Goal: Communication & Community: Answer question/provide support

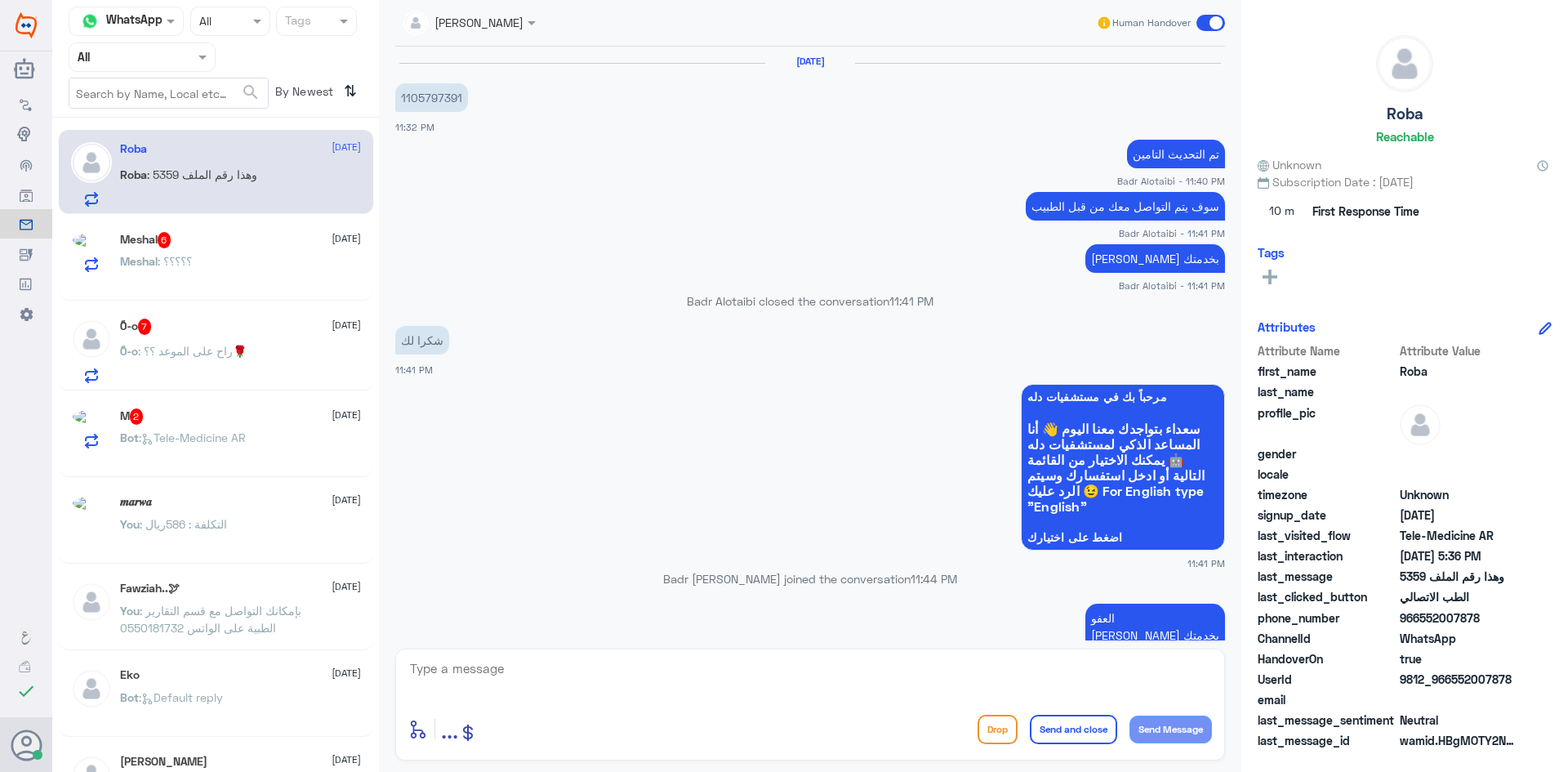
scroll to position [993, 0]
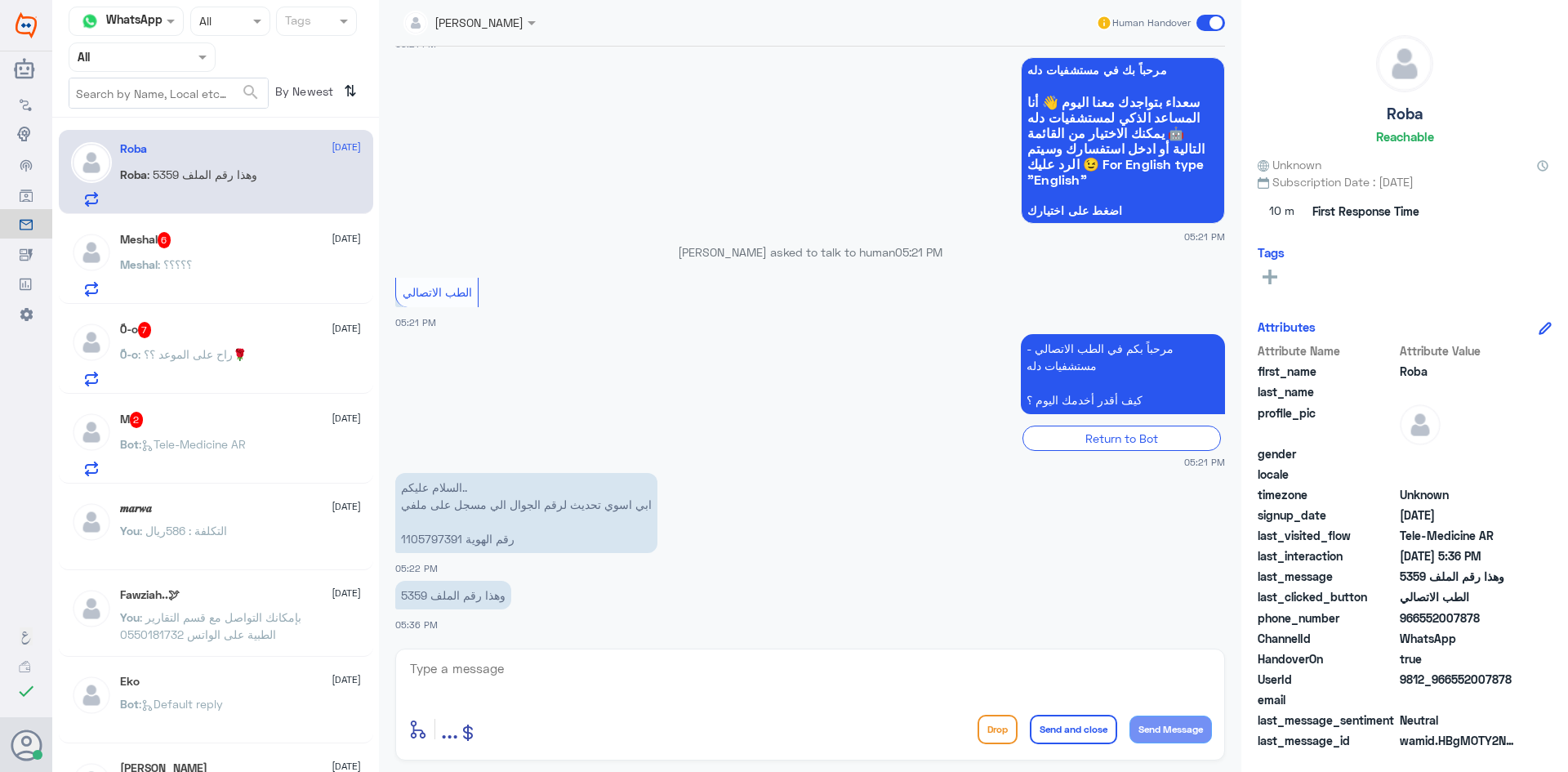
click at [843, 711] on div "enter flow name ... Drop Send and close Send Message" at bounding box center [811, 728] width 804 height 37
click at [812, 679] on textarea at bounding box center [811, 677] width 804 height 40
paste textarea "مرحبا معك [PERSON_NAME] من الطب الاتصالي"
type textarea "مرحبا معك [PERSON_NAME] من الطب الاتصالي"
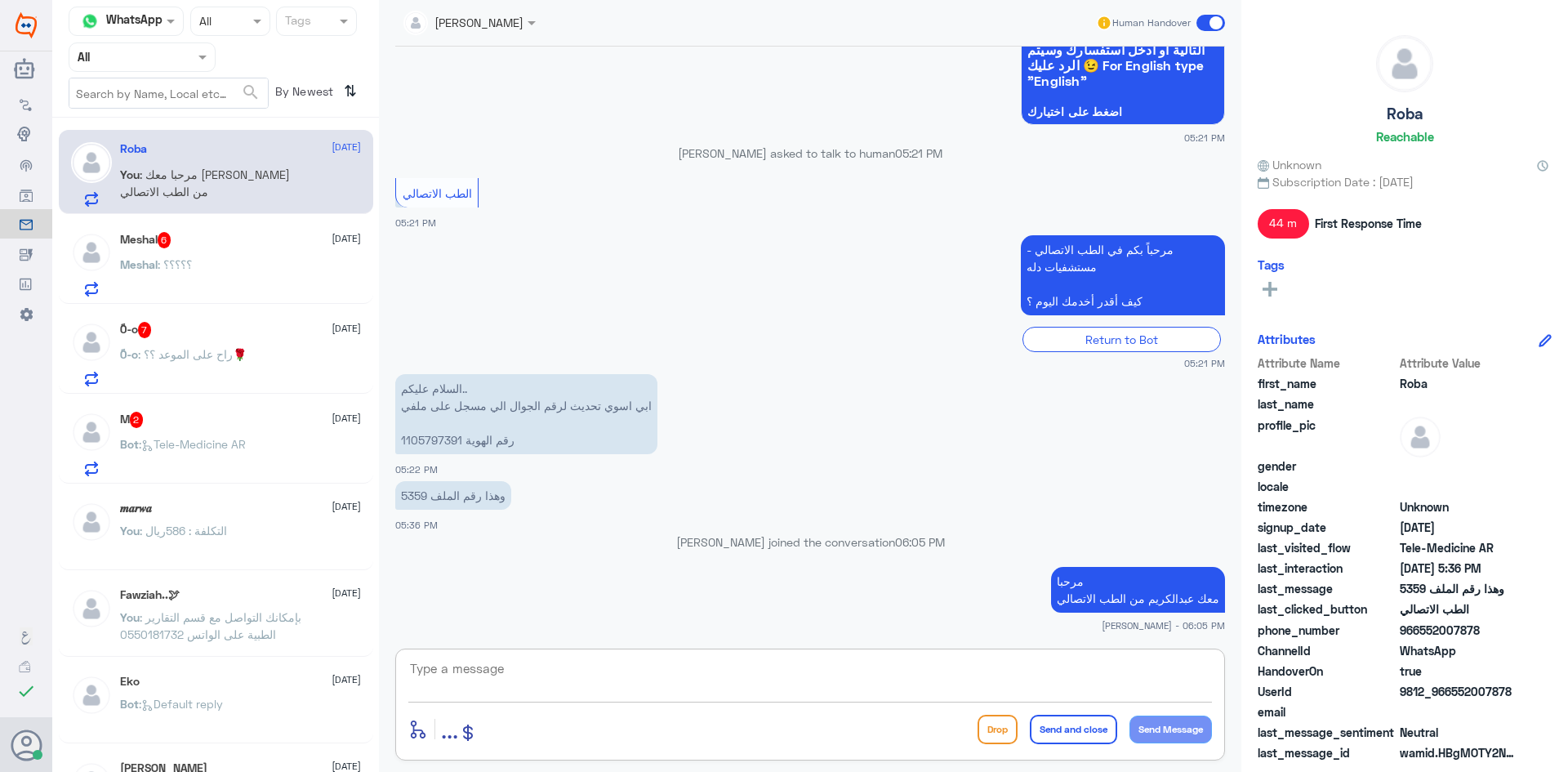
click at [1125, 665] on textarea at bounding box center [811, 677] width 804 height 40
click at [1057, 667] on textarea at bounding box center [811, 677] width 804 height 40
type textarea "ممكن تزودني بالرقم اللي تحتاجه"
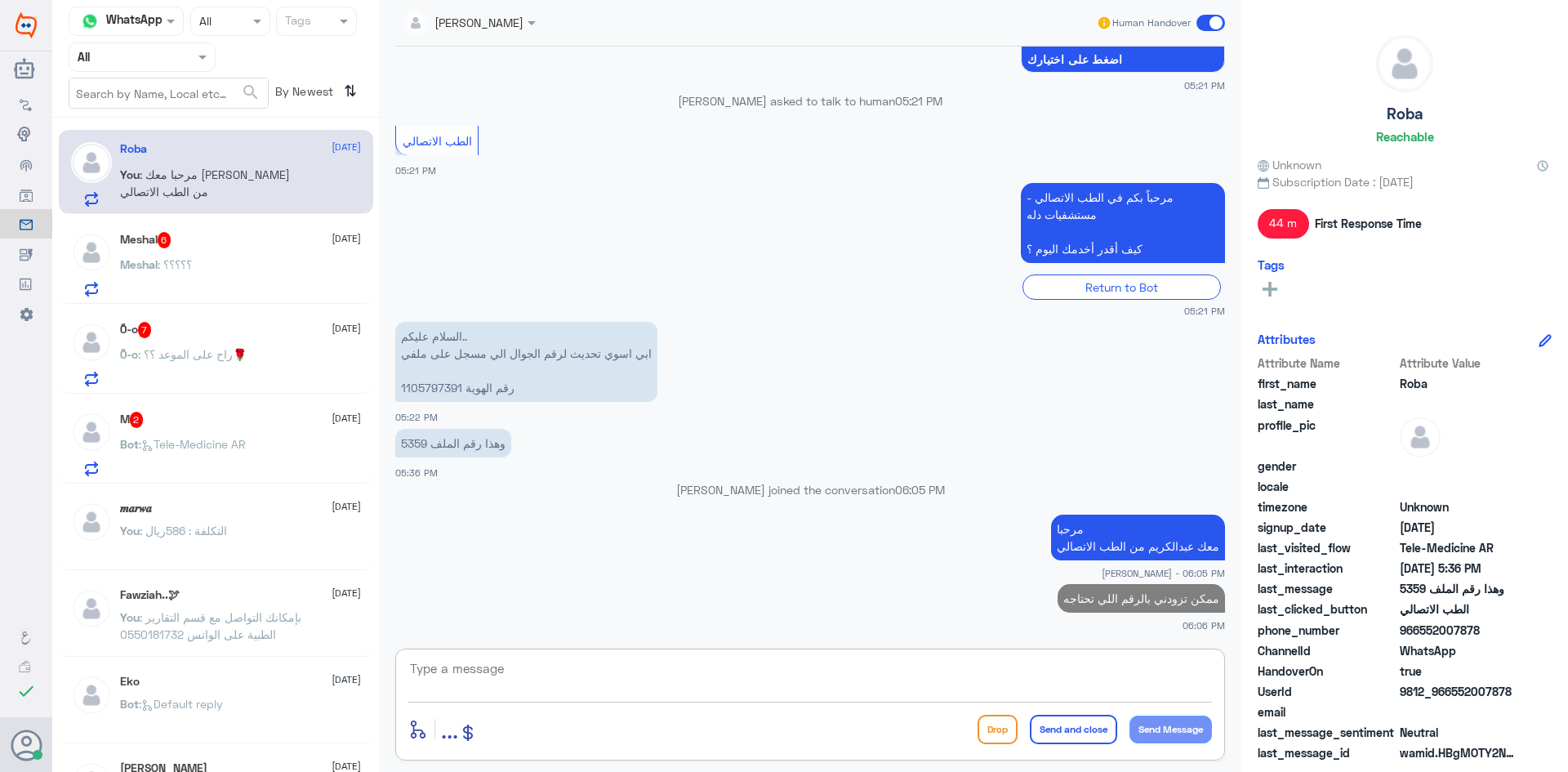
click at [272, 232] on div "Meshal 6 [DATE]" at bounding box center [240, 240] width 241 height 17
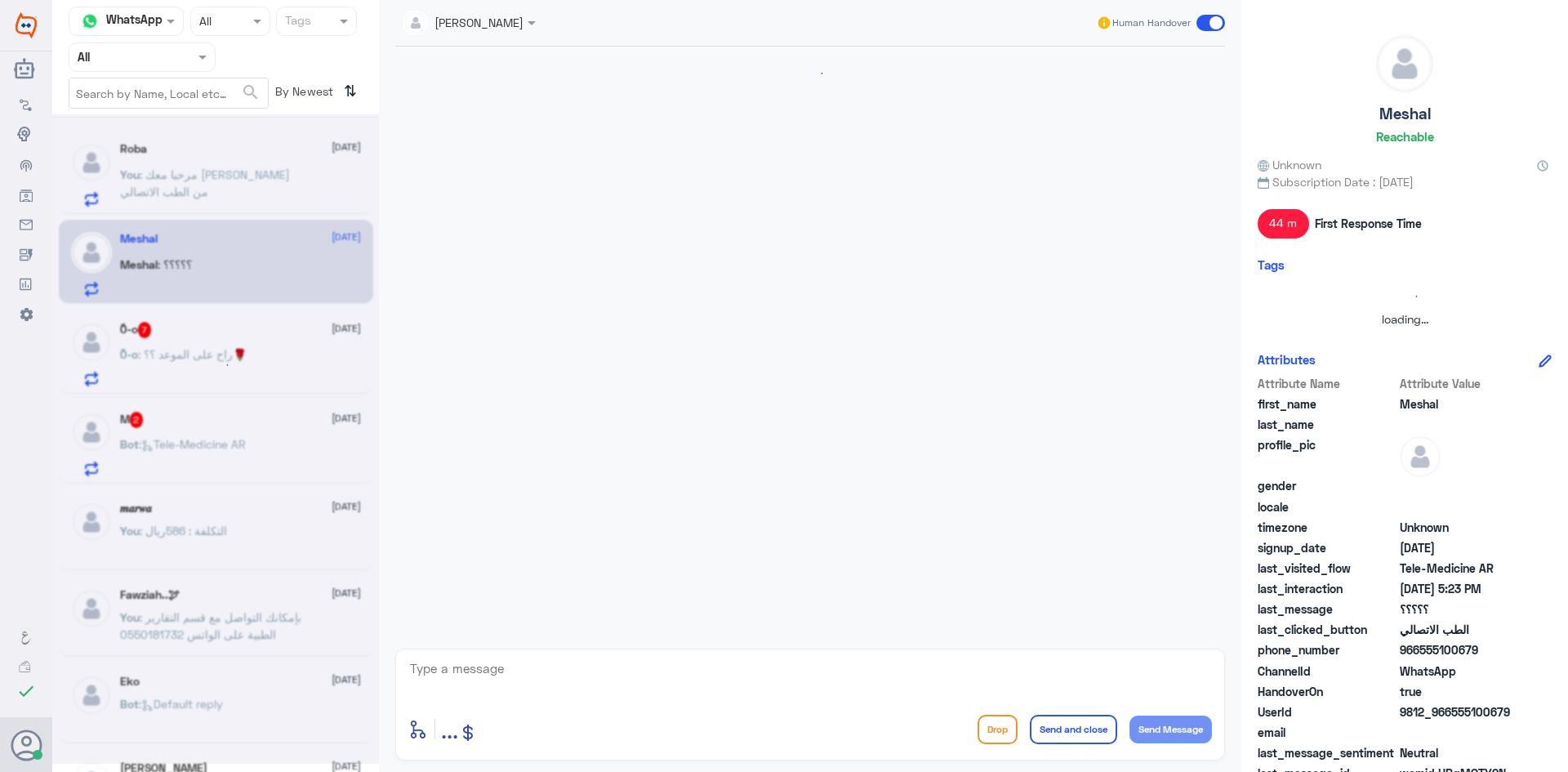
scroll to position [145, 0]
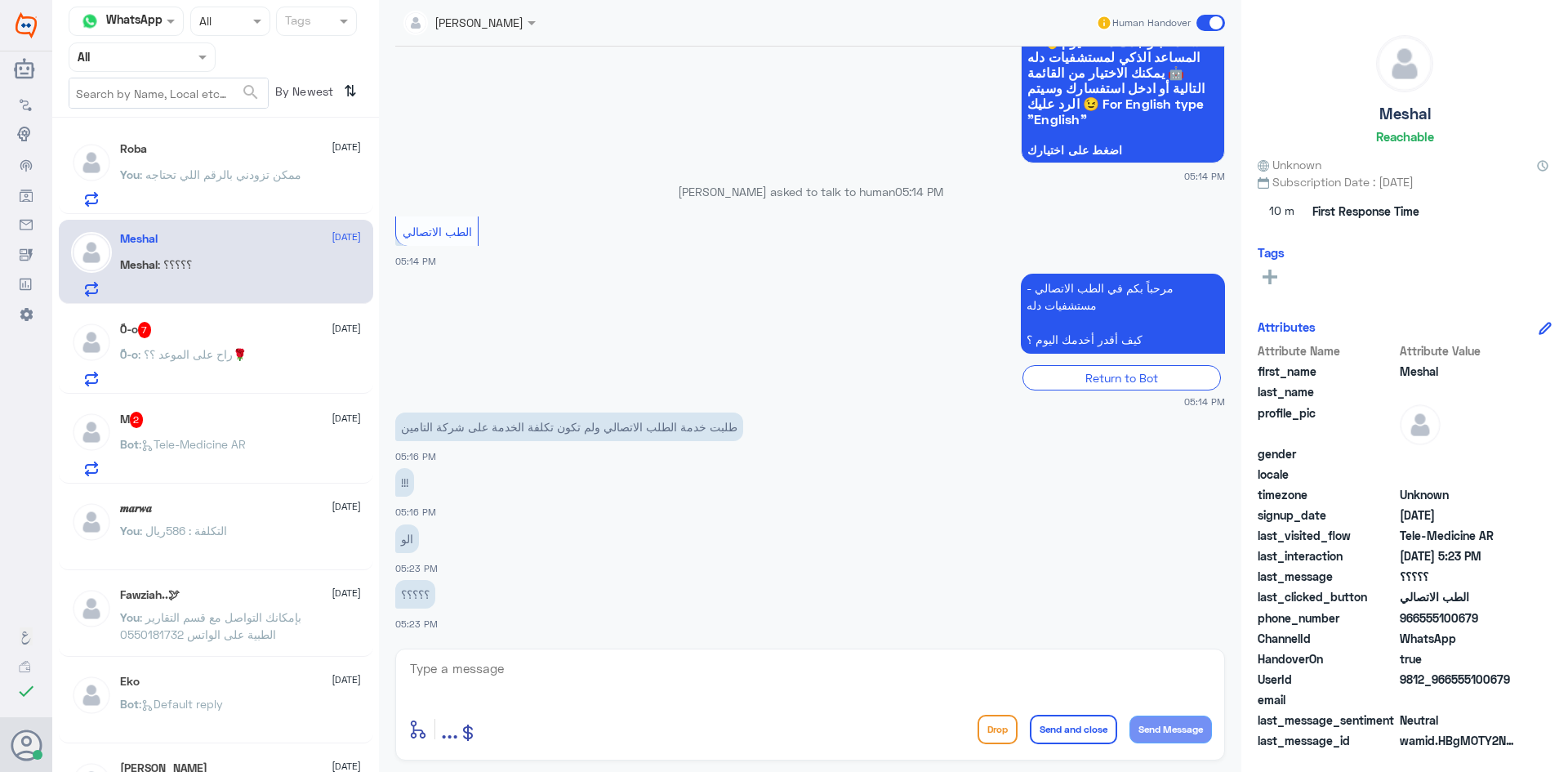
click at [728, 670] on textarea at bounding box center [811, 677] width 804 height 40
paste textarea "مرحبا معك [PERSON_NAME] من الطب الاتصالي"
type textarea "مرحبا معك [PERSON_NAME] من الطب الاتصالي"
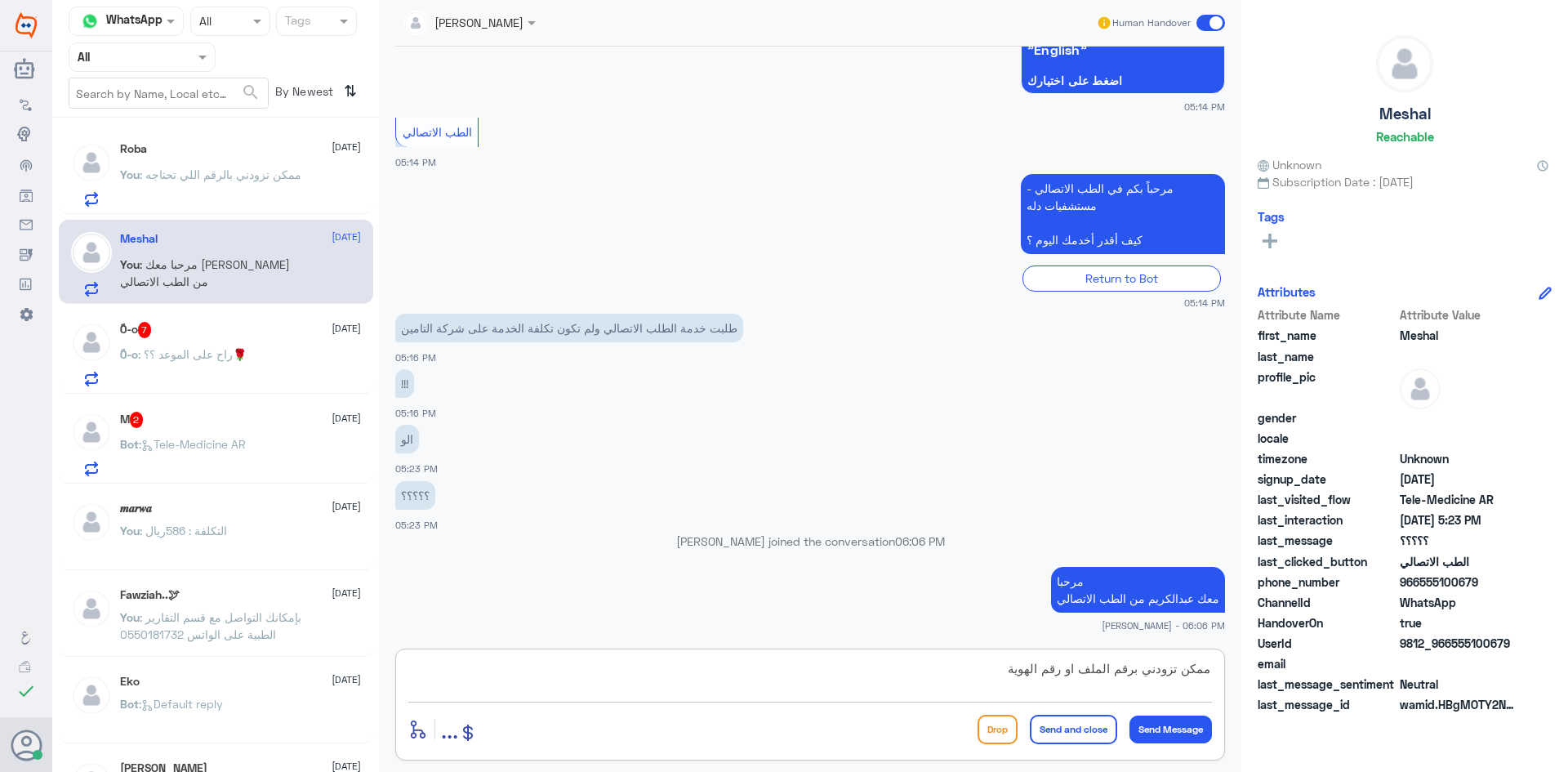
type textarea "ممكن تزودني برقم الملف او رقم الهوية"
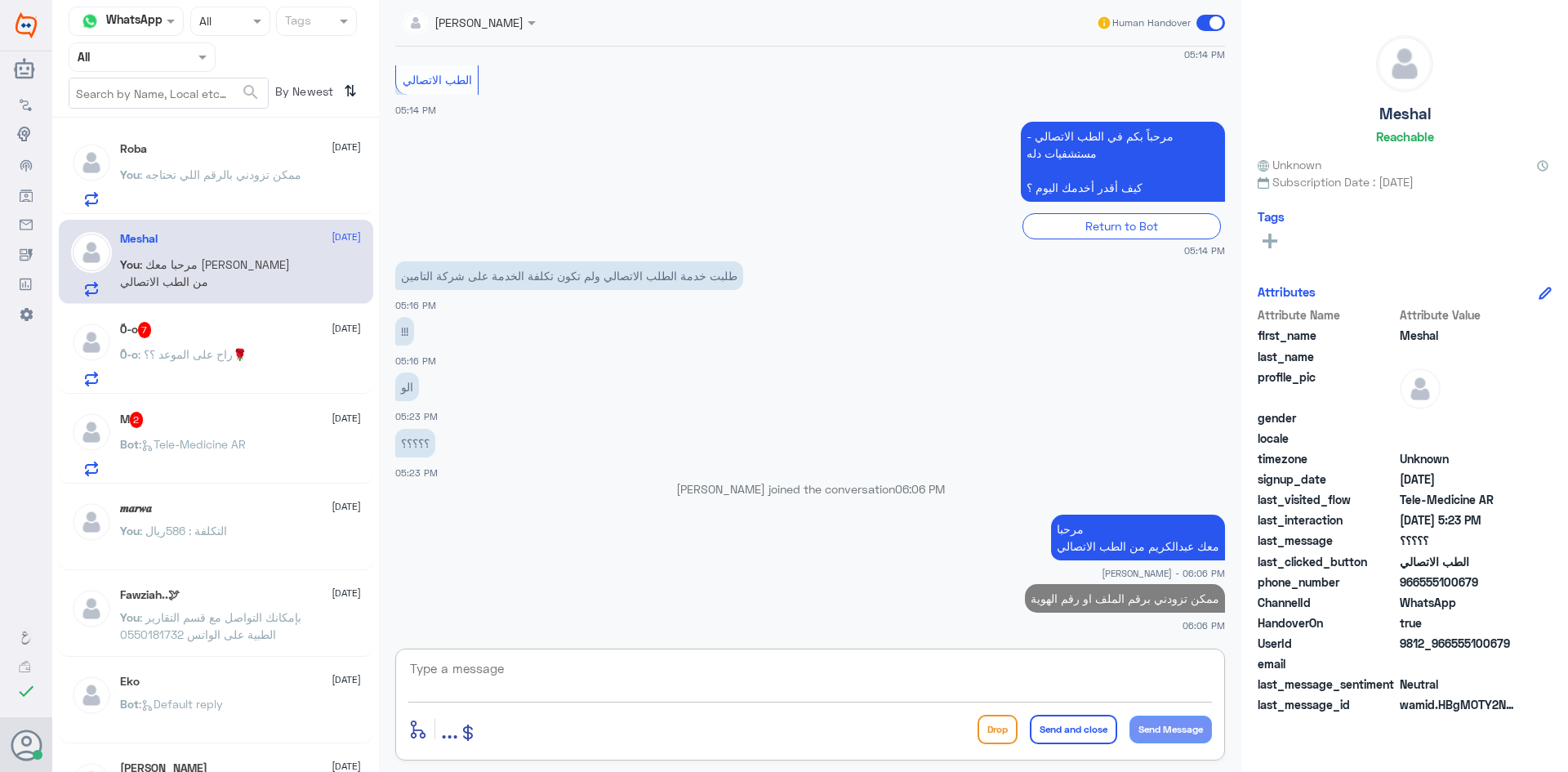
click at [286, 337] on div "ً0-o 7 [DATE]" at bounding box center [240, 330] width 241 height 17
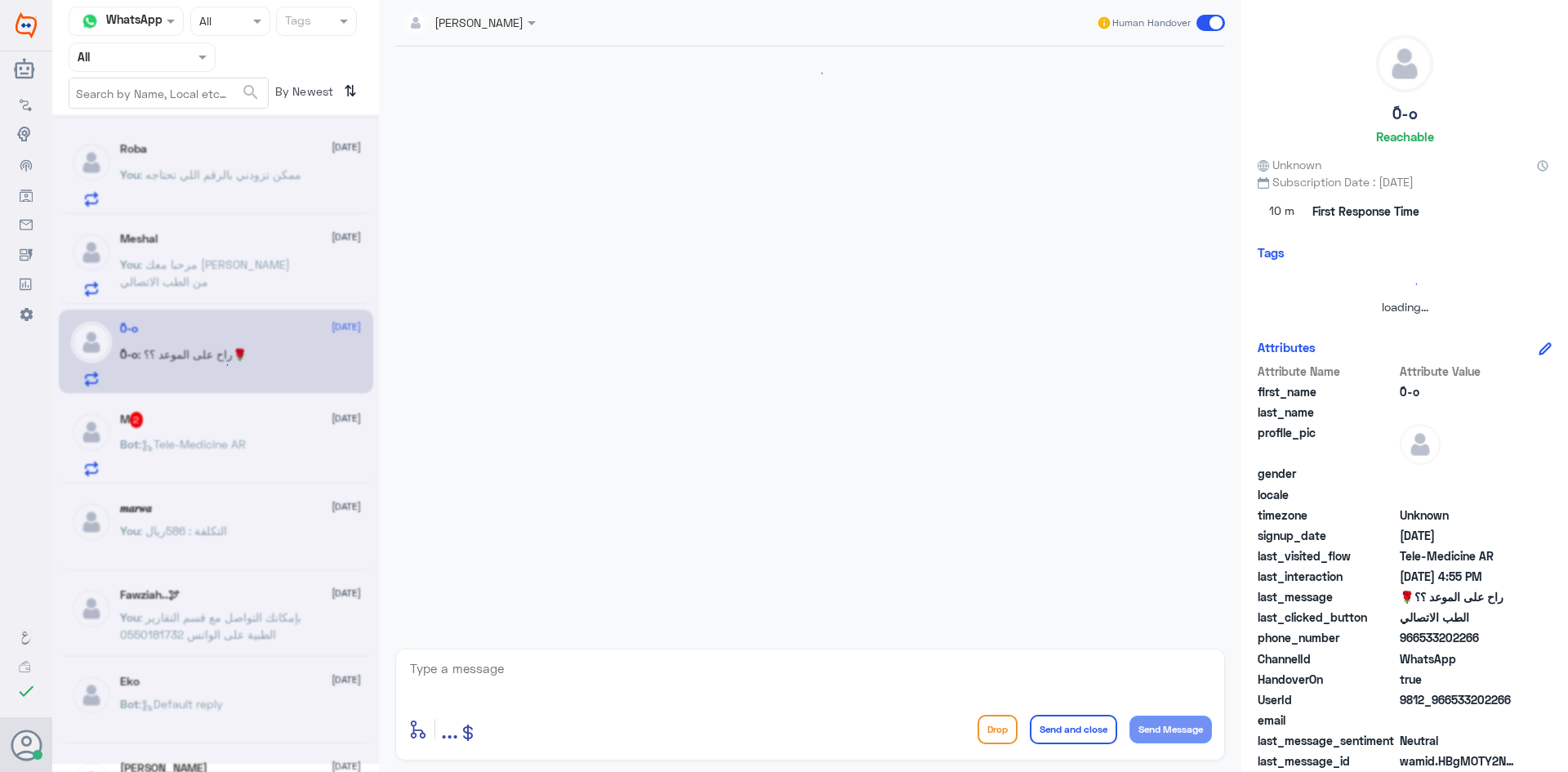
scroll to position [721, 0]
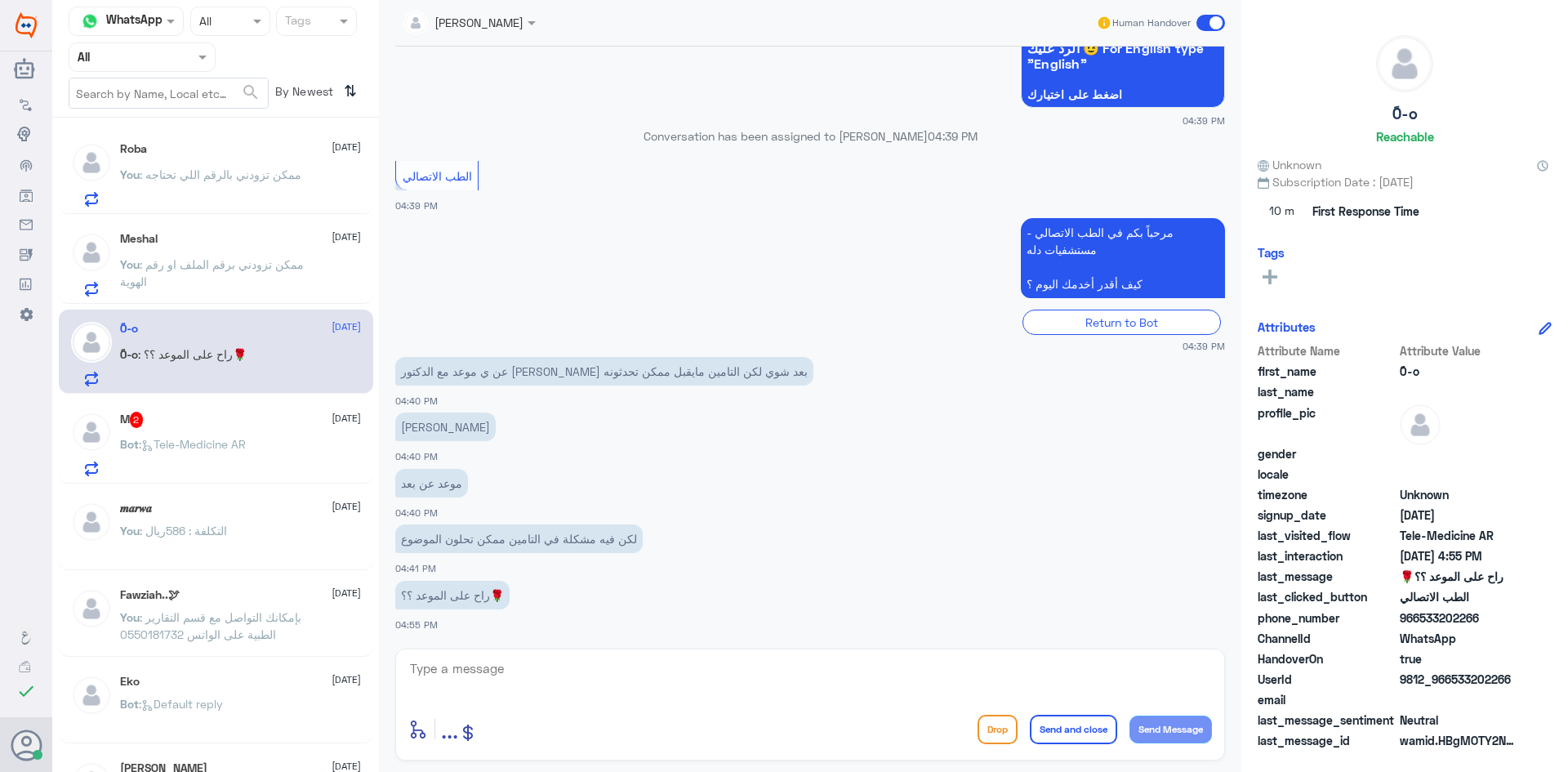
click at [642, 663] on textarea at bounding box center [811, 677] width 804 height 40
type textarea "م"
paste textarea "مرحبا معك [PERSON_NAME] من الطب الاتصالي"
type textarea "مرحبا معك [PERSON_NAME] من الطب الاتصالي"
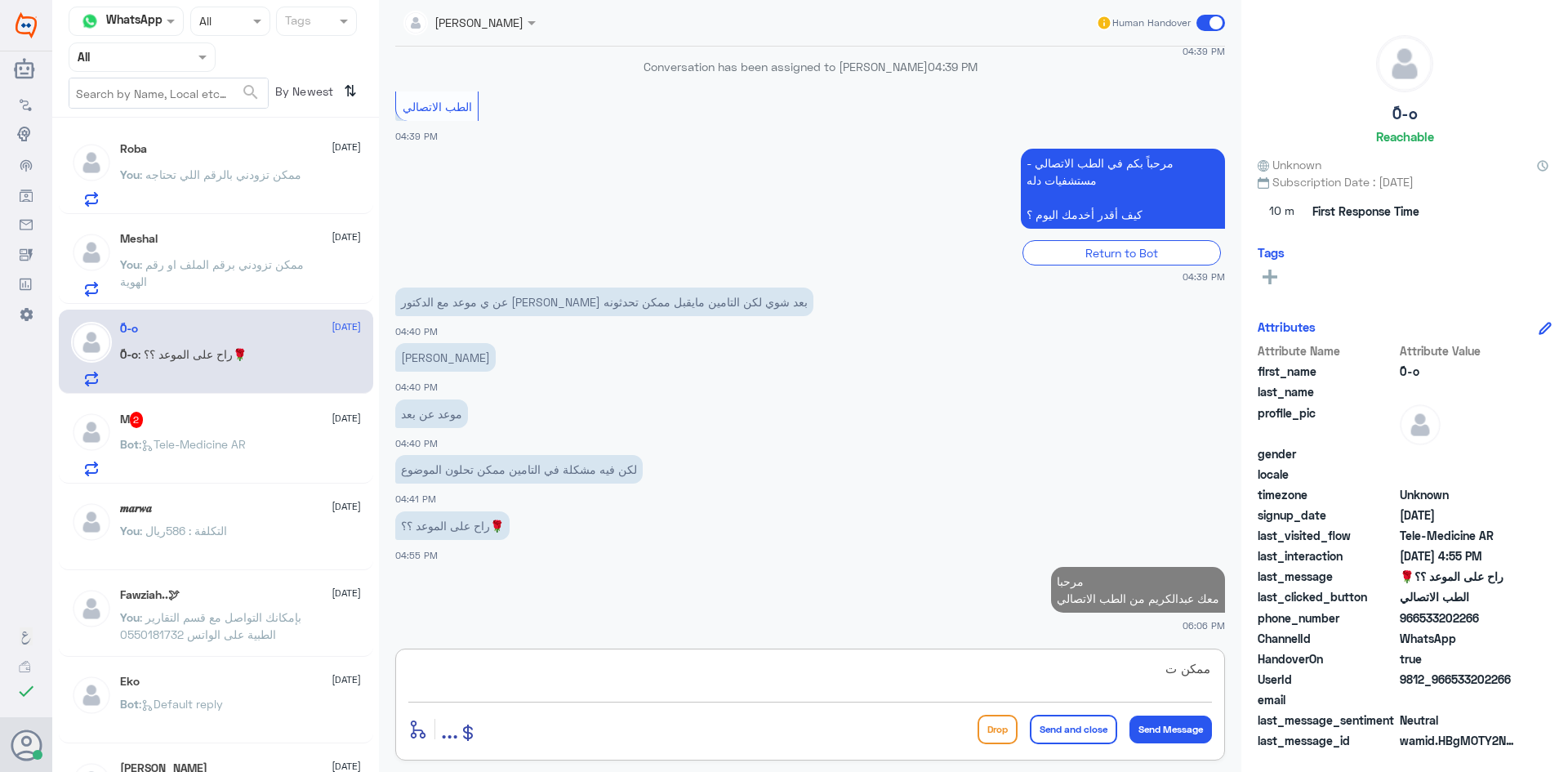
scroll to position [786, 0]
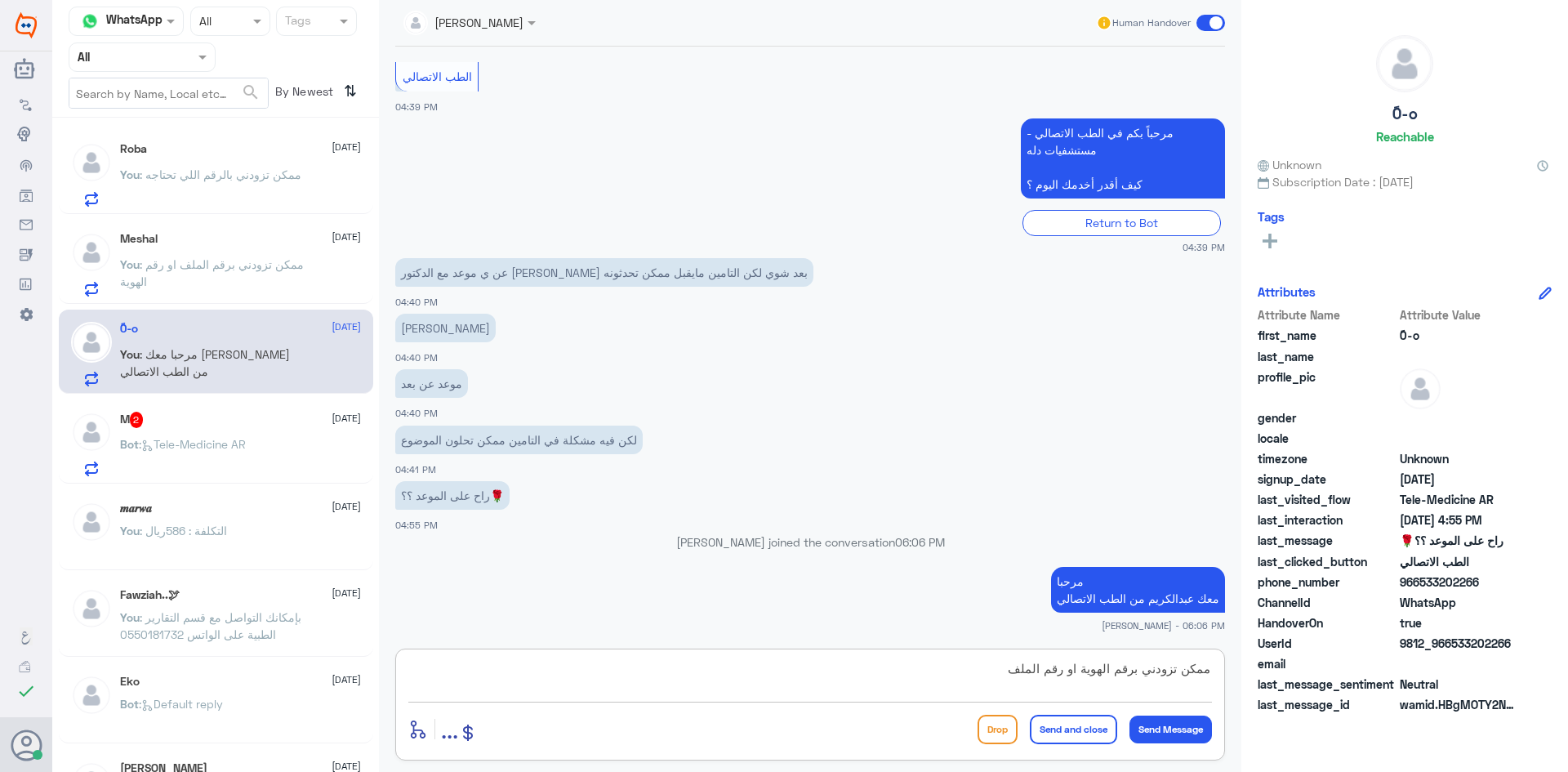
type textarea "ممكن تزودني برقم الهوية او رقم الملف"
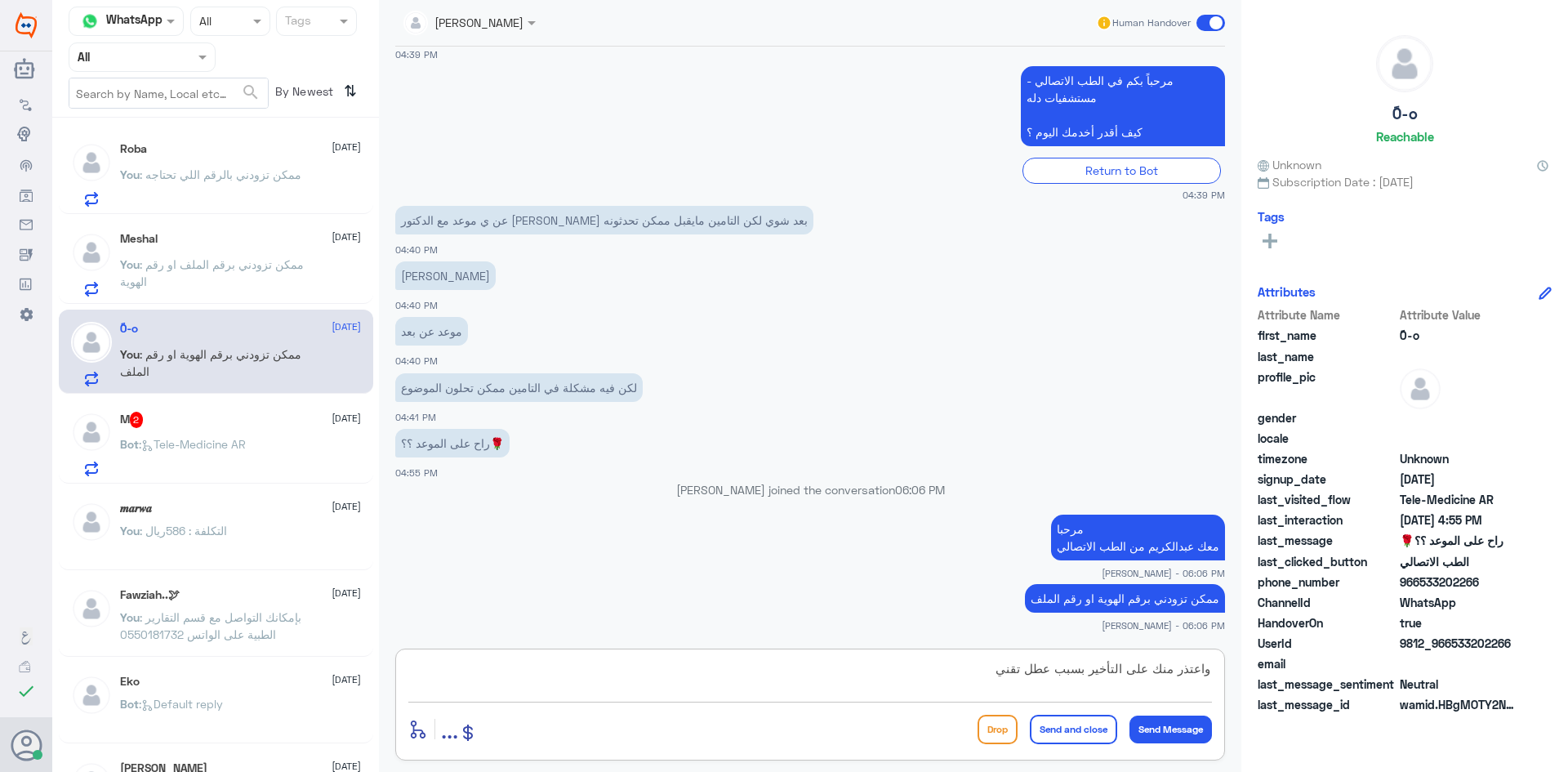
type textarea "واعتذر منك على التأخير بسبب عطل تقني"
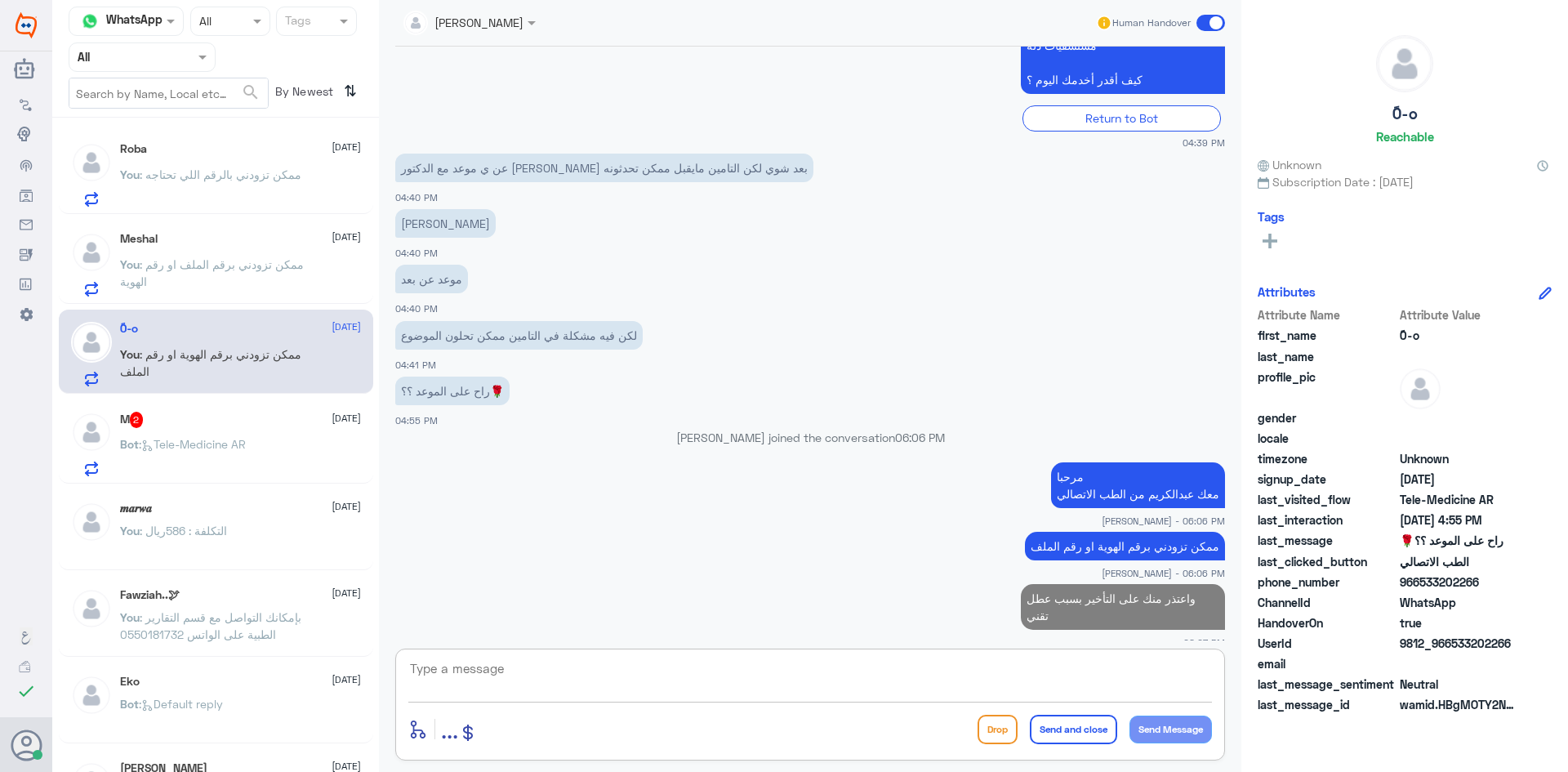
click at [208, 420] on div "M 2 [DATE]" at bounding box center [240, 420] width 241 height 17
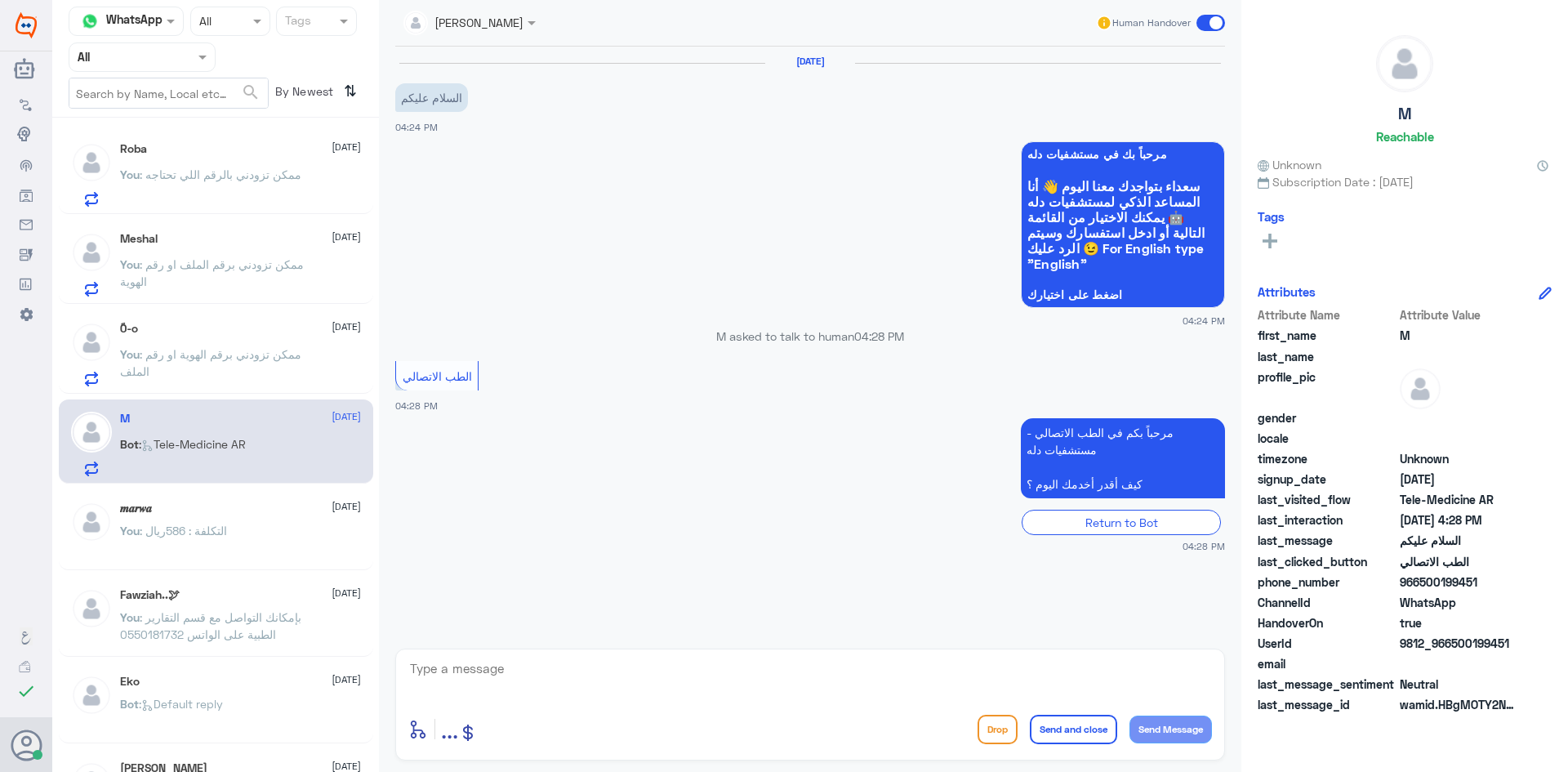
click at [597, 686] on textarea at bounding box center [811, 677] width 804 height 40
paste textarea "مرحبا معك [PERSON_NAME] من الطب الاتصالي"
type textarea "مرحبا معك [PERSON_NAME] من الطب الاتصالي"
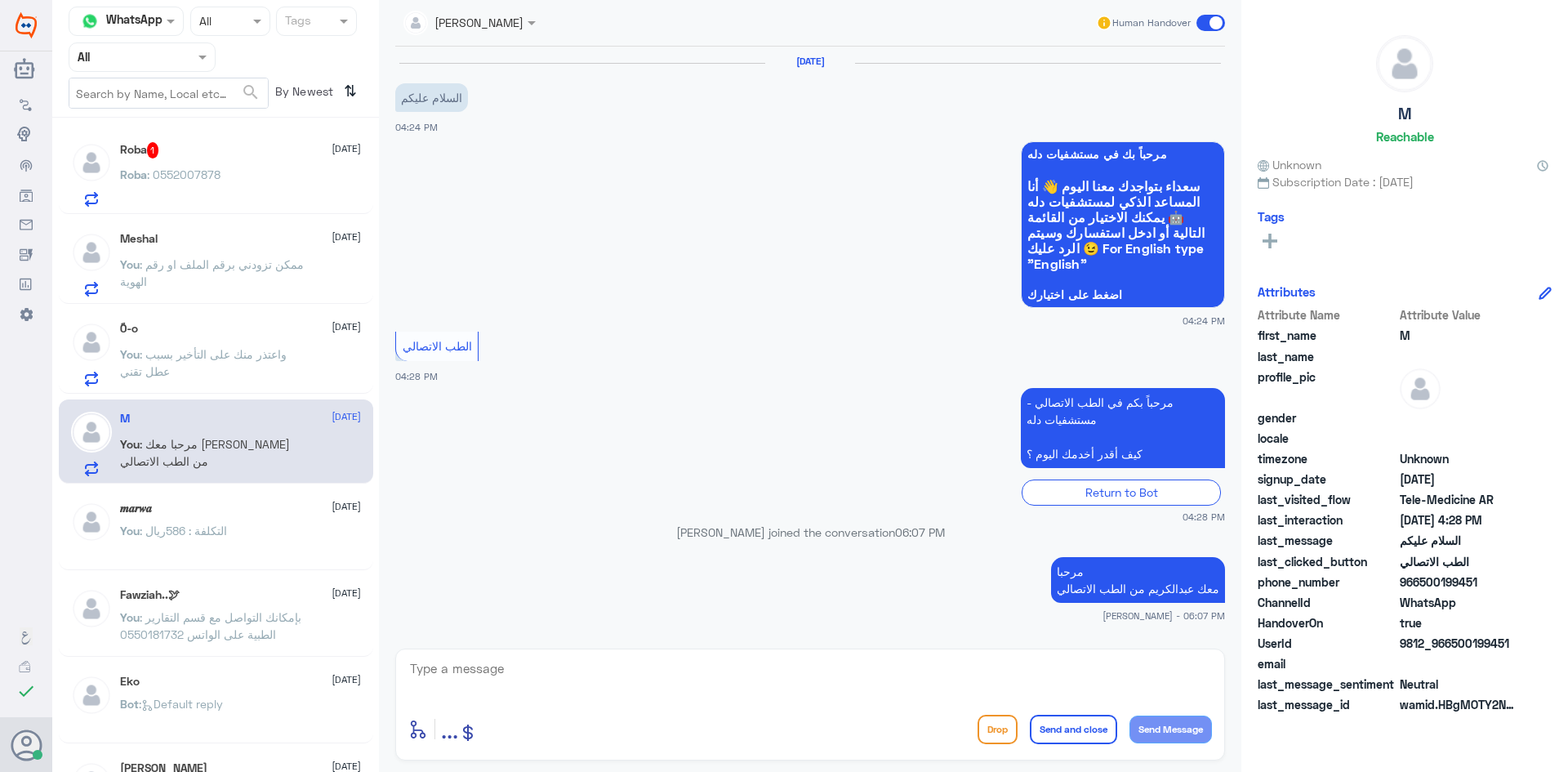
click at [243, 170] on div "Roba : 0552007878" at bounding box center [240, 188] width 241 height 37
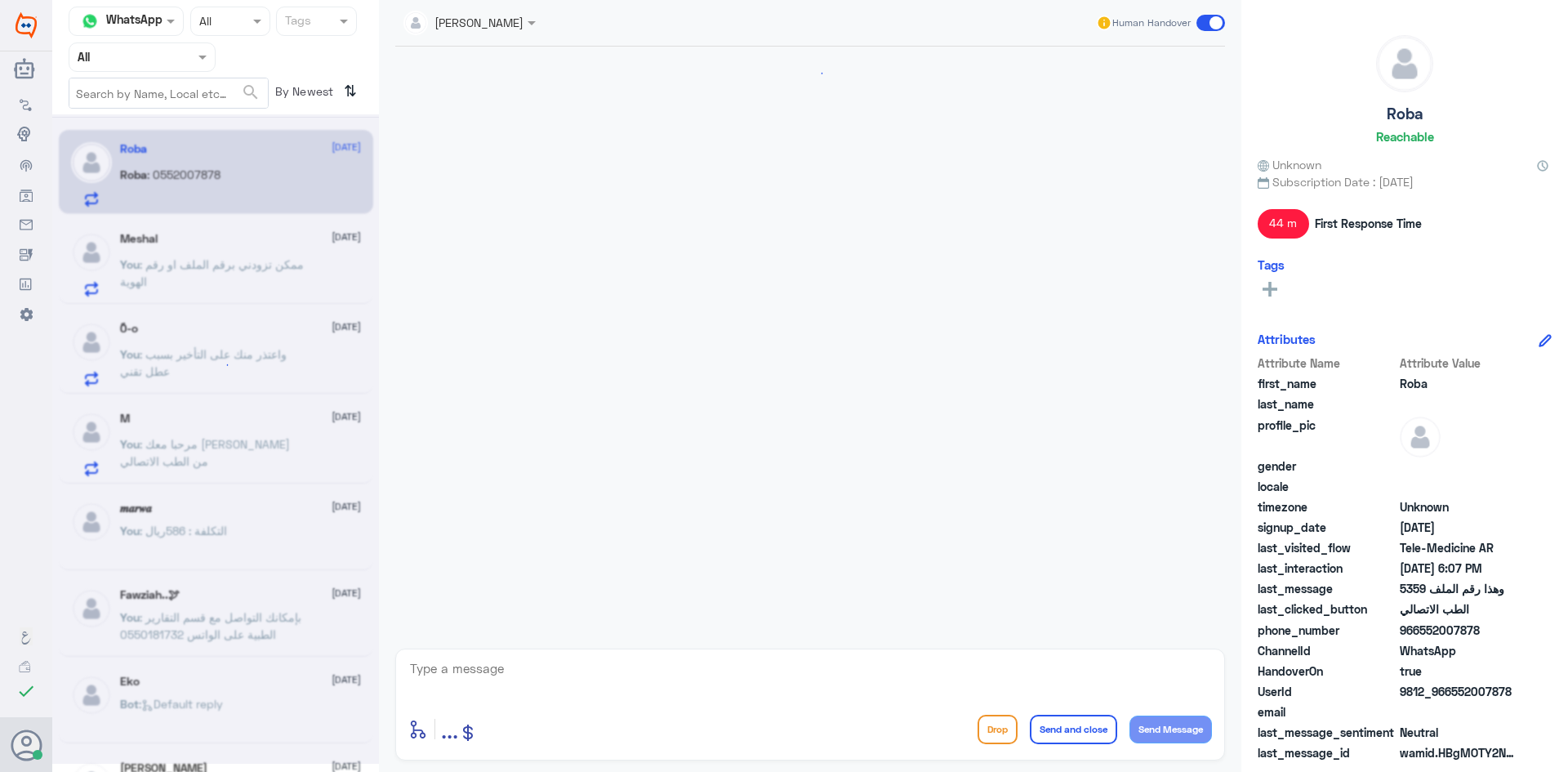
scroll to position [992, 0]
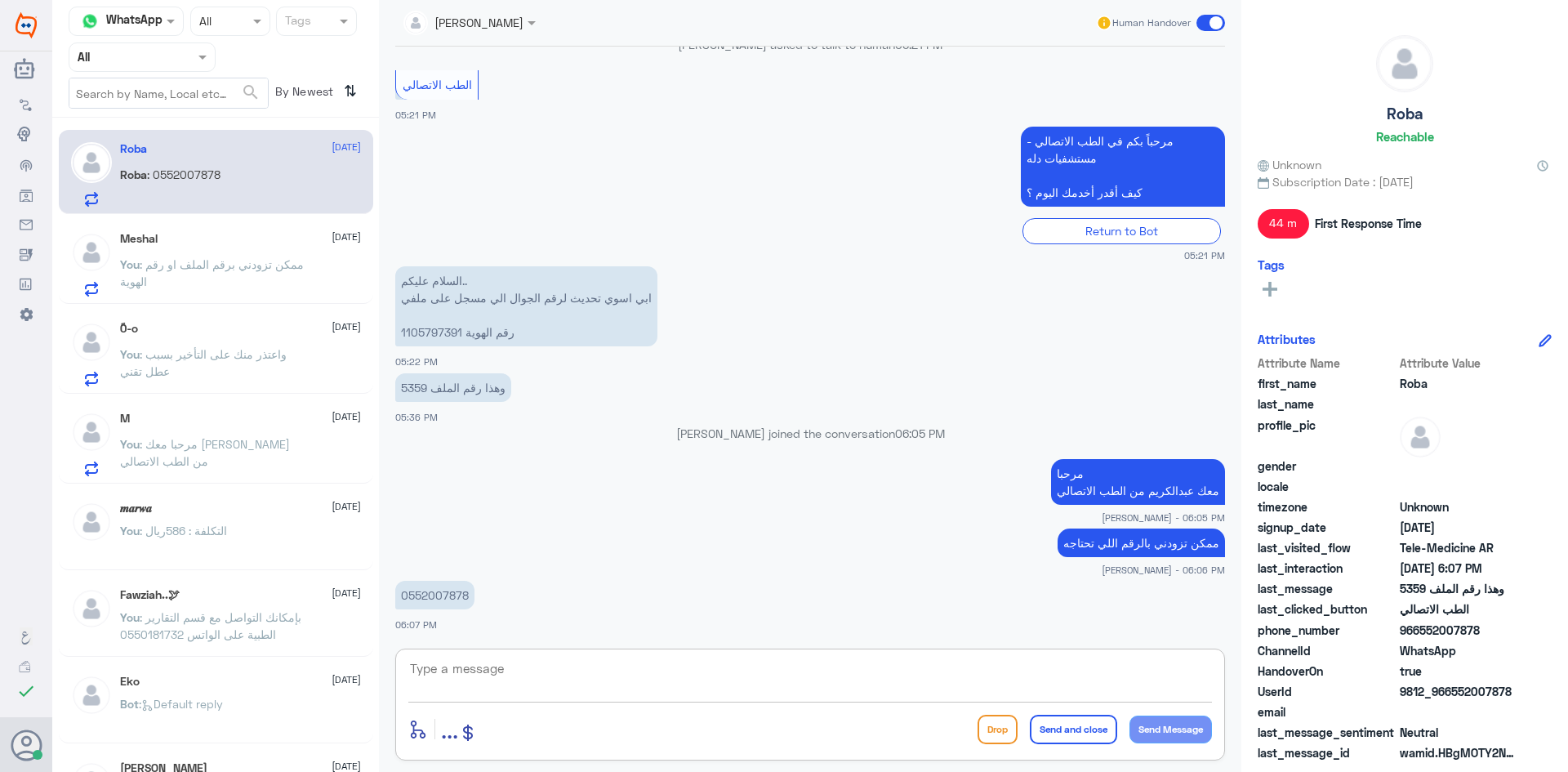
click at [596, 673] on textarea at bounding box center [811, 677] width 804 height 40
type textarea "ابشري"
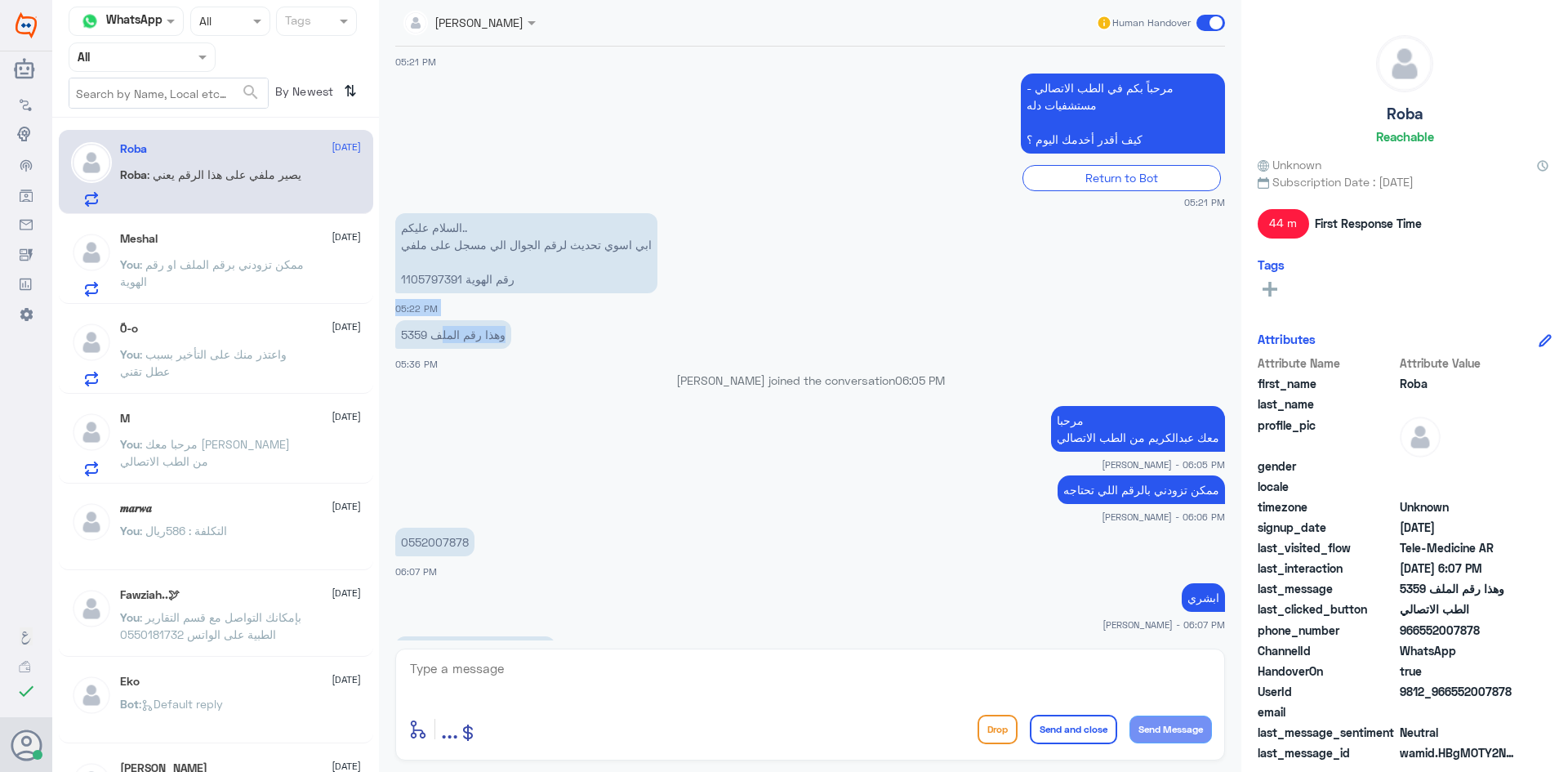
scroll to position [1100, 0]
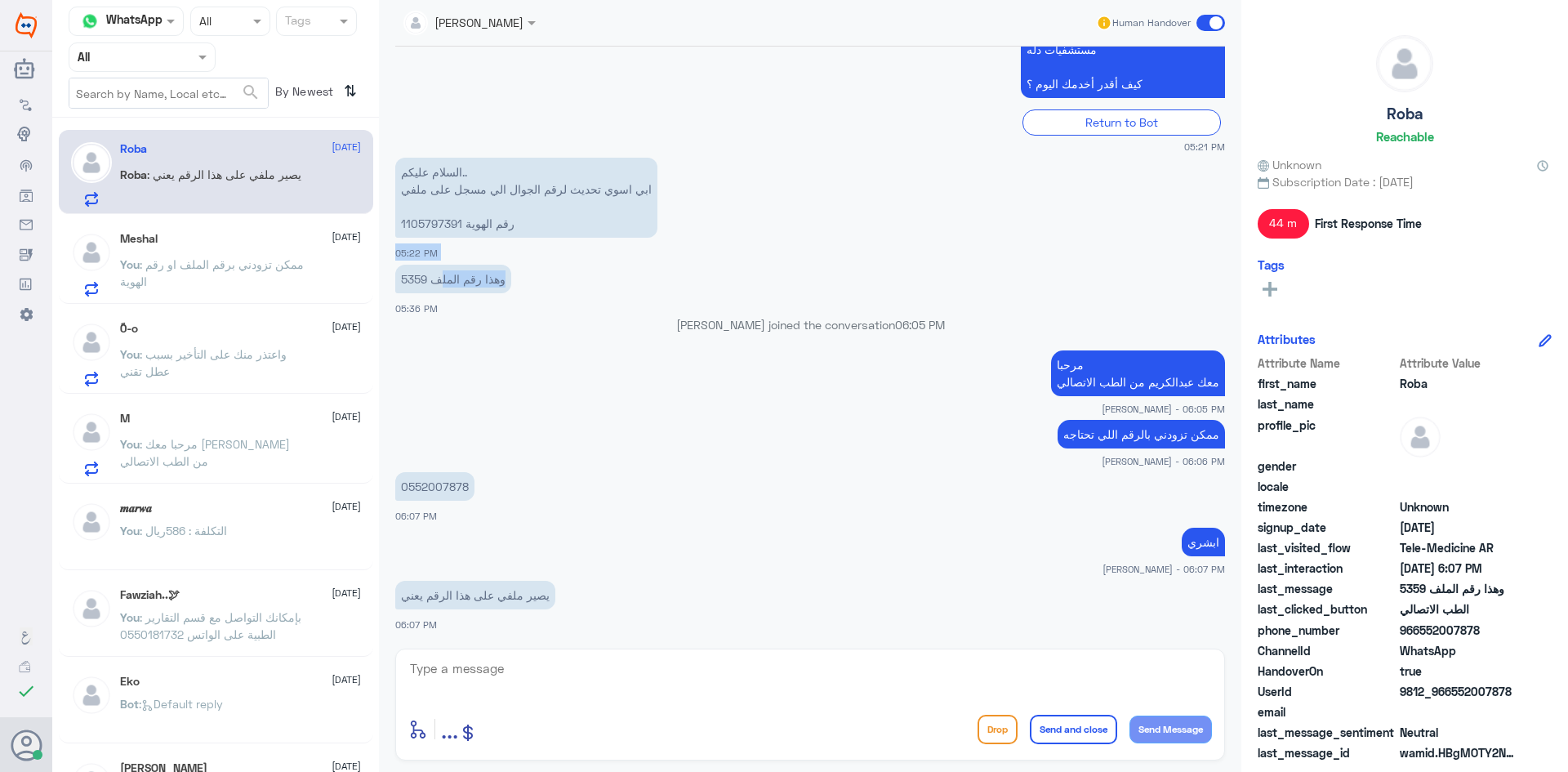
drag, startPoint x: 459, startPoint y: 278, endPoint x: 439, endPoint y: 282, distance: 20.4
click at [439, 282] on div "[DATE] [GEOGRAPHIC_DATA] closed the conversation 11:41 PM شكرا لك 11:41 PM مرحب…" at bounding box center [810, 343] width 846 height 594
click at [722, 682] on textarea at bounding box center [811, 677] width 804 height 40
type textarea "ايه نعم الآن احدثه لك"
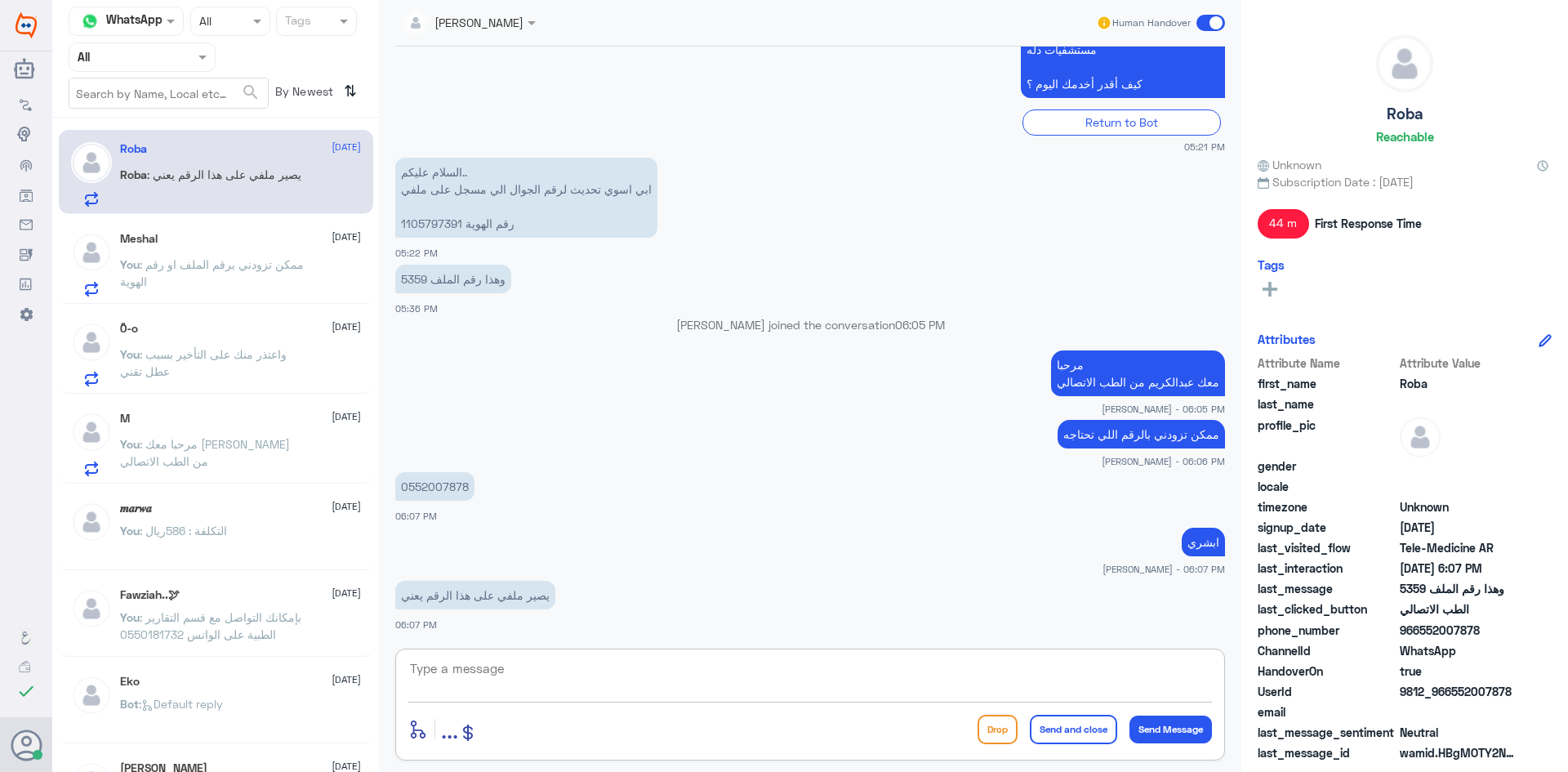
scroll to position [1152, 0]
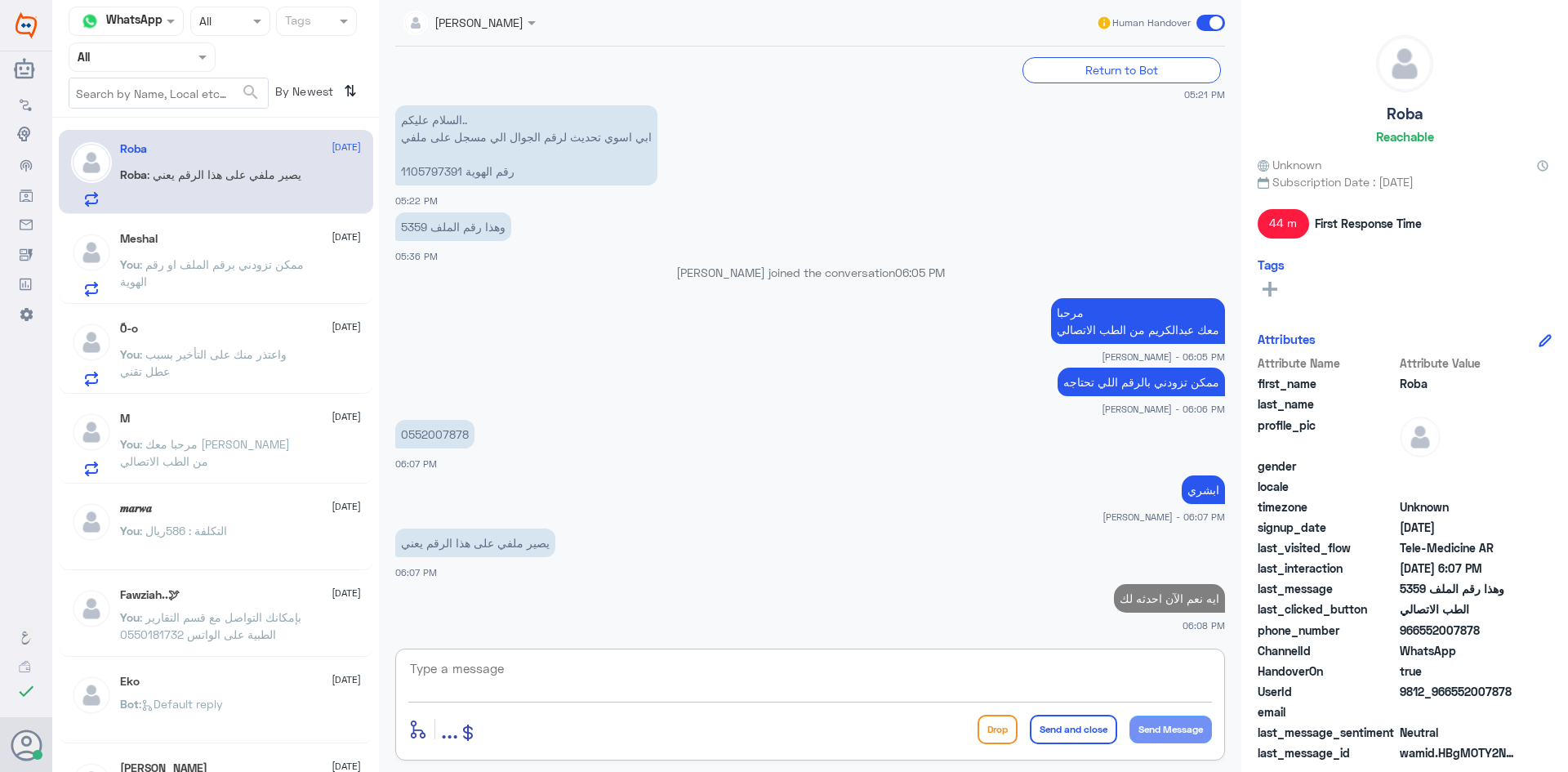
click at [426, 164] on p "السلام عليكم.. ابي اسوي تحديث لرقم الجوال الي مسجل على ملفي رقم الهوية 11057973…" at bounding box center [526, 145] width 262 height 80
copy p "1105797391"
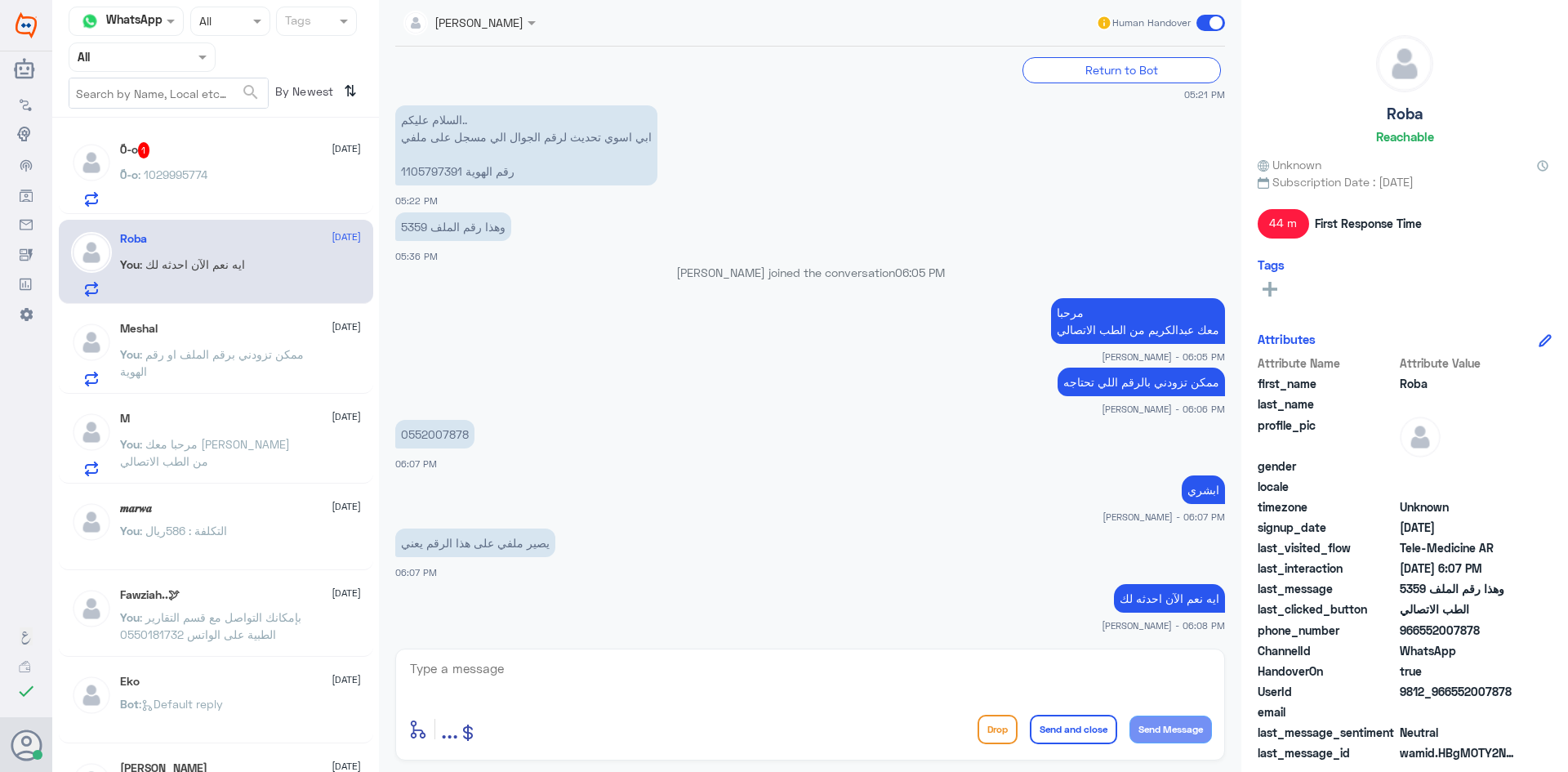
click at [443, 436] on p "0552007878" at bounding box center [435, 434] width 79 height 29
copy p "0552007878"
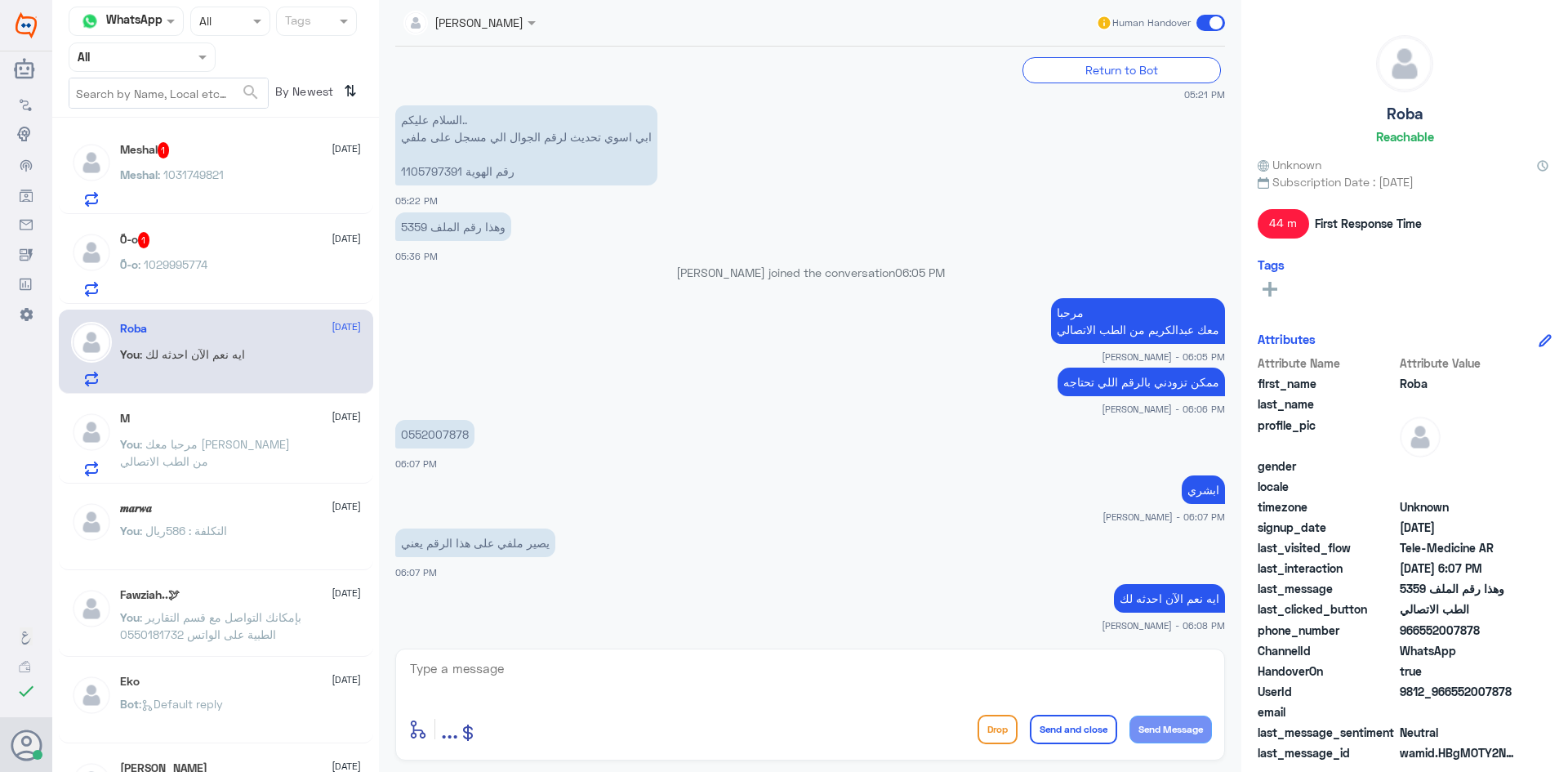
click at [223, 182] on p "Meshal : 1031749821" at bounding box center [171, 185] width 104 height 41
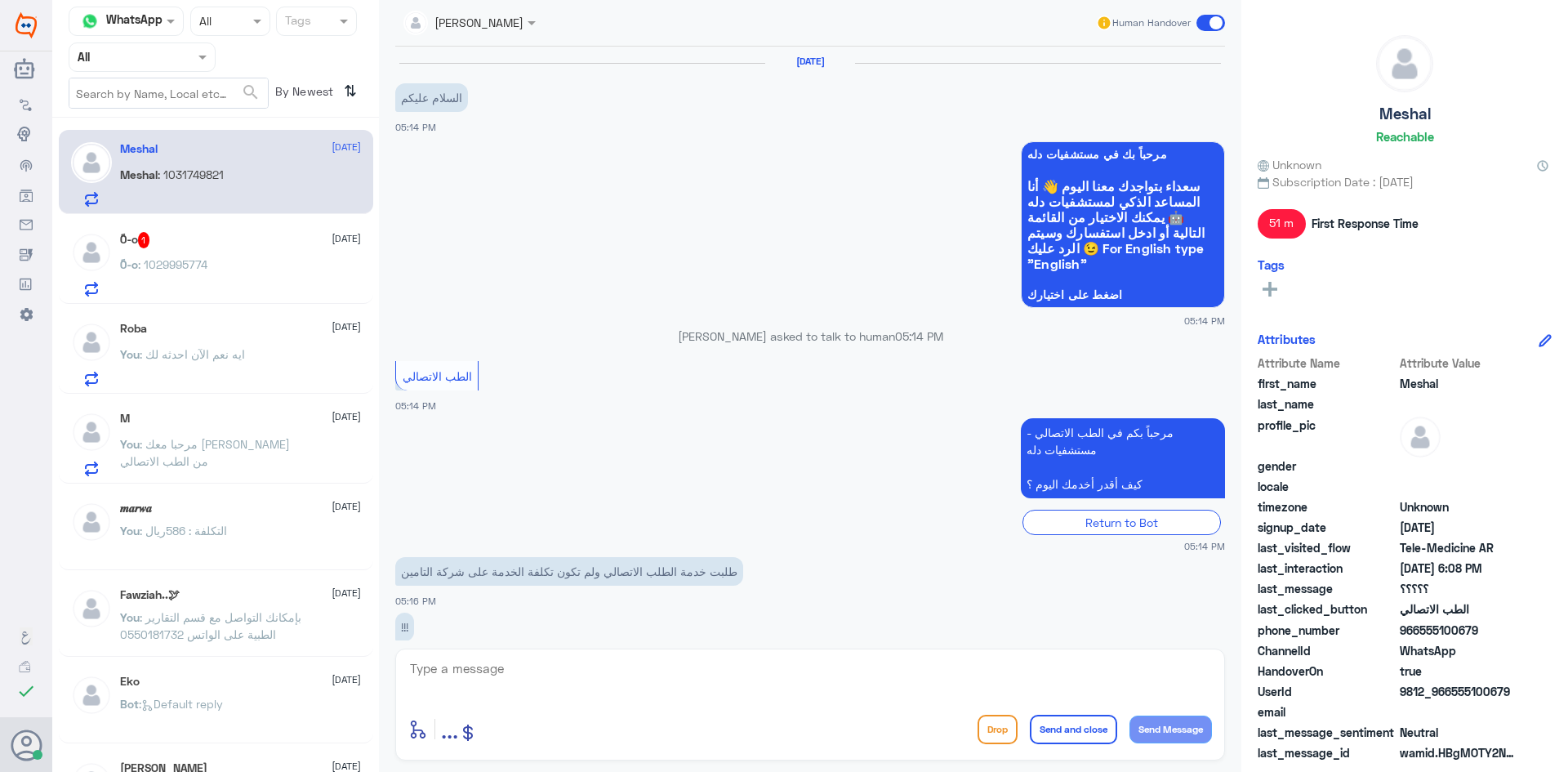
scroll to position [352, 0]
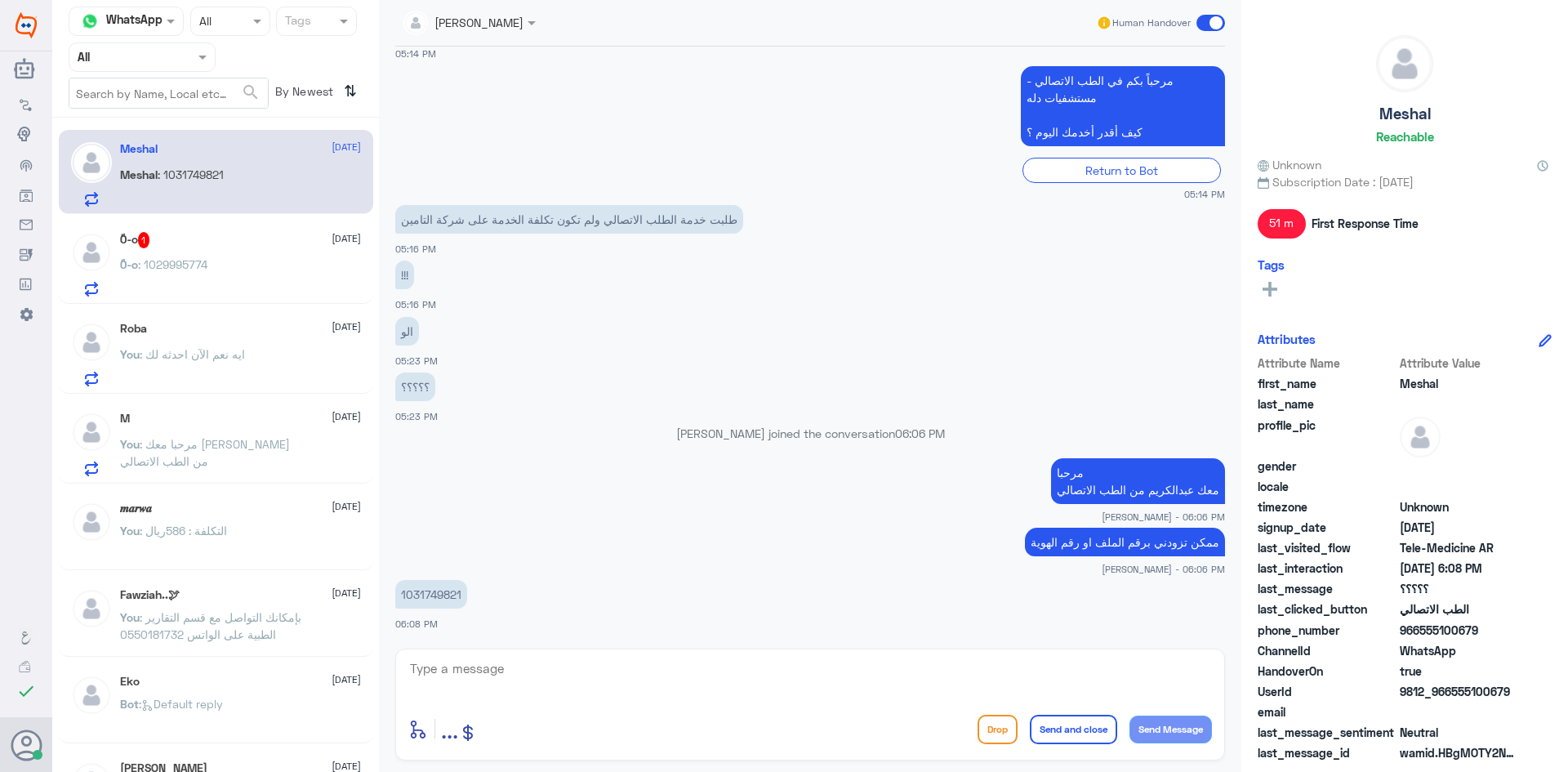
click at [748, 673] on textarea at bounding box center [811, 677] width 804 height 40
drag, startPoint x: 463, startPoint y: 594, endPoint x: 398, endPoint y: 594, distance: 65.0
click at [398, 594] on p "1031749821" at bounding box center [431, 594] width 72 height 29
copy p "1031749821"
click at [612, 681] on textarea at bounding box center [811, 677] width 804 height 40
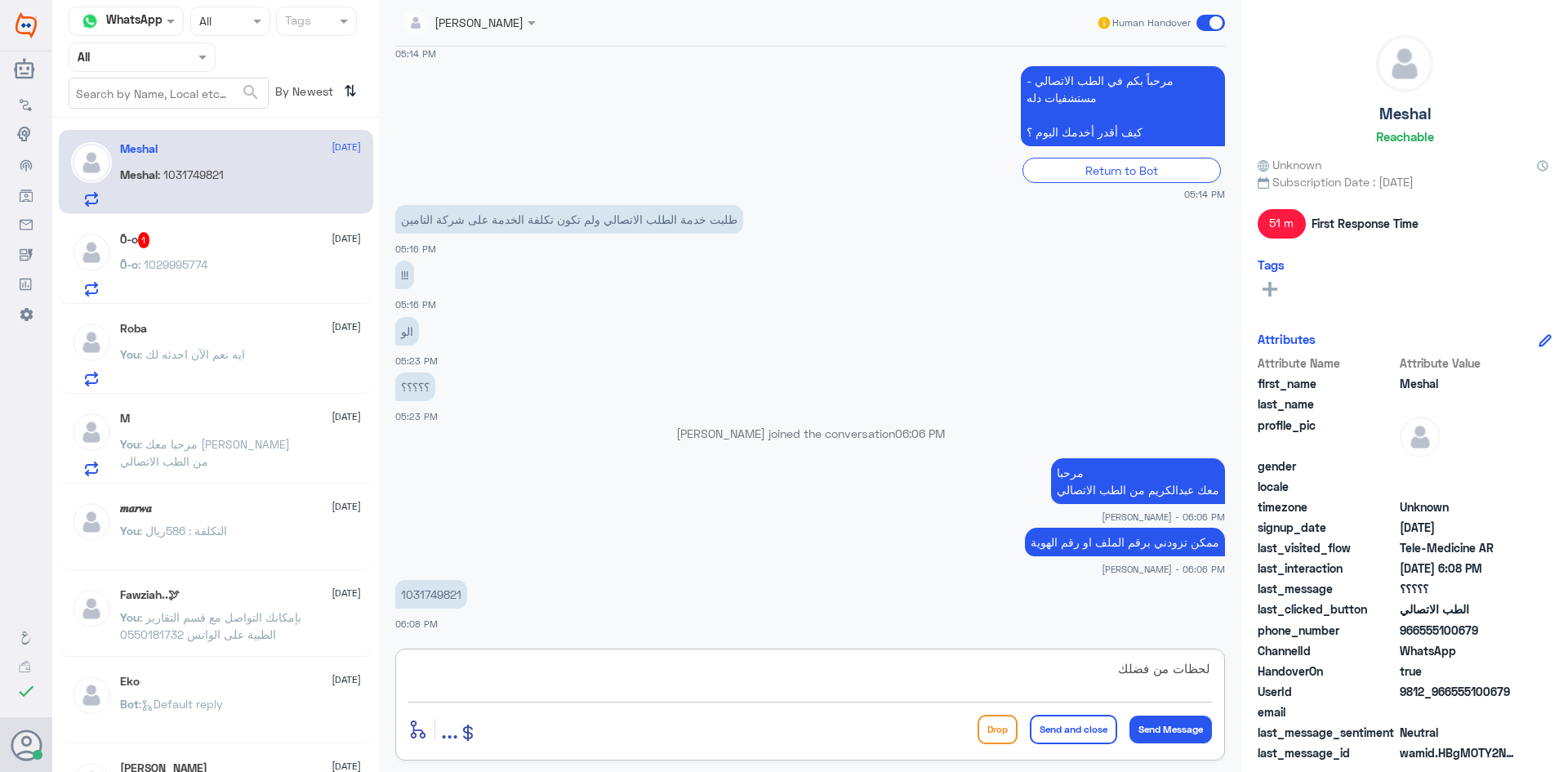
type textarea "لحظات من فضلك"
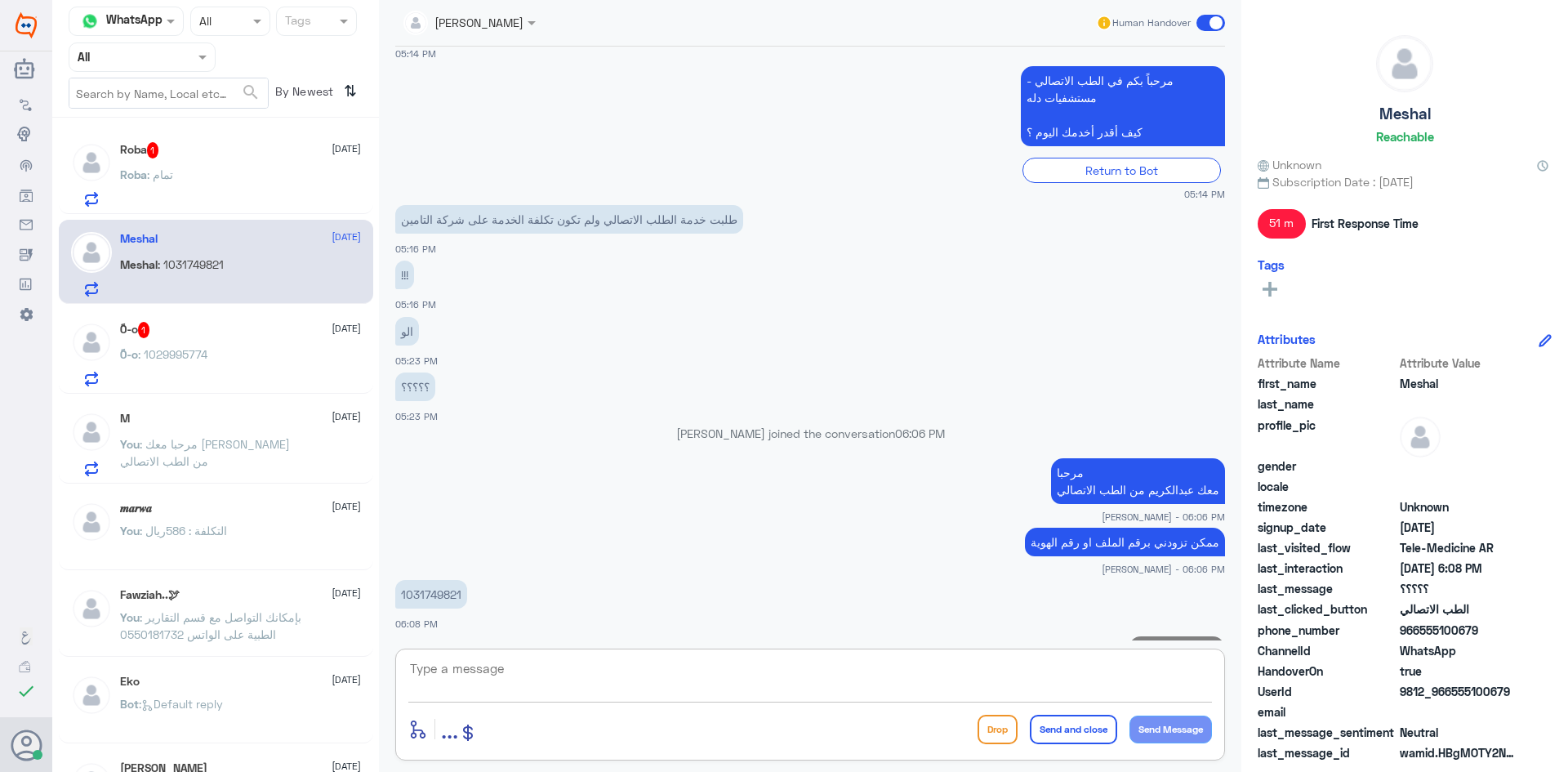
scroll to position [404, 0]
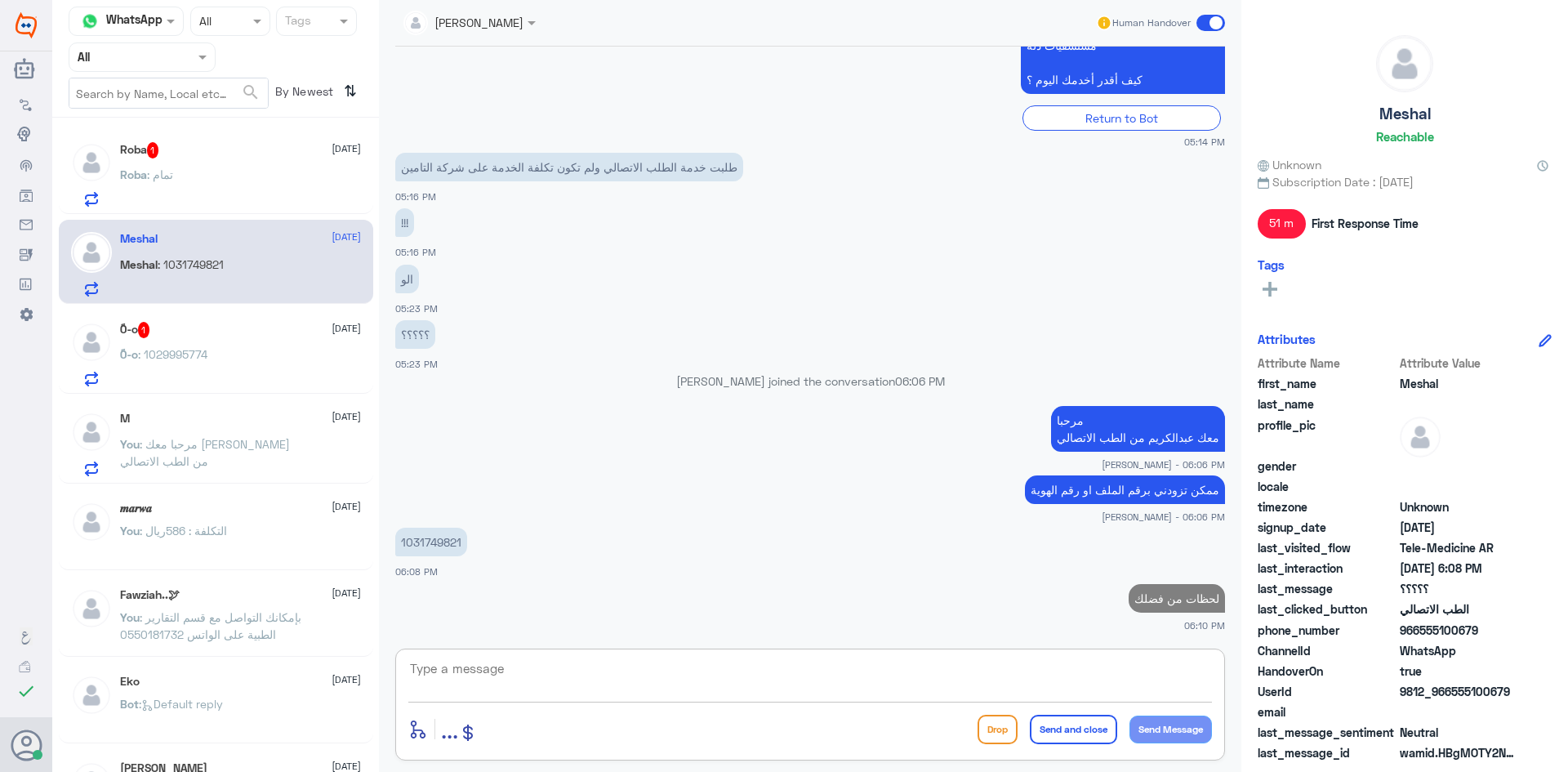
click at [259, 337] on div "ً0-o 1 [DATE]" at bounding box center [240, 330] width 241 height 17
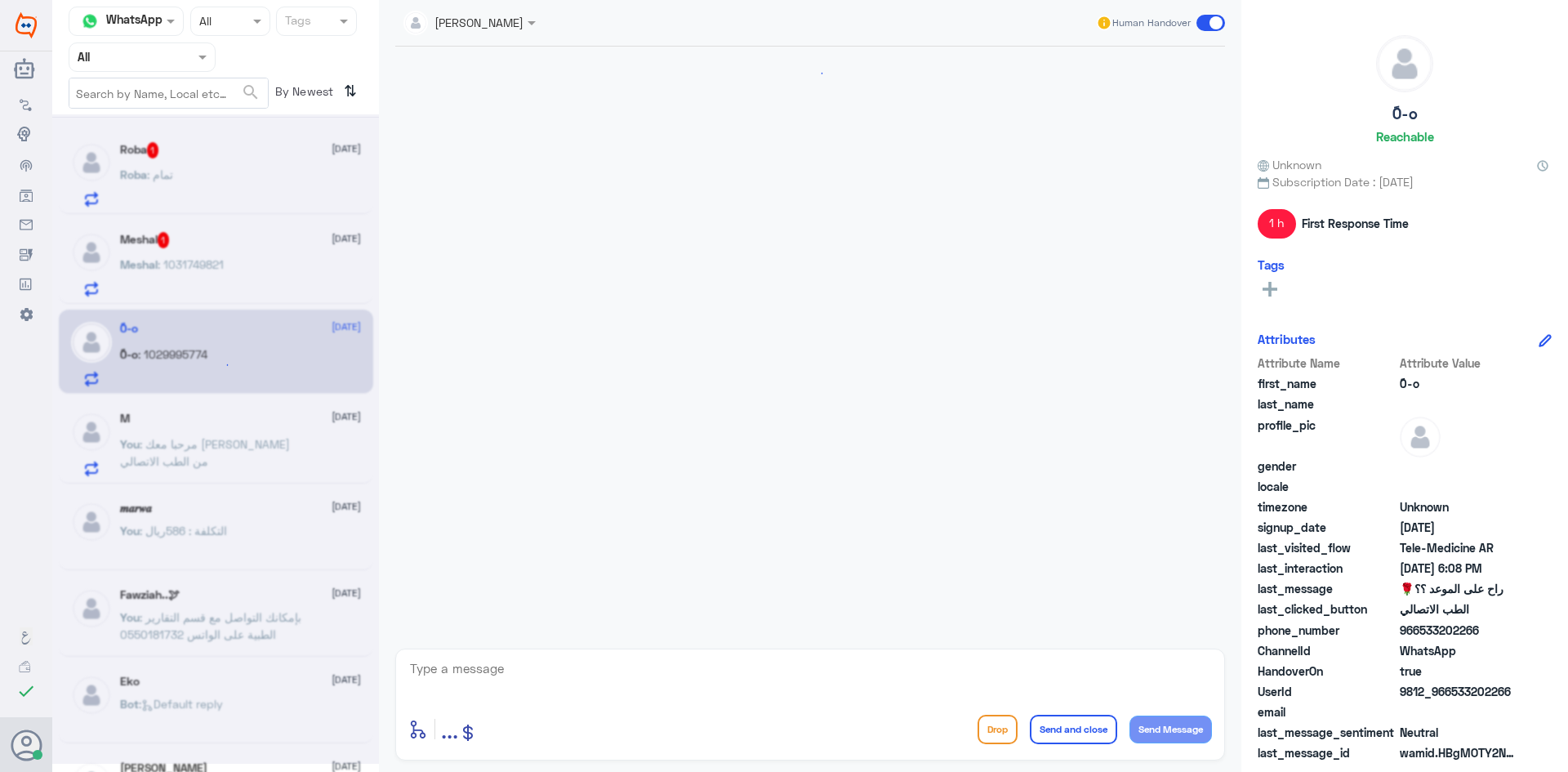
scroll to position [726, 0]
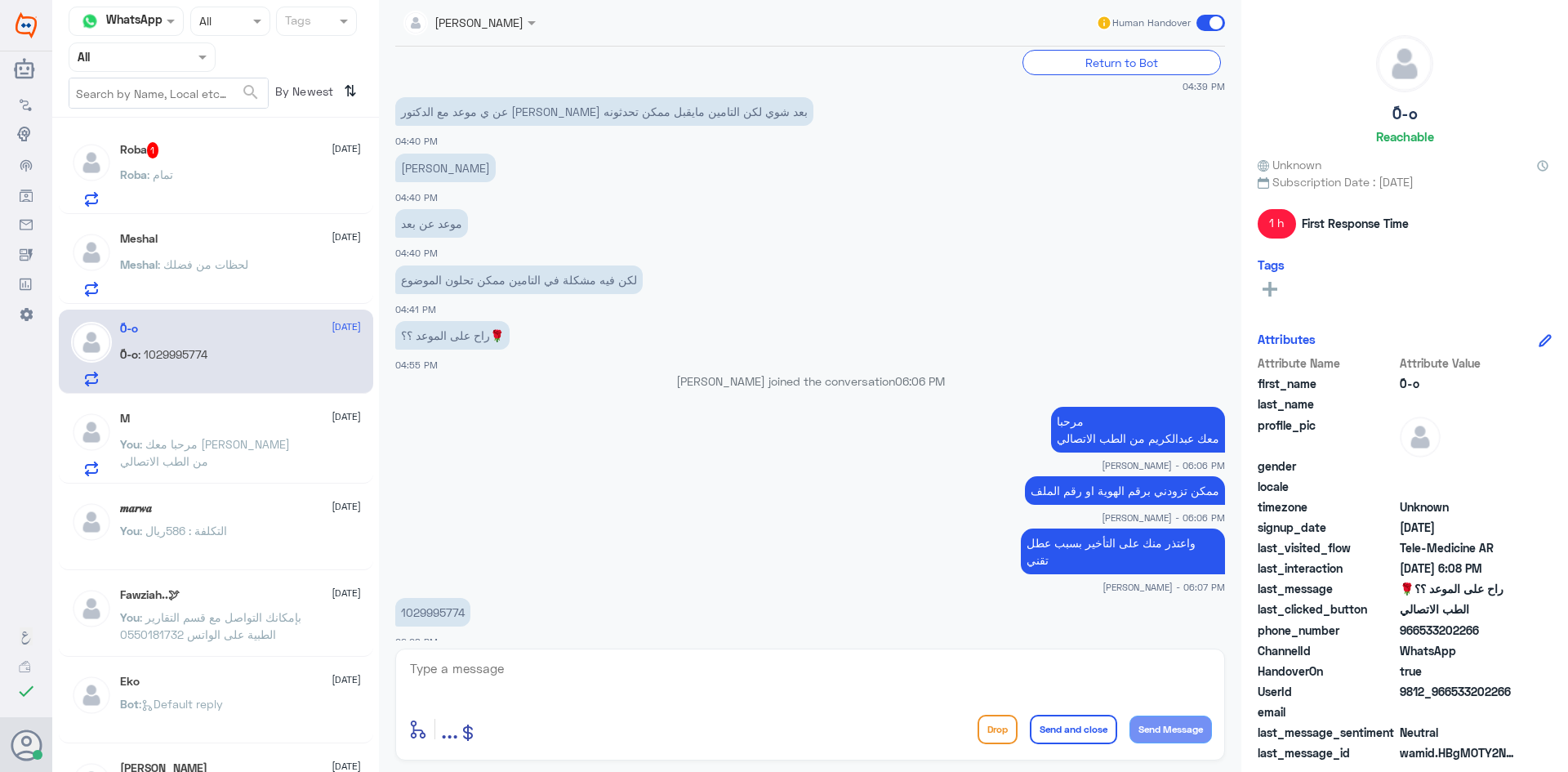
click at [558, 669] on textarea at bounding box center [811, 677] width 804 height 40
type textarea "لحظات من فضلك"
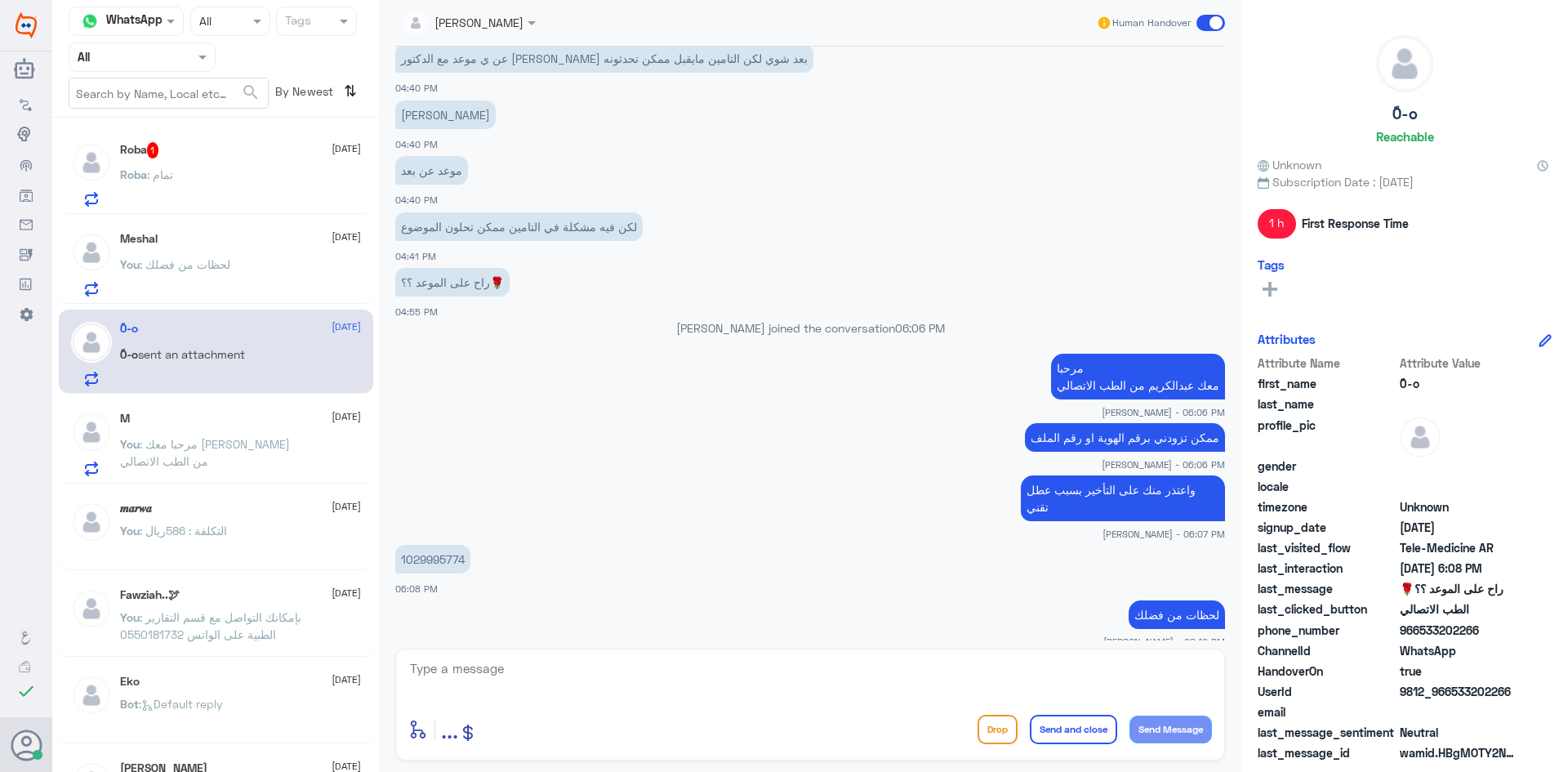
scroll to position [1060, 0]
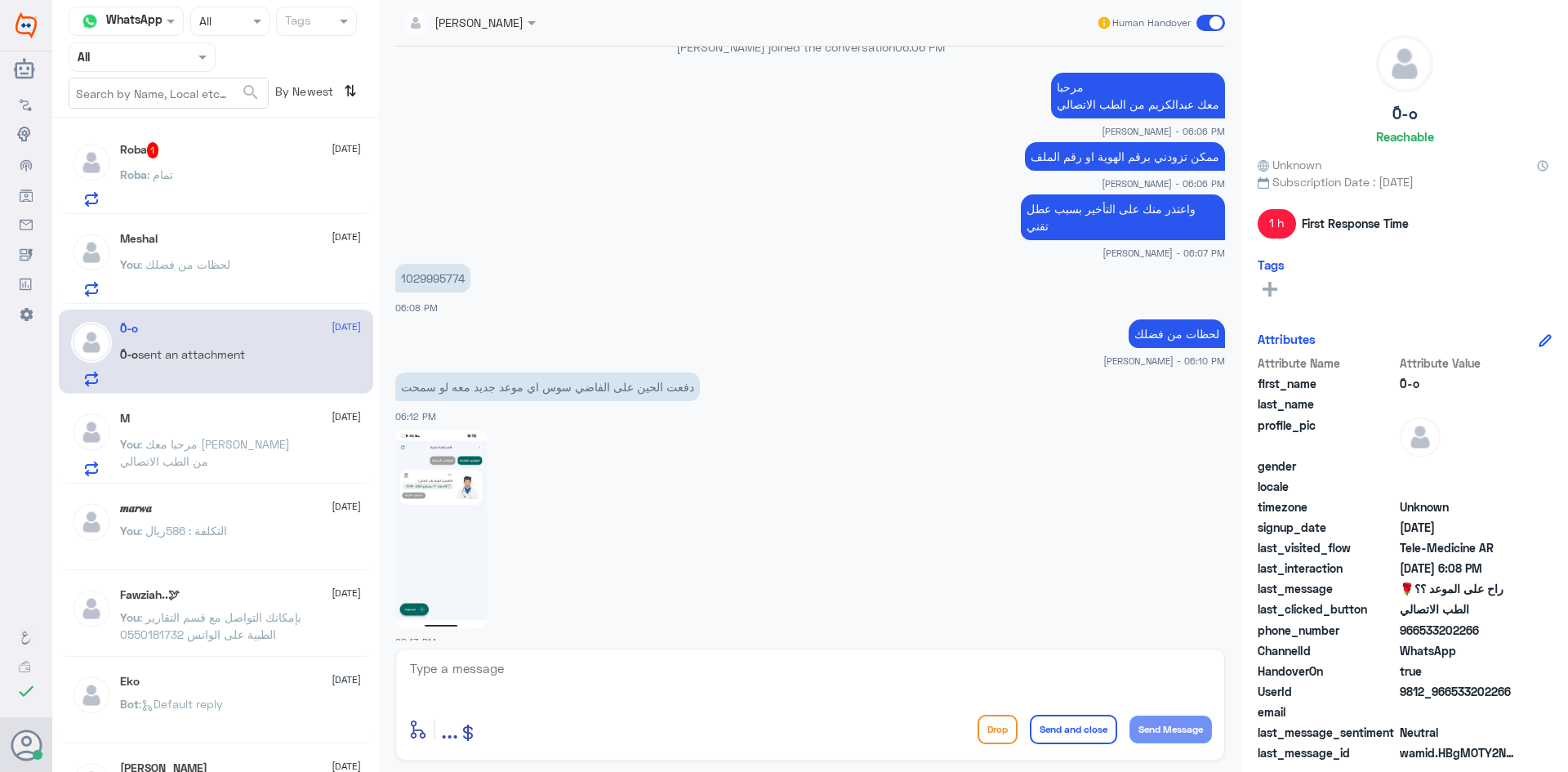
click at [682, 703] on div "enter flow name ... Drop Send and close Send Message" at bounding box center [810, 704] width 830 height 112
drag, startPoint x: 464, startPoint y: 261, endPoint x: 399, endPoint y: 262, distance: 65.0
click at [399, 264] on p "1029995774" at bounding box center [433, 278] width 75 height 29
copy p "1029995774"
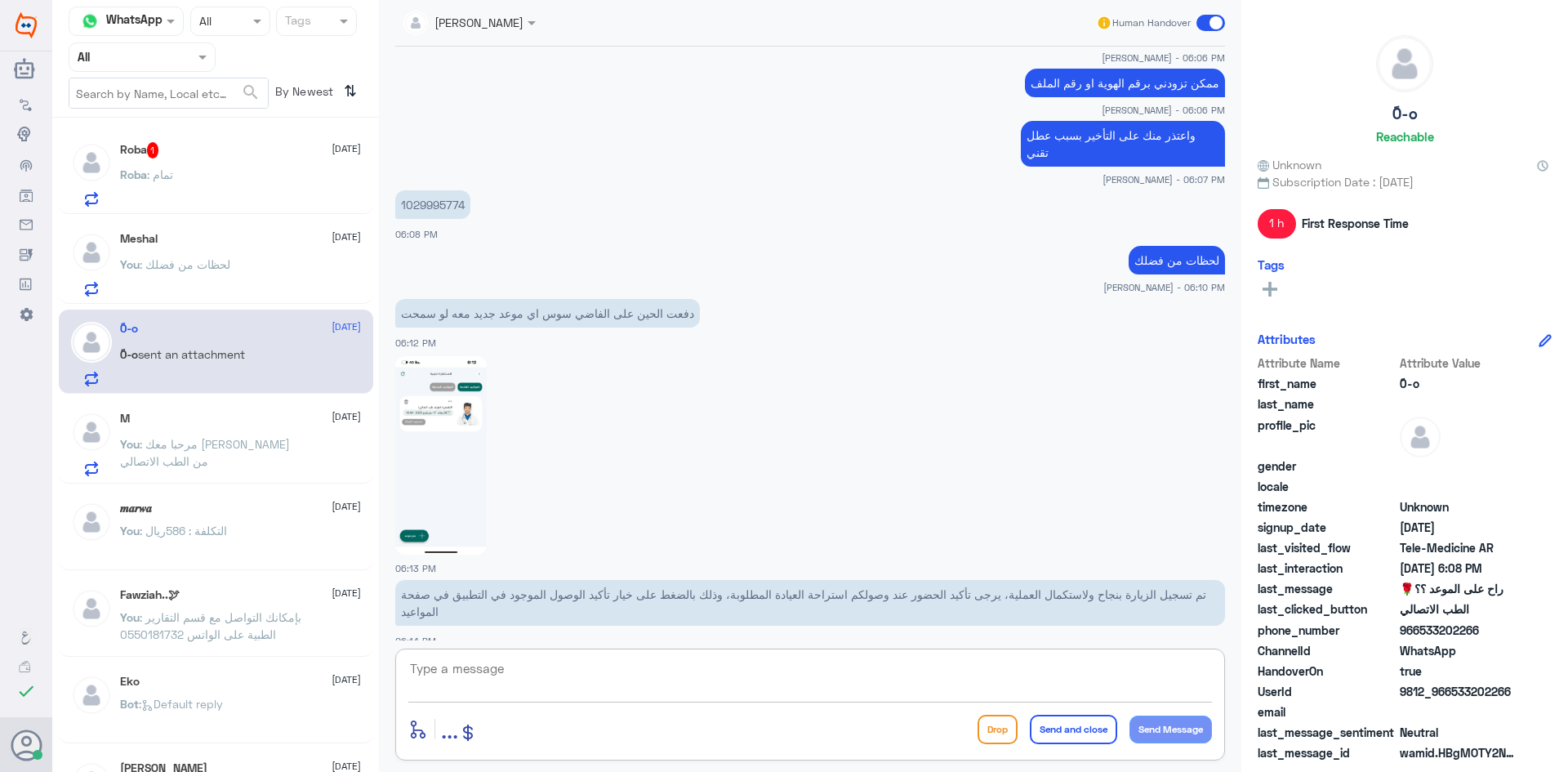
click at [852, 679] on textarea at bounding box center [811, 677] width 804 height 40
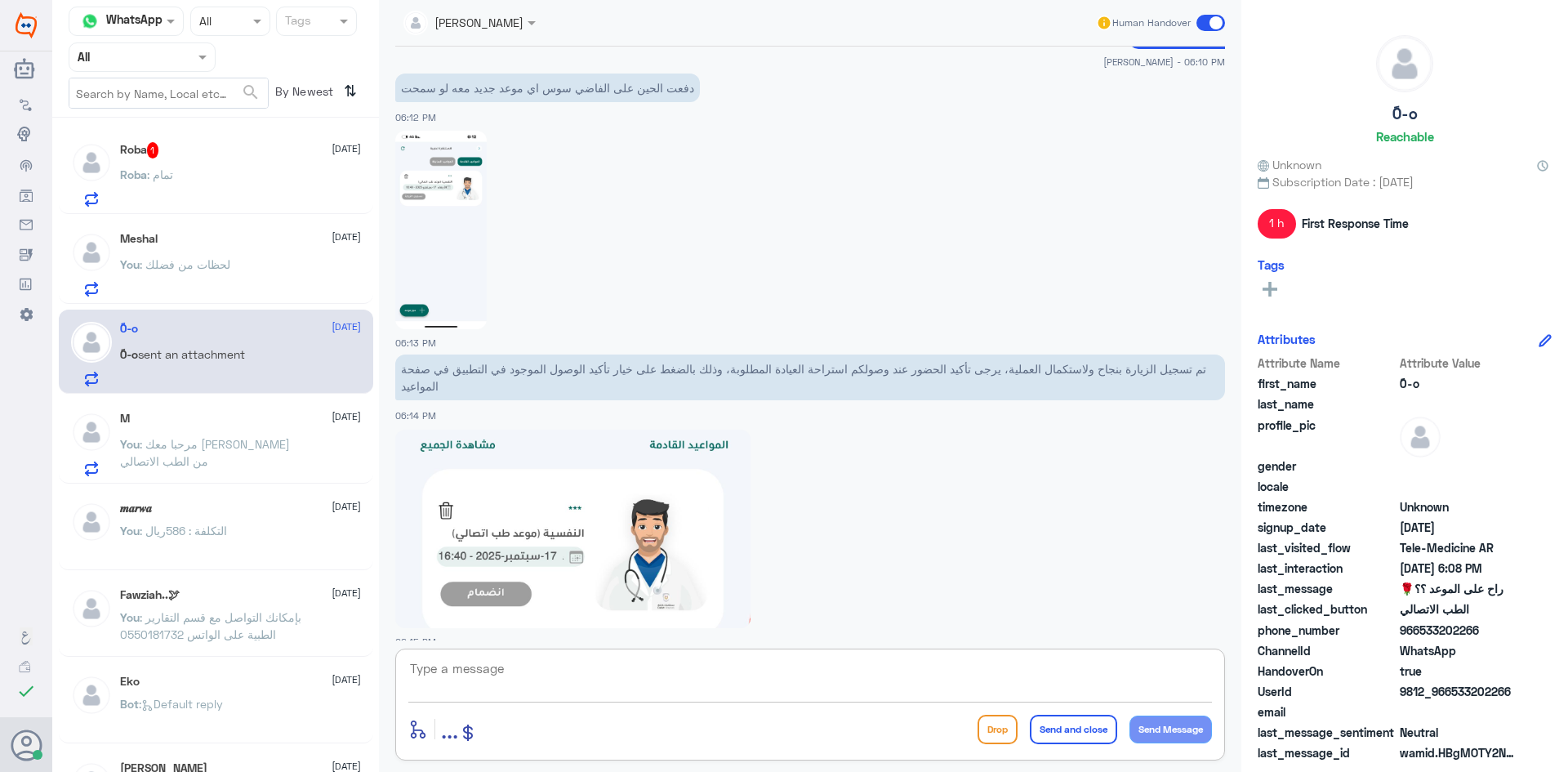
click at [567, 692] on textarea at bounding box center [811, 677] width 804 height 40
click at [595, 686] on textarea at bounding box center [811, 677] width 804 height 40
type textarea "J"
type textarea "تم تحديث تأمينك الآن"
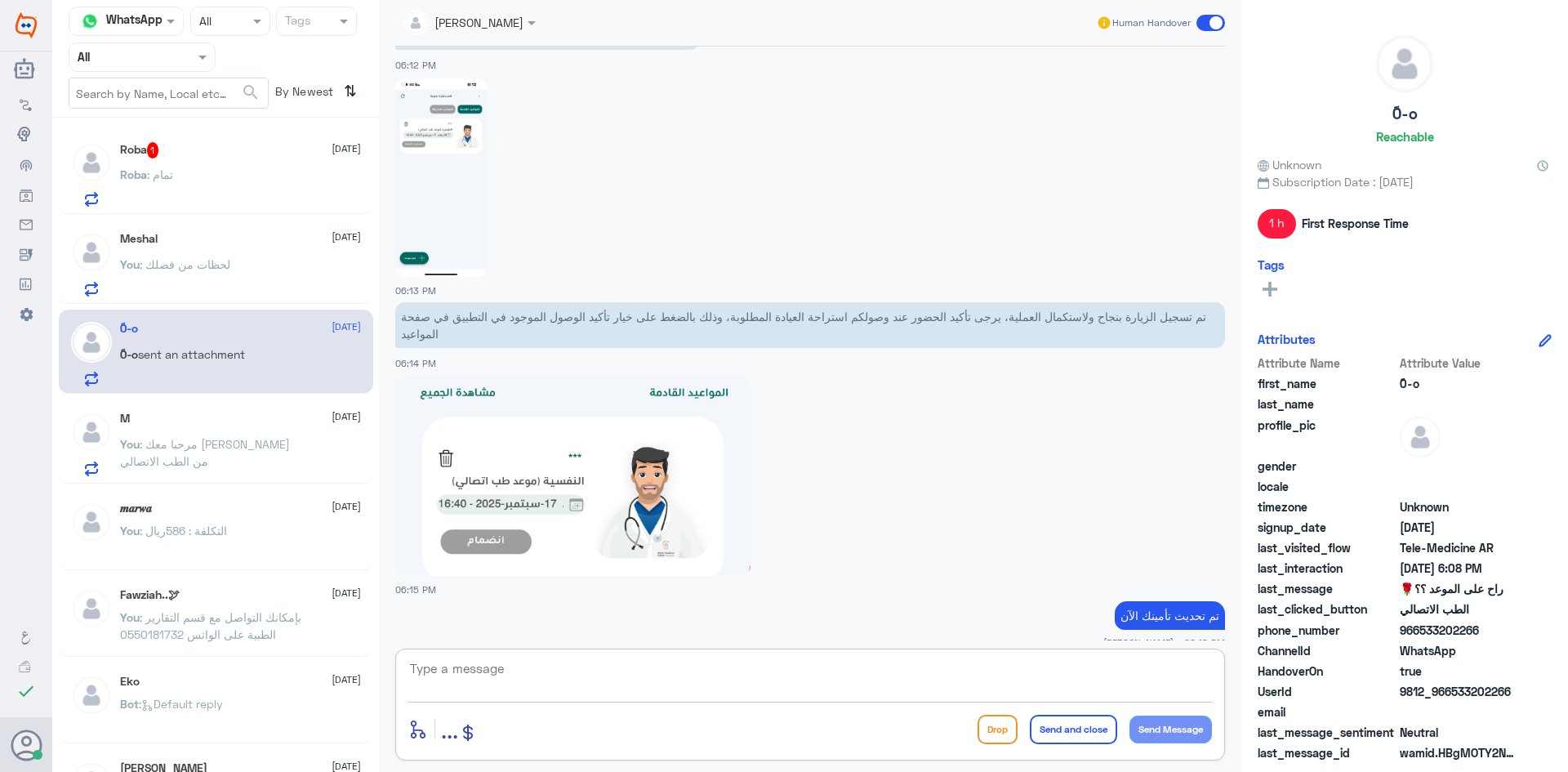
click at [168, 150] on div "Roba 1 [DATE]" at bounding box center [240, 150] width 241 height 17
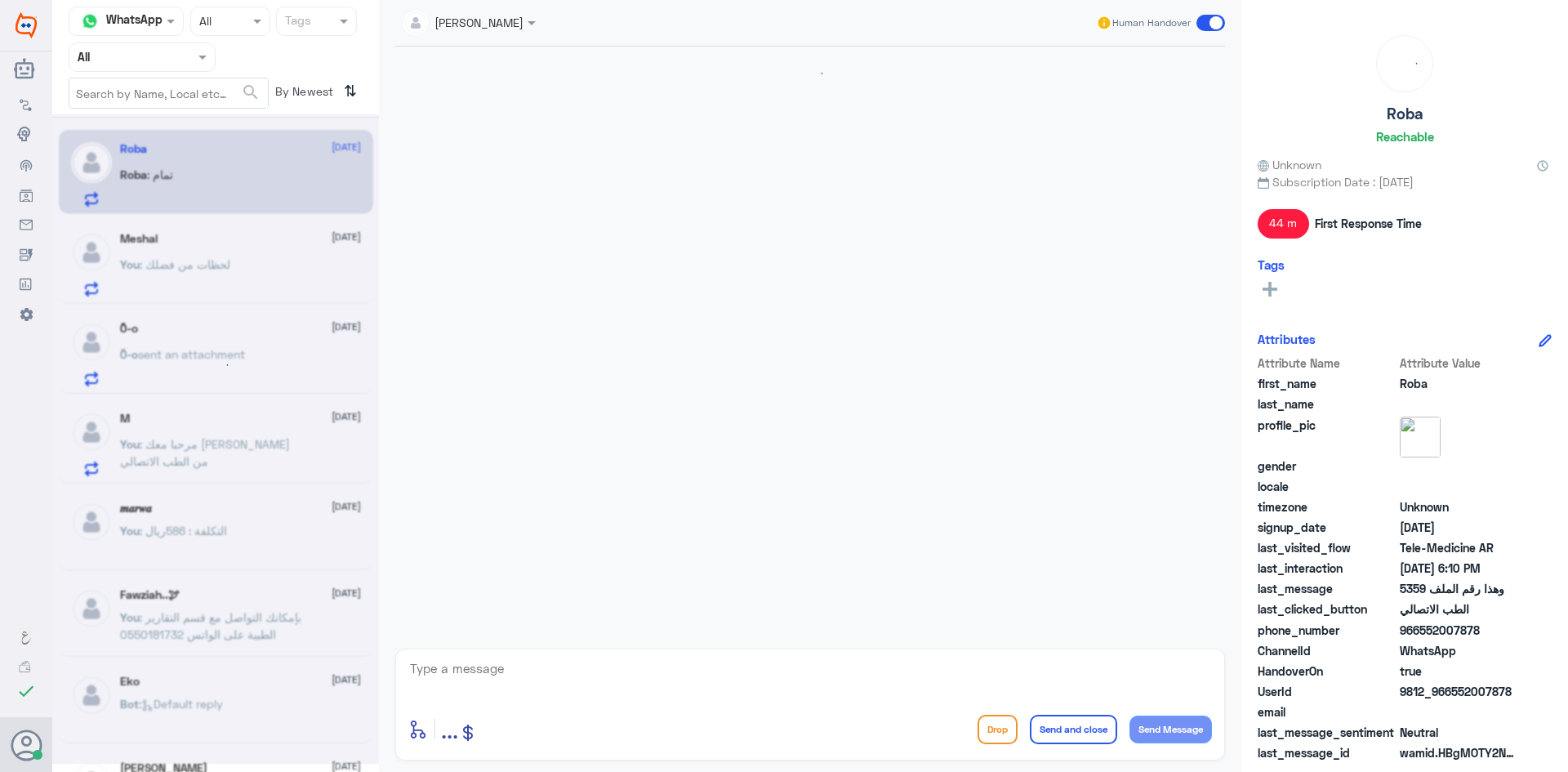
scroll to position [897, 0]
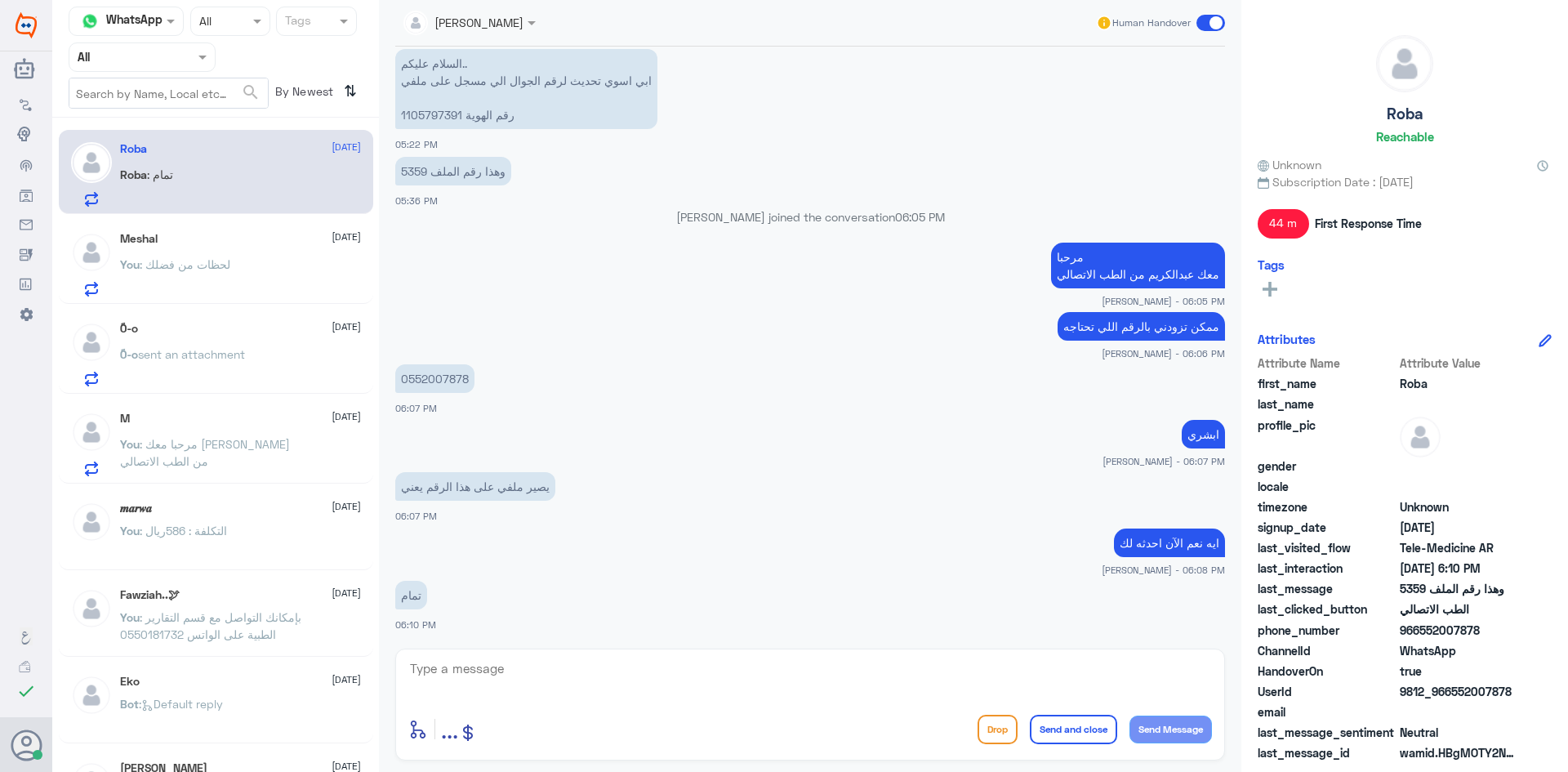
click at [190, 349] on span "sent an attachment" at bounding box center [191, 354] width 107 height 14
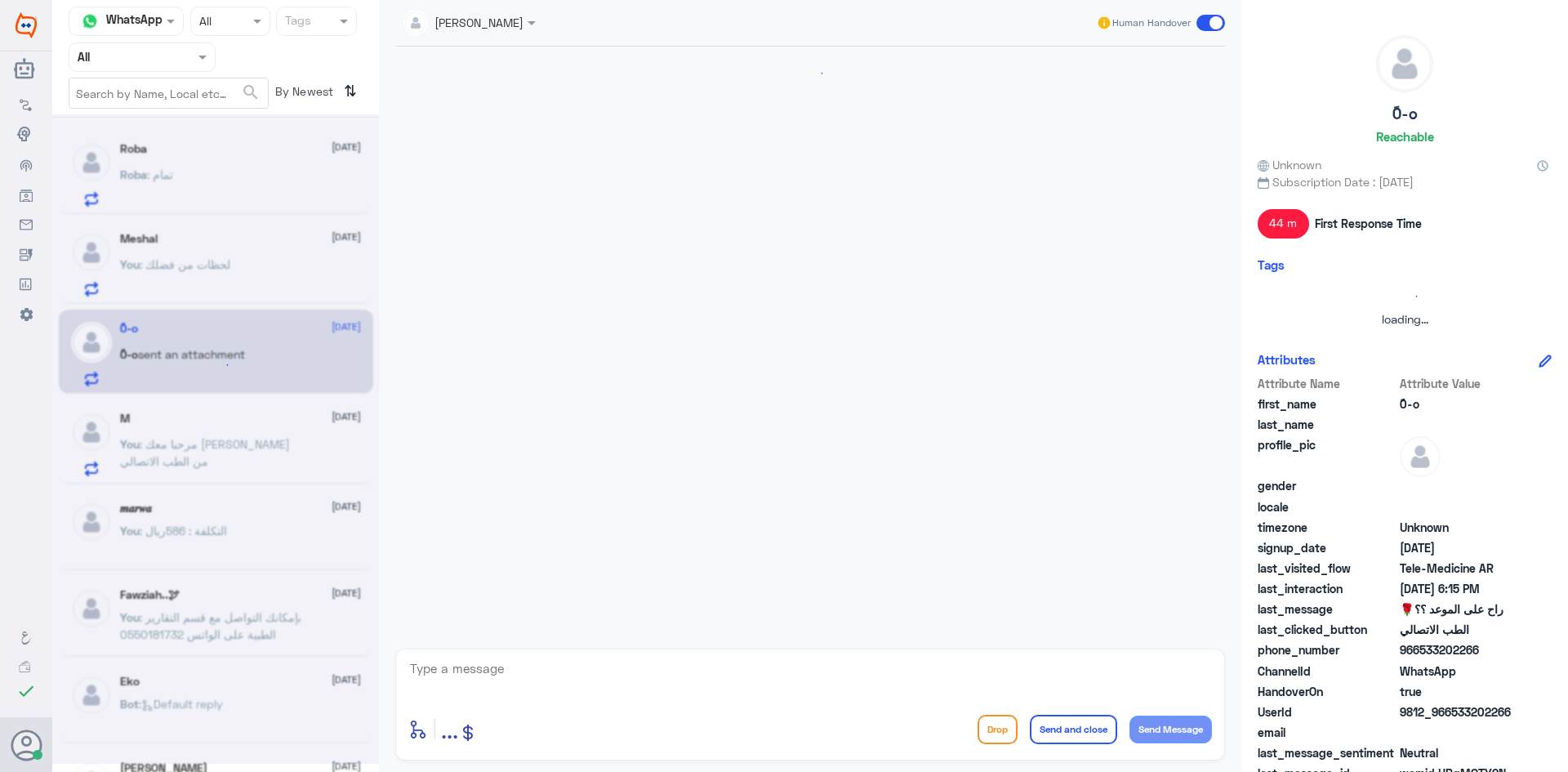
scroll to position [901, 0]
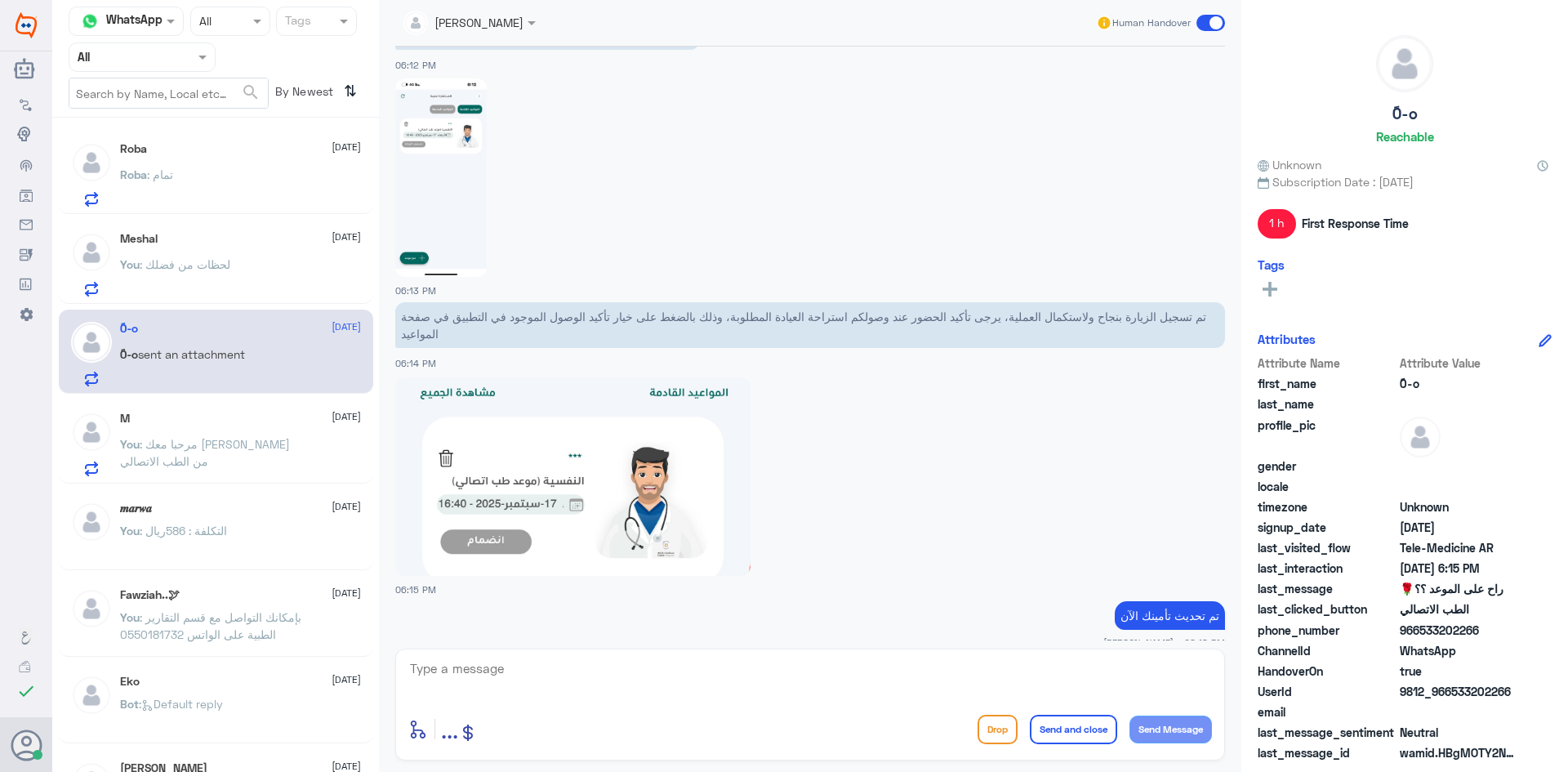
click at [213, 425] on div "M [DATE]" at bounding box center [240, 419] width 241 height 14
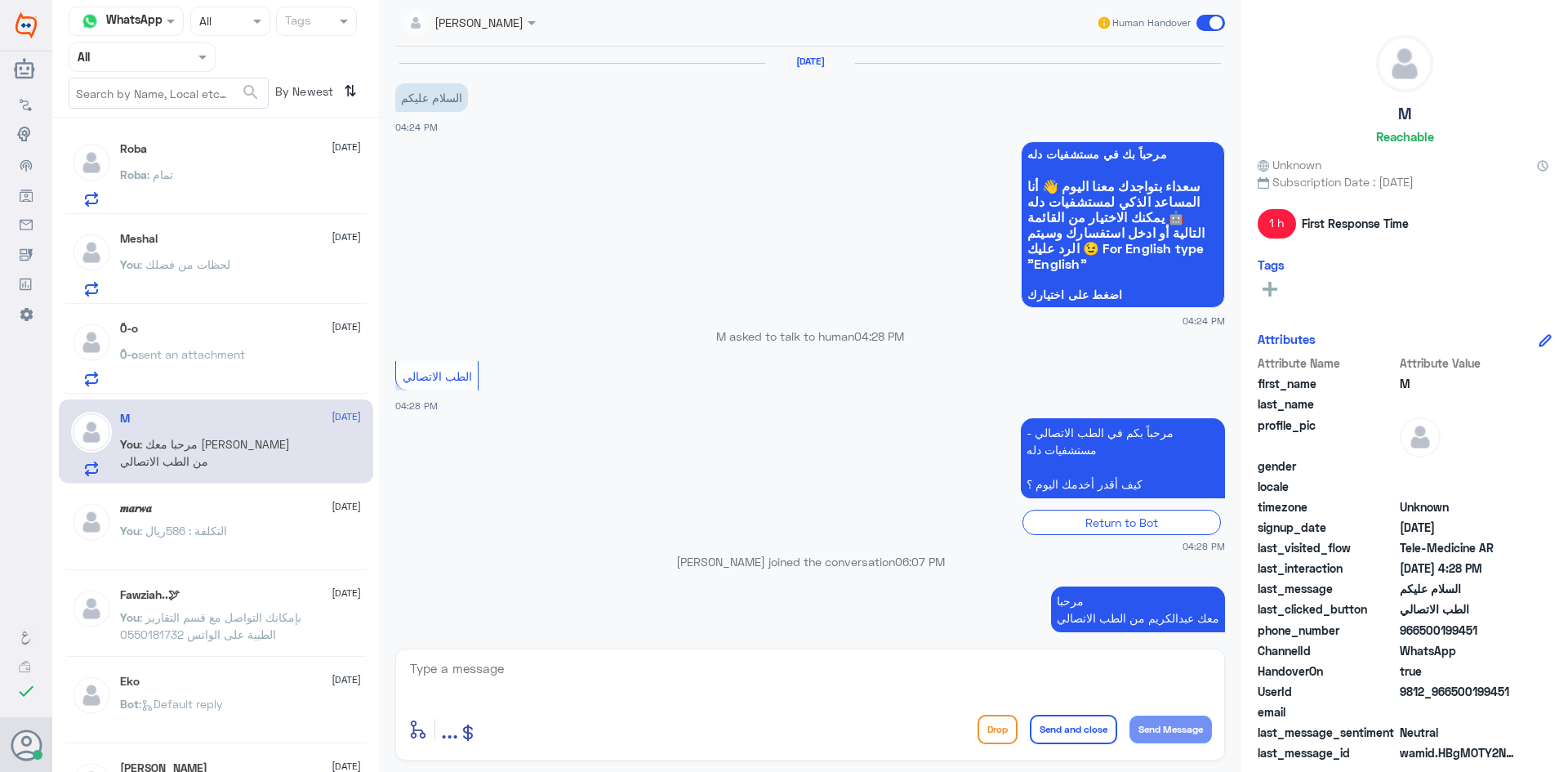
scroll to position [21, 0]
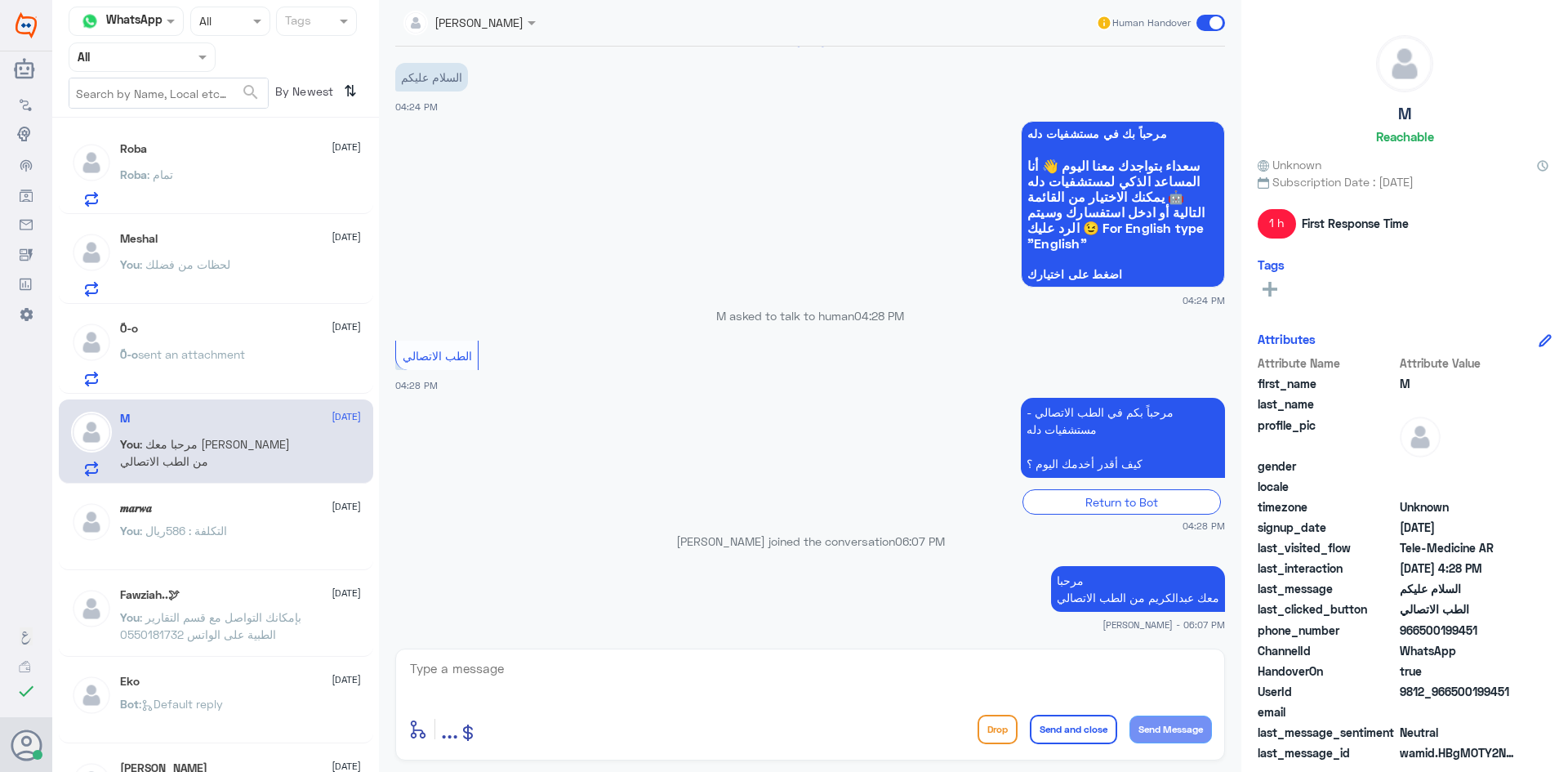
click at [183, 241] on div "Meshal [DATE]" at bounding box center [240, 239] width 241 height 14
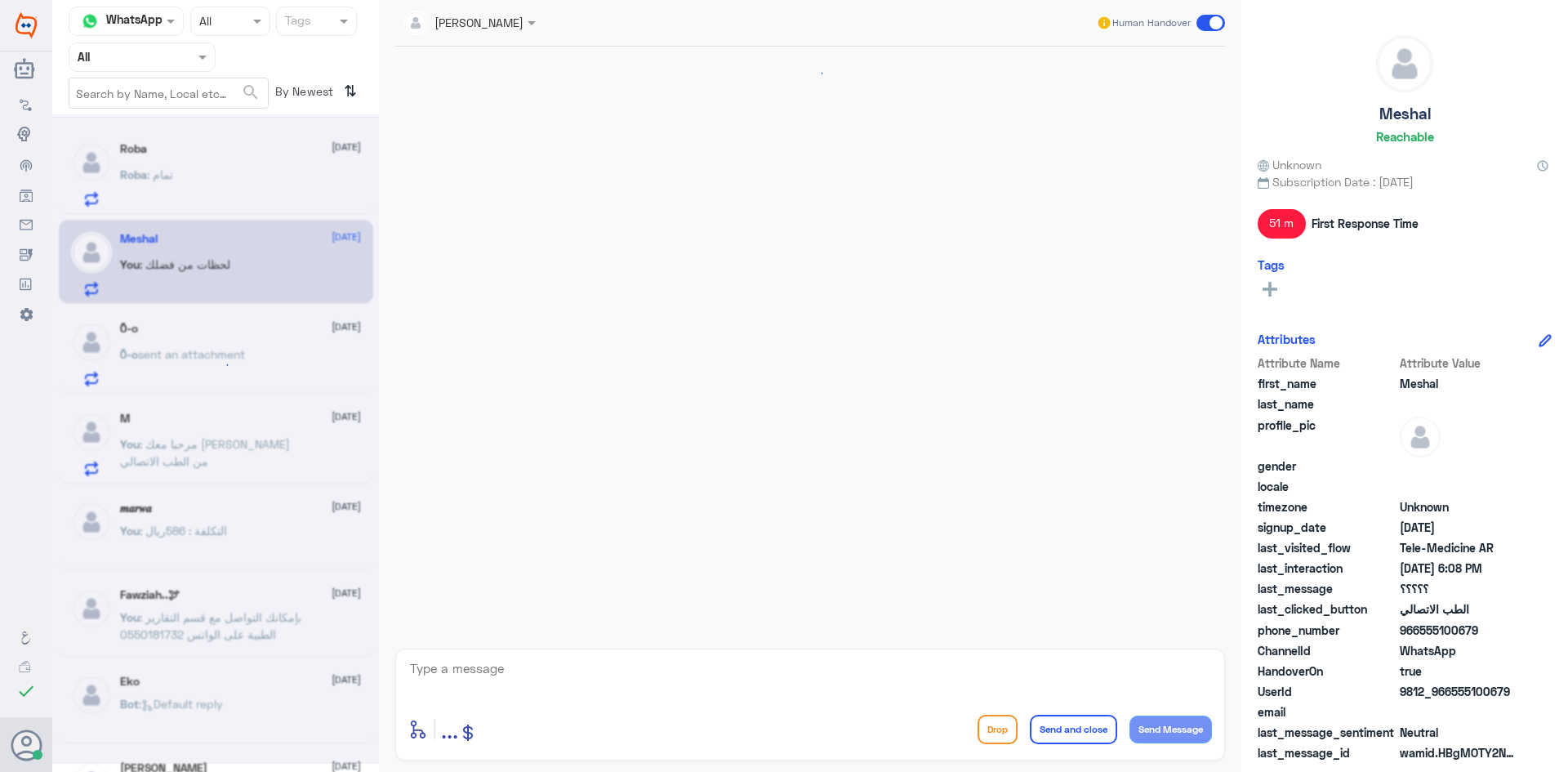
scroll to position [404, 0]
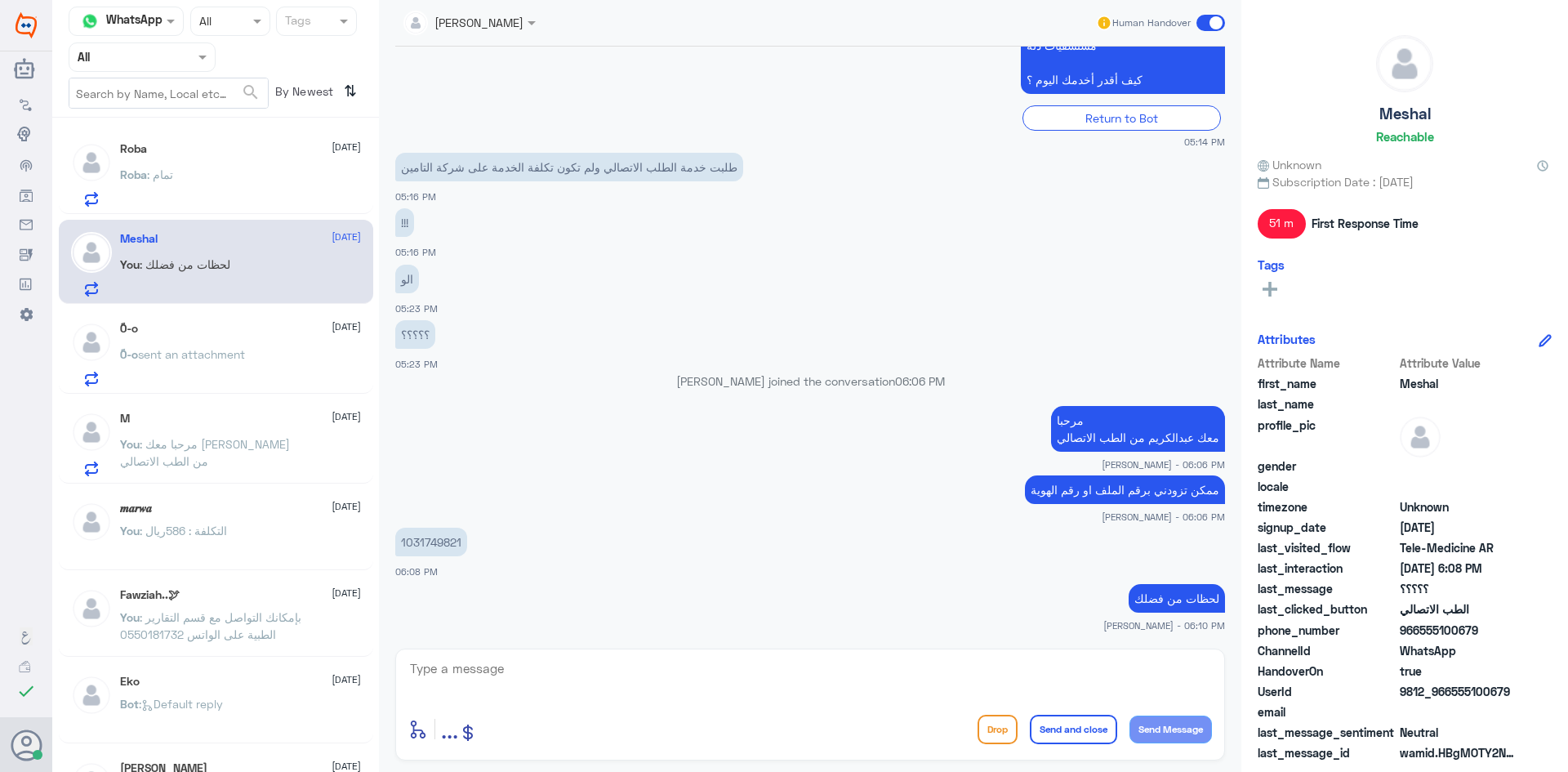
click at [572, 672] on textarea at bounding box center [811, 677] width 804 height 40
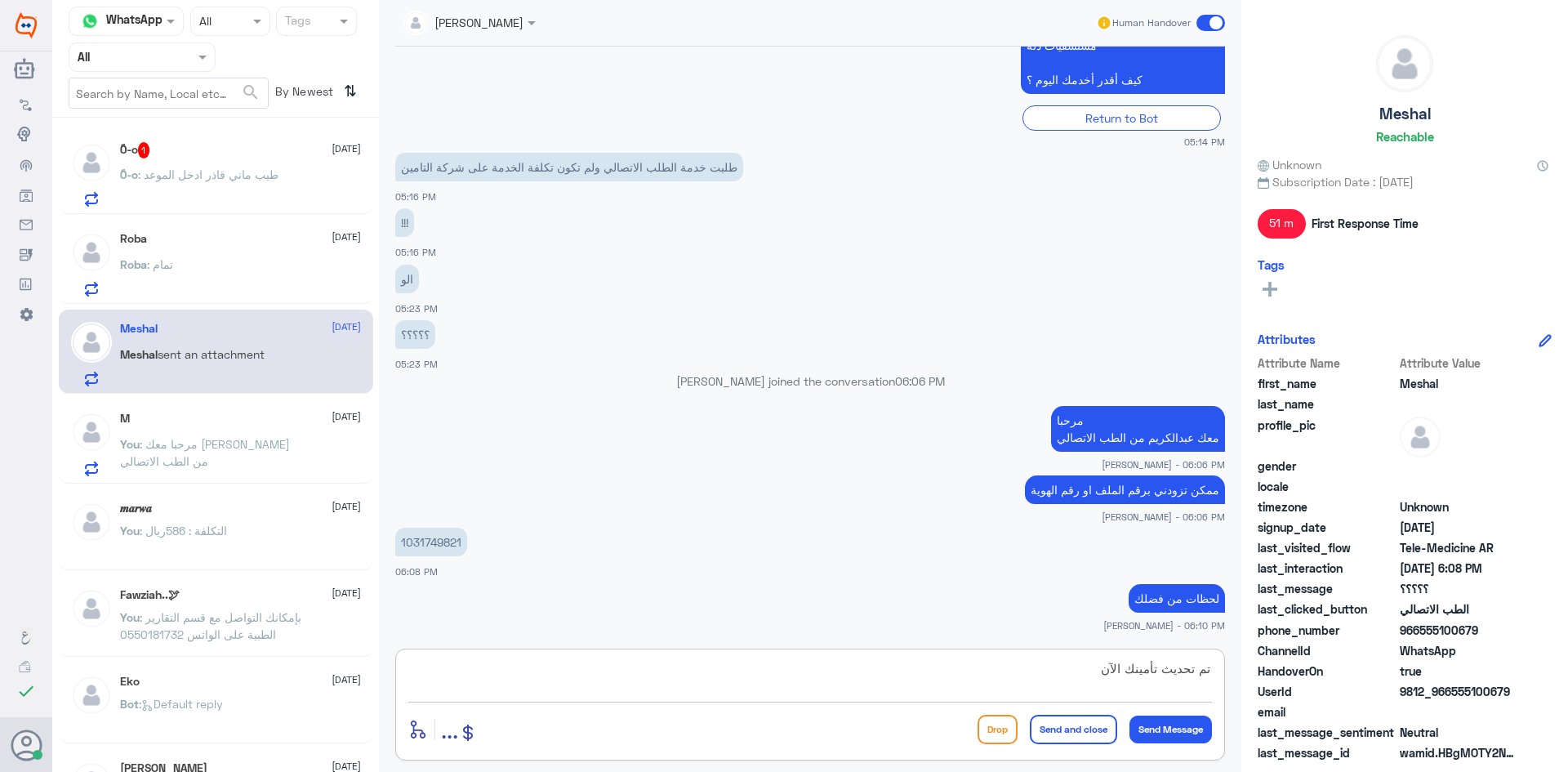
type textarea "تم تحديث تأمينك الآن"
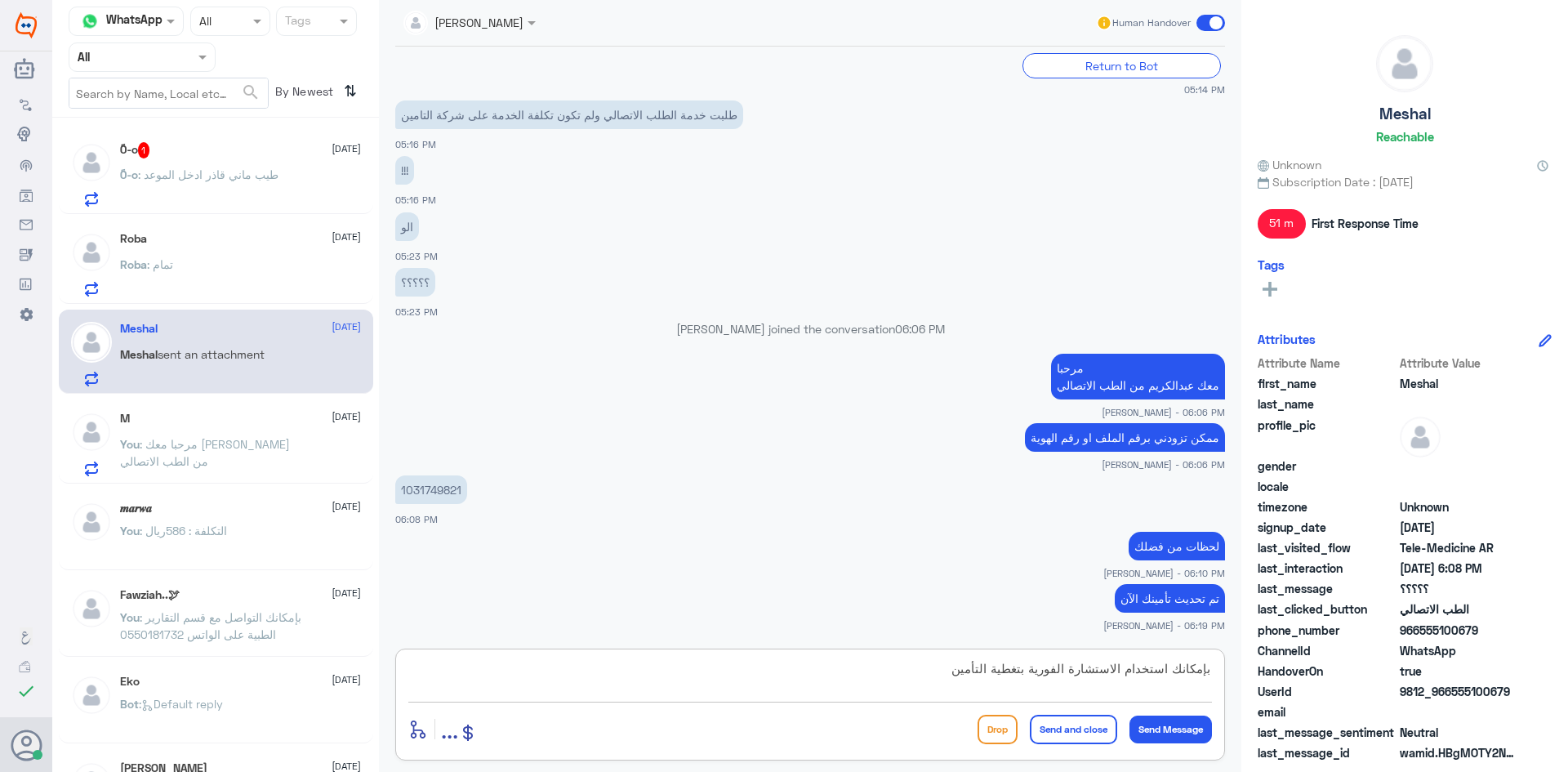
type textarea "بإمكانك استخدام الاستشارة الفورية بتغطية التأمين"
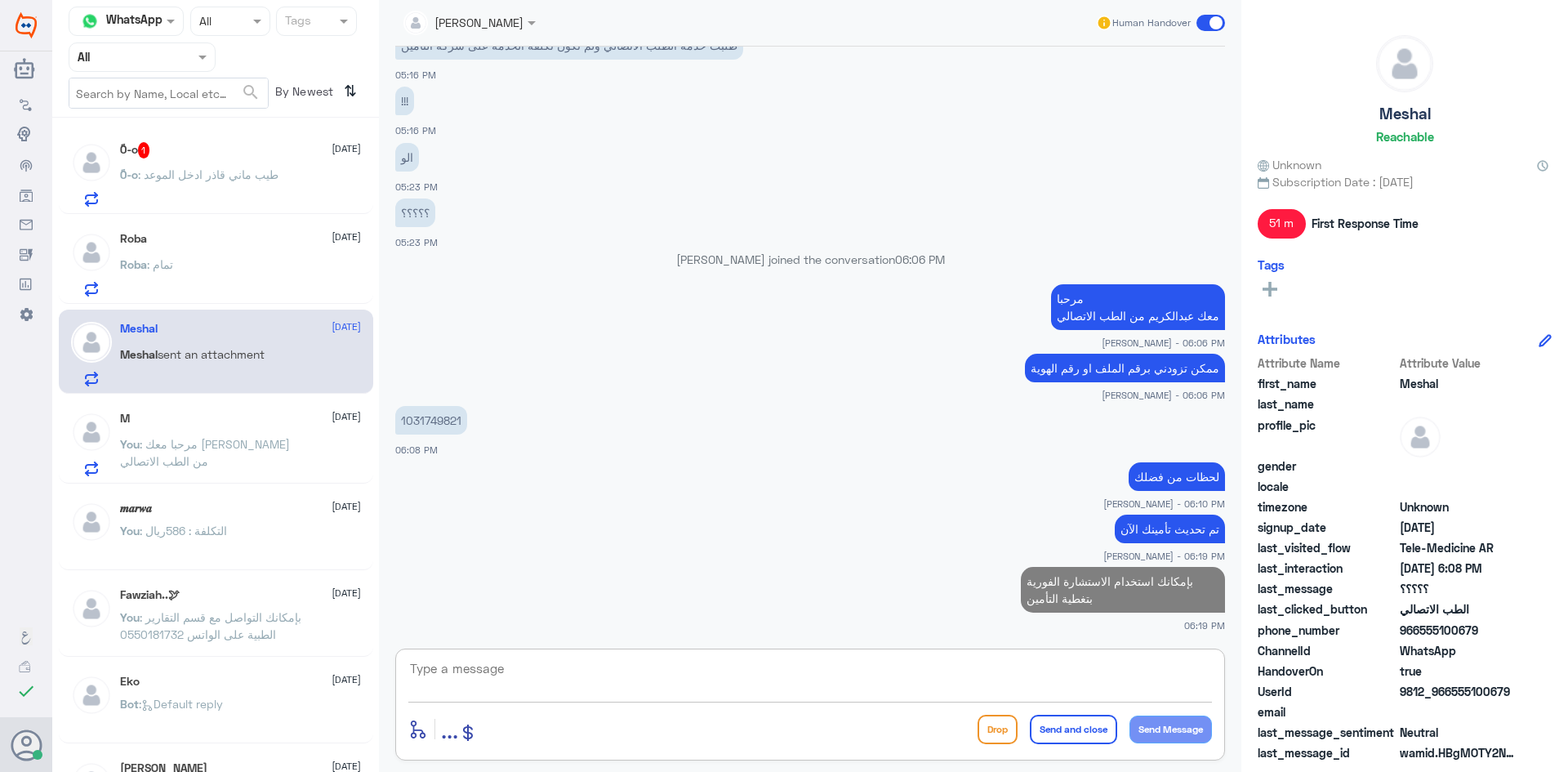
click at [243, 147] on div "ً0-o 1 [DATE]" at bounding box center [240, 150] width 241 height 17
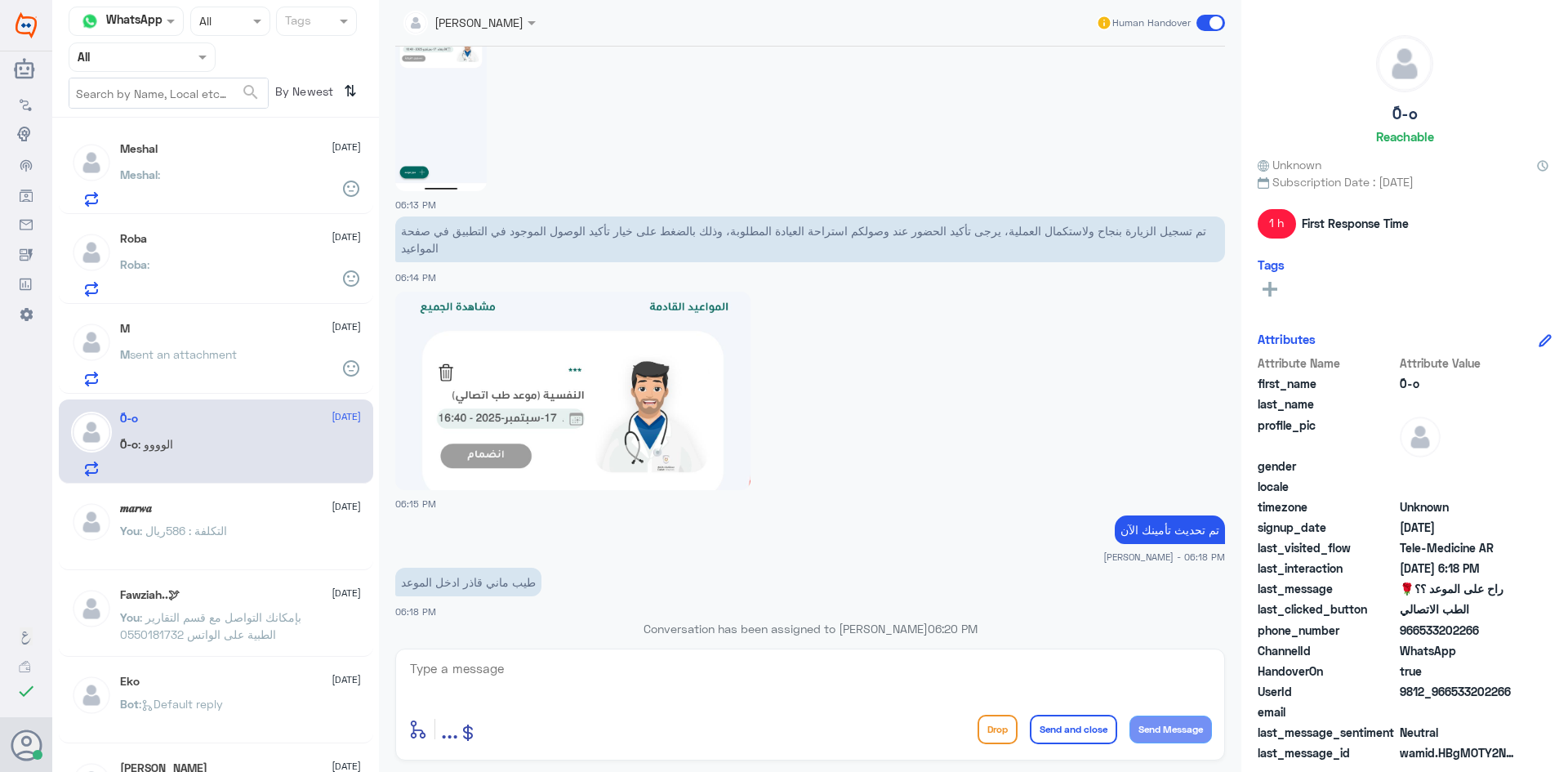
scroll to position [1042, 0]
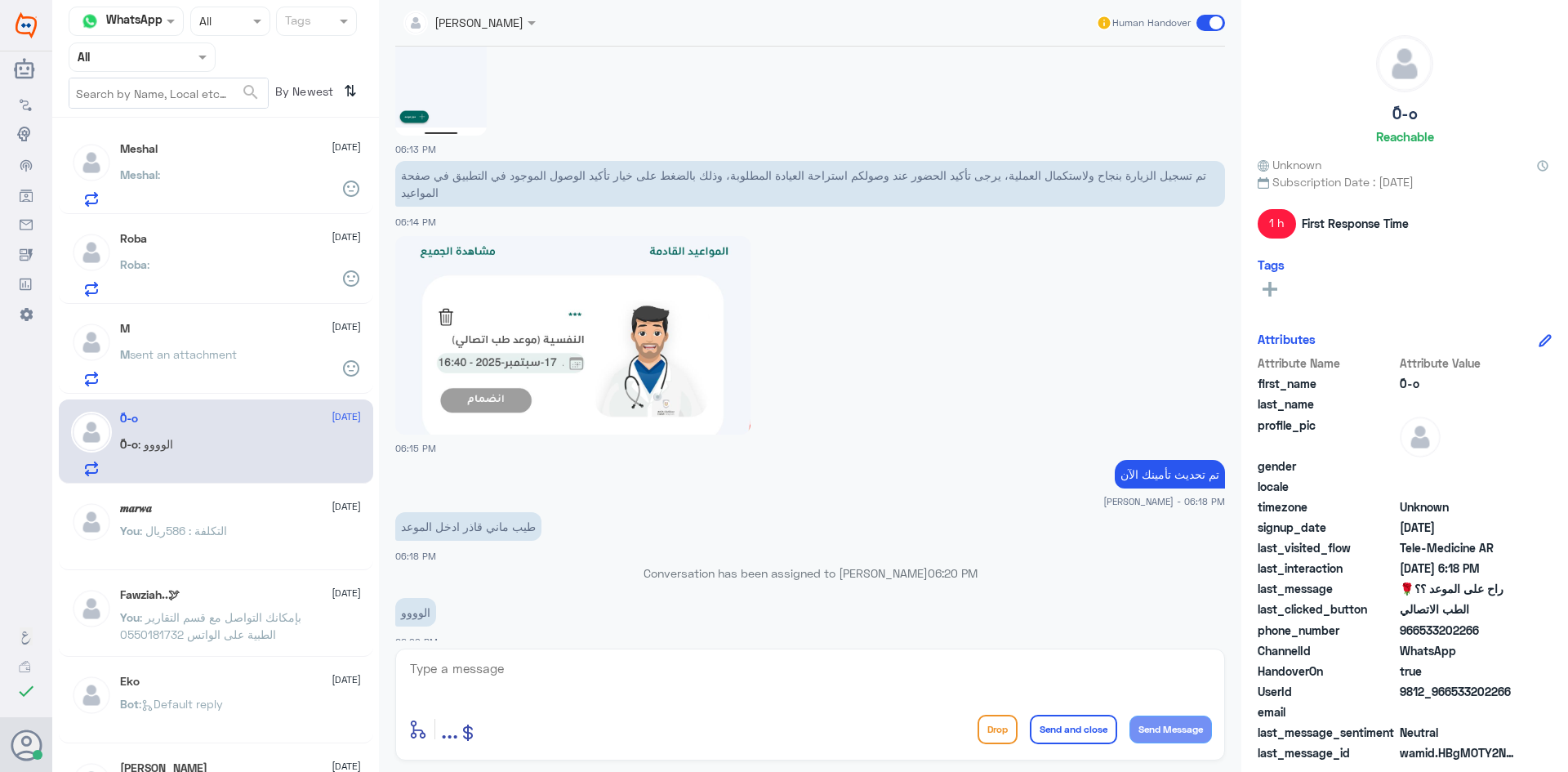
click at [763, 679] on textarea at bounding box center [811, 677] width 804 height 40
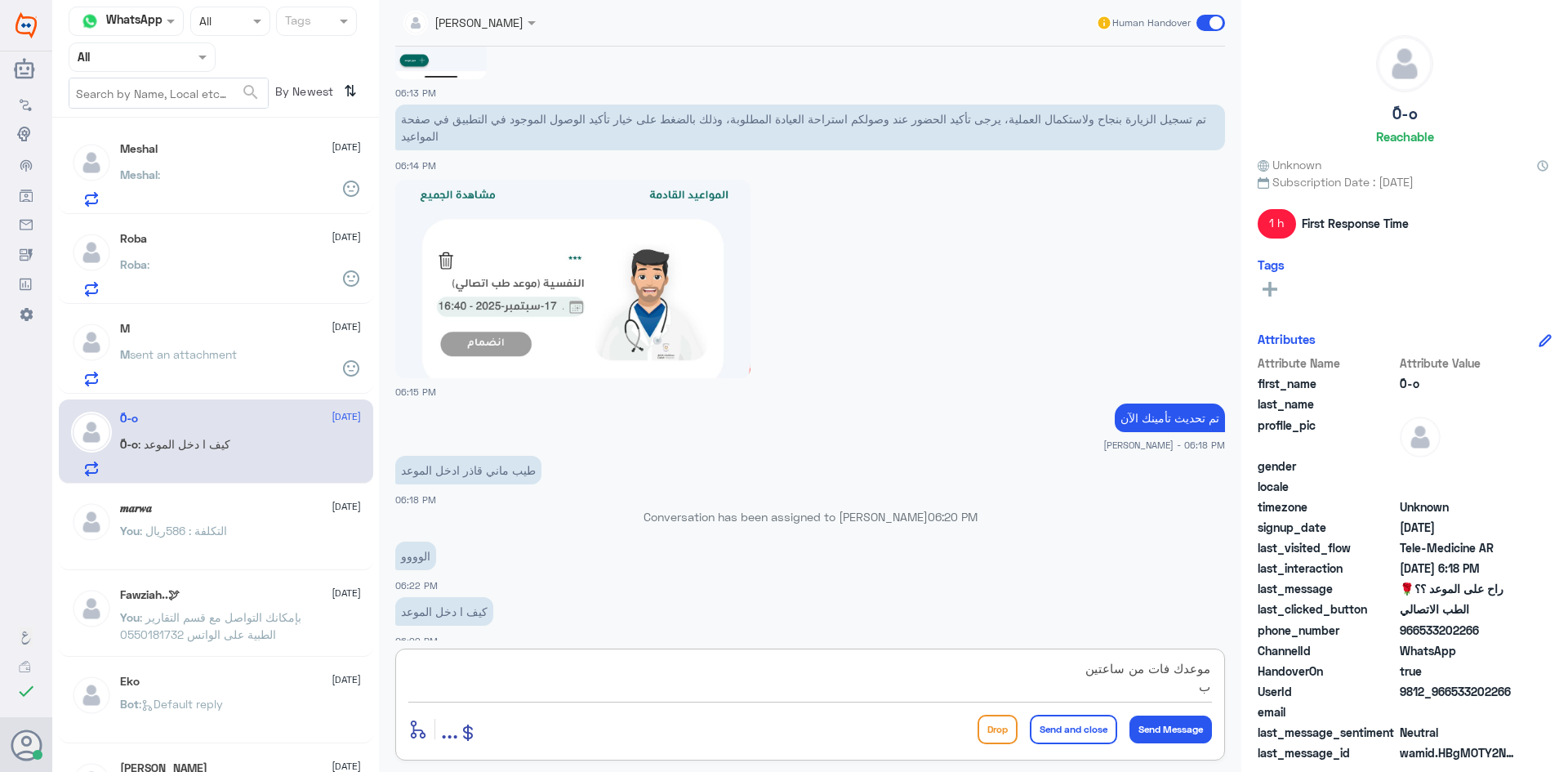
type textarea "موعدك فات من ساعتين"
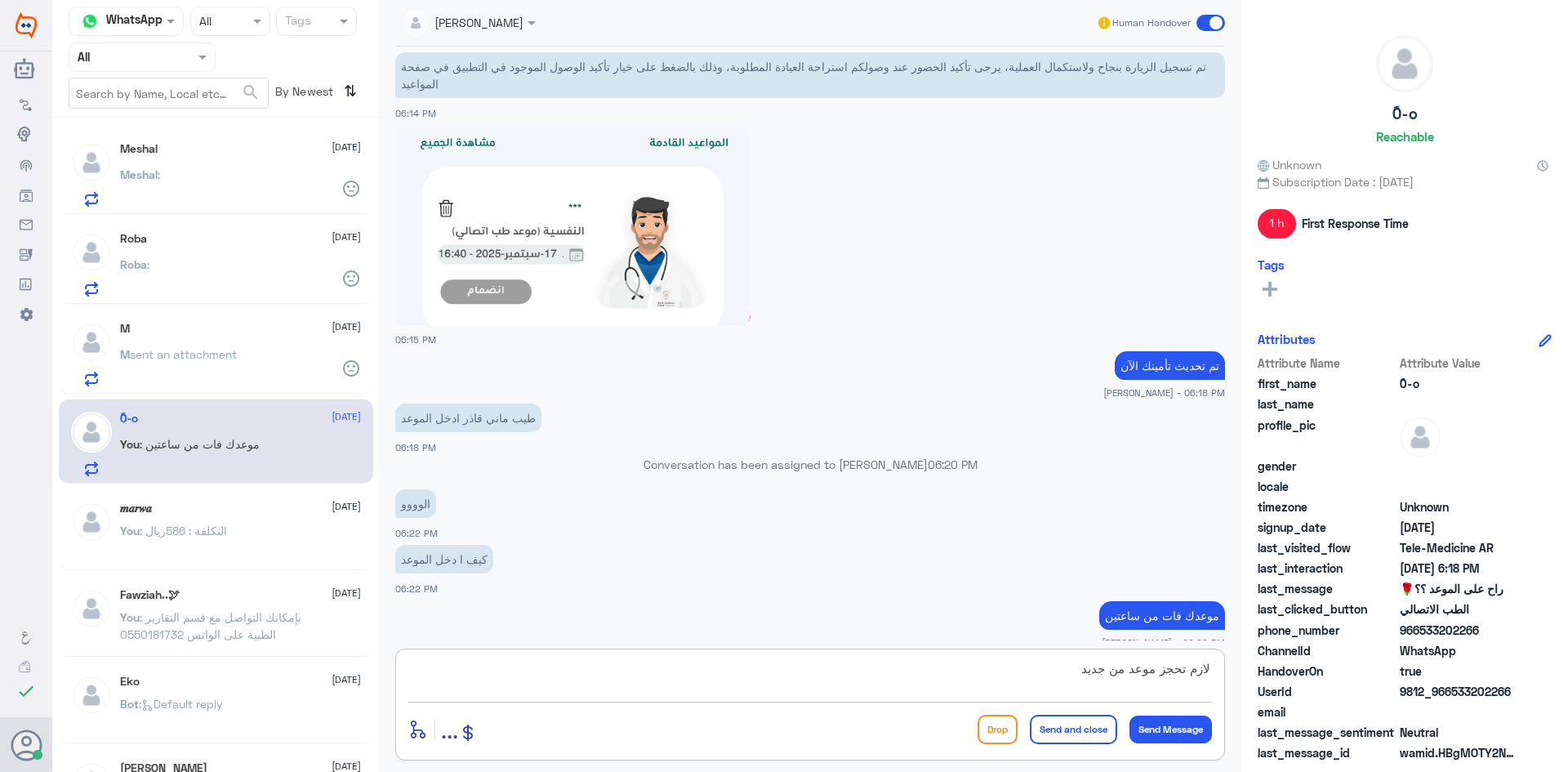
type textarea "لازم تحجز موعد من جديد"
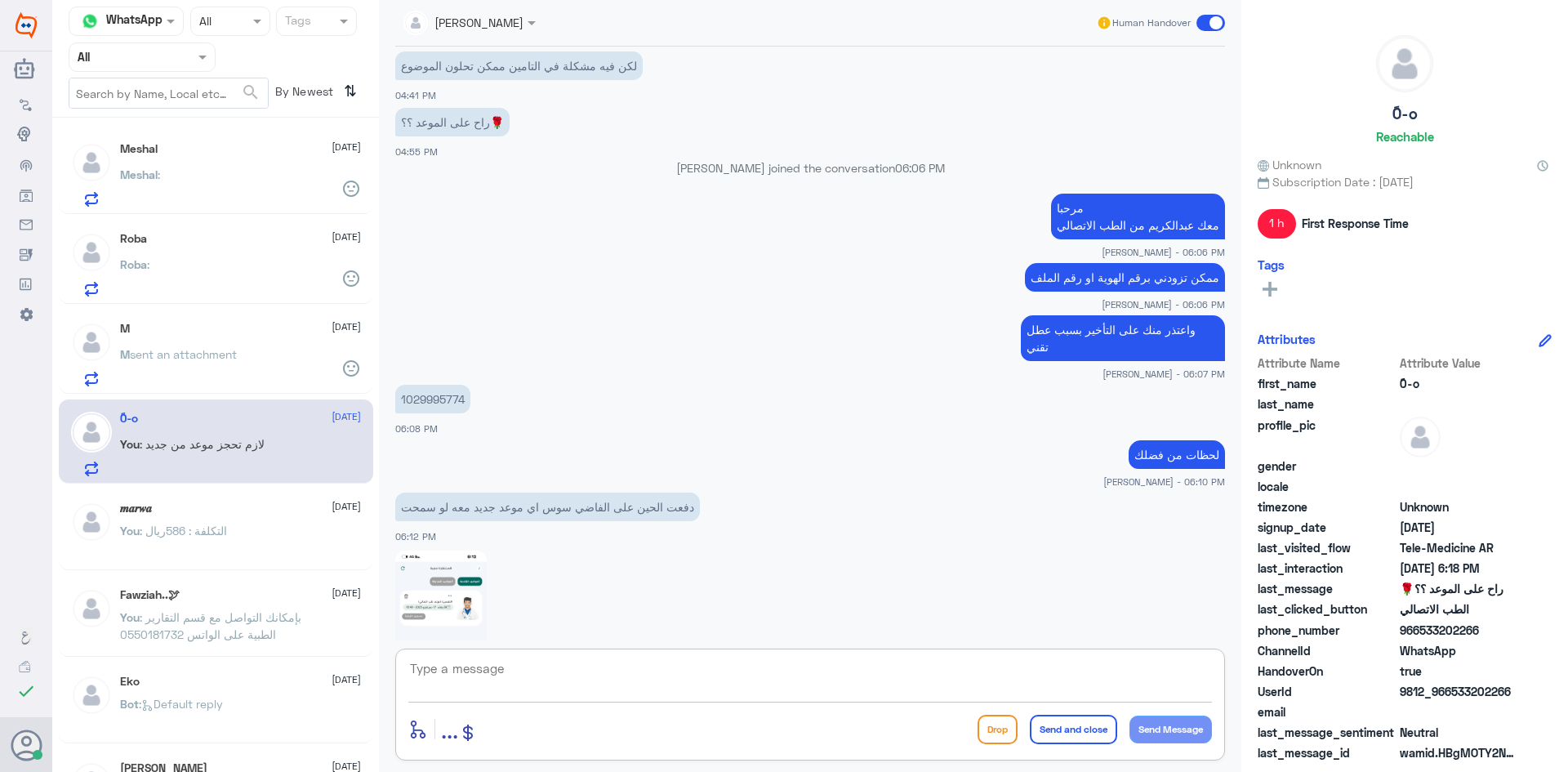
scroll to position [1258, 0]
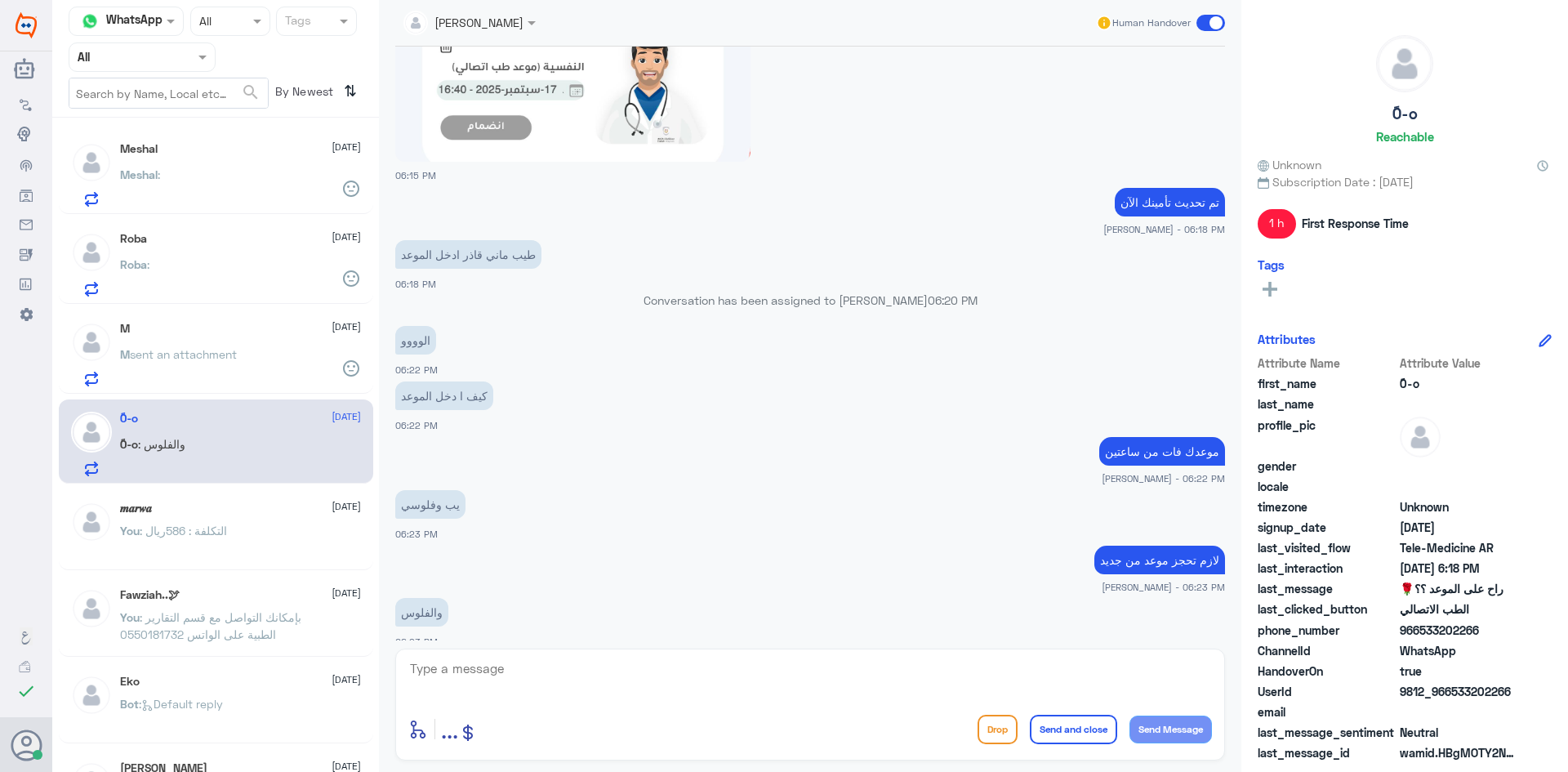
click at [463, 381] on p "كيف ا دخل الموعد" at bounding box center [443, 395] width 98 height 29
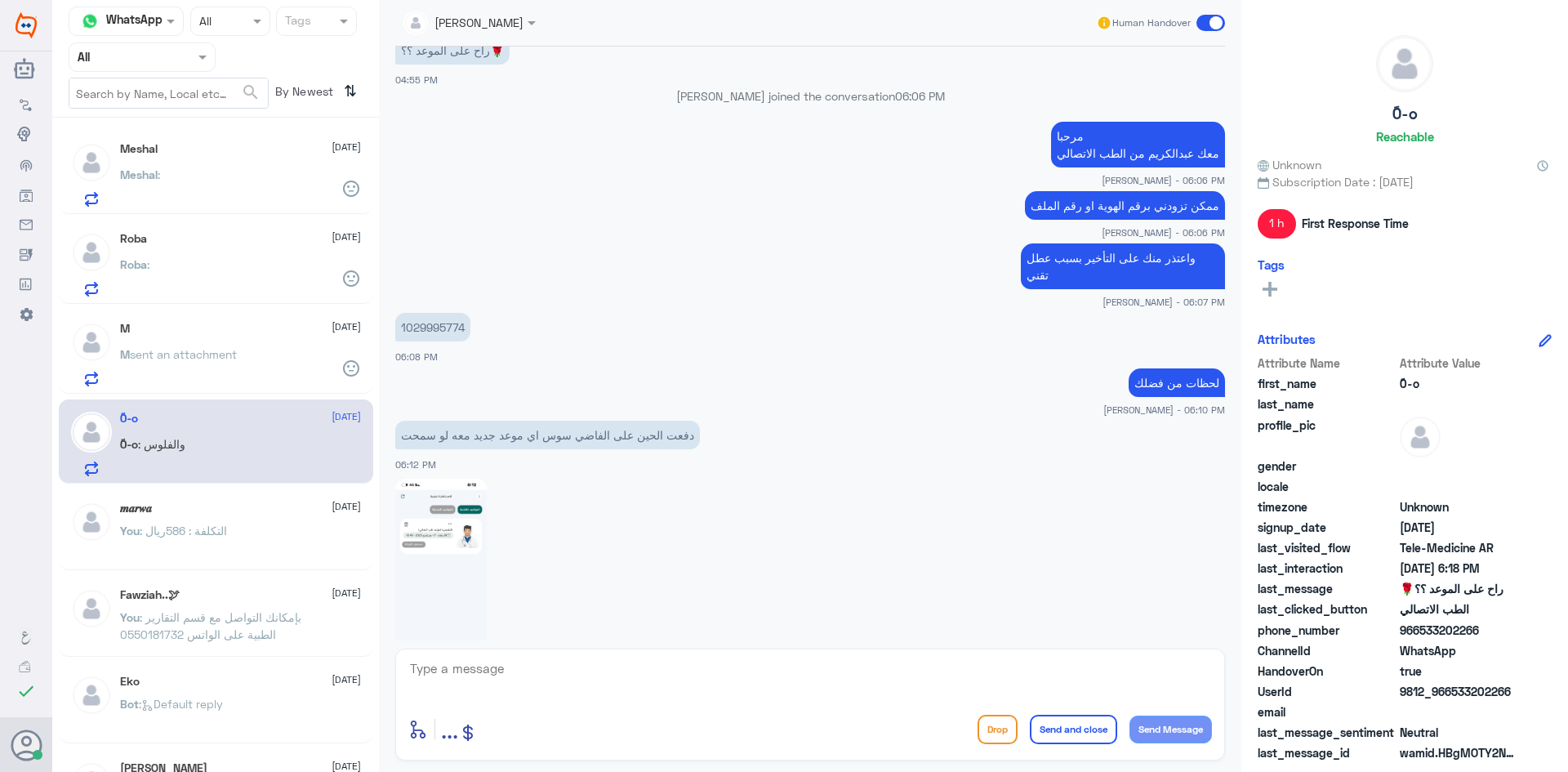
scroll to position [278, 0]
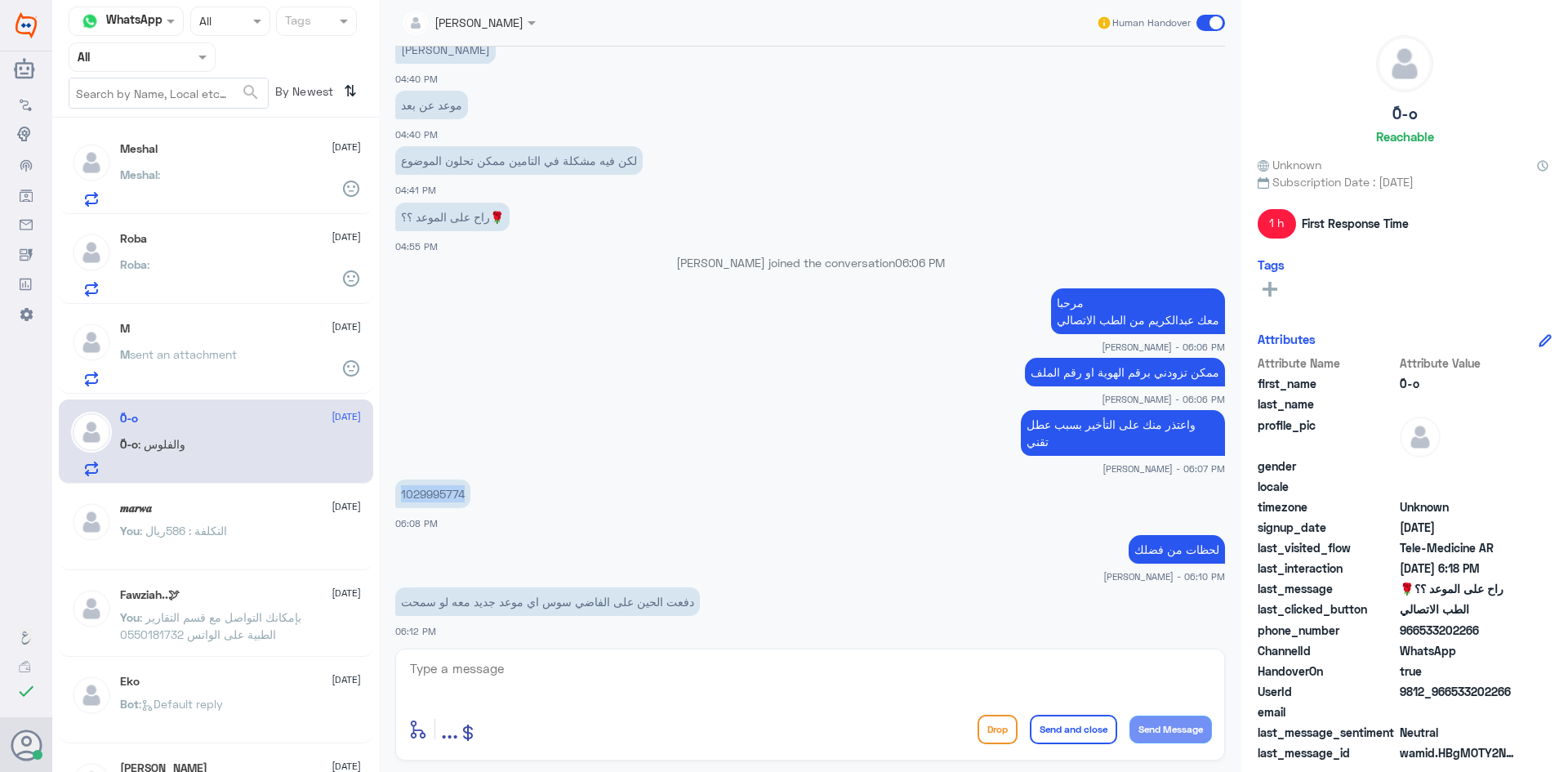
drag, startPoint x: 468, startPoint y: 480, endPoint x: 398, endPoint y: 489, distance: 70.6
click at [398, 489] on div "1029995774" at bounding box center [433, 493] width 75 height 29
copy p "1029995774"
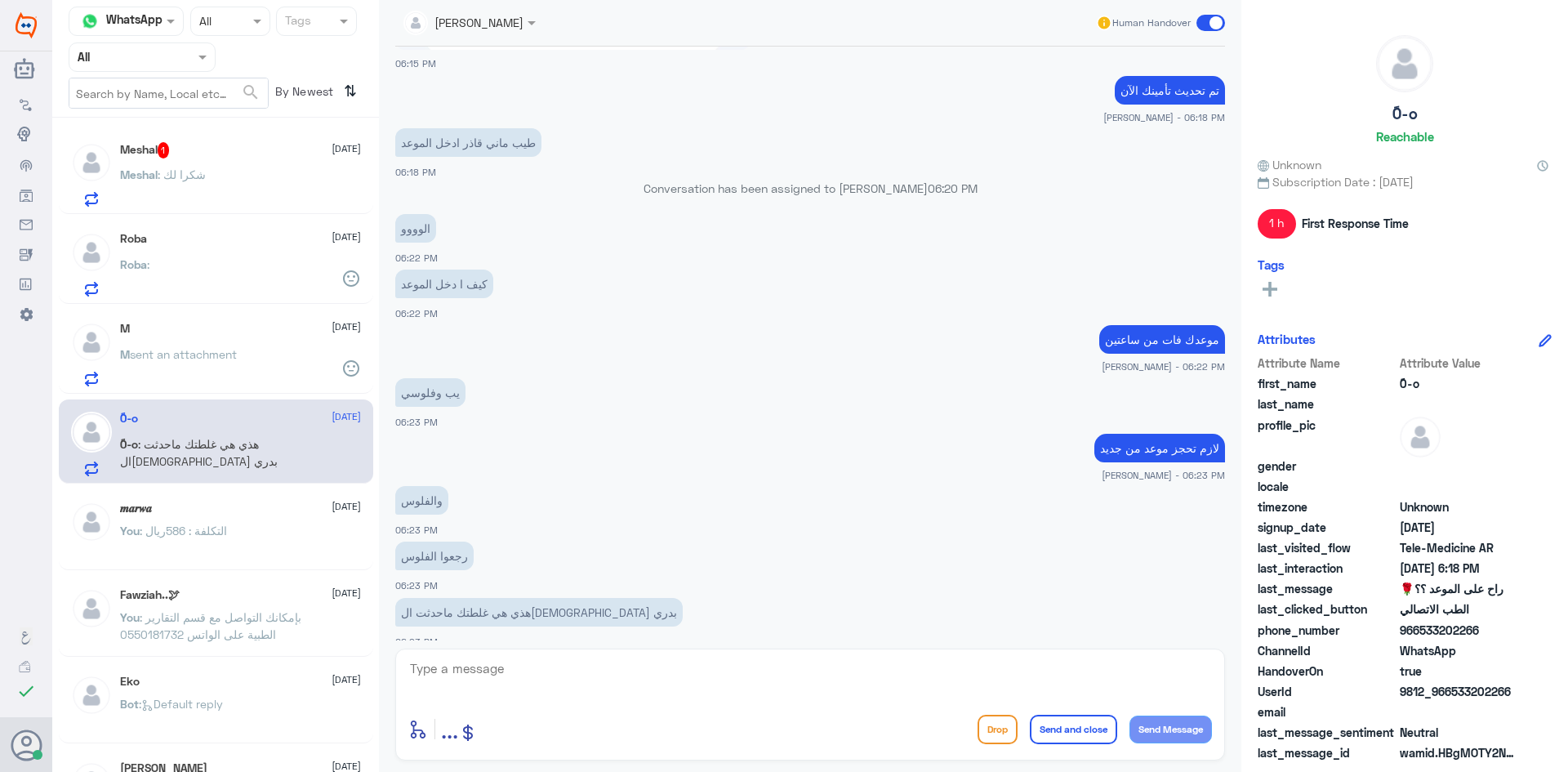
click at [531, 679] on textarea at bounding box center [811, 677] width 804 height 40
type textarea "كم المبلغ اللي دفعته ؟"
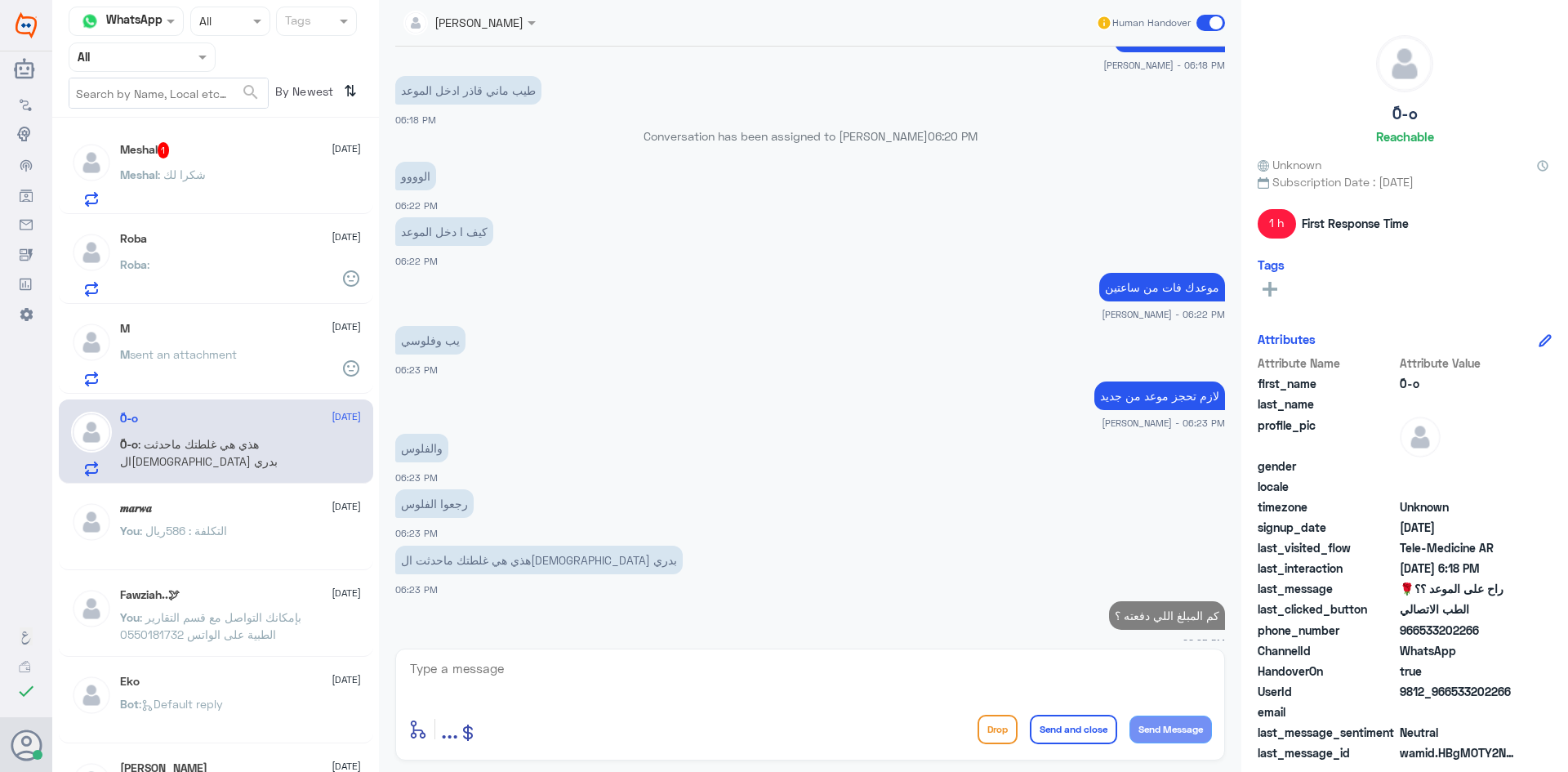
click at [202, 145] on div "Meshal 1 [DATE]" at bounding box center [240, 150] width 241 height 17
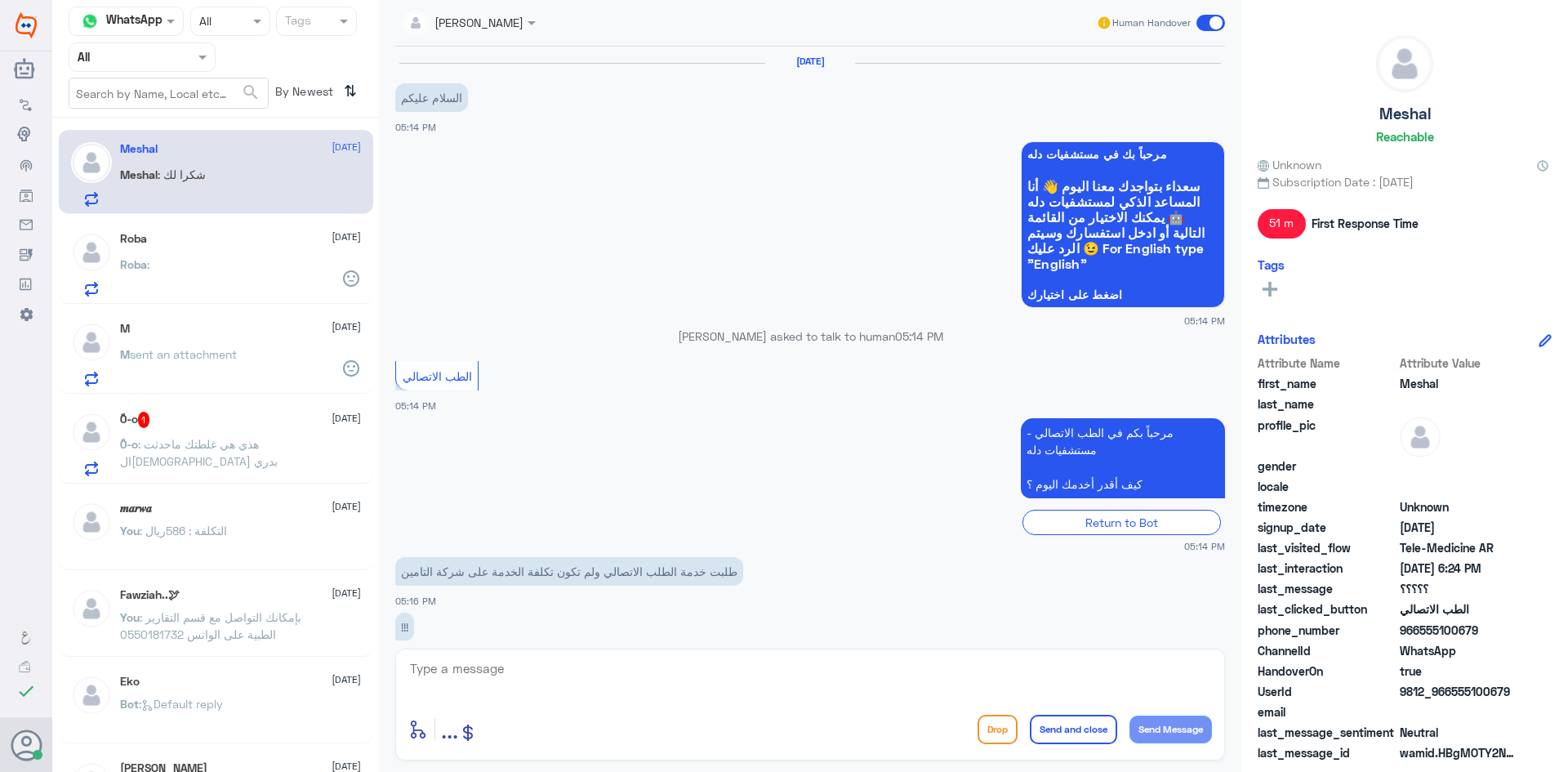
scroll to position [612, 0]
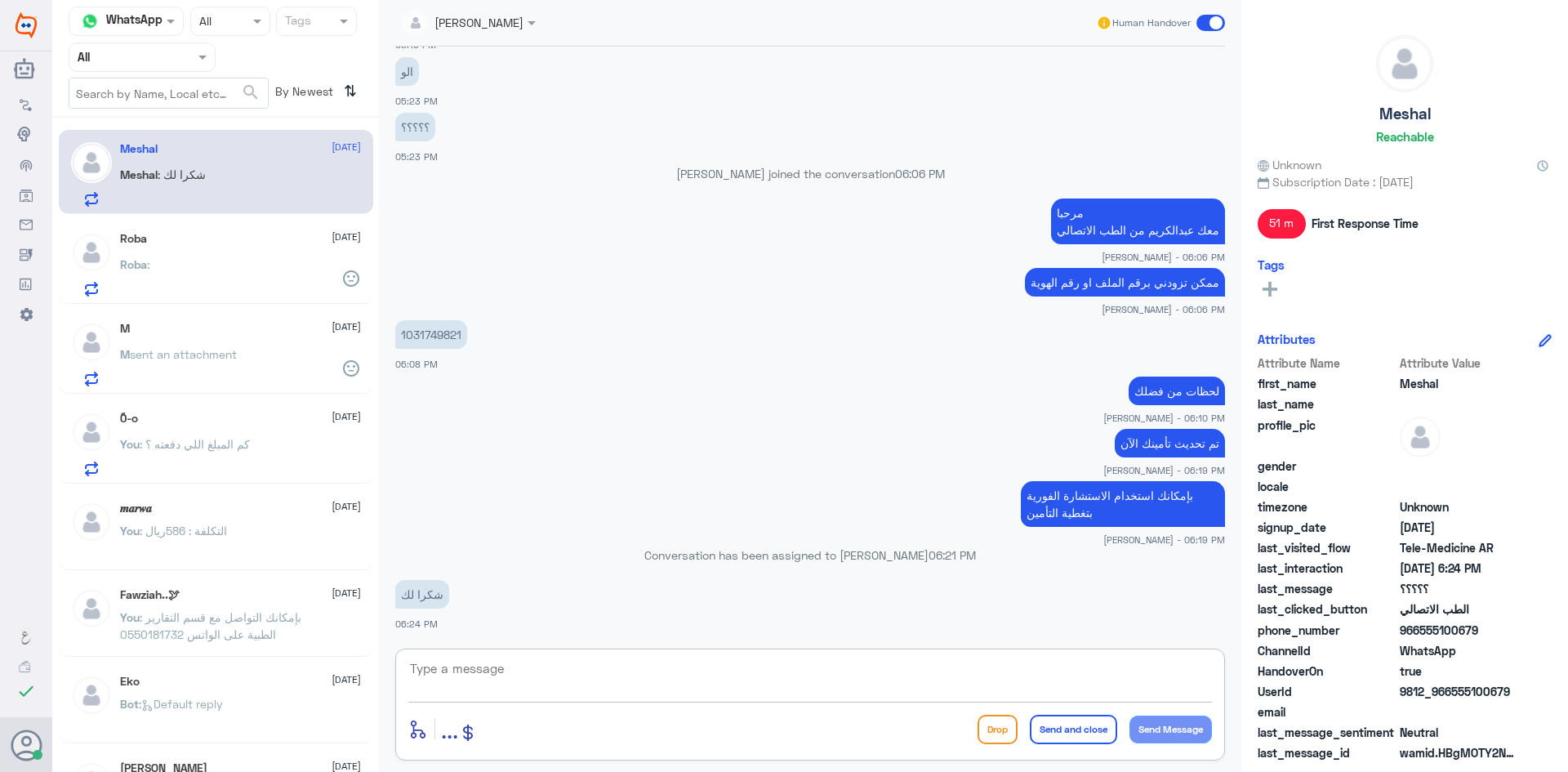
click at [646, 675] on textarea at bounding box center [811, 677] width 804 height 40
type textarea "العفو ونتمنى لك دوام الصحة والعافية"
click at [1043, 725] on button "Send and close" at bounding box center [1073, 729] width 87 height 30
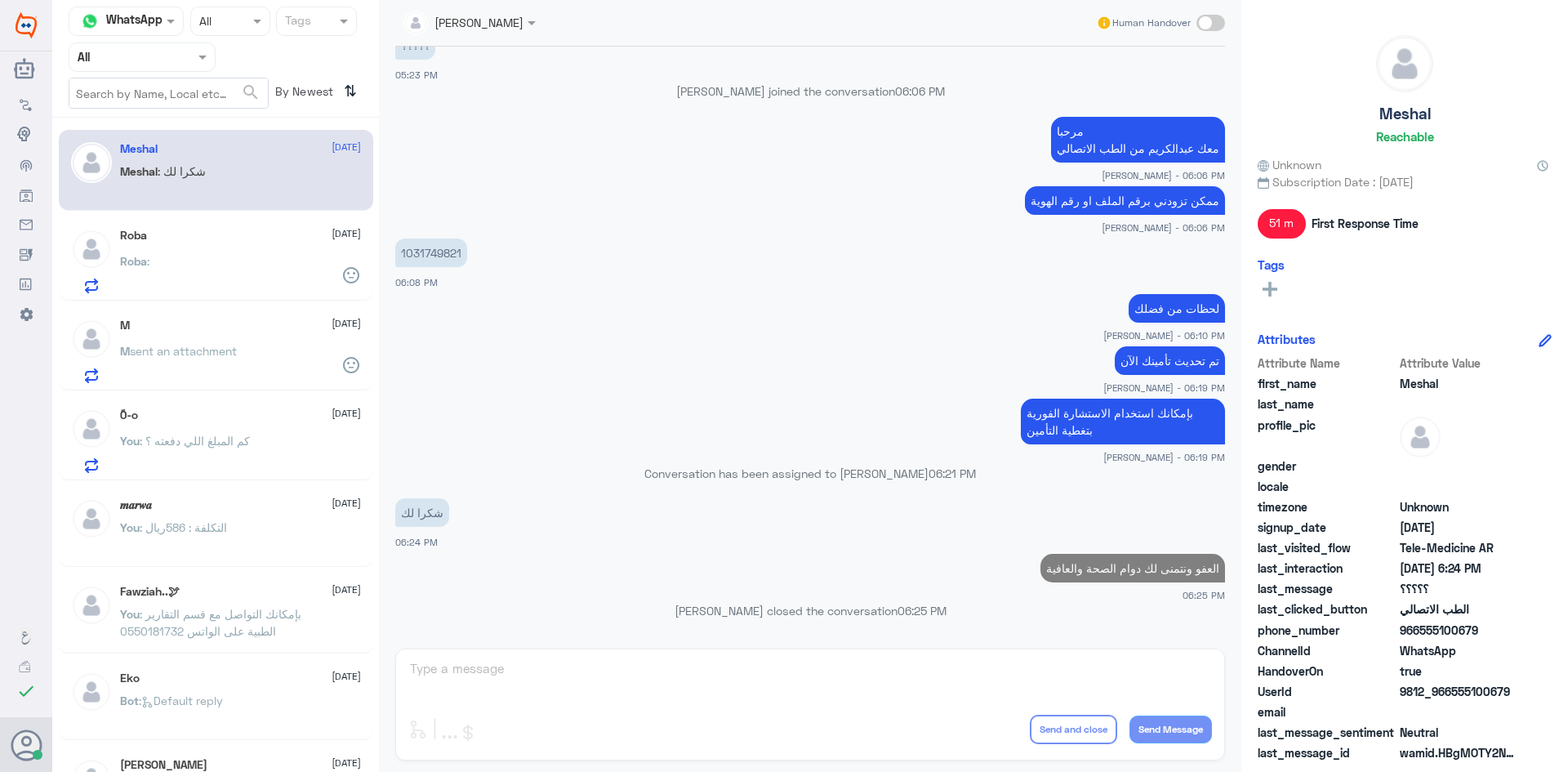
click at [245, 337] on div "M [DATE] M sent an attachment" at bounding box center [240, 350] width 241 height 64
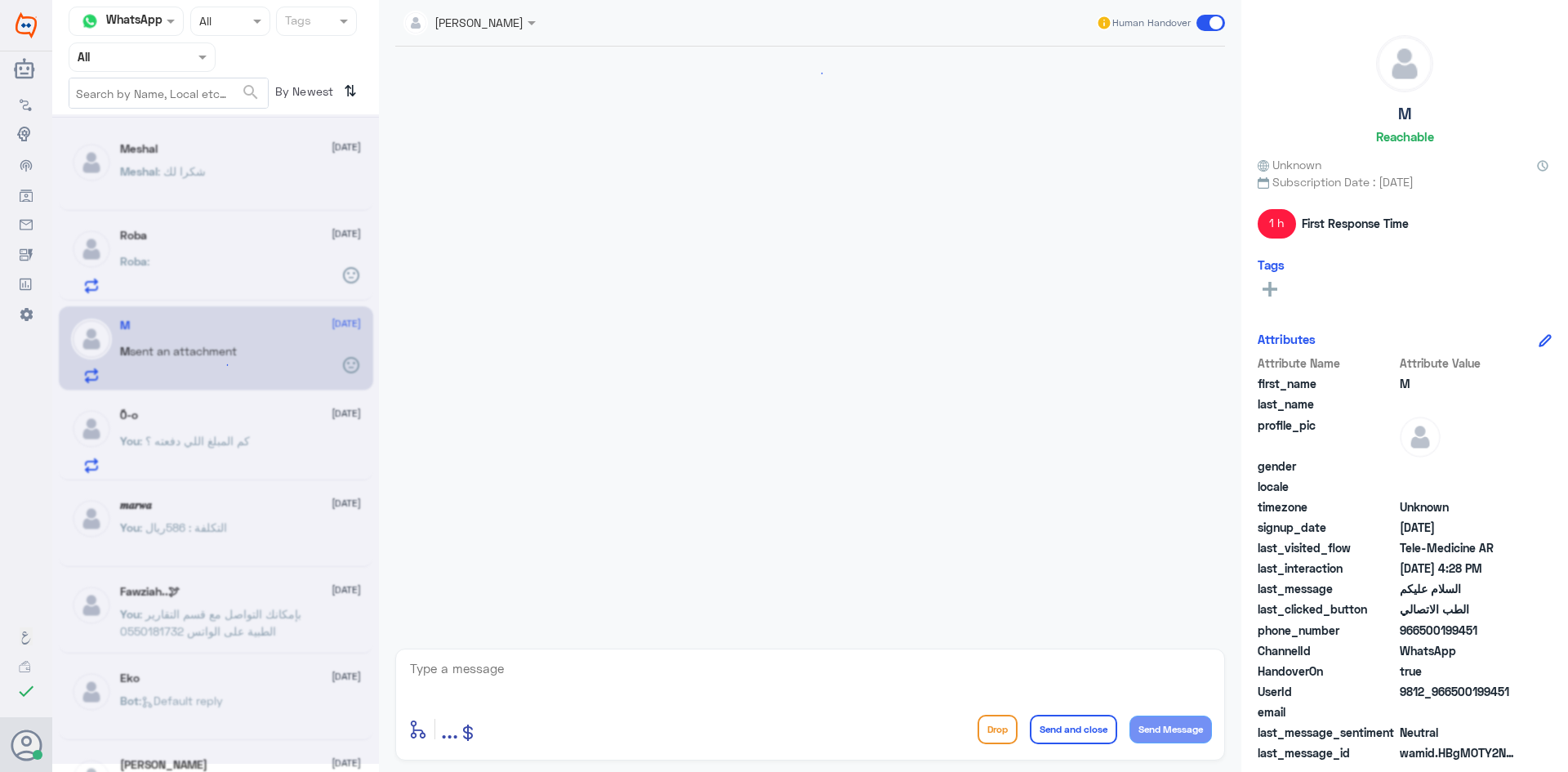
scroll to position [49, 0]
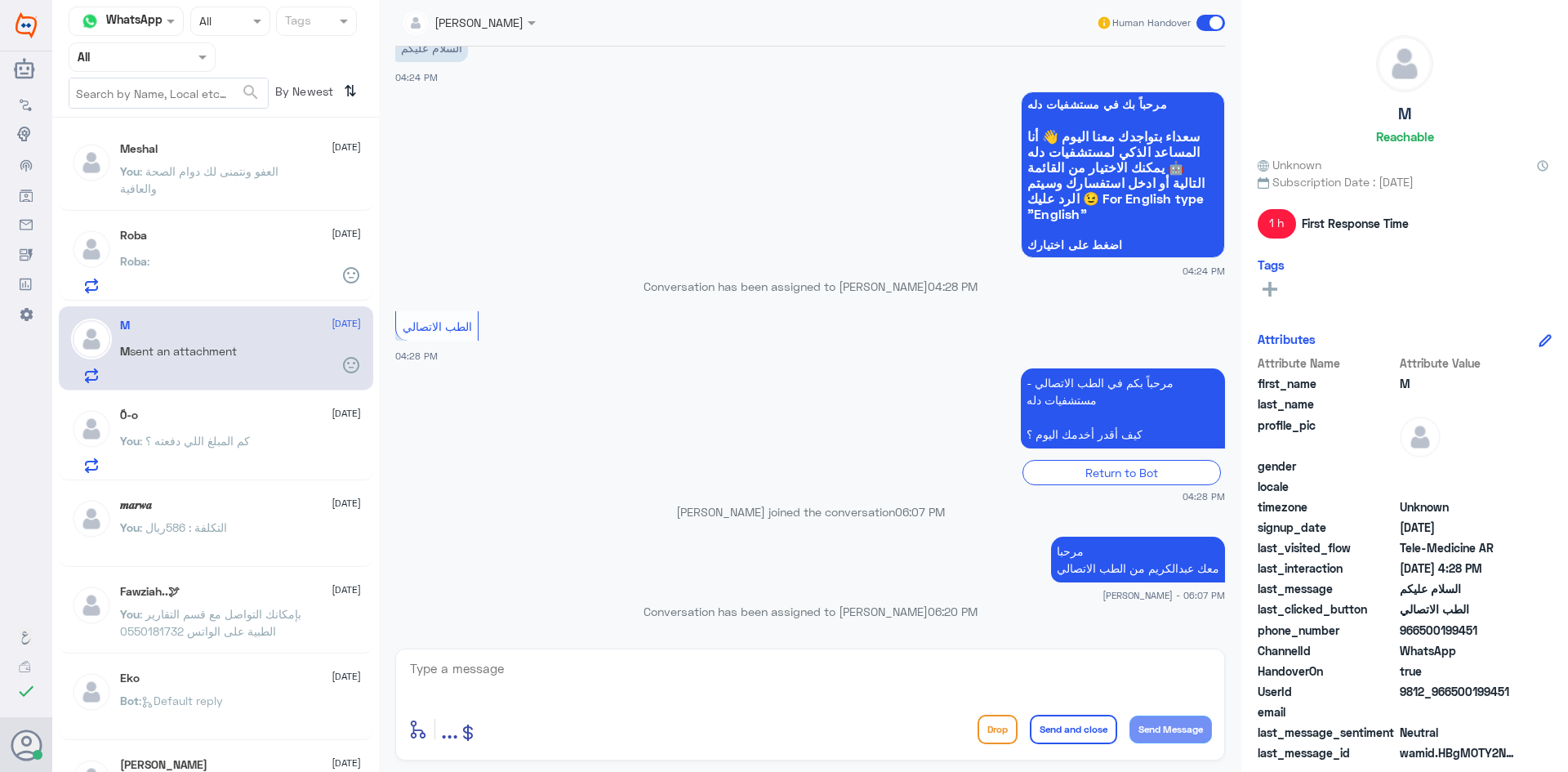
click at [245, 250] on div "Roba [DATE] Roba :" at bounding box center [240, 260] width 241 height 64
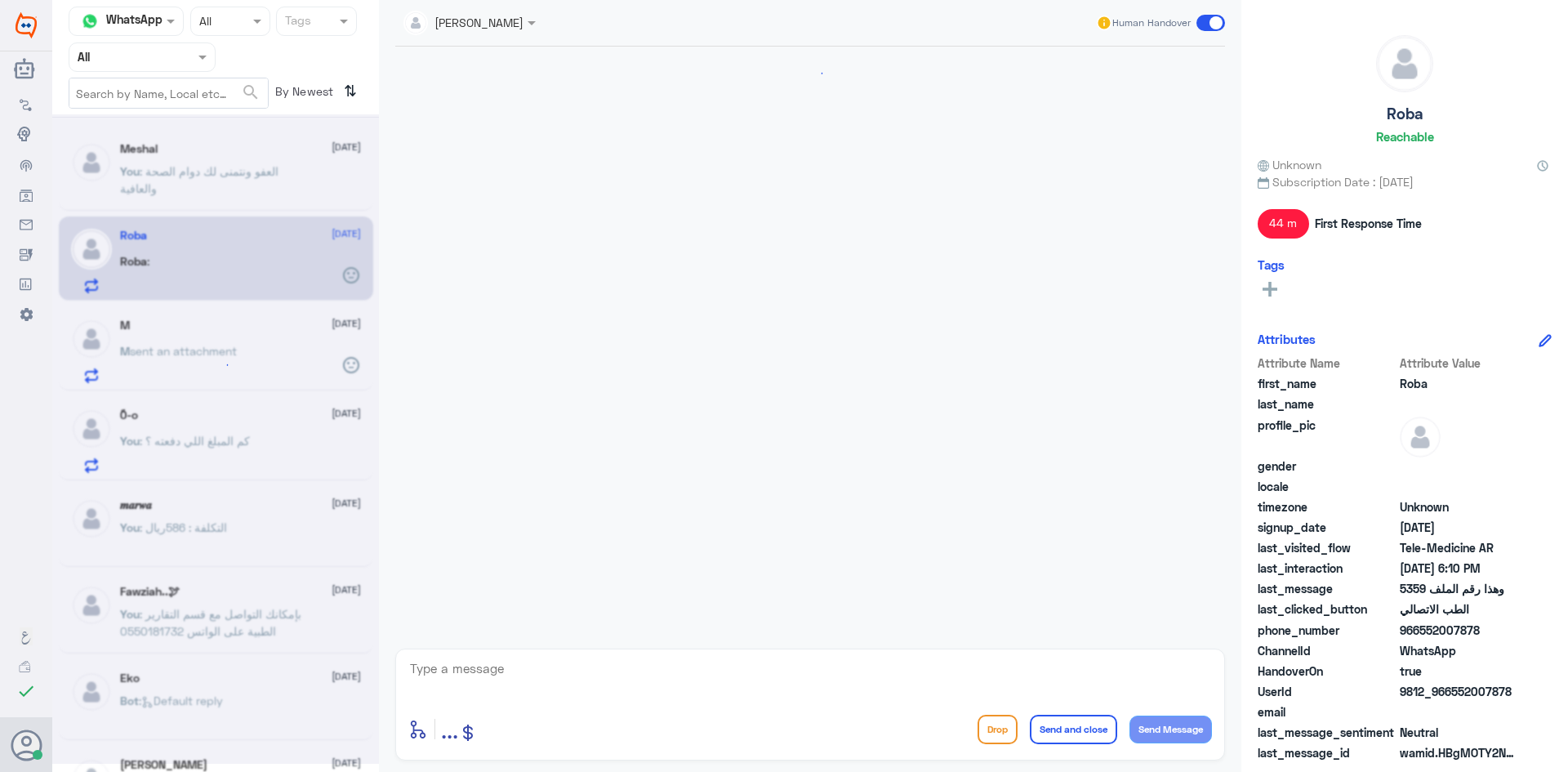
scroll to position [861, 0]
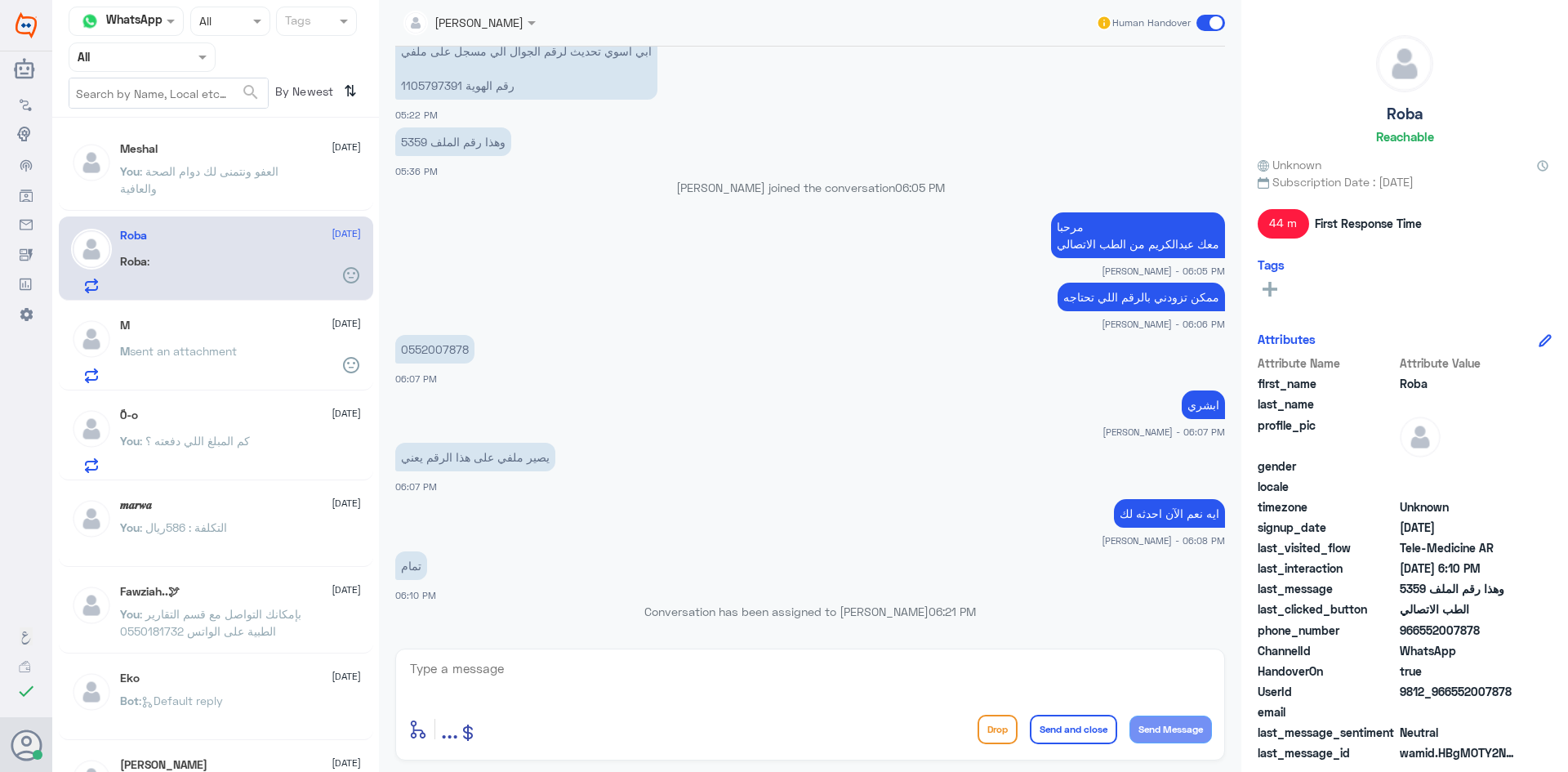
click at [1203, 27] on span at bounding box center [1211, 23] width 29 height 17
click at [0, 0] on input "checkbox" at bounding box center [0, 0] width 0 height 0
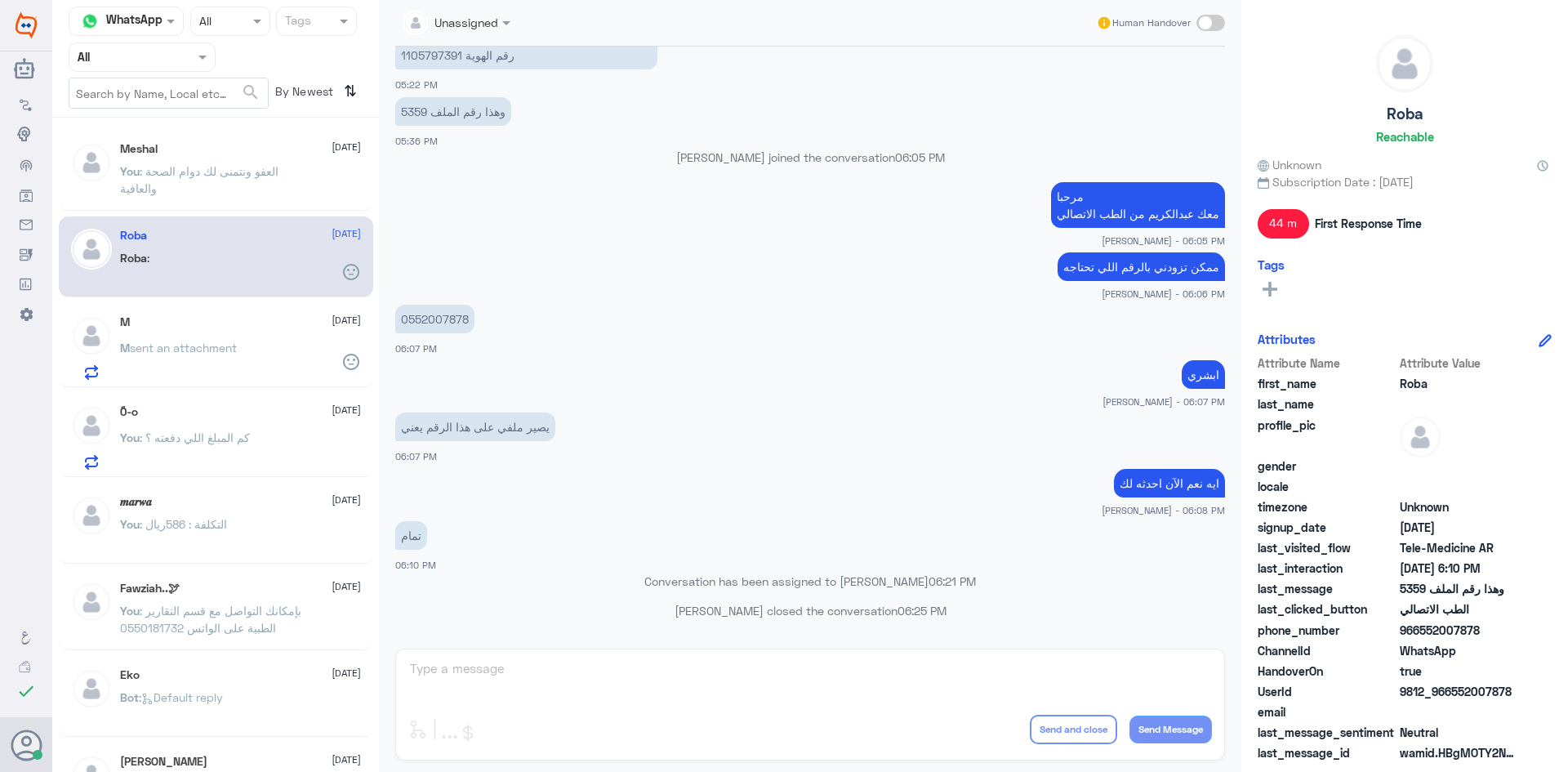
click at [245, 339] on div "M [DATE] M sent an attachment" at bounding box center [240, 346] width 241 height 64
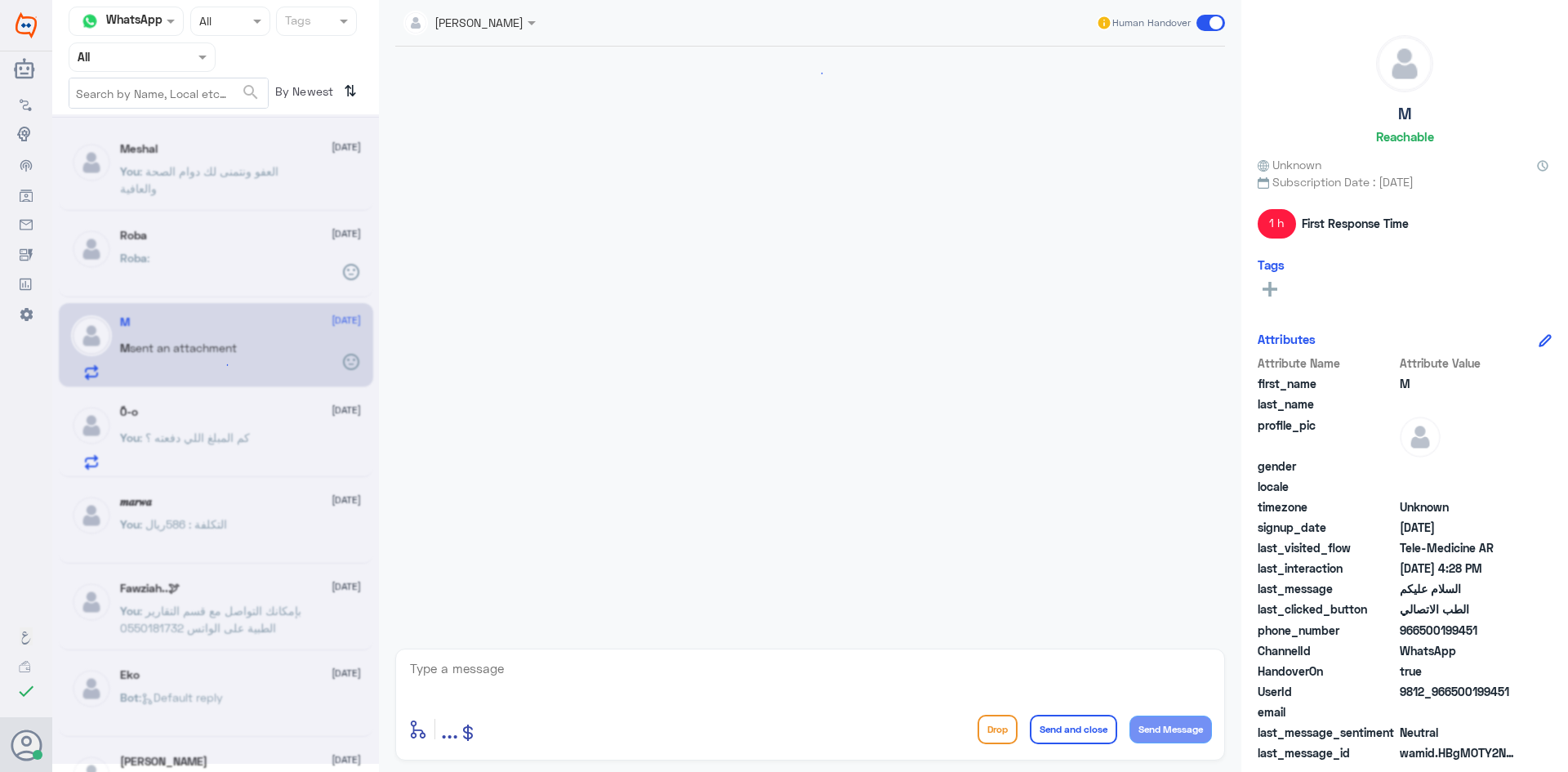
scroll to position [49, 0]
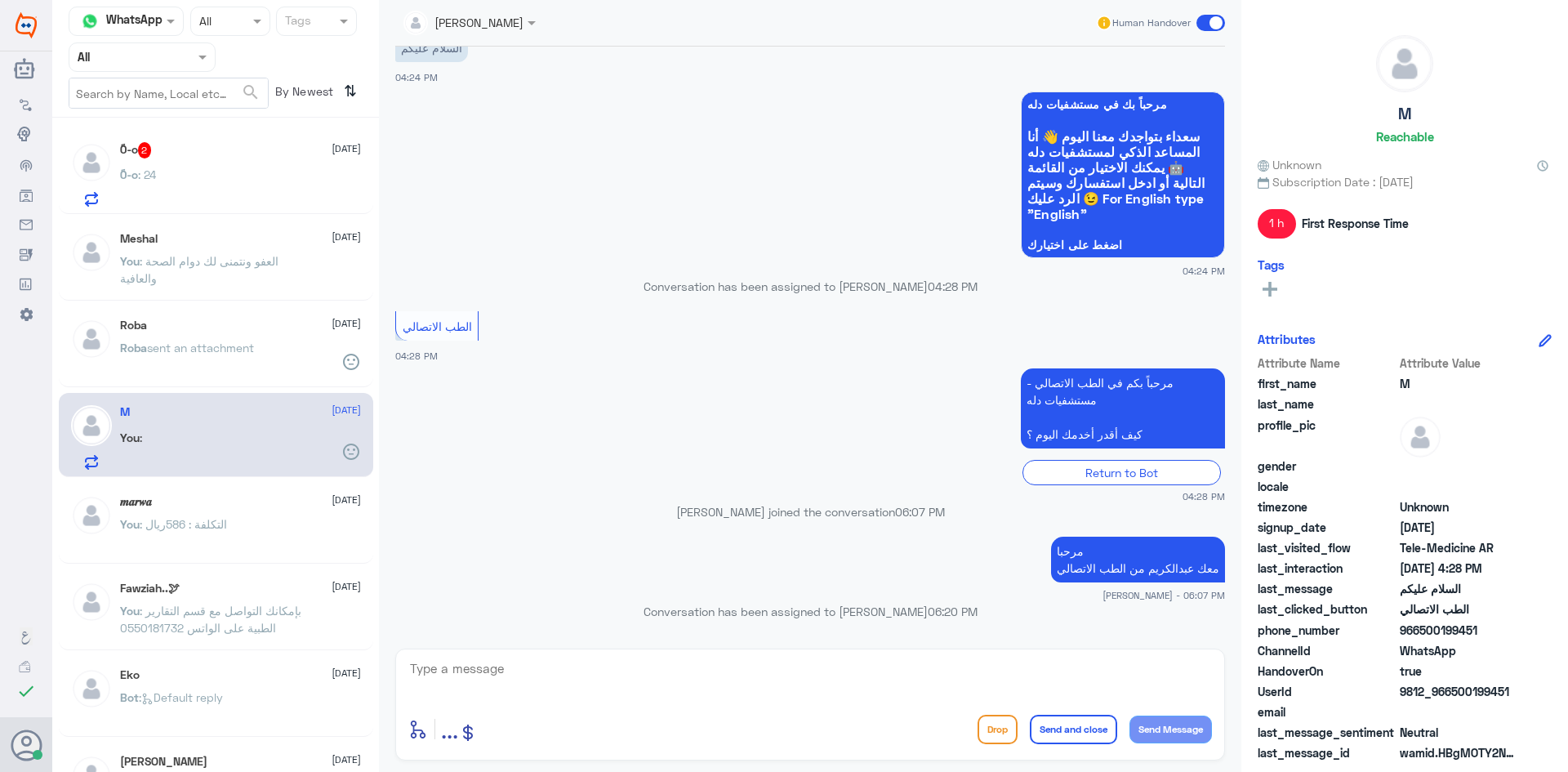
click at [255, 177] on div "ً0-o : 24" at bounding box center [240, 188] width 241 height 37
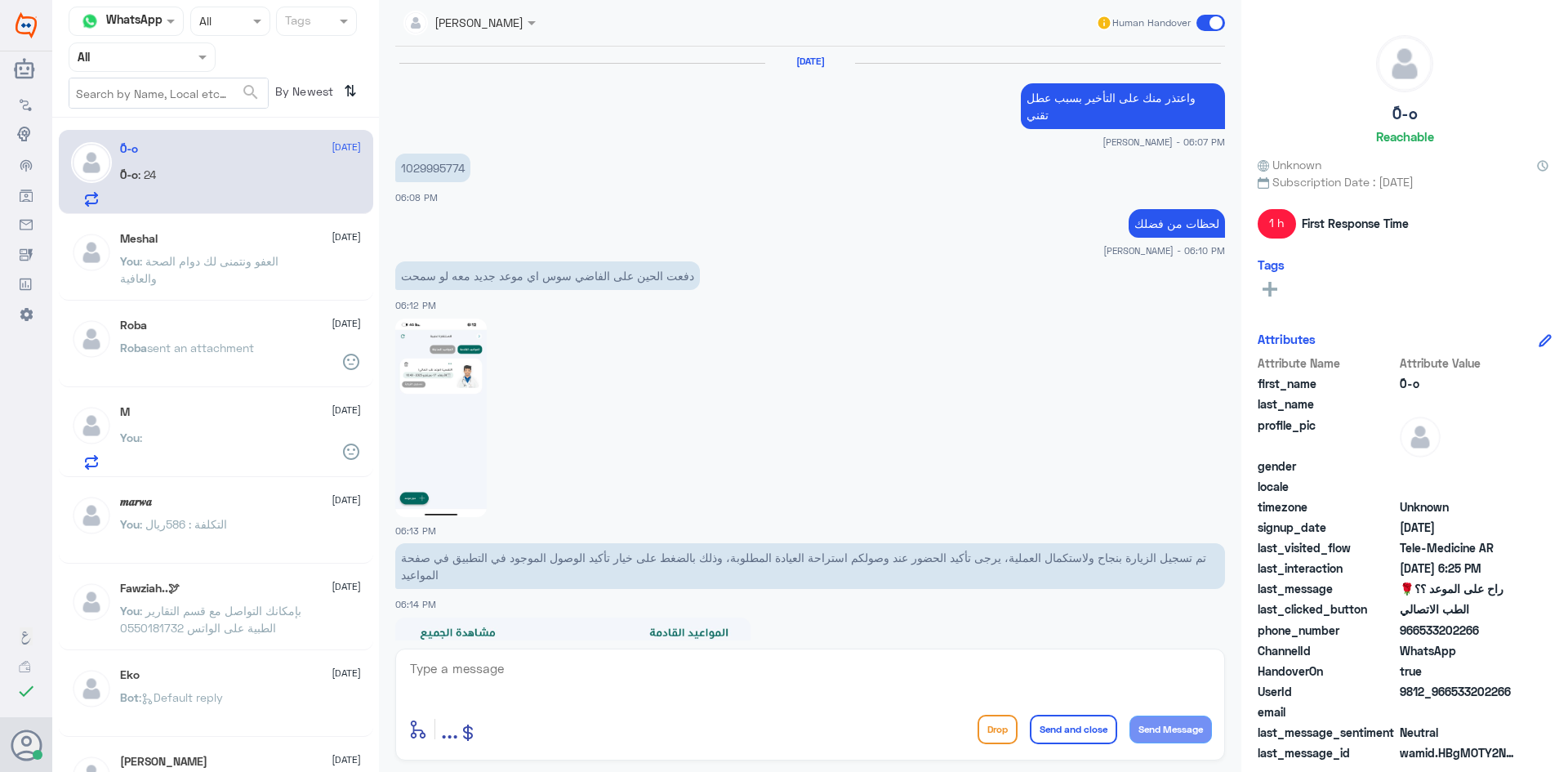
scroll to position [874, 0]
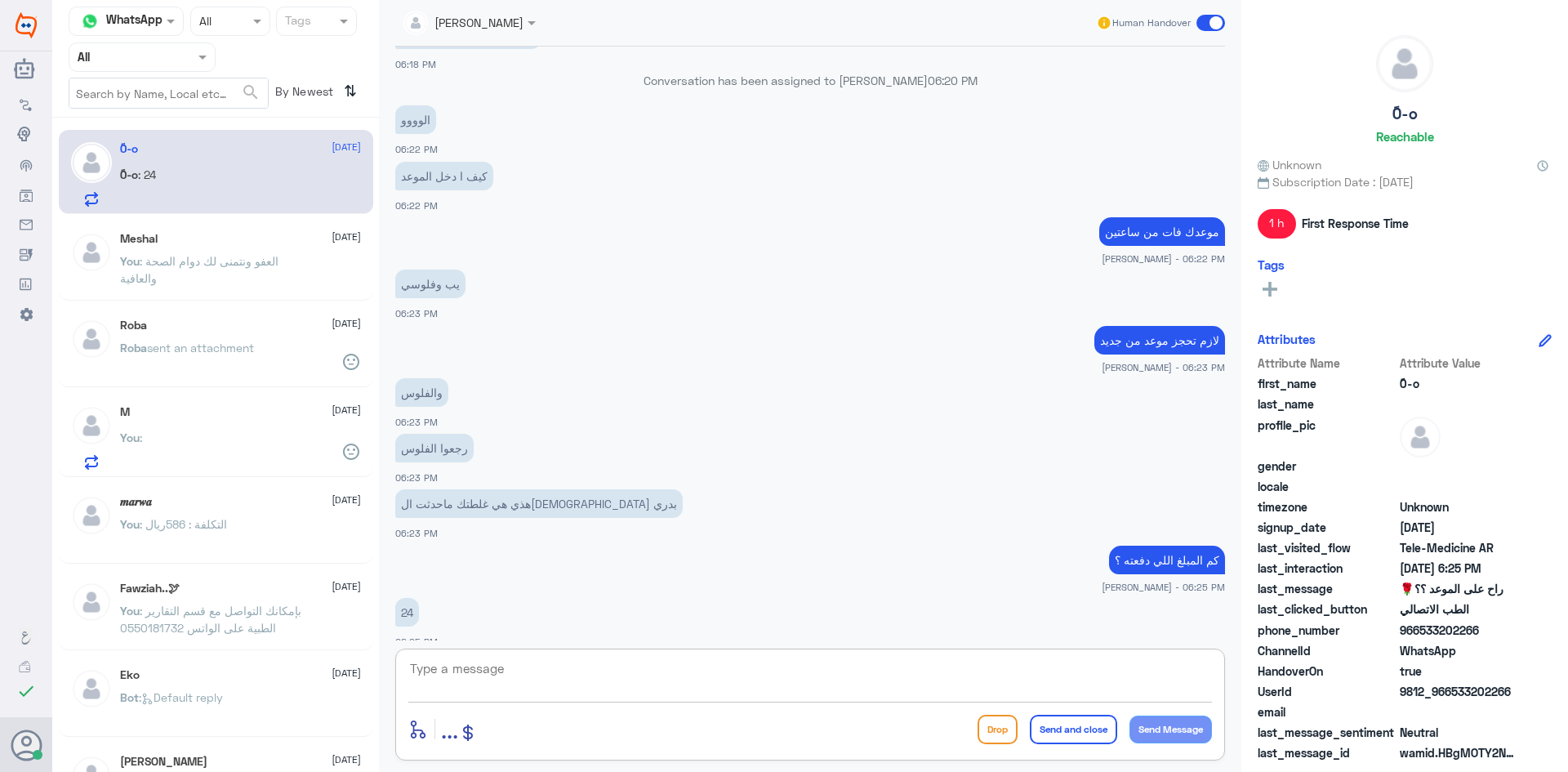
click at [644, 680] on textarea at bounding box center [811, 677] width 804 height 40
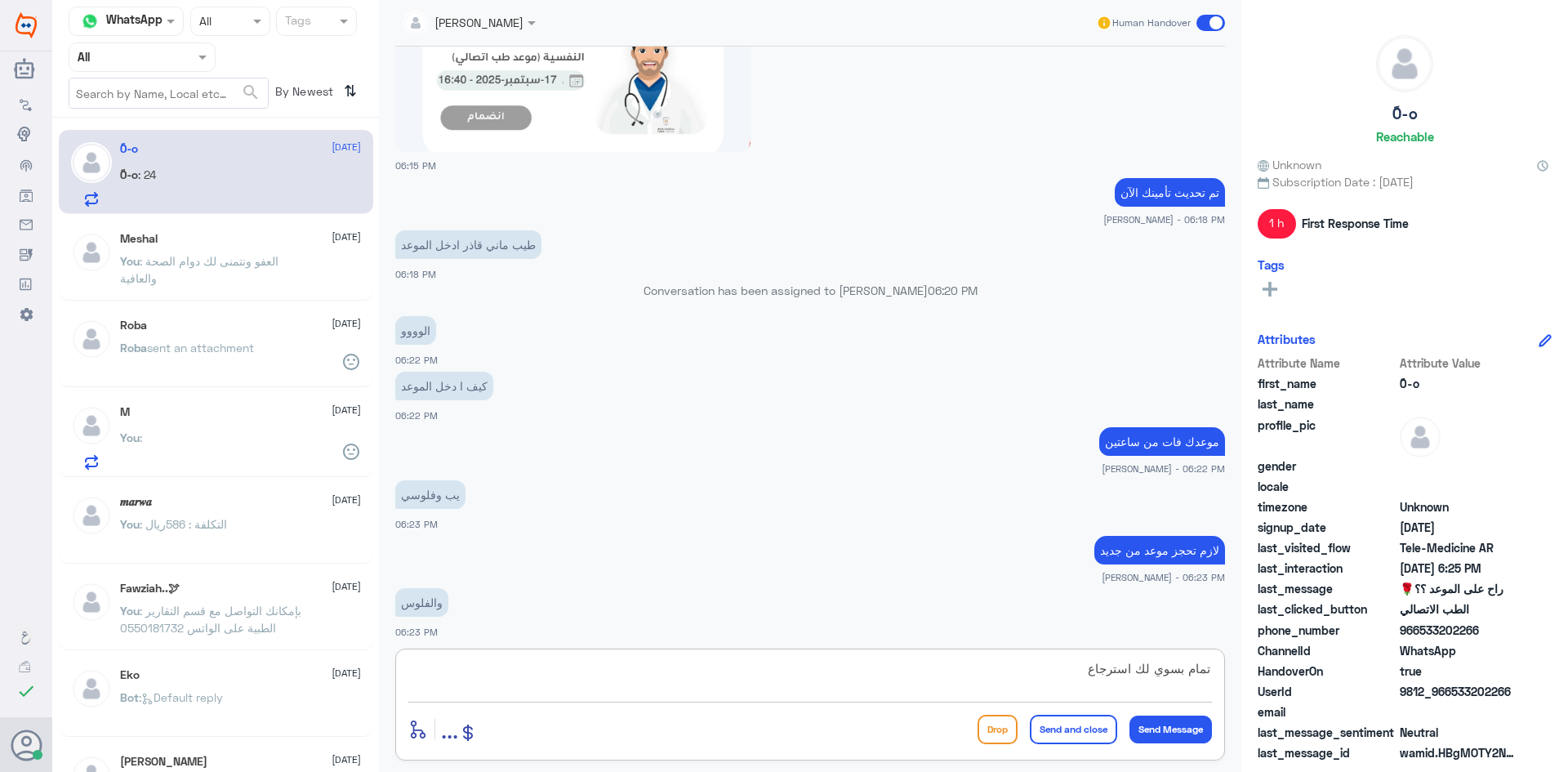
scroll to position [2063, 0]
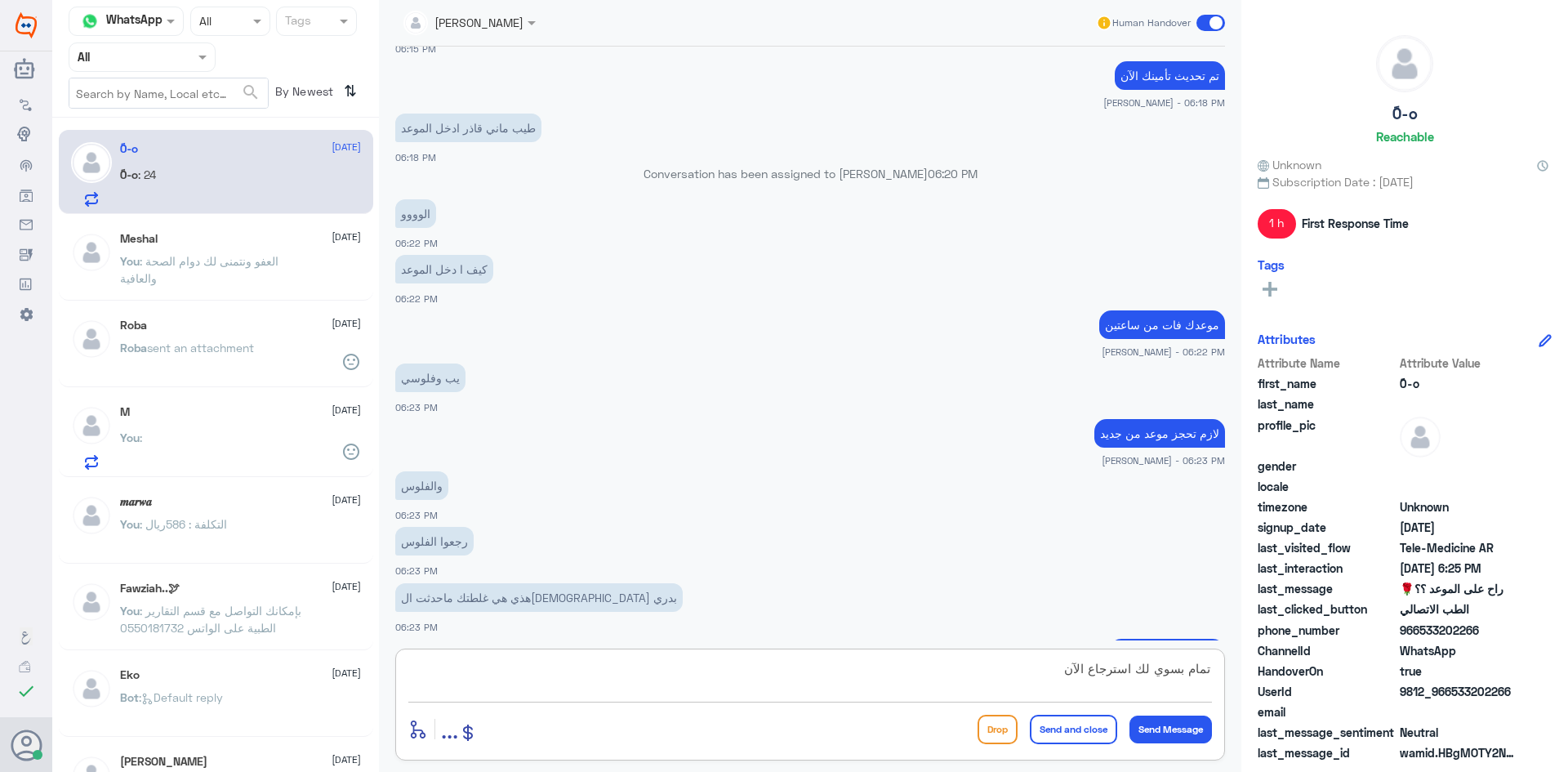
type textarea "تمام بسوي لك استرجاع الآن"
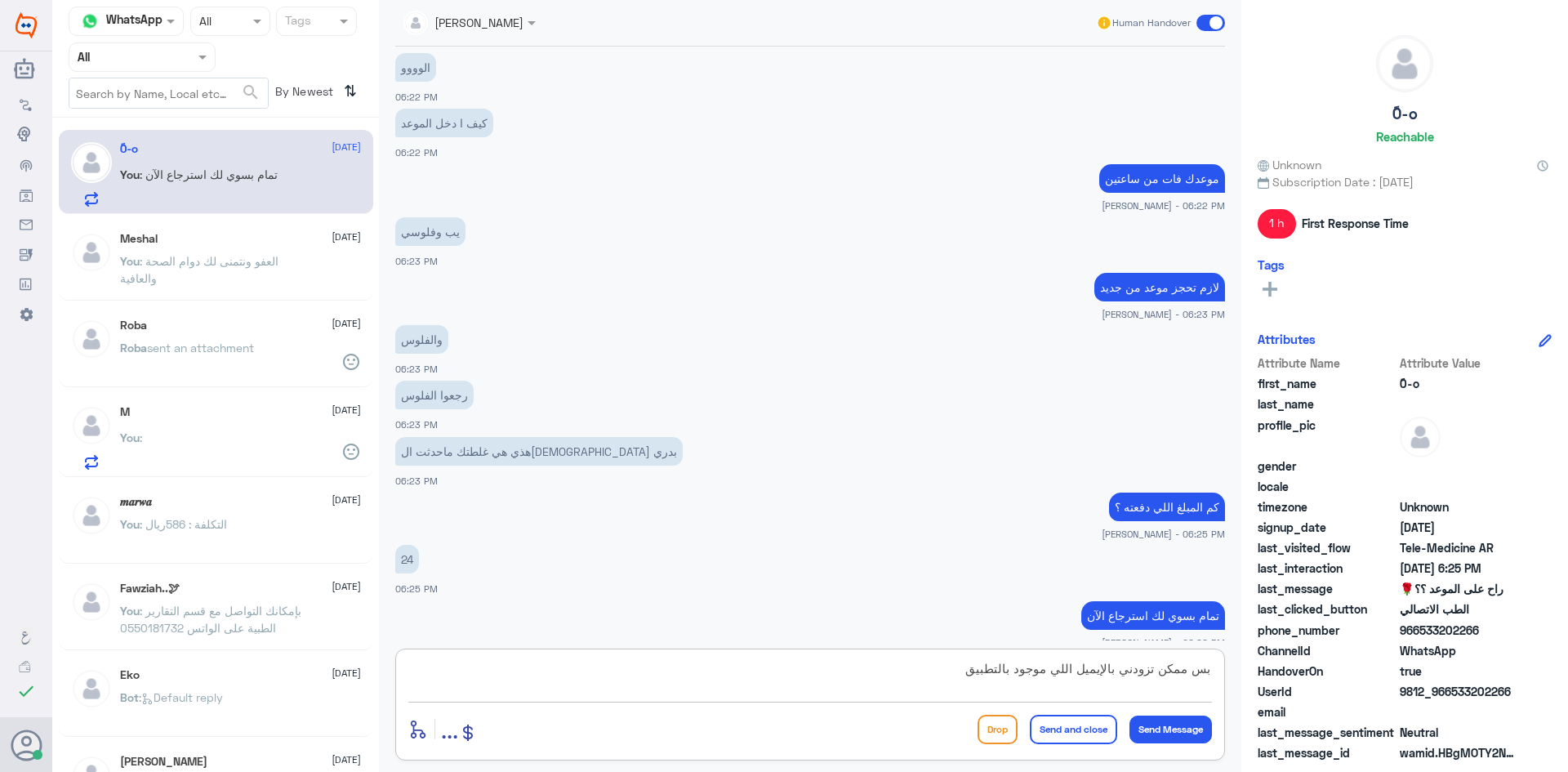
type textarea "بس ممكن تزودني بالإيميل اللي موجود بالتطبيق"
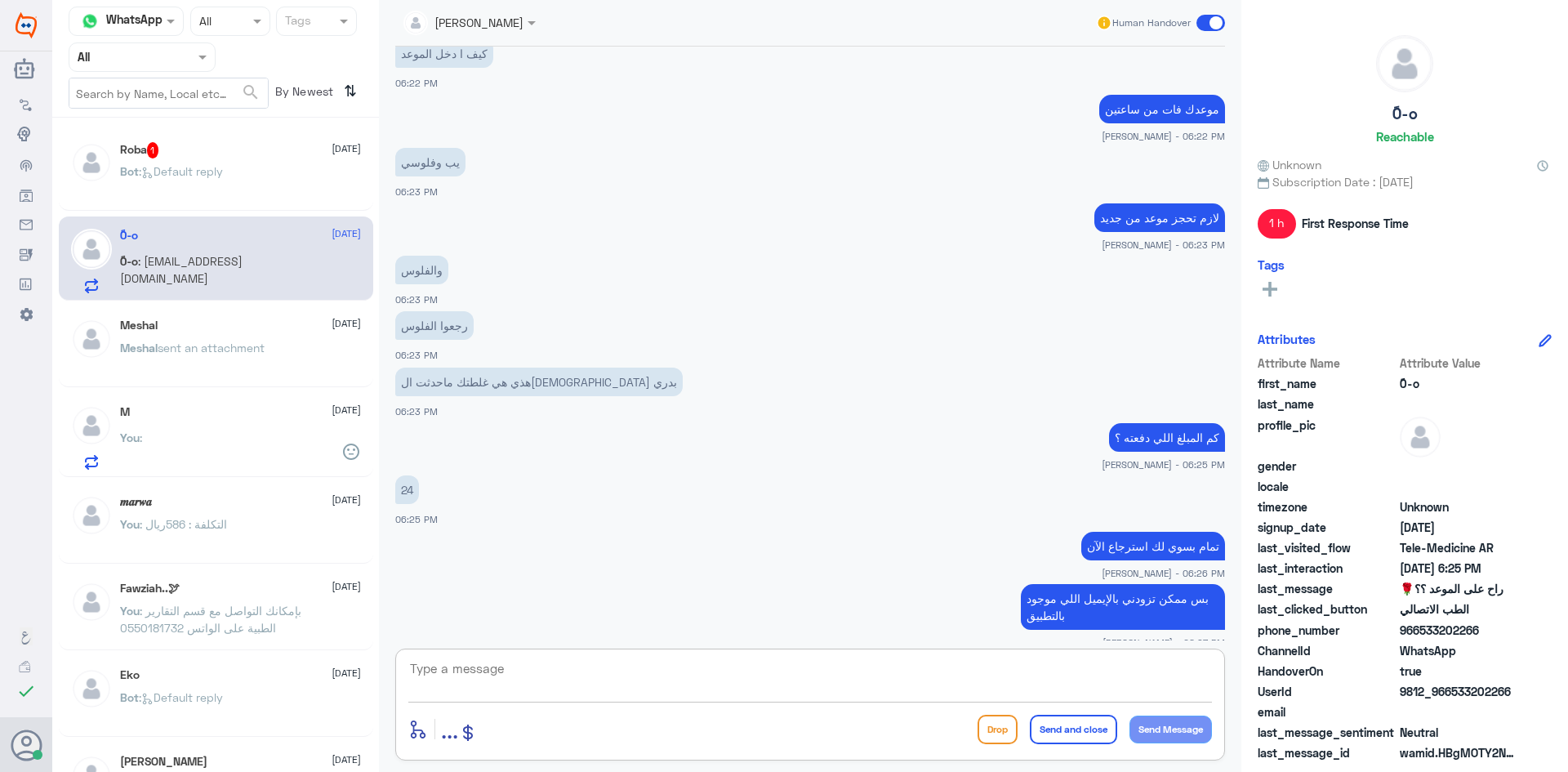
scroll to position [2334, 0]
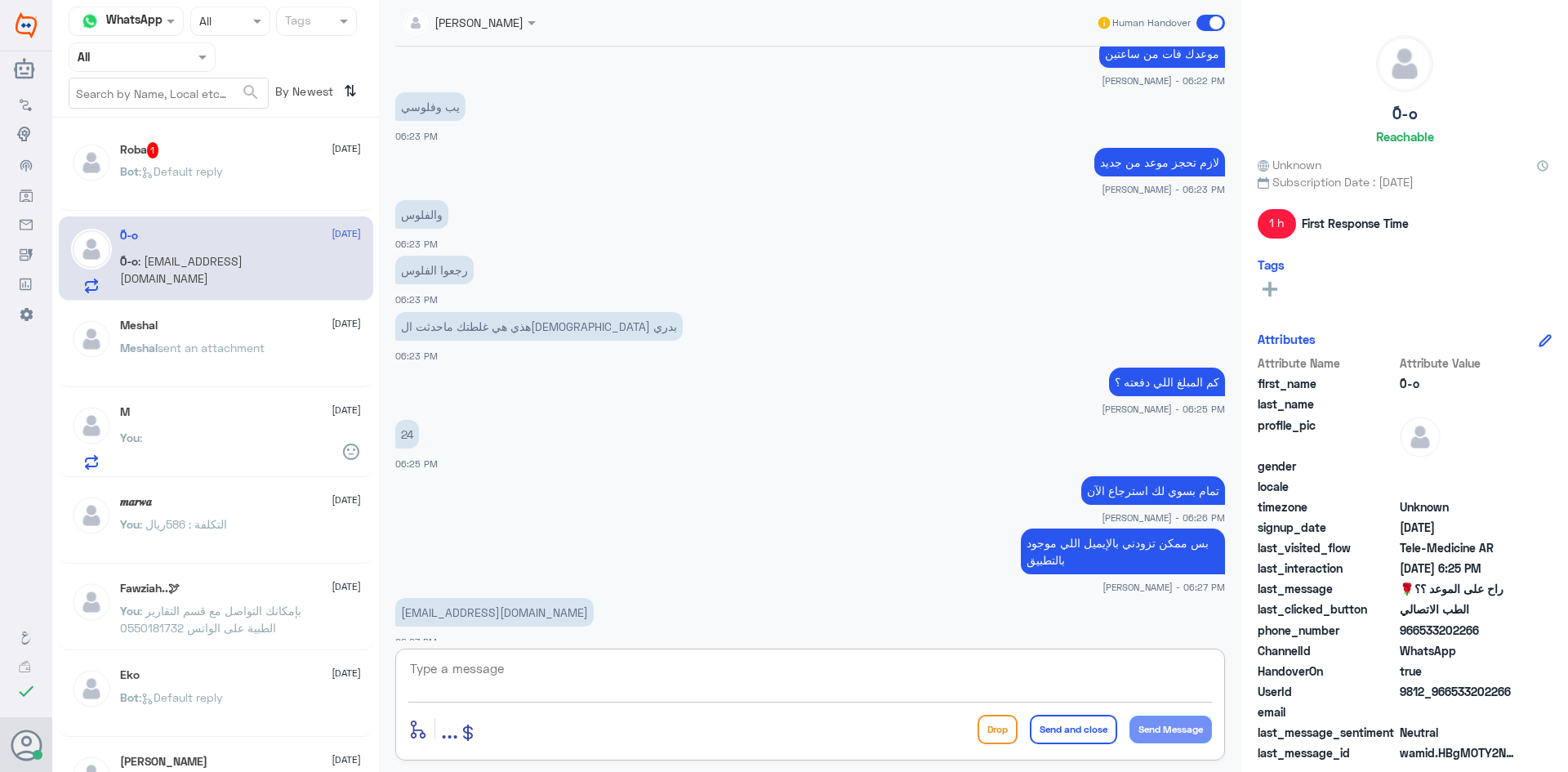
click at [671, 665] on textarea at bounding box center [811, 677] width 804 height 40
type textarea "ابشر ان شاء [DEMOGRAPHIC_DATA] خلال الثلاث ايام القادمة راح يكون المبلغ في حسابك"
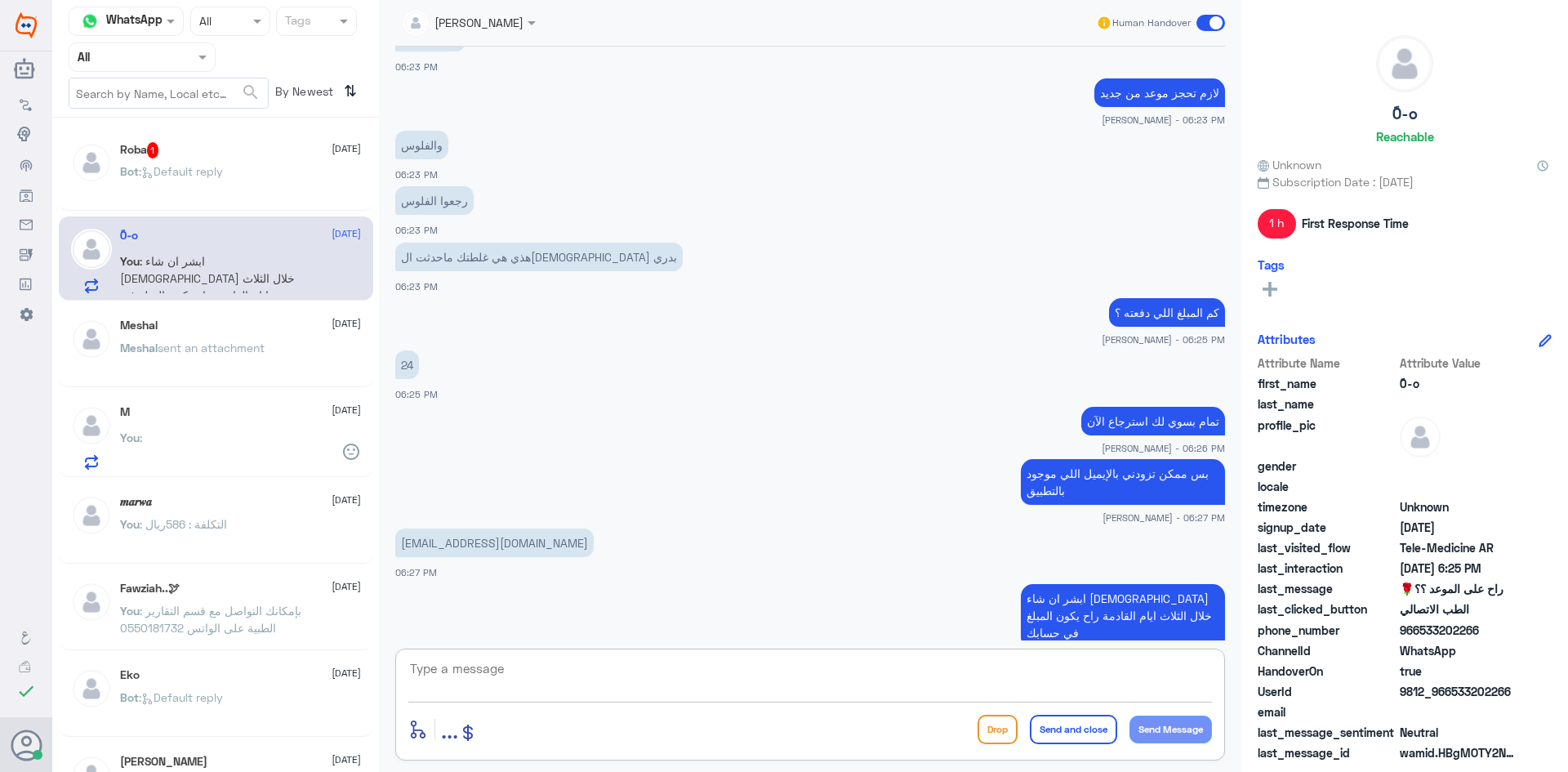
click at [162, 180] on p "Bot : Default reply" at bounding box center [171, 182] width 103 height 41
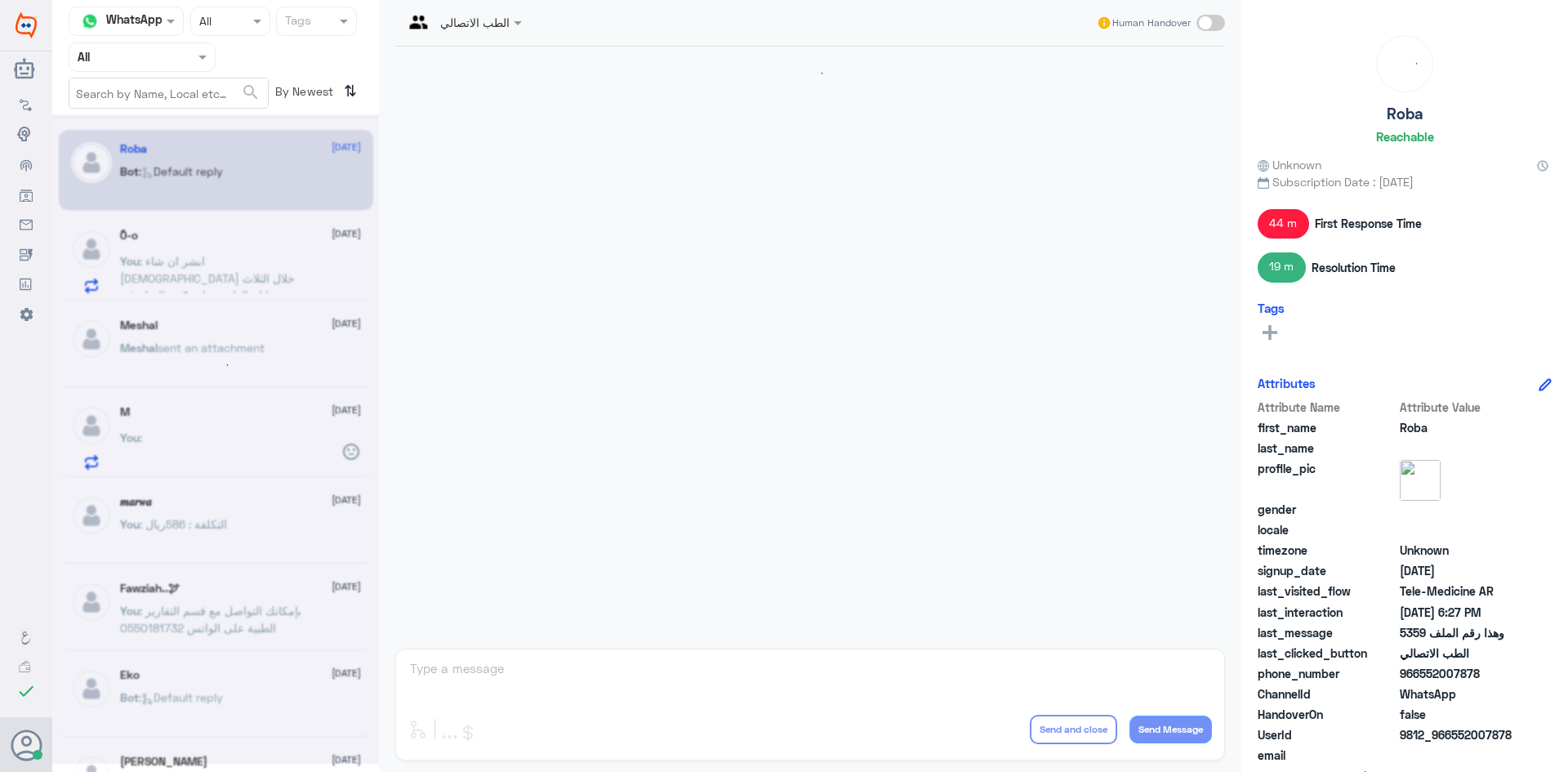
scroll to position [815, 0]
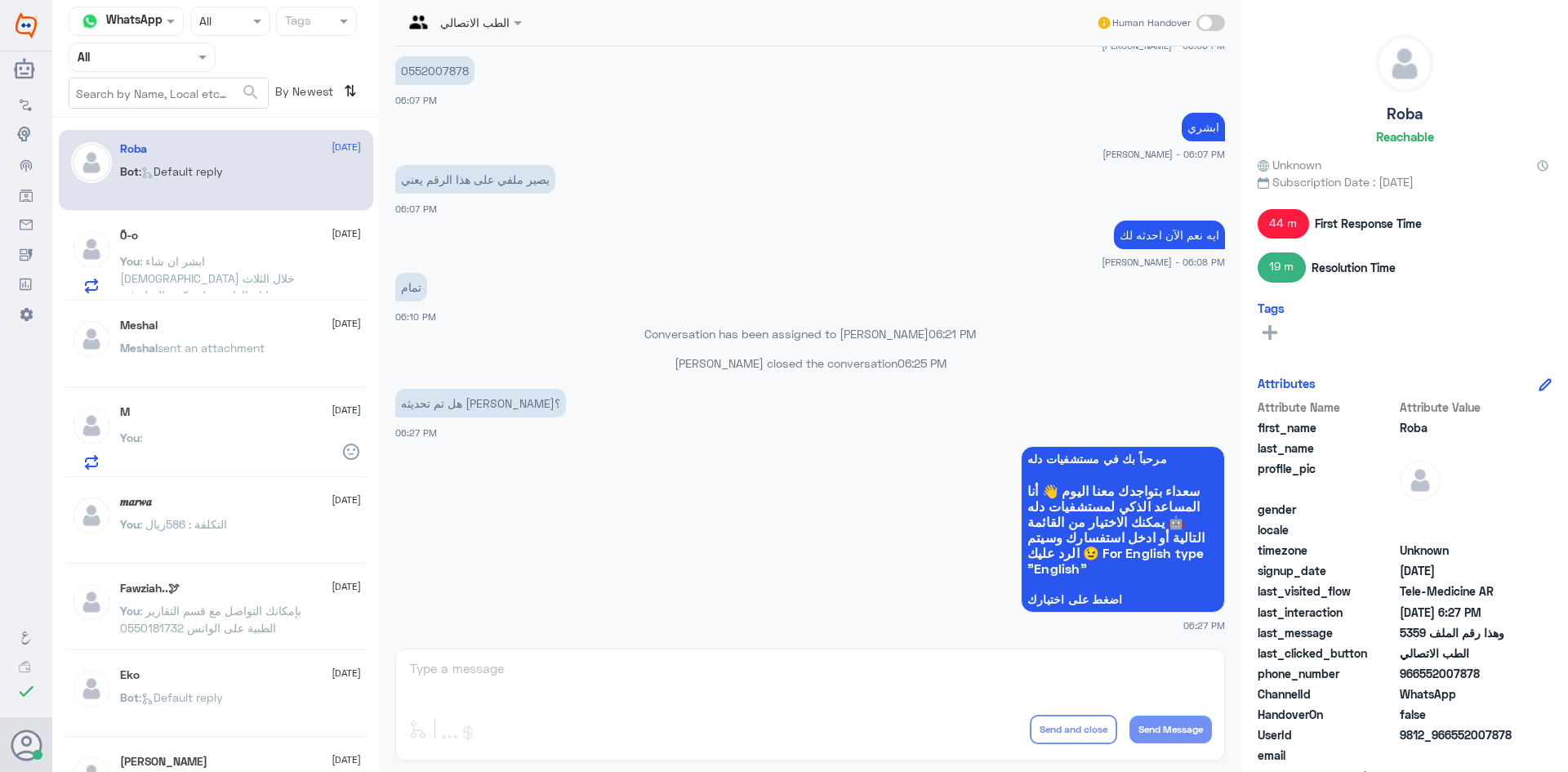
click at [567, 682] on div "الطب الاتصالي Human Handover [DATE] لان كل الرسايل تروح للوالدة 05:21 PM مرحباً…" at bounding box center [810, 388] width 862 height 777
click at [1220, 24] on span at bounding box center [1211, 23] width 29 height 17
click at [0, 0] on input "checkbox" at bounding box center [0, 0] width 0 height 0
click at [577, 681] on textarea at bounding box center [811, 677] width 804 height 40
type textarea "ايه نعم"
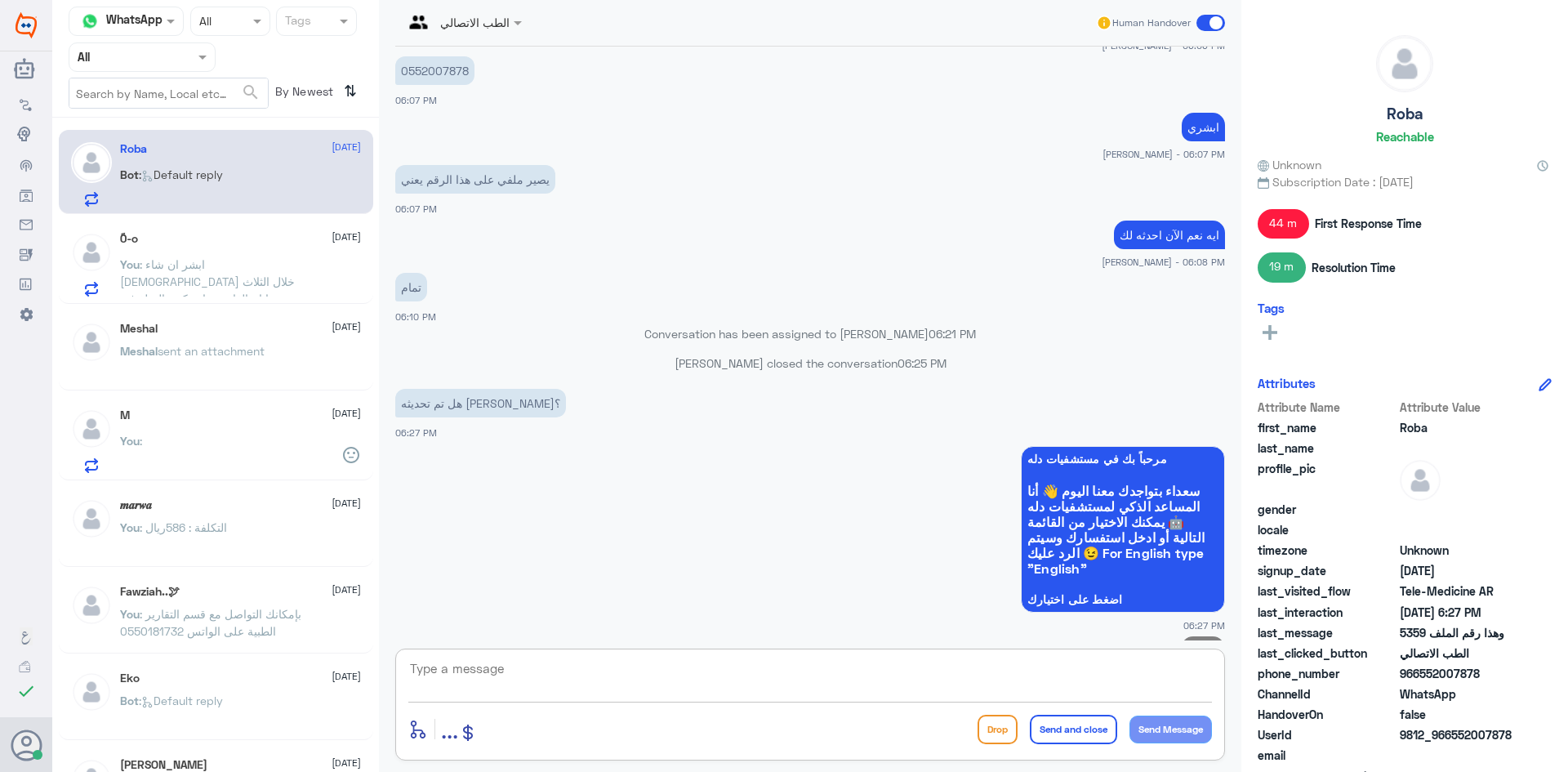
scroll to position [867, 0]
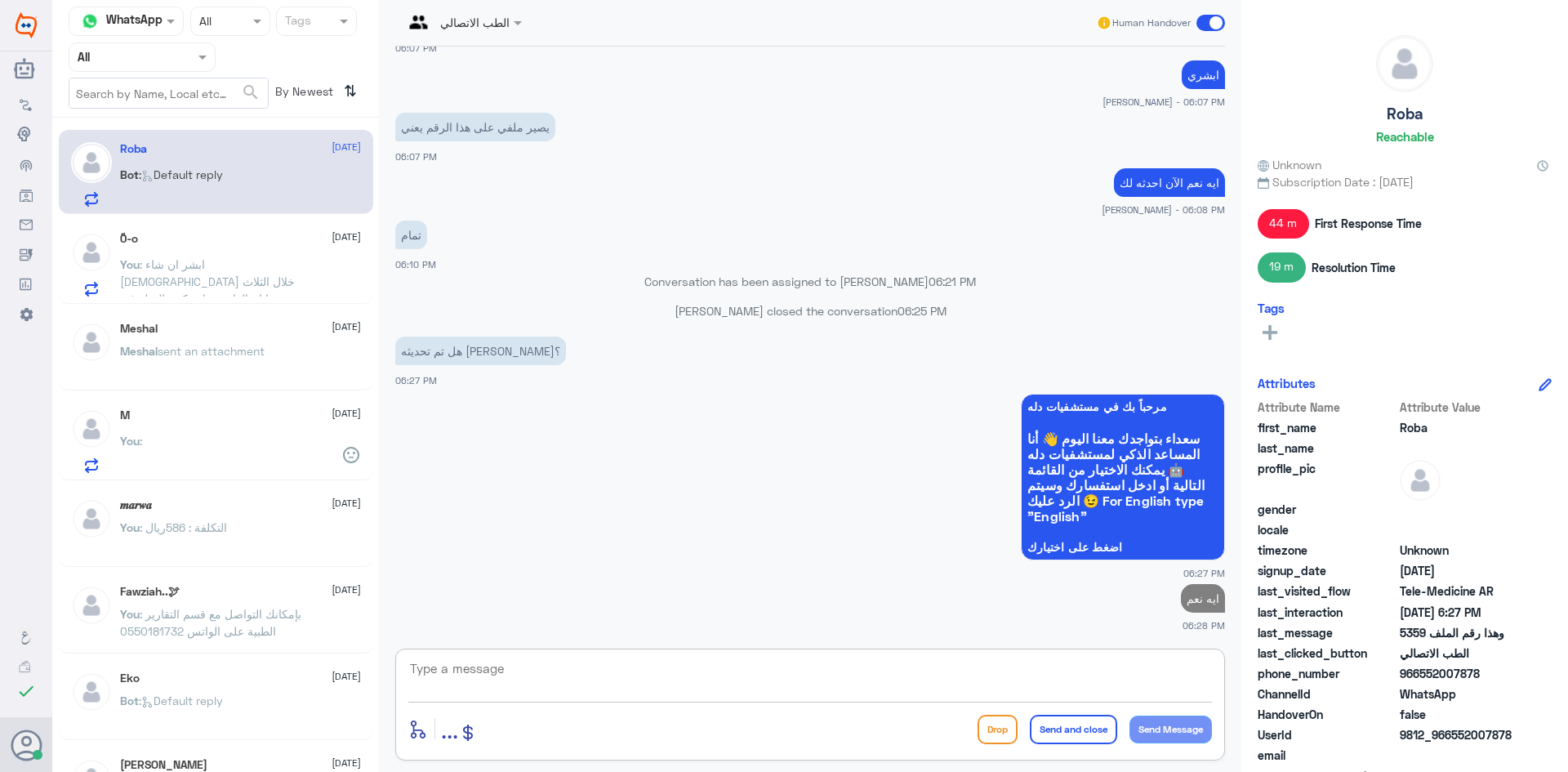
click at [1203, 23] on span at bounding box center [1211, 23] width 29 height 17
click at [0, 0] on input "checkbox" at bounding box center [0, 0] width 0 height 0
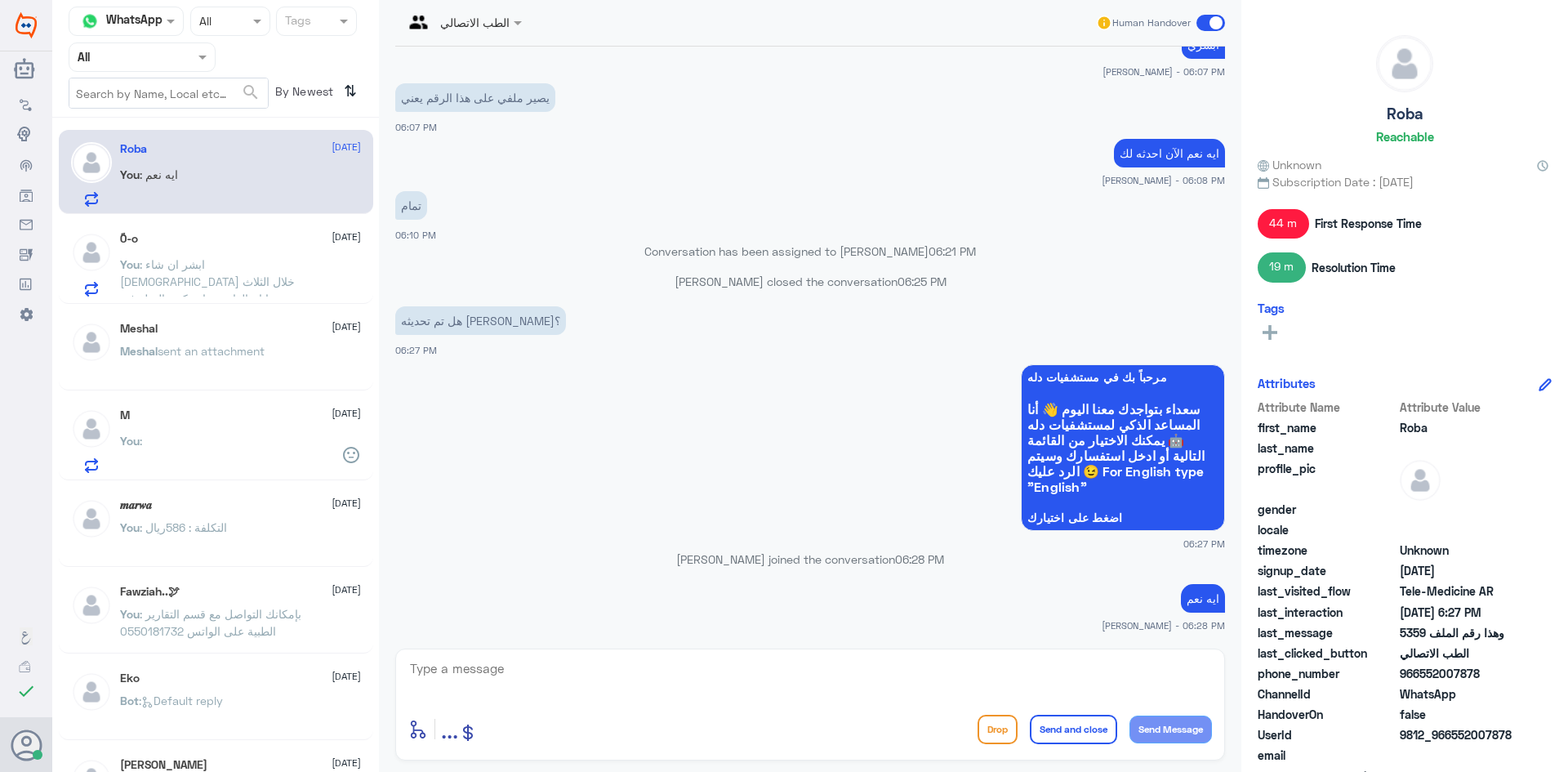
scroll to position [898, 0]
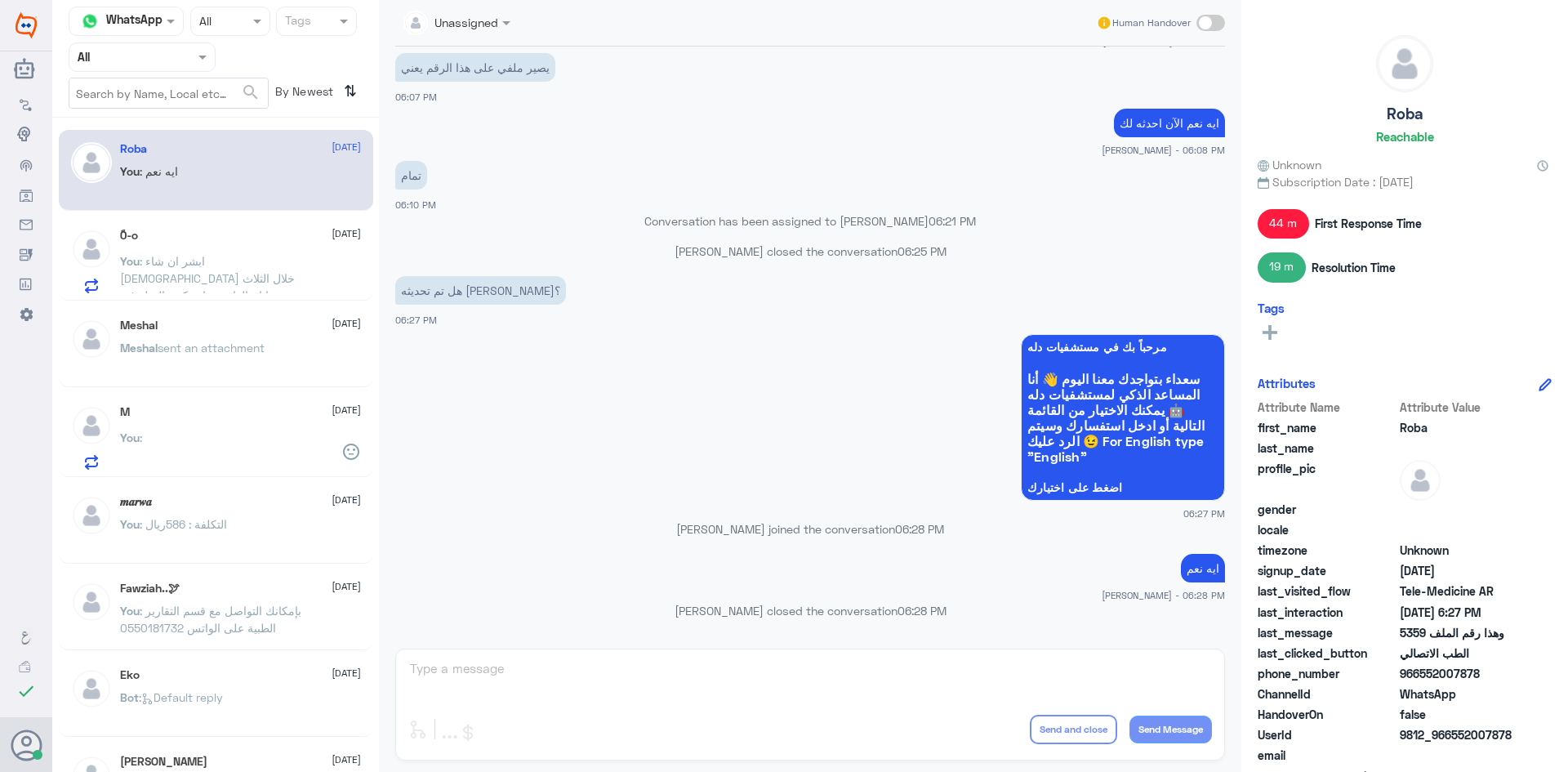
click at [236, 264] on span ": ابشر ان شاء [DEMOGRAPHIC_DATA] خلال الثلاث ايام القادمة راح يكون المبلغ في حس…" at bounding box center [207, 287] width 175 height 65
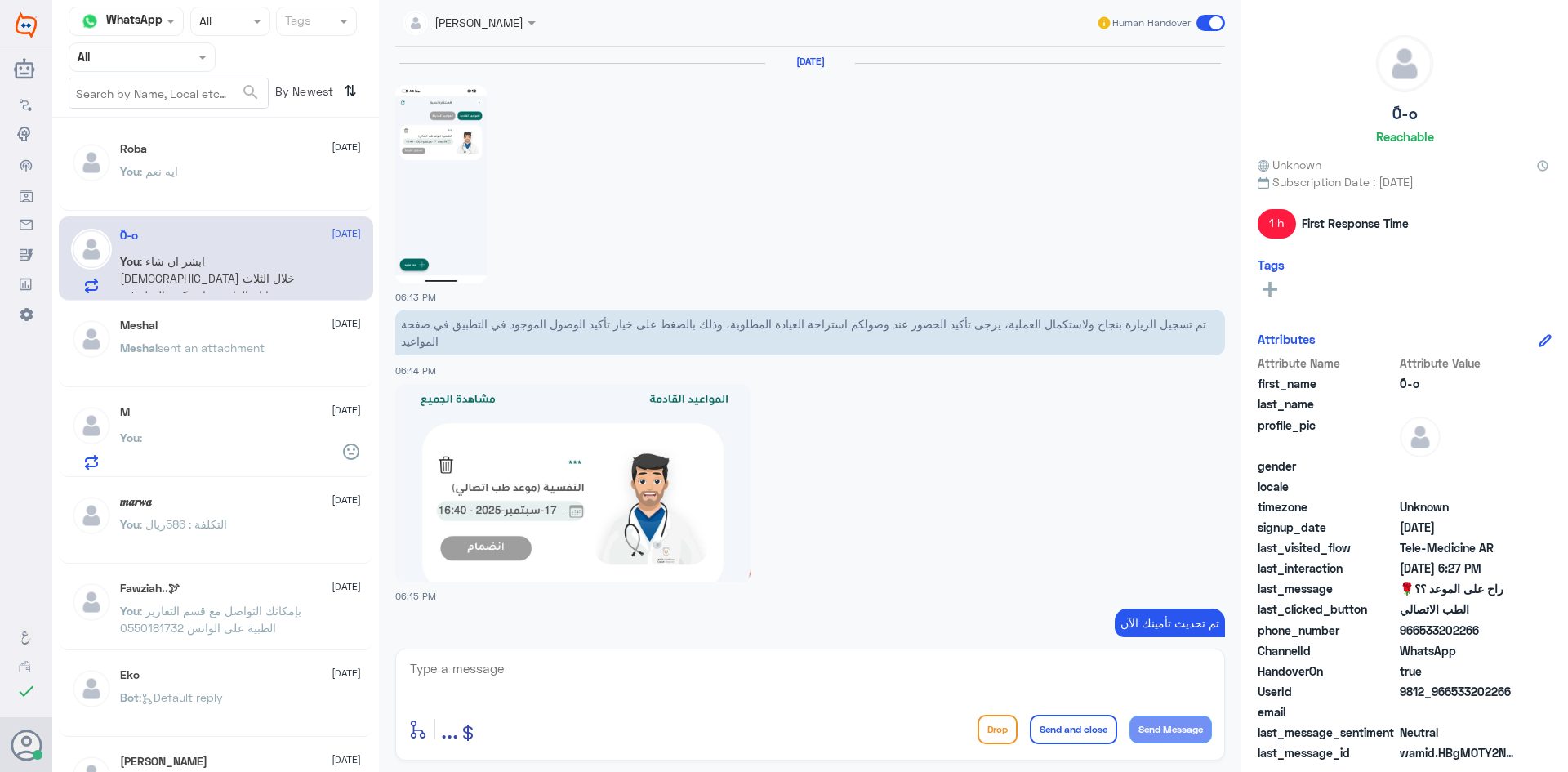
scroll to position [905, 0]
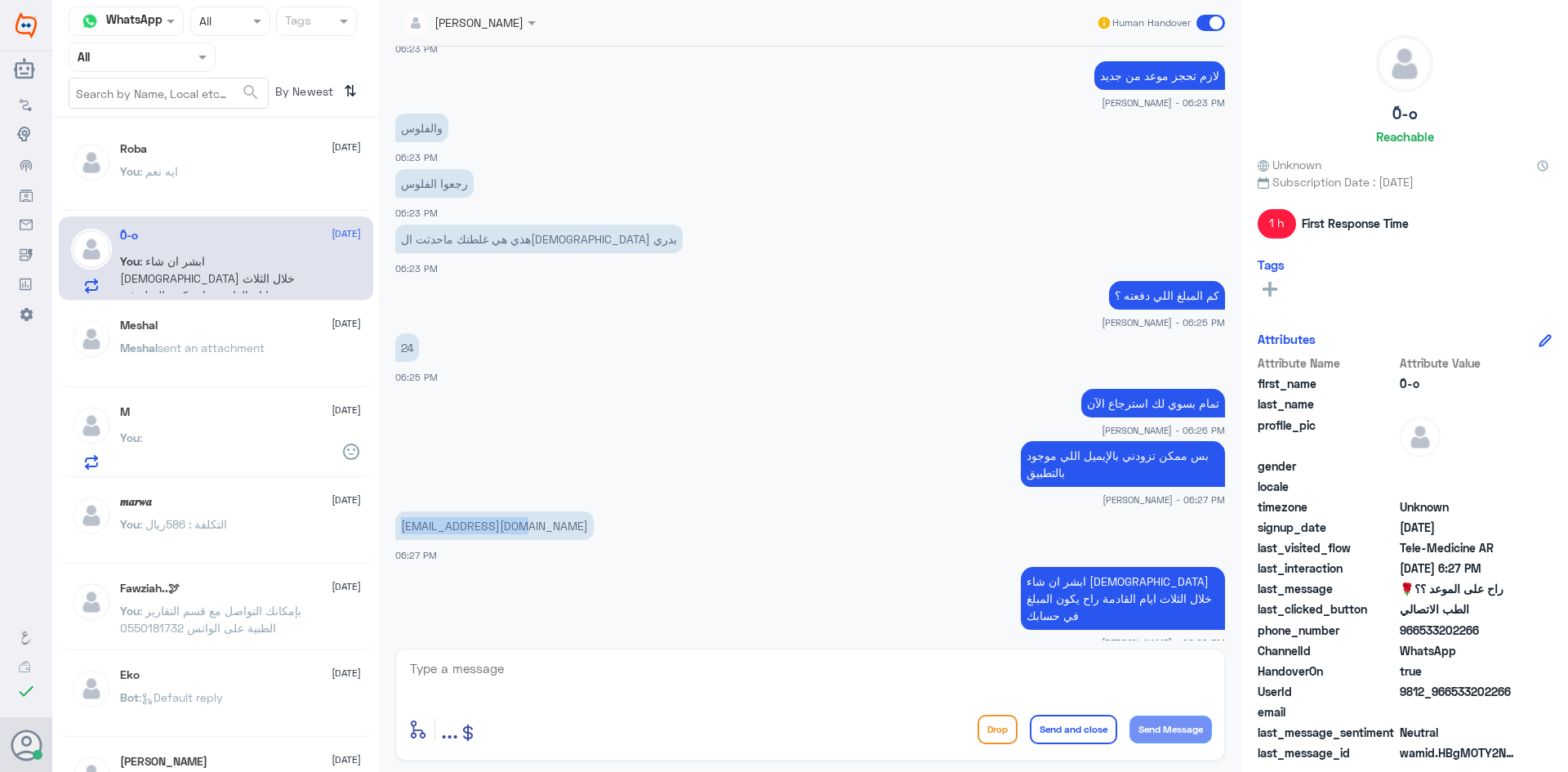
drag, startPoint x: 521, startPoint y: 530, endPoint x: 387, endPoint y: 536, distance: 134.1
click at [387, 536] on div "[DATE] 06:13 PM تم تسجيل الزيارة بنجاح ولاستكمال العملية، يرجى تأكيد الحضور عند…" at bounding box center [810, 343] width 846 height 594
copy p "[EMAIL_ADDRESS][DOMAIN_NAME]"
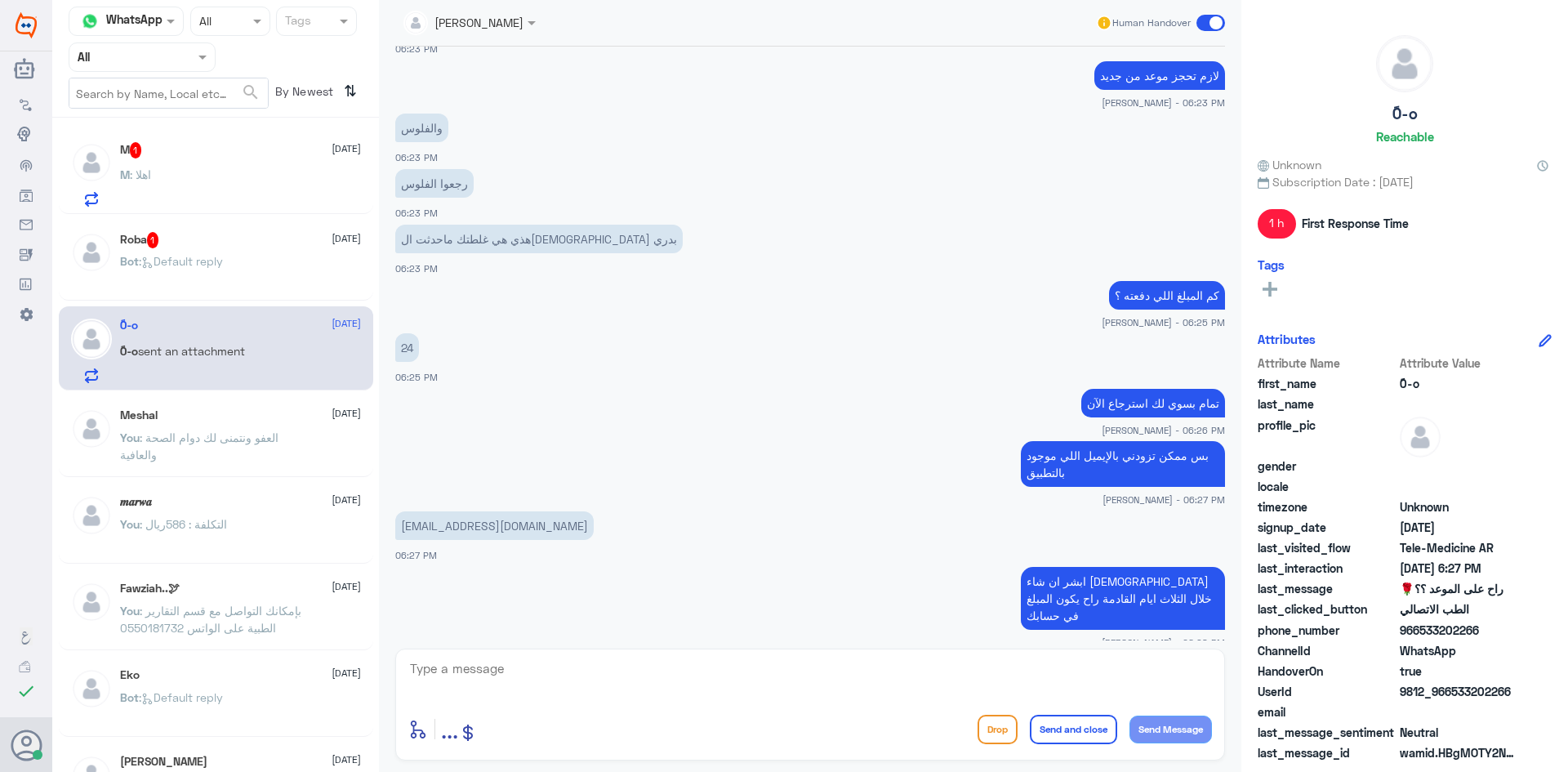
click at [223, 251] on div "Roba 1 [DATE] Bot : Default reply" at bounding box center [240, 262] width 241 height 61
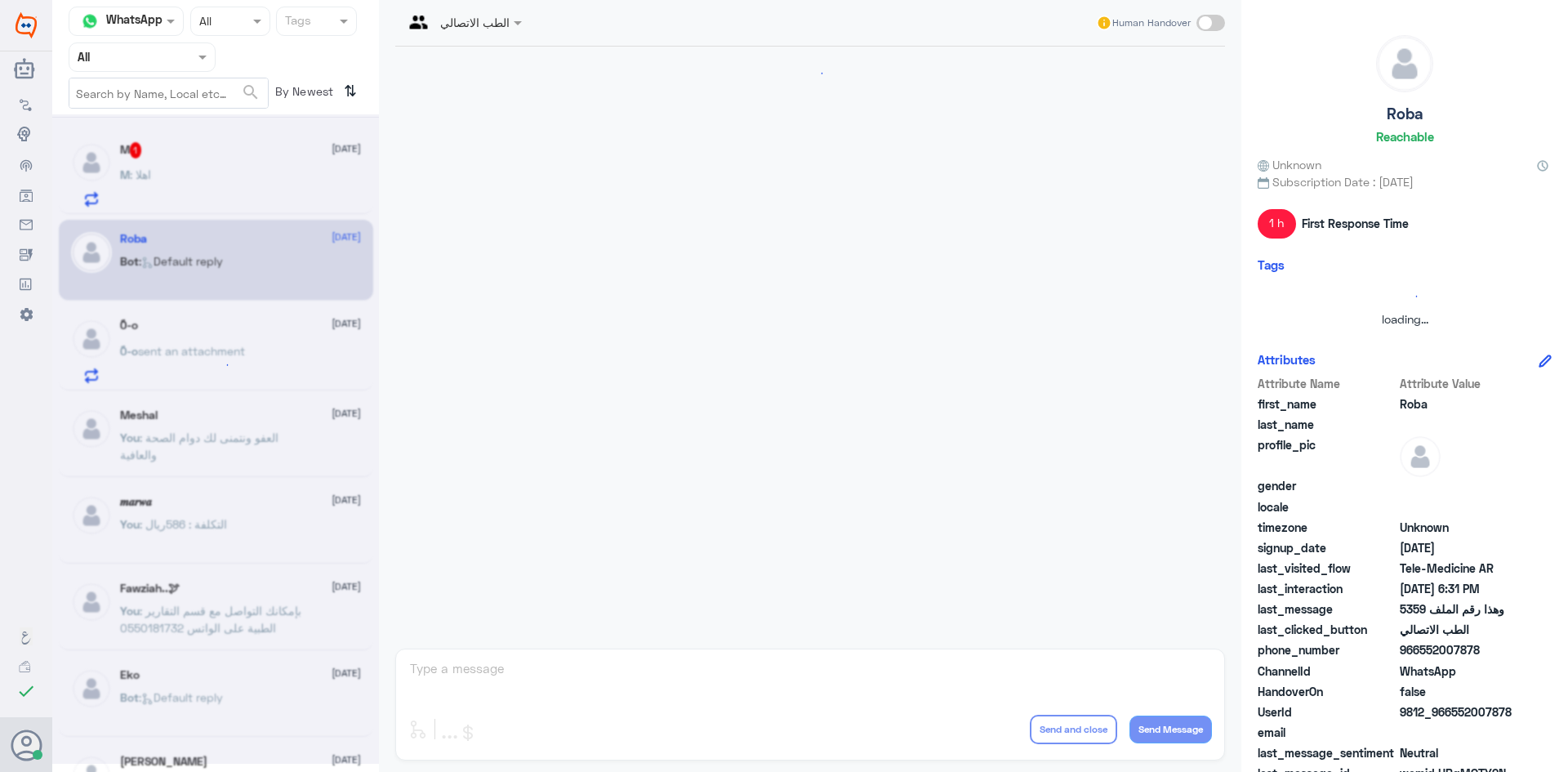
scroll to position [840, 0]
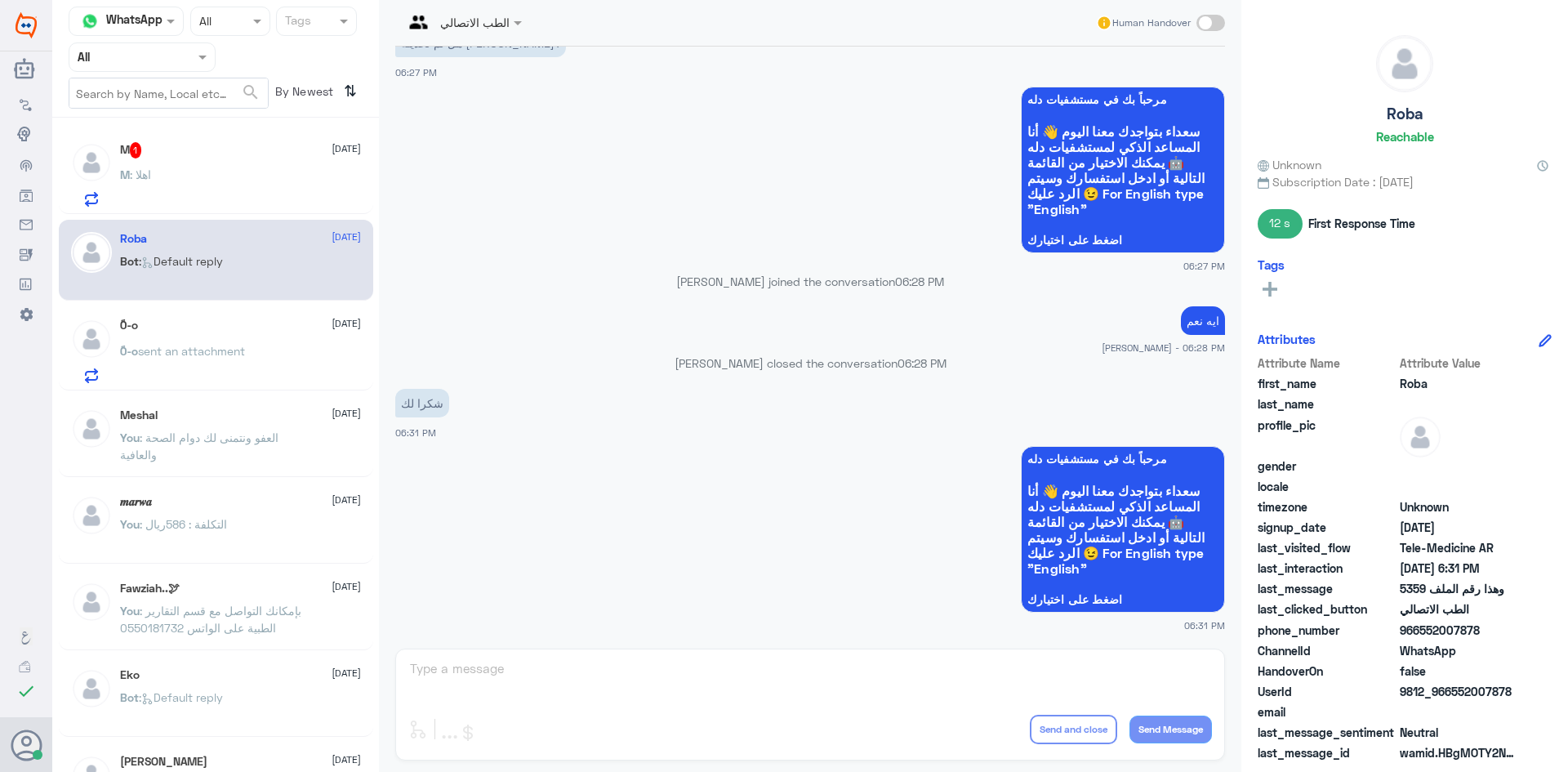
click at [685, 659] on div "الطب الاتصالي Human Handover [DATE] مرحباً بكم في الطب الاتصالي - مستشفيات دله …" at bounding box center [810, 388] width 862 height 777
click at [1212, 26] on span at bounding box center [1211, 23] width 29 height 17
click at [0, 0] on input "checkbox" at bounding box center [0, 0] width 0 height 0
click at [695, 661] on textarea at bounding box center [811, 677] width 804 height 40
type textarea "العفو وتمنياتنا لك بدوام الصحة والعافية"
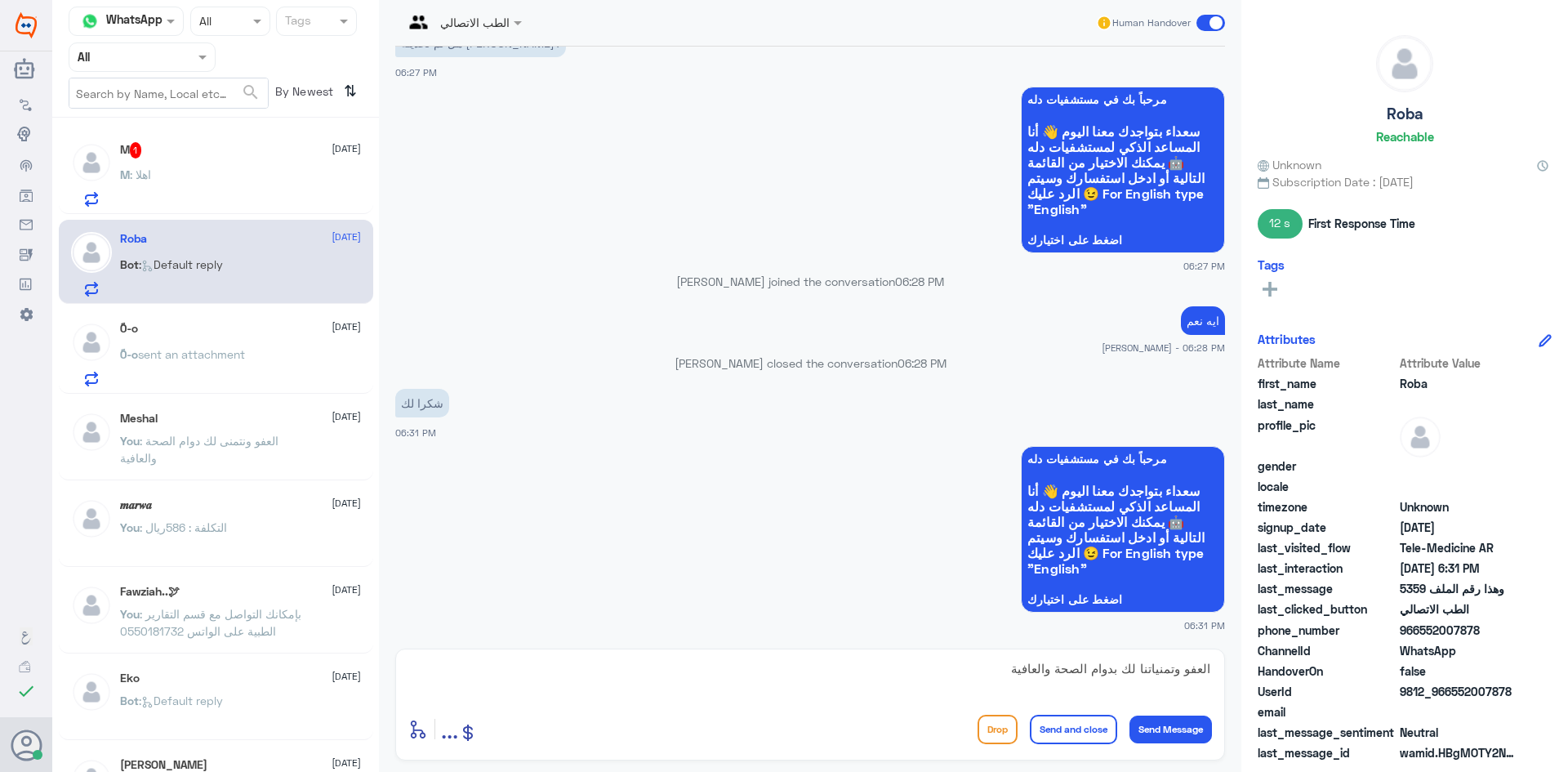
click at [1069, 741] on button "Send and close" at bounding box center [1073, 729] width 87 height 30
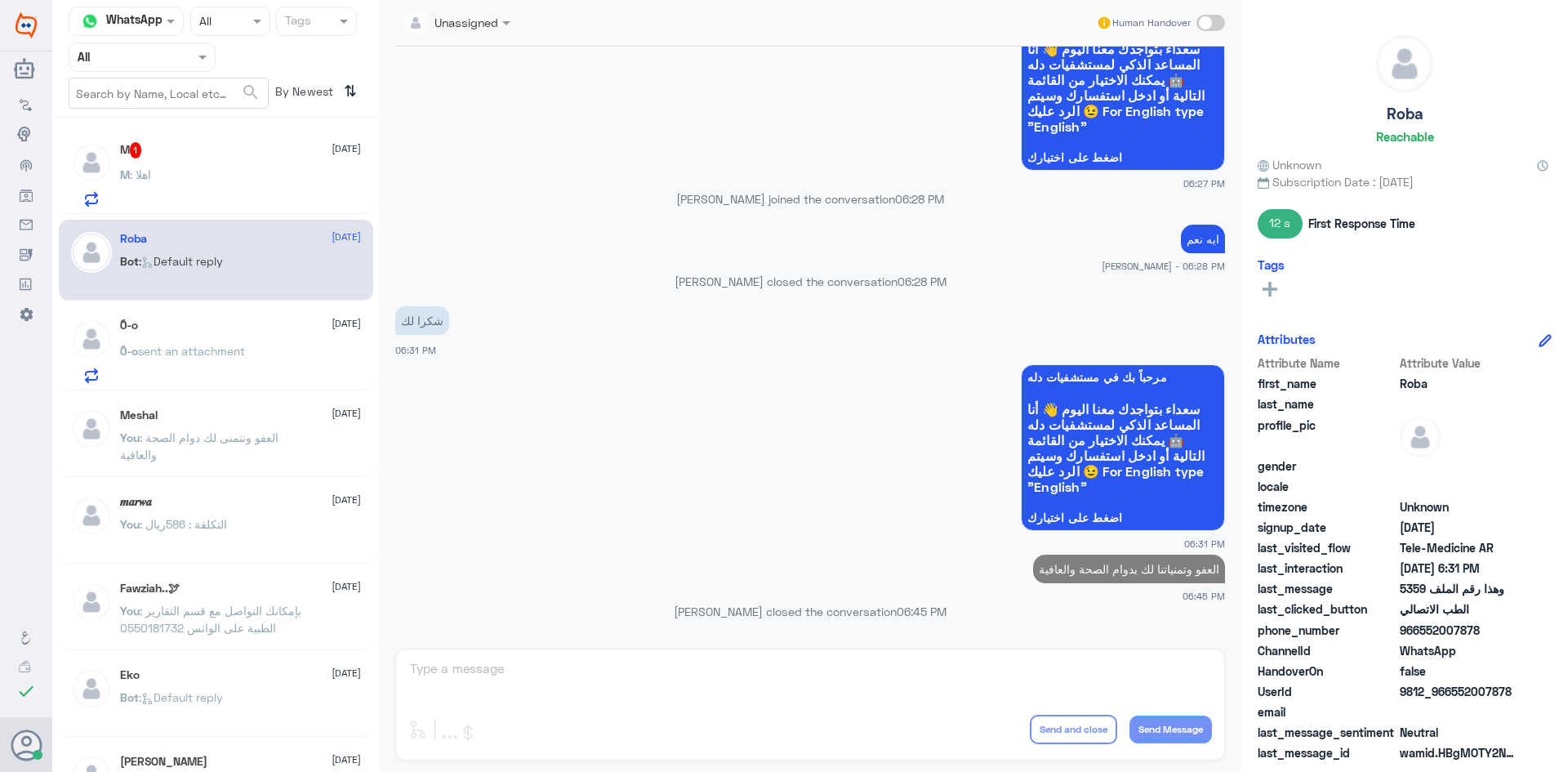
click at [184, 177] on div "M : اهلا" at bounding box center [240, 188] width 241 height 37
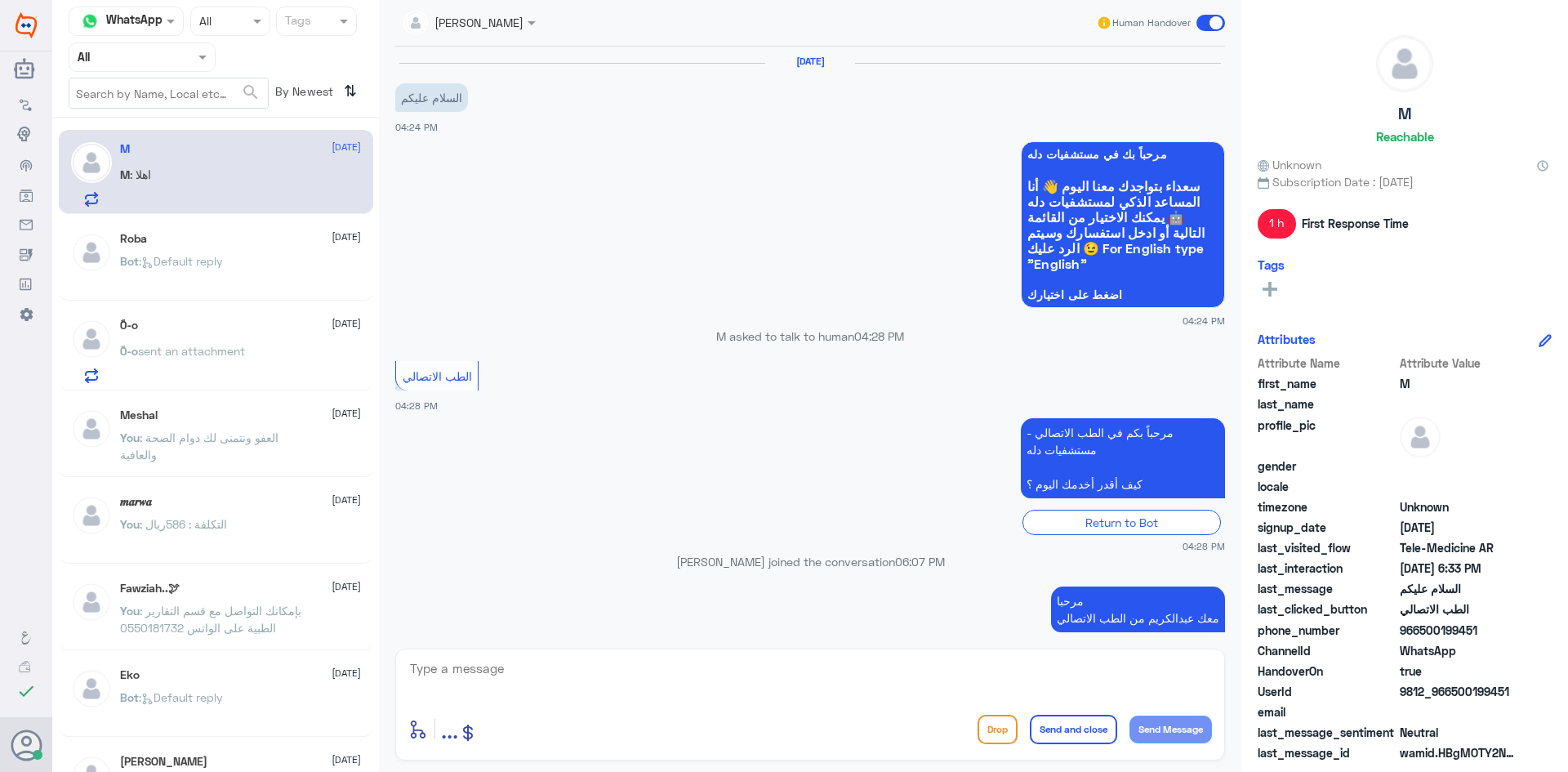
scroll to position [105, 0]
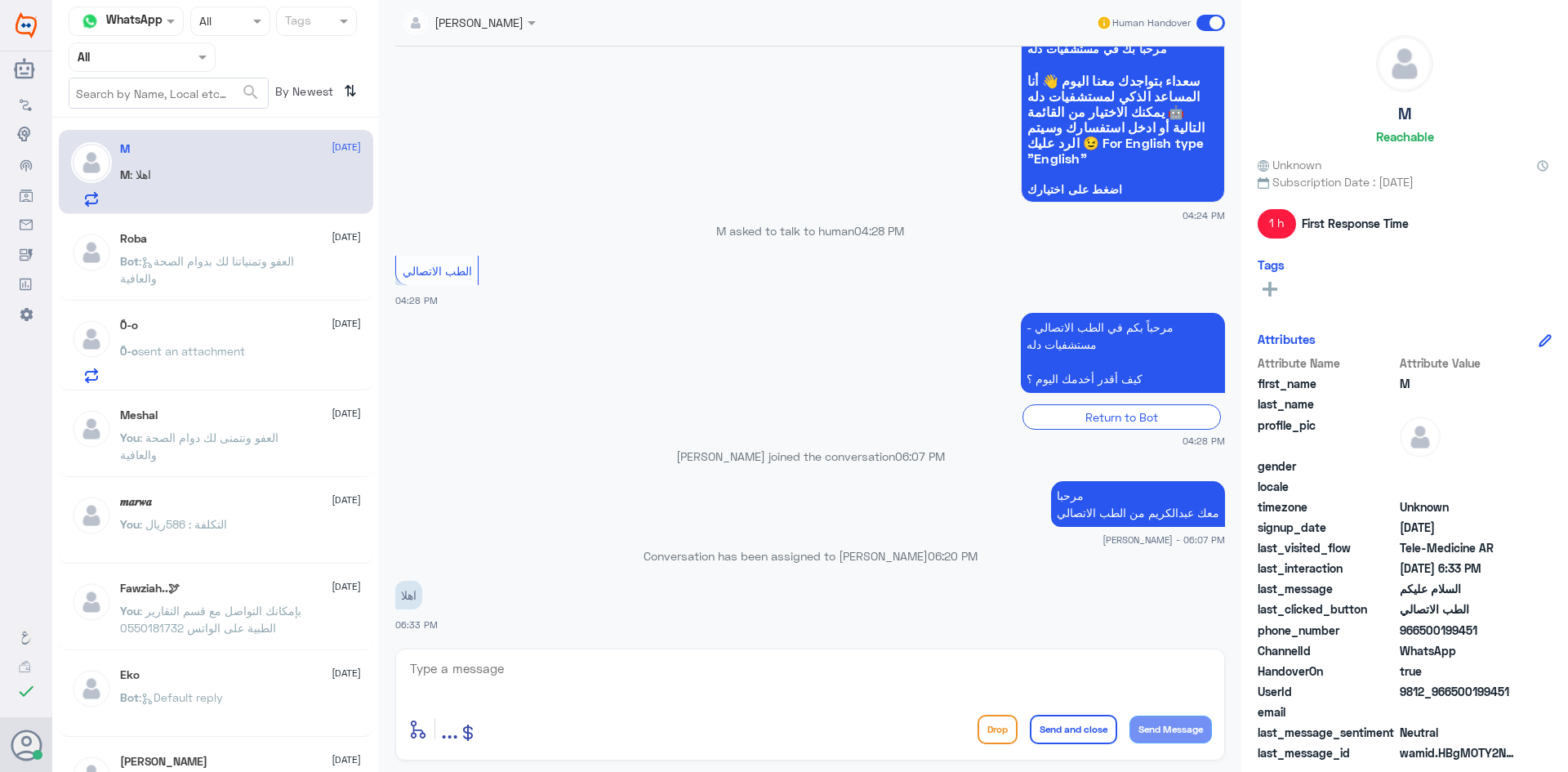
click at [669, 665] on textarea at bounding box center [811, 677] width 804 height 40
type textarea "كيف اقدر اساعدك ؟"
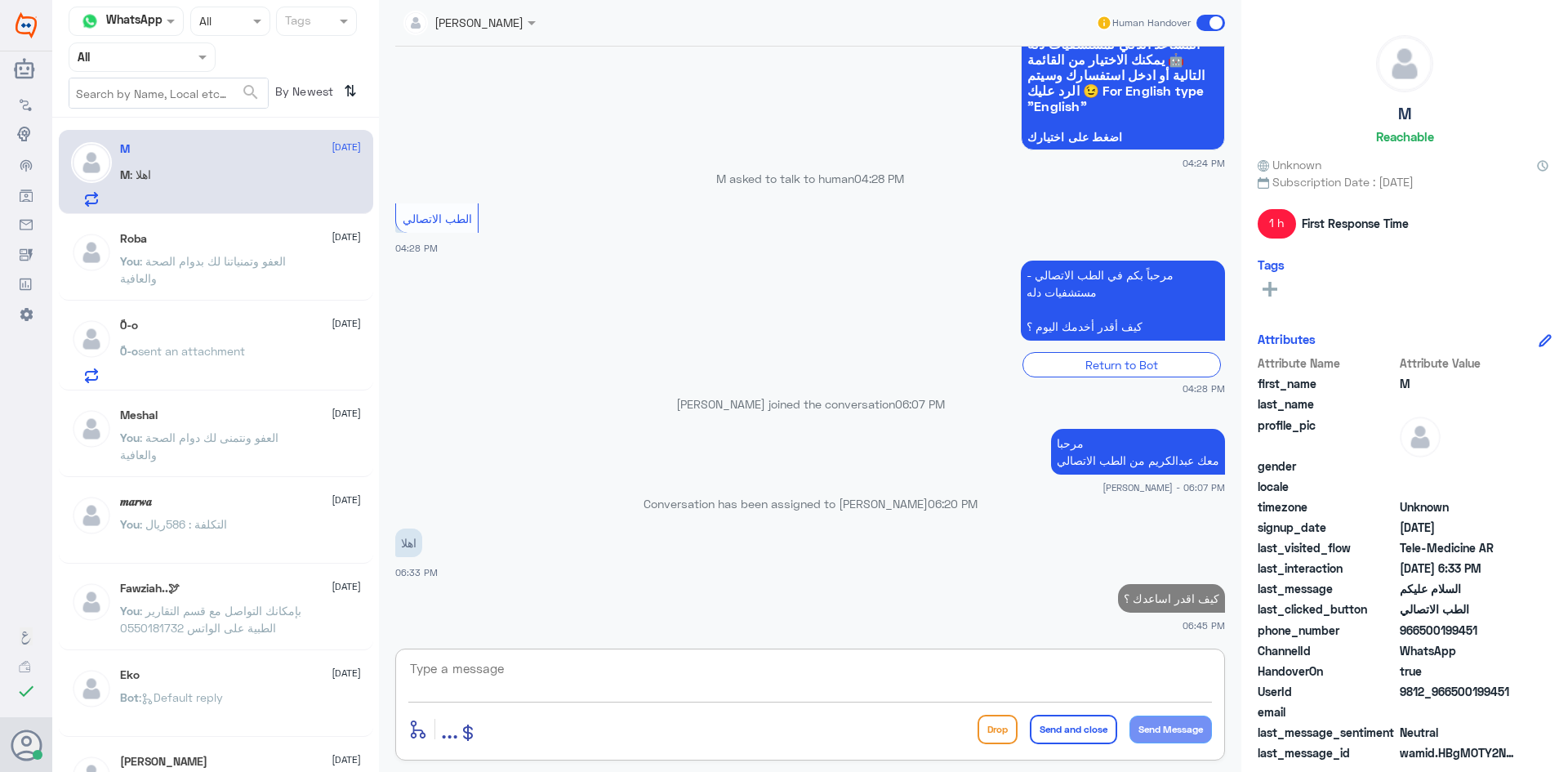
click at [278, 341] on div "ً0-o [DATE] ً0-o sent an attachment" at bounding box center [240, 350] width 241 height 64
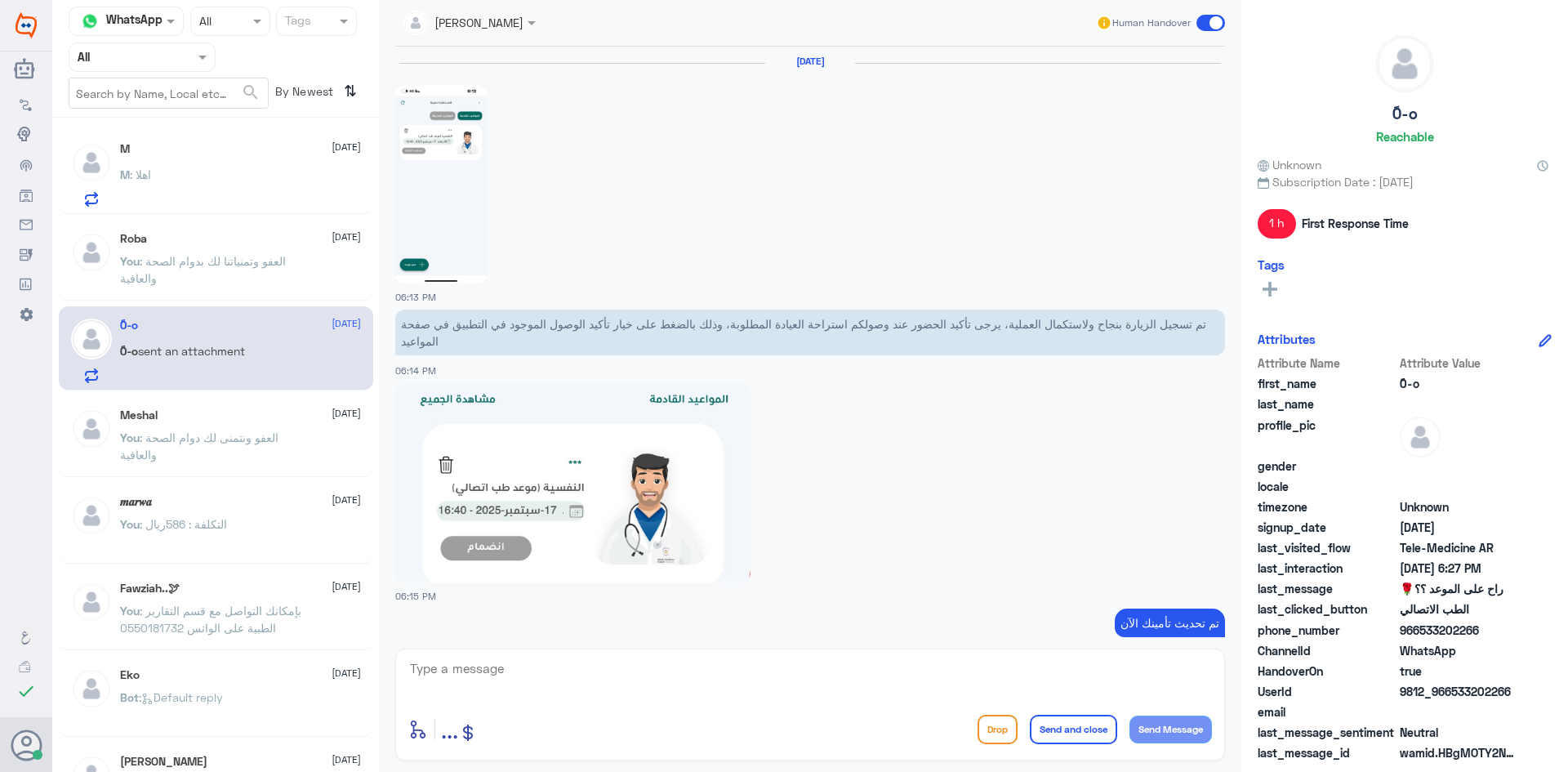
scroll to position [905, 0]
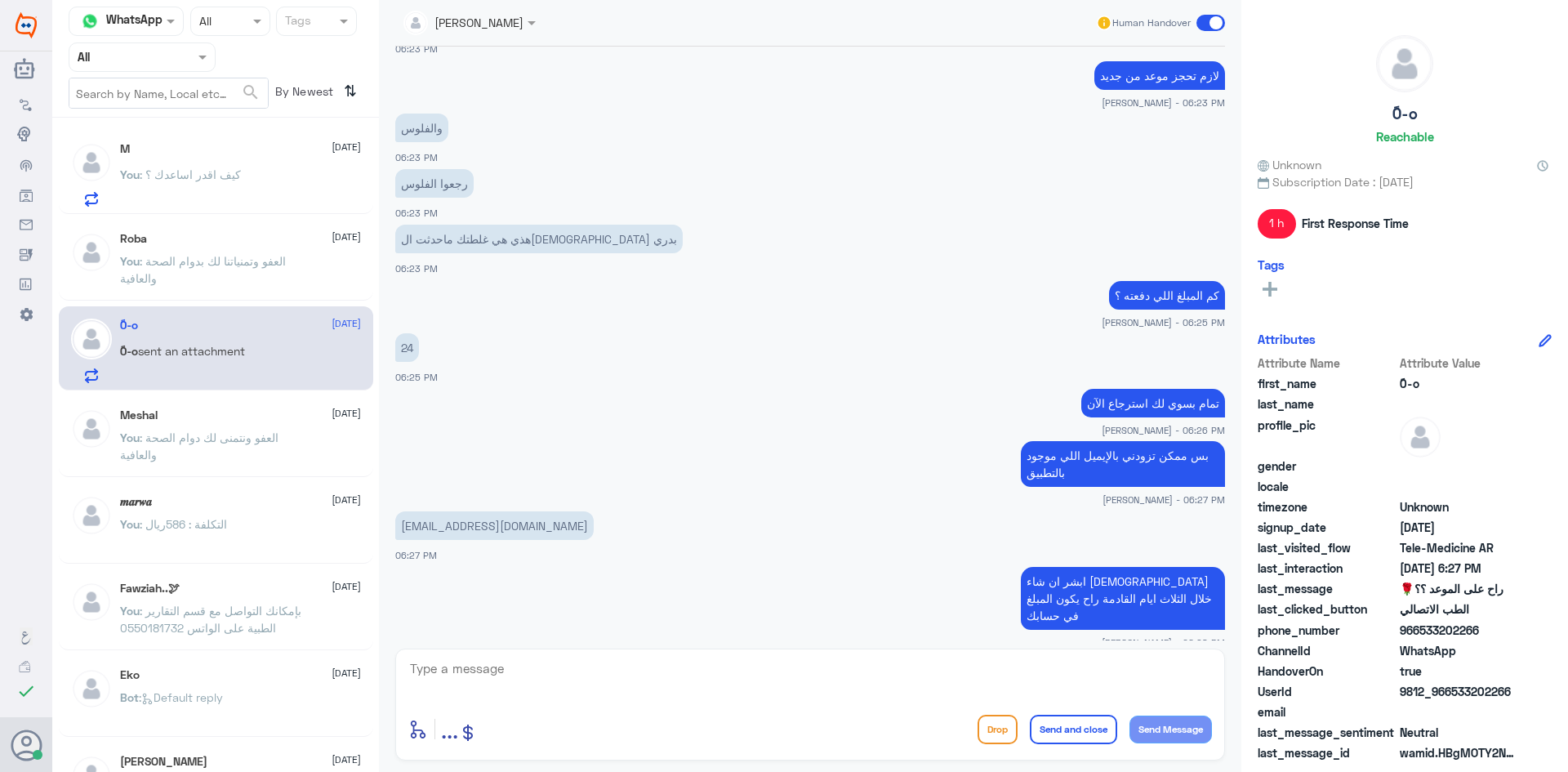
click at [1208, 26] on span at bounding box center [1211, 23] width 29 height 17
click at [0, 0] on input "checkbox" at bounding box center [0, 0] width 0 height 0
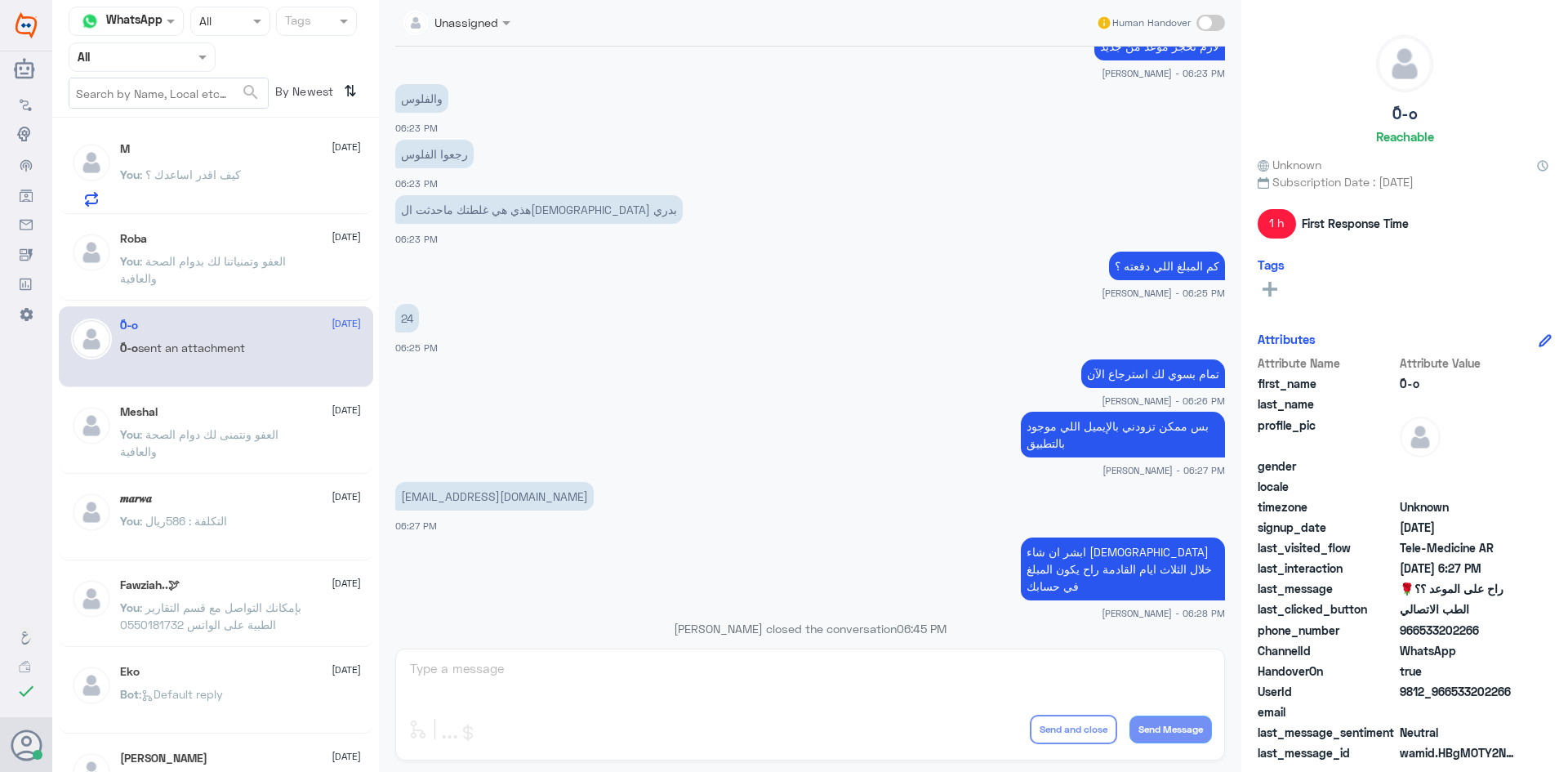
click at [224, 427] on p "You : العفو ونتمنى لك دوام الصحة والعافية" at bounding box center [212, 445] width 184 height 41
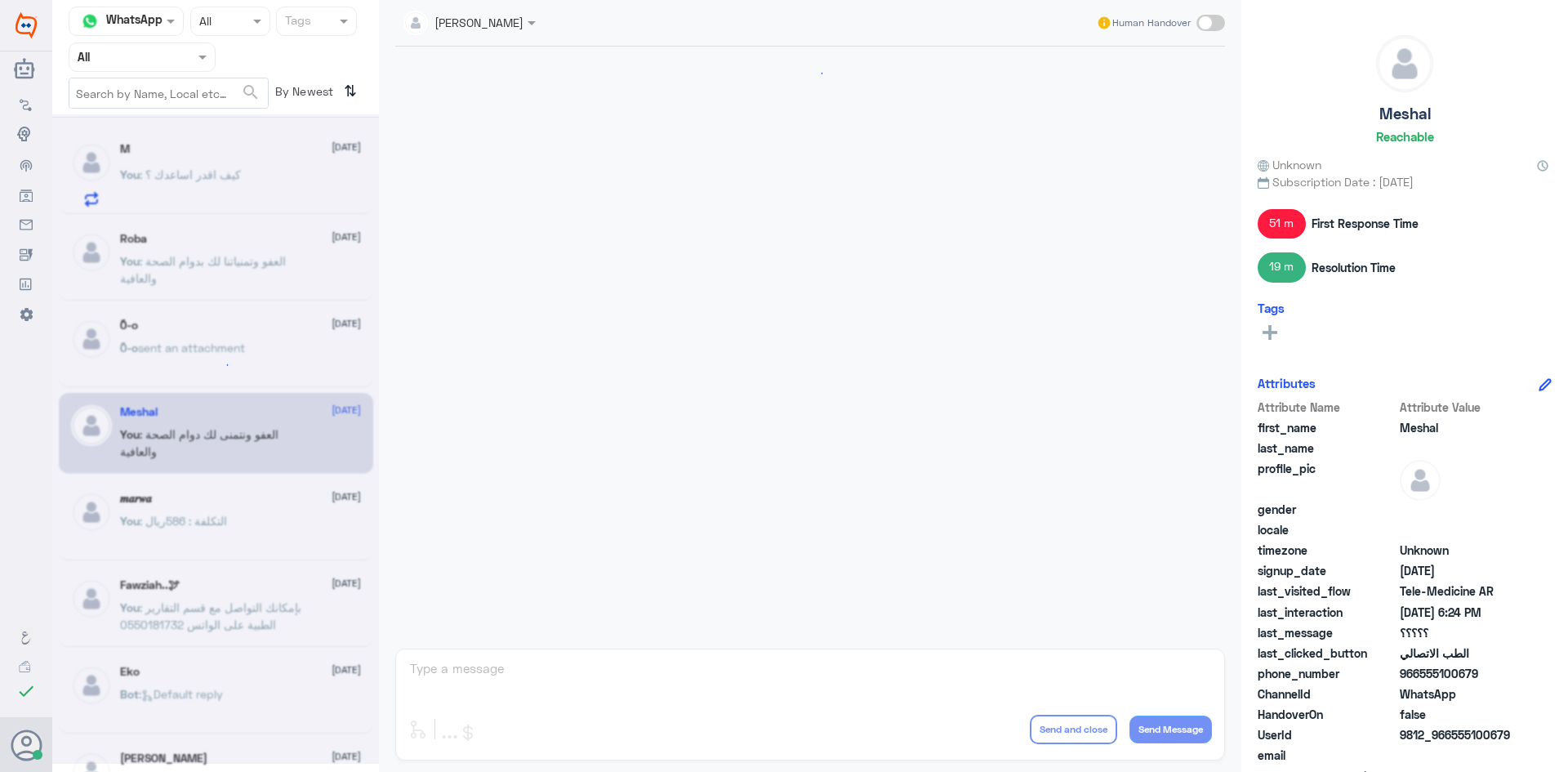
scroll to position [637, 0]
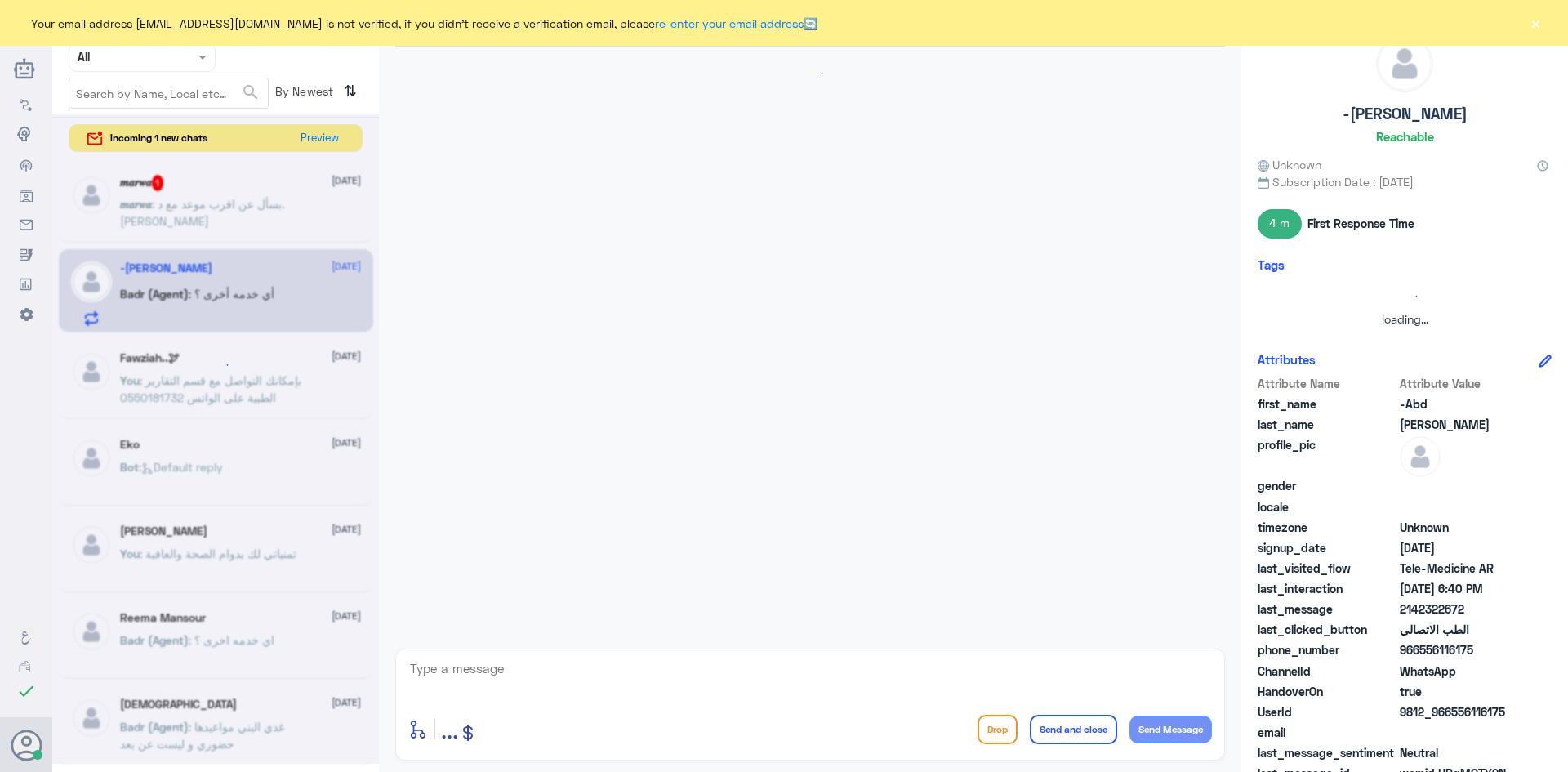
scroll to position [878, 0]
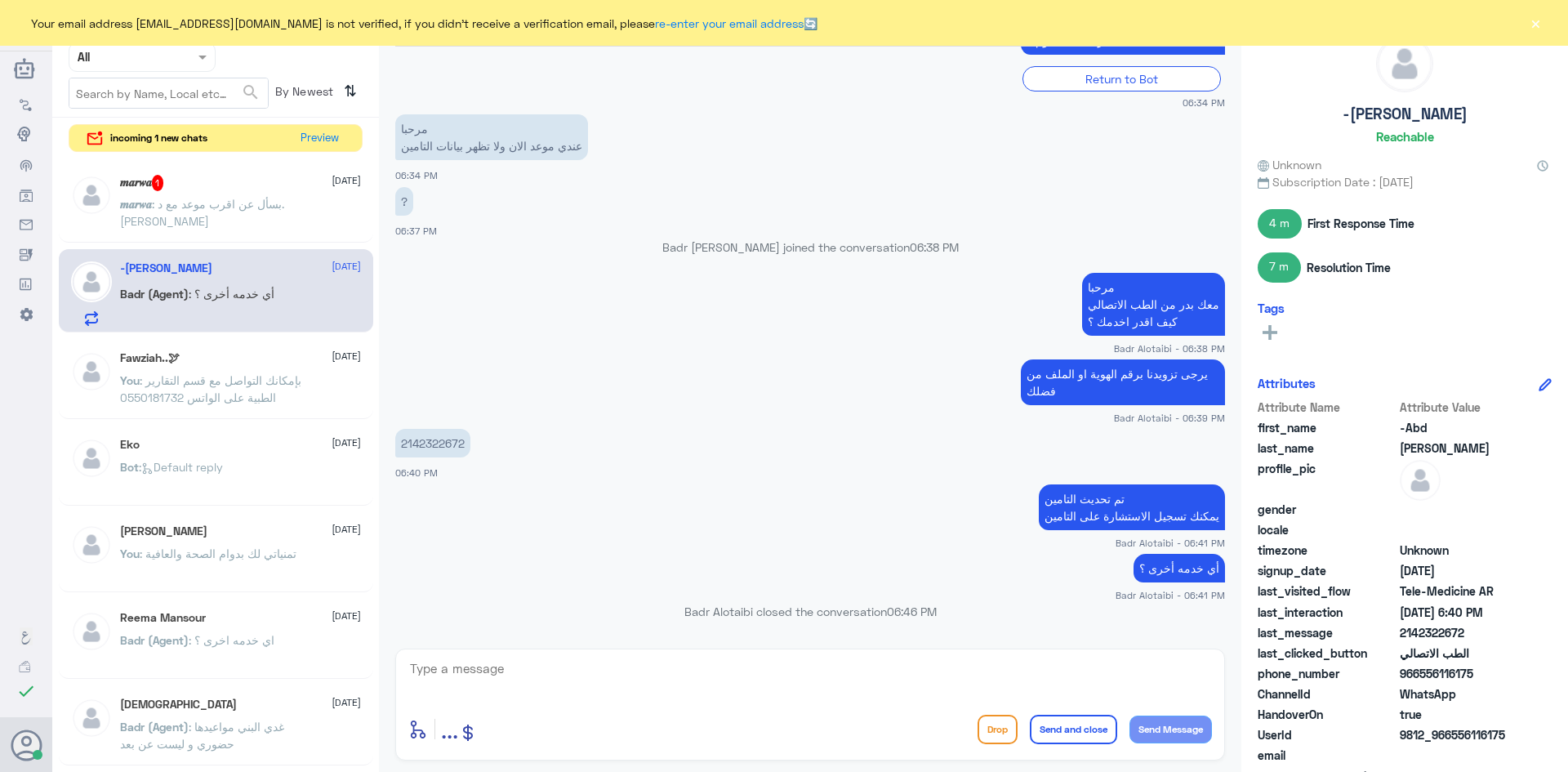
click at [248, 211] on p "𝒎𝒂𝒓𝒘𝒂 : بسأل عن اقرب موعد مع د. [PERSON_NAME]" at bounding box center [212, 215] width 184 height 41
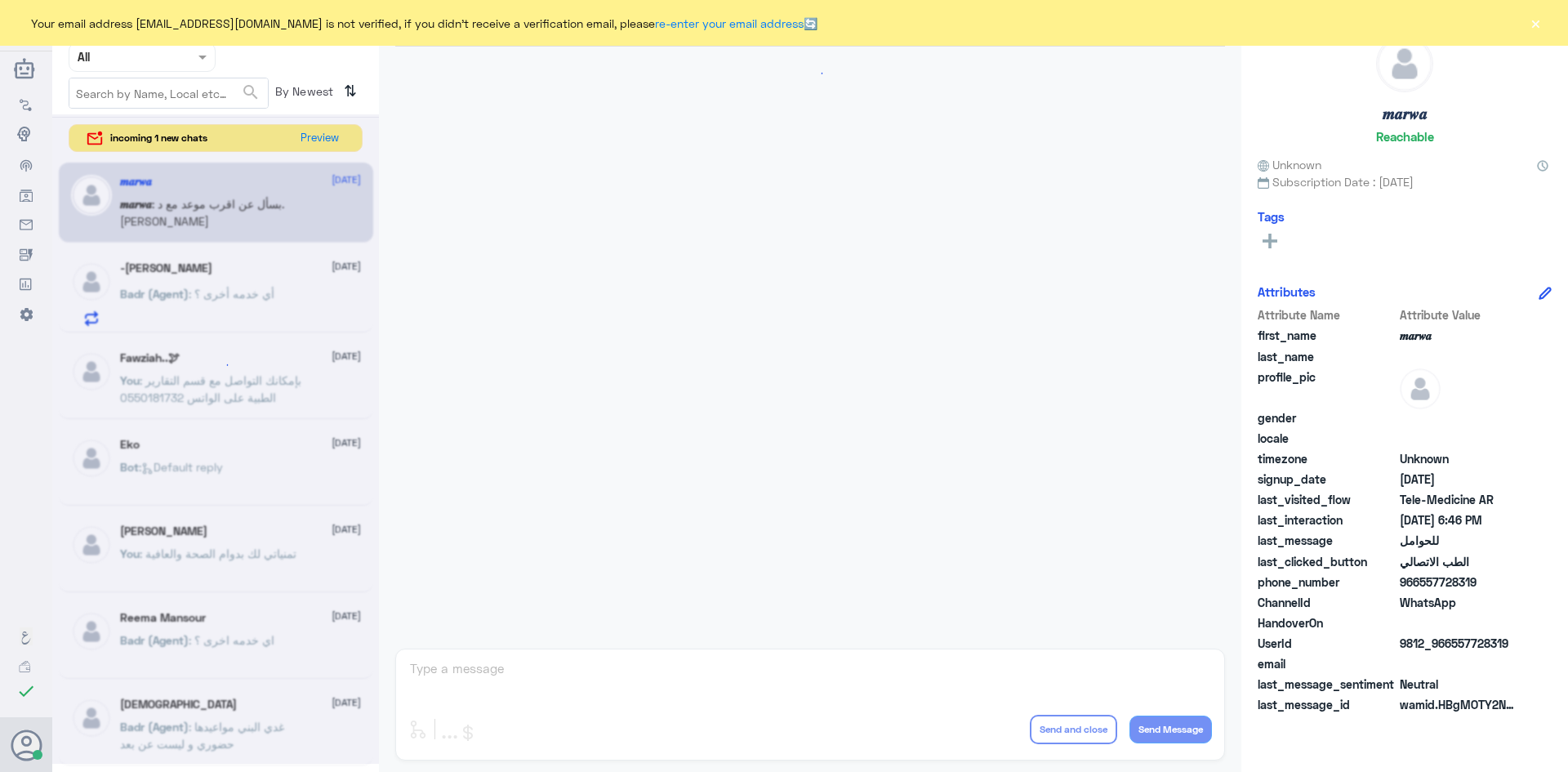
scroll to position [825, 0]
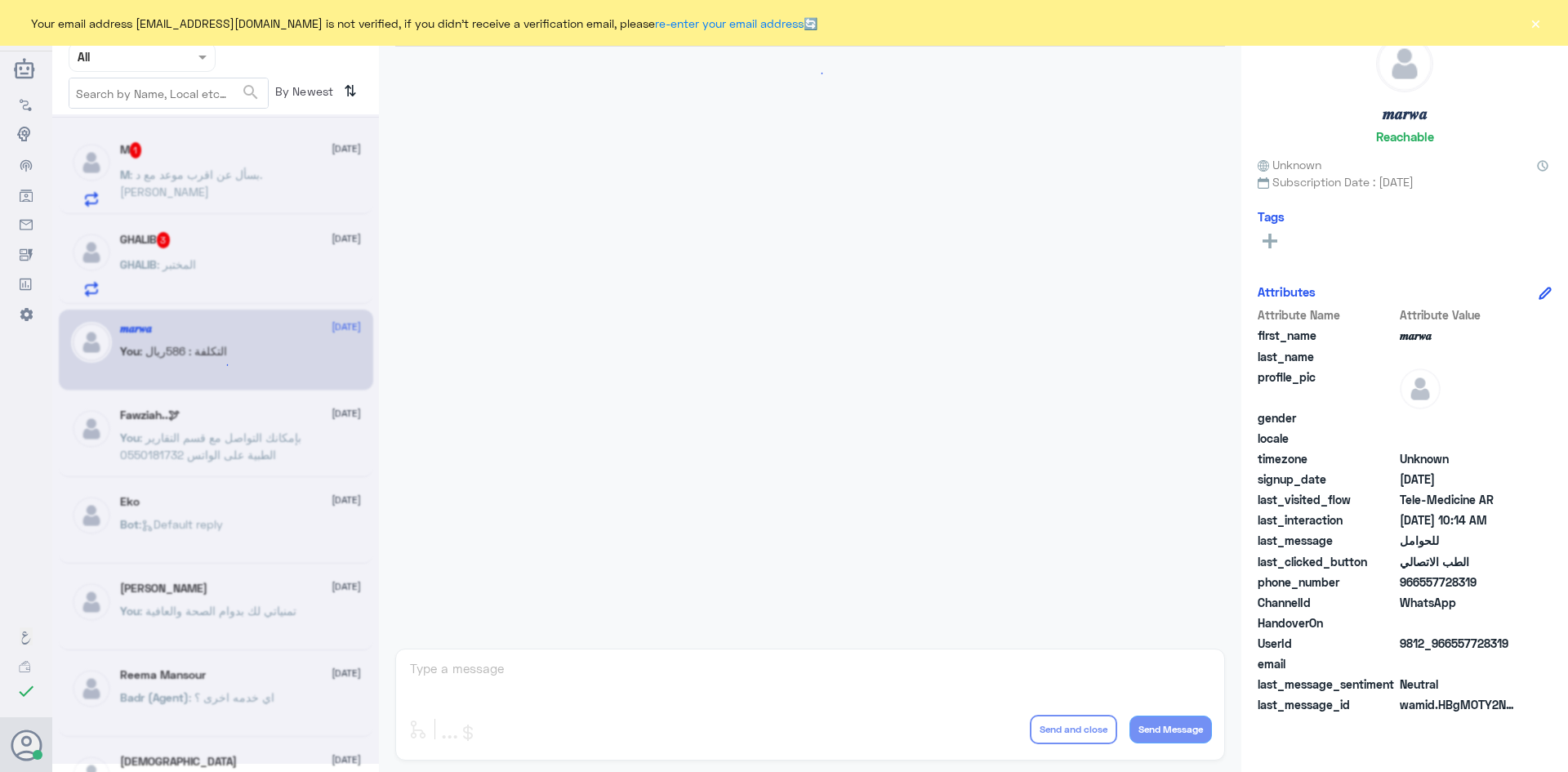
scroll to position [214, 0]
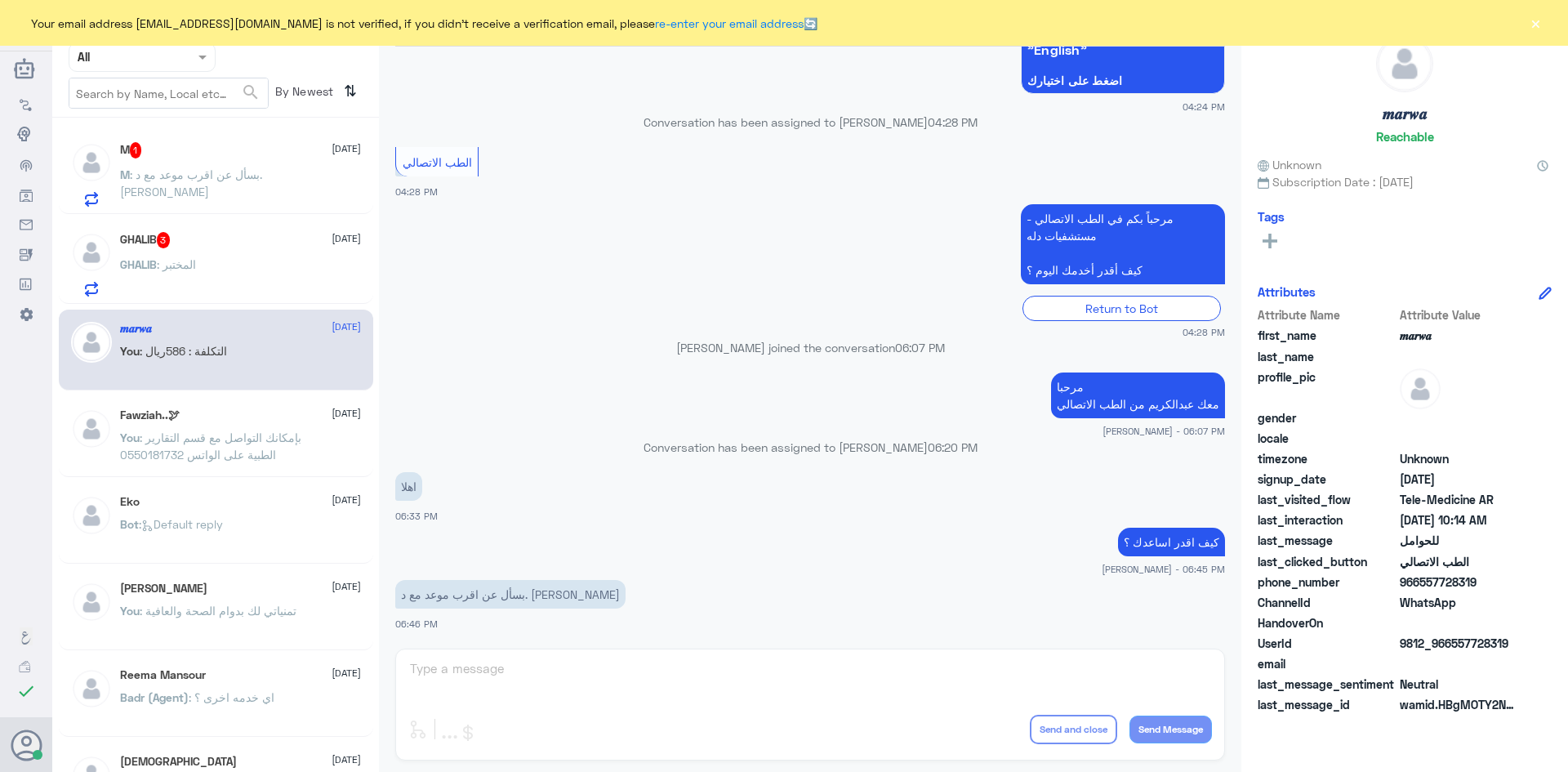
click at [235, 252] on div "GHALIB 3 17 September GHALIB : المختبر" at bounding box center [240, 263] width 241 height 64
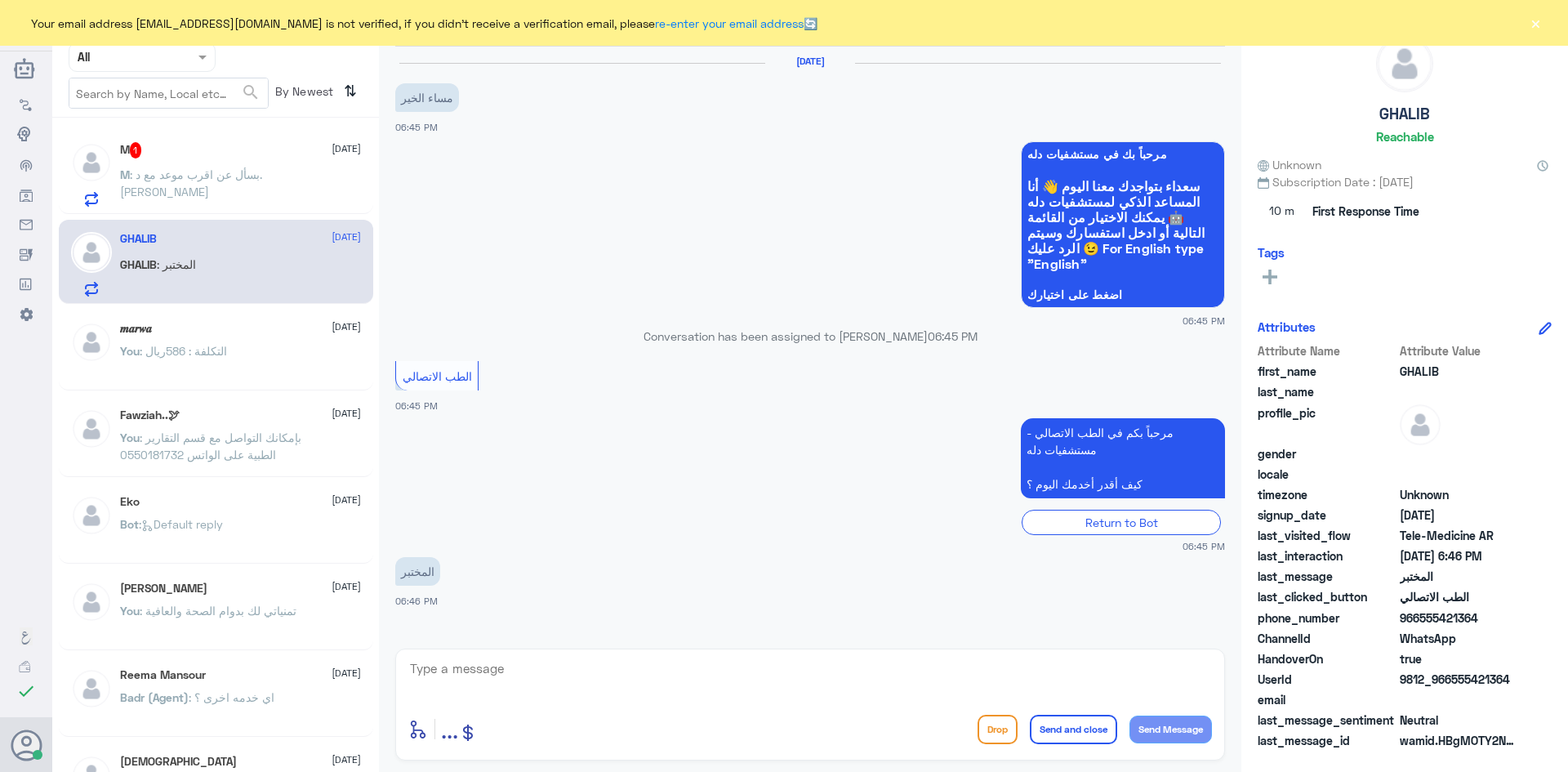
click at [546, 674] on textarea at bounding box center [811, 677] width 804 height 40
click at [707, 119] on div "17 Sep 2025 مساء الخير 06:45 PM" at bounding box center [810, 95] width 830 height 81
click at [557, 681] on textarea at bounding box center [811, 677] width 804 height 40
paste textarea "مرحبا معك عبدالكريم من الطب الاتصالي"
type textarea "مرحبا معك عبدالكريم من الطب الاتصالي"
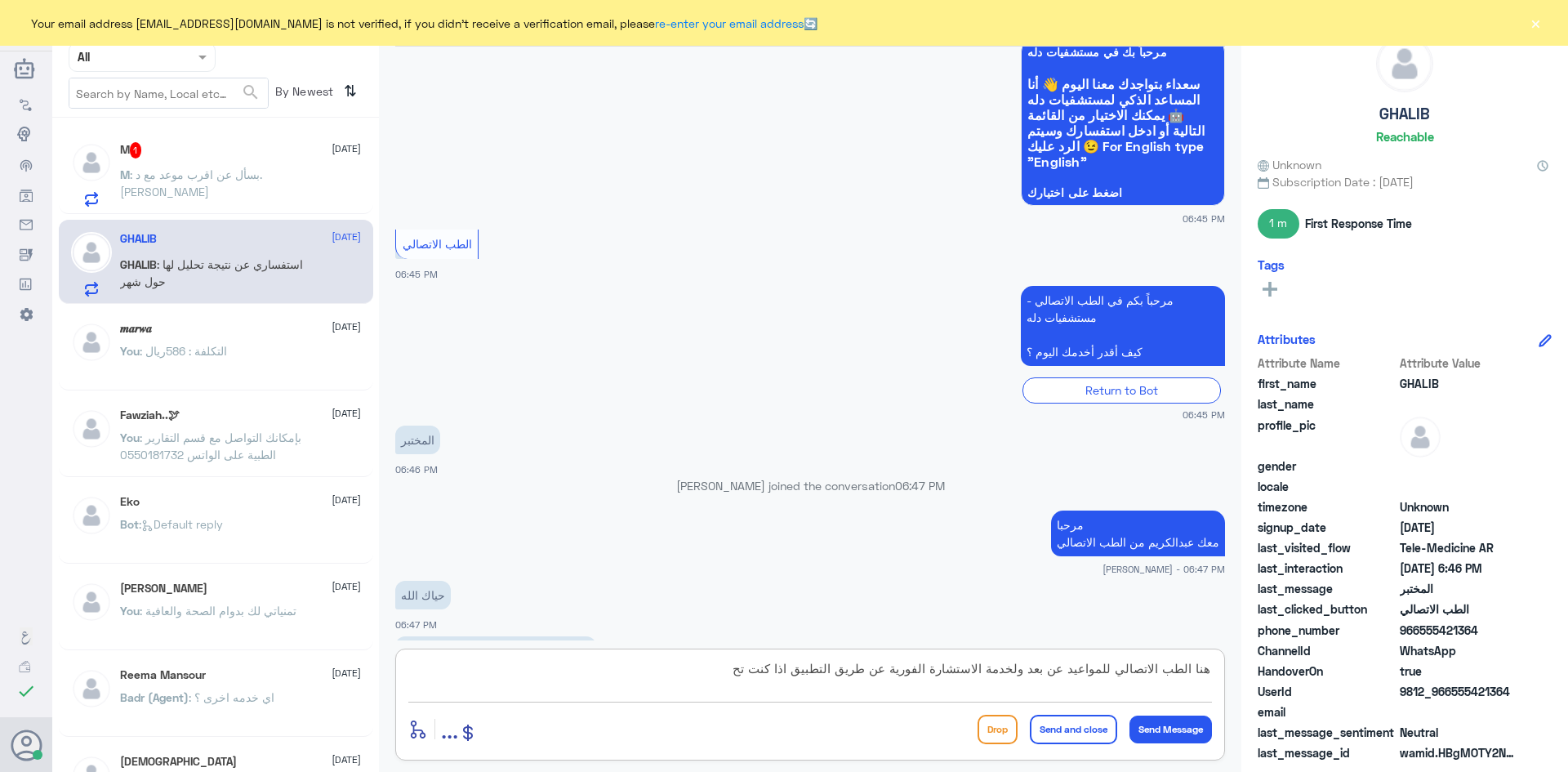
scroll to position [157, 0]
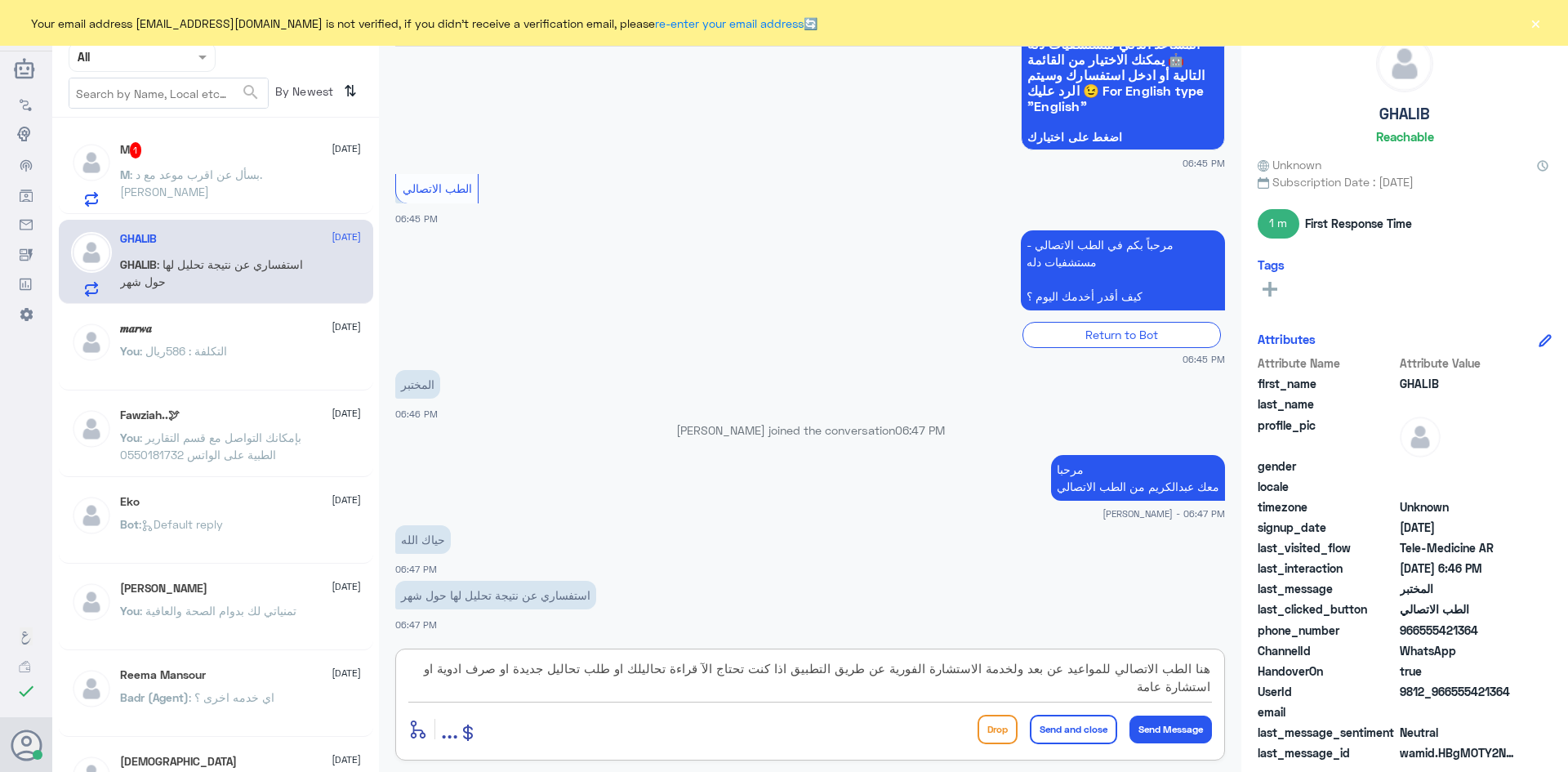
type textarea "هنا الطب الاتصالي للمواعيد عن بعد ولخدمة الاستشارة الفورية عن طريق التطبيق اذا …"
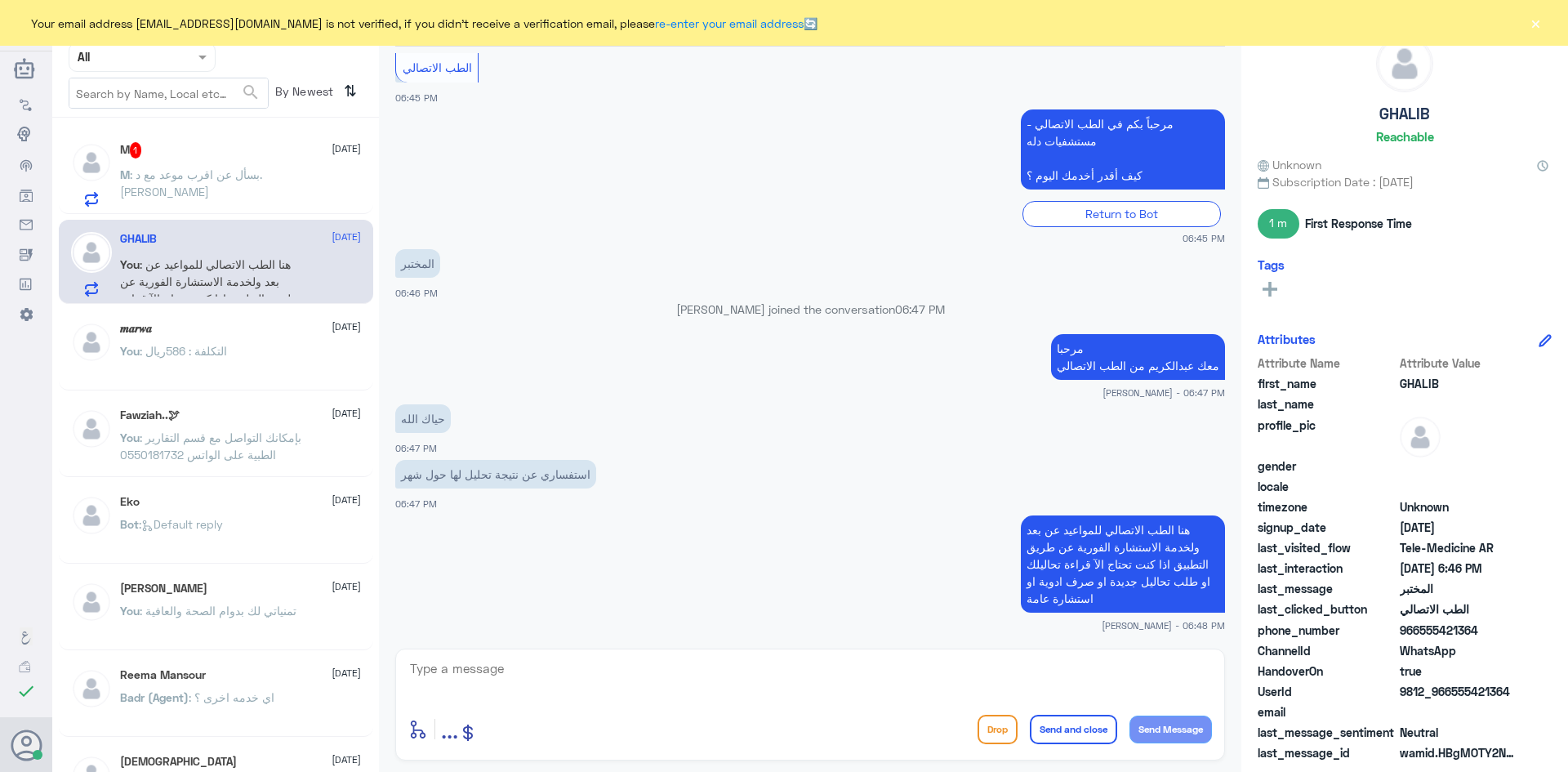
drag, startPoint x: 1478, startPoint y: 625, endPoint x: 1419, endPoint y: 626, distance: 59.0
click at [1419, 626] on span "966555421364" at bounding box center [1459, 629] width 119 height 17
copy span "555421364"
click at [976, 676] on textarea at bounding box center [811, 677] width 804 height 40
type textarea "تمام بإمكانك استخدام الاستشارة الفورية عن طريق التطبيق"
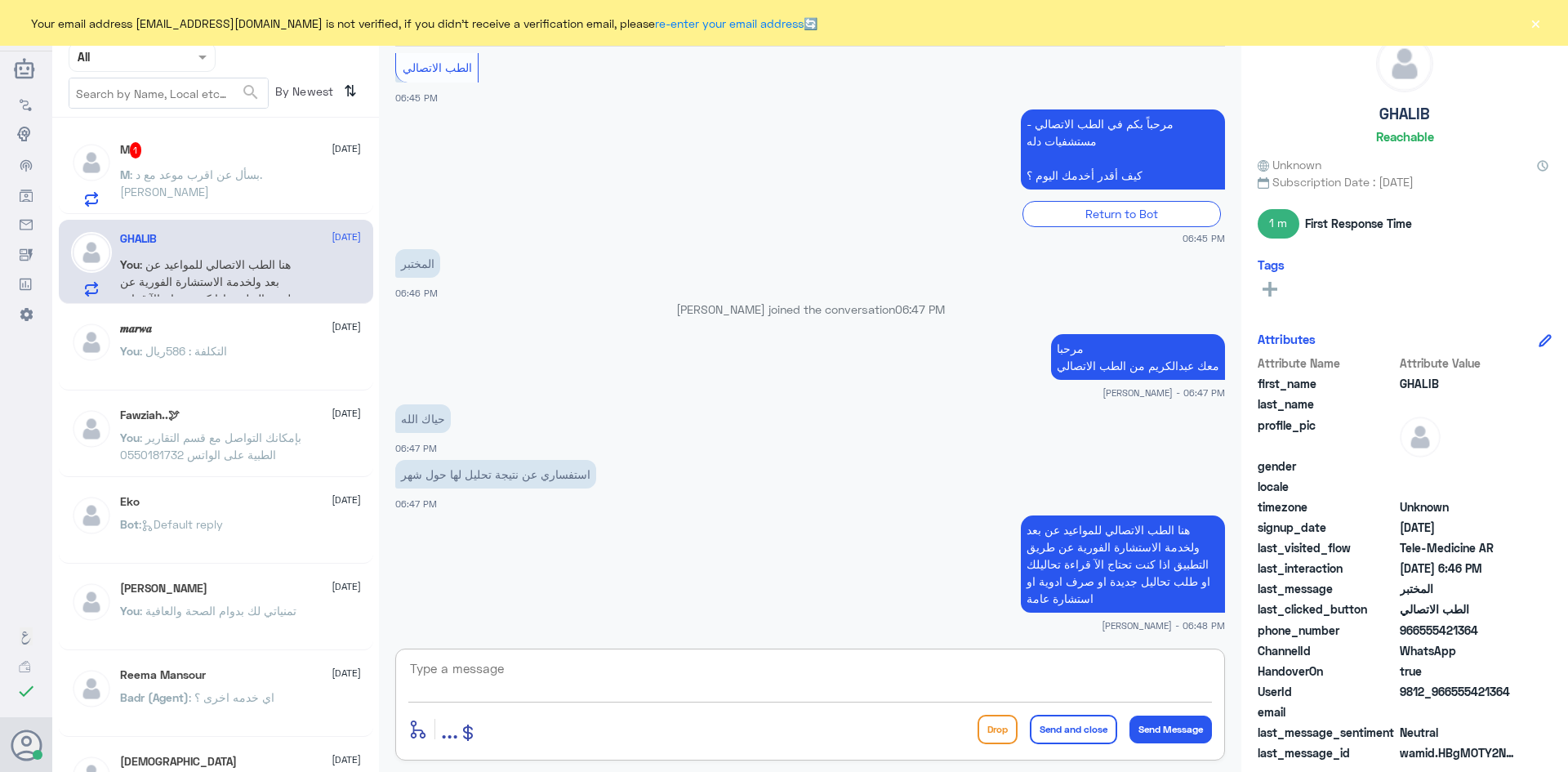
scroll to position [348, 0]
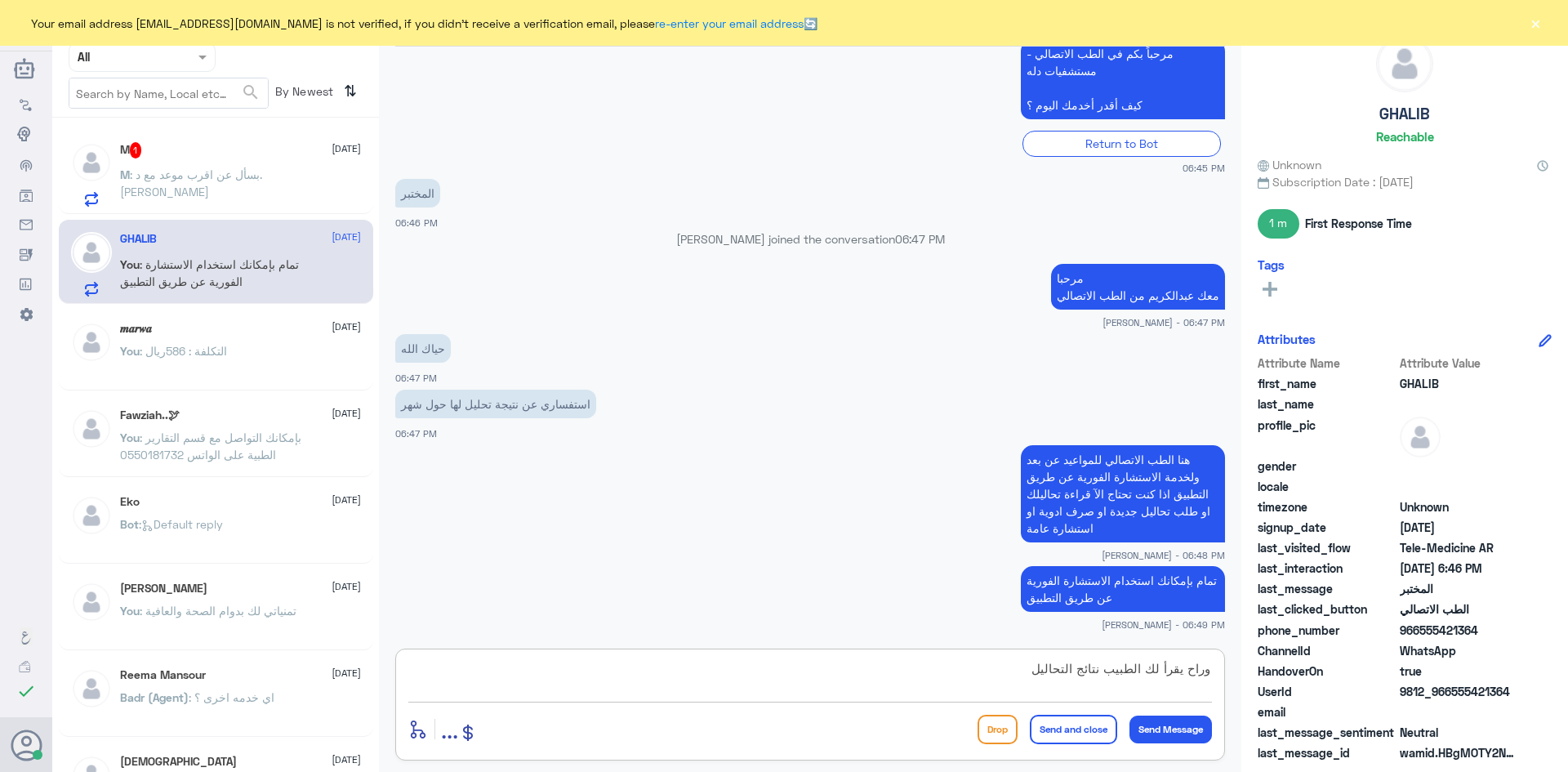
type textarea "وراح يقرأ لك الطبيب نتائج التحاليل"
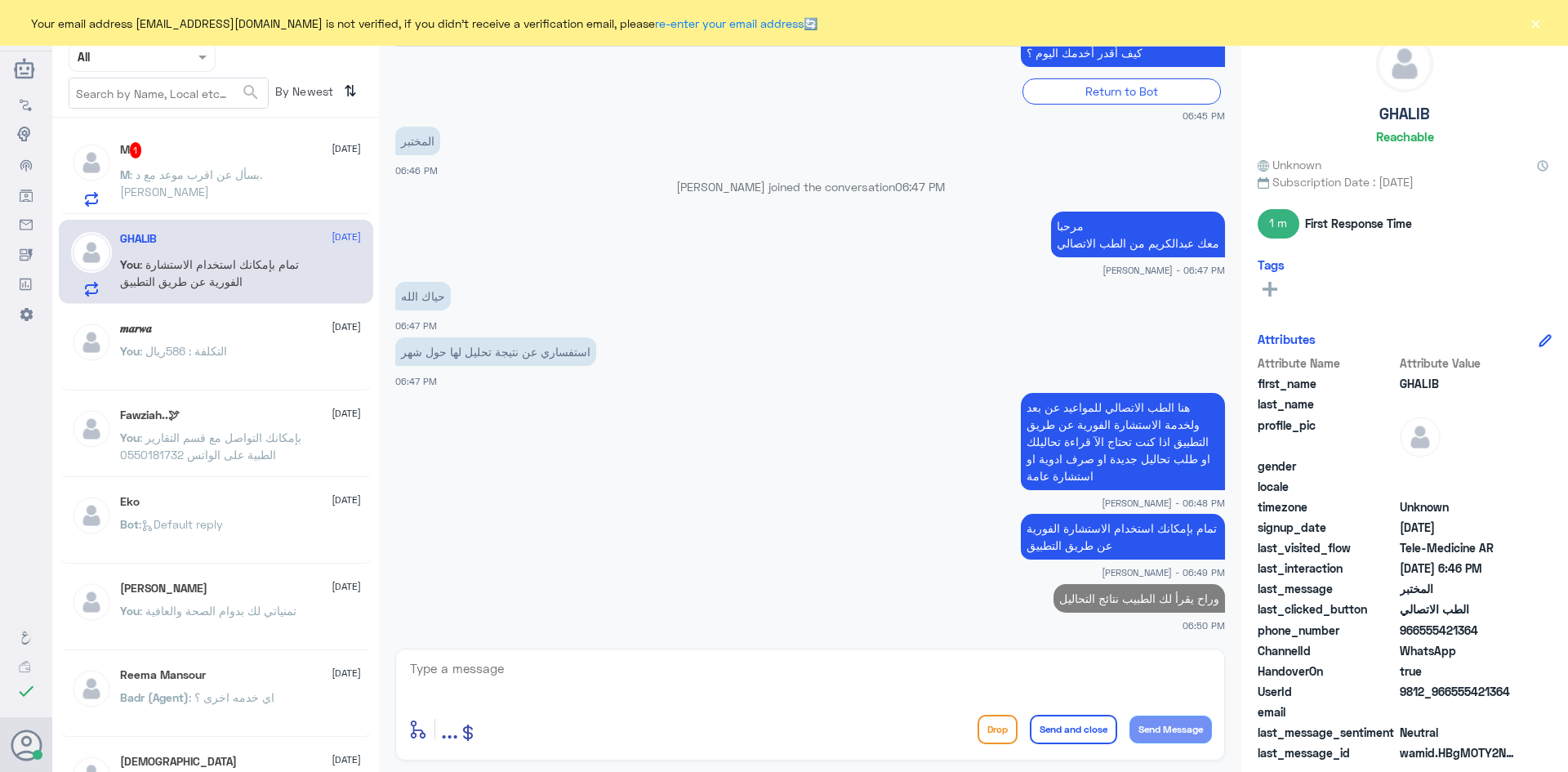
click at [157, 170] on span ": بسأل عن اقرب موعد مع د. عبدالاله العصيمي" at bounding box center [191, 182] width 143 height 31
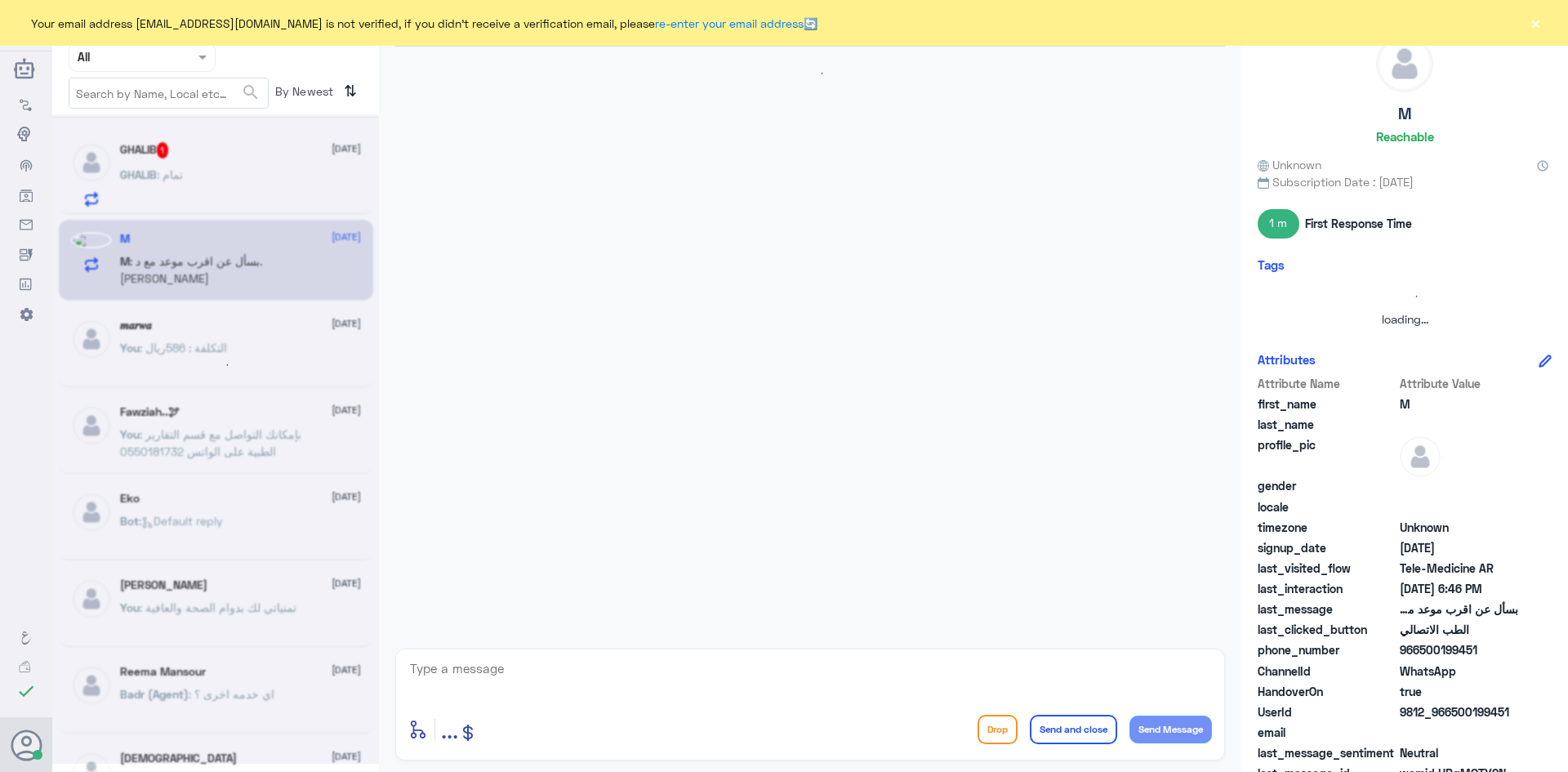
scroll to position [214, 0]
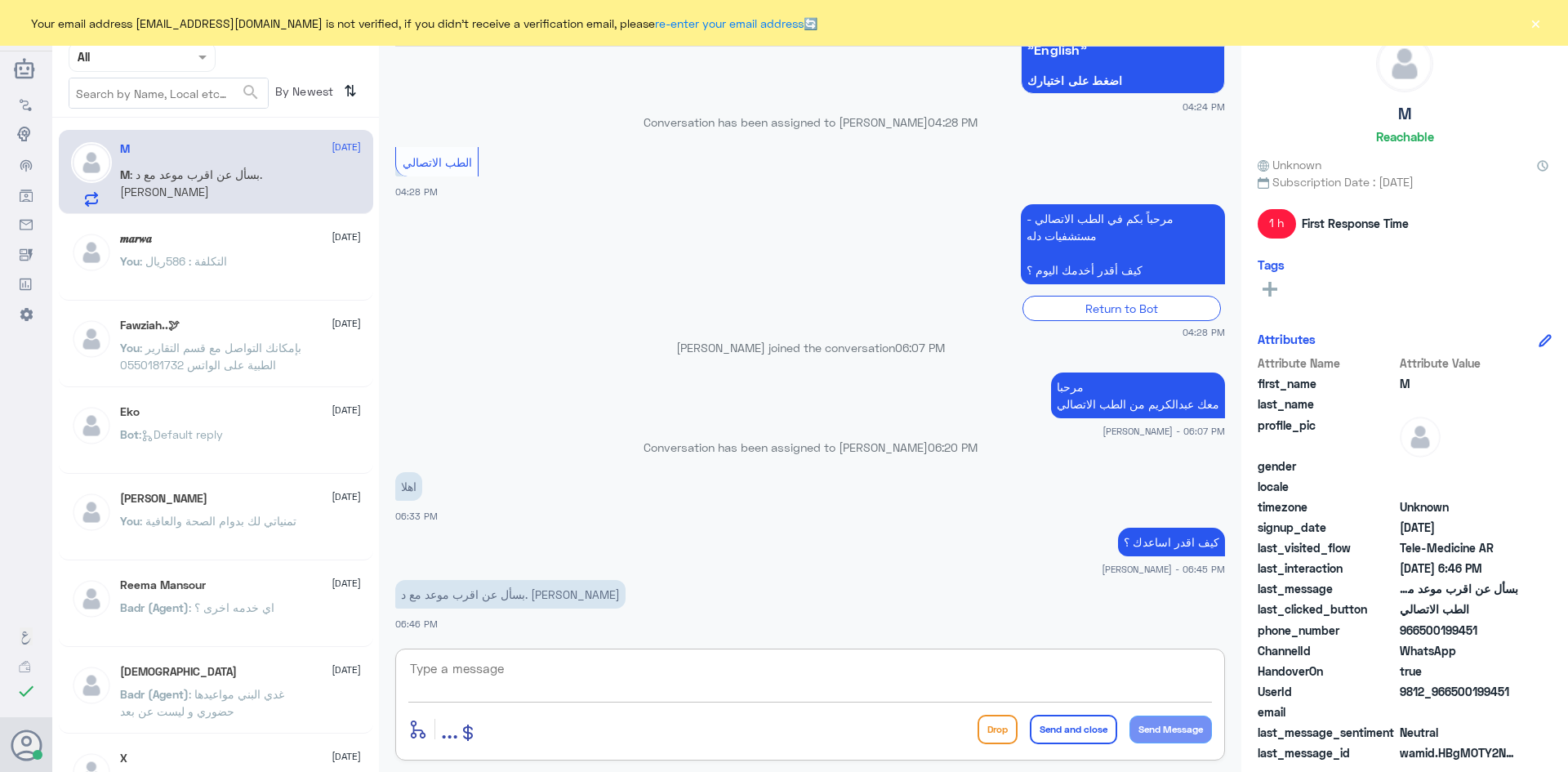
click at [618, 675] on textarea at bounding box center [811, 677] width 804 height 40
paste textarea "بإمكانك حجز موعد عن طريق التطبيق أو بالاتصال على الرقم الموحد 920012222"
type textarea "بإمكانك حجز موعد عن طريق التطبيق أو بالاتصال على الرقم الموحد 920012222"
click at [1071, 733] on button "Send and close" at bounding box center [1073, 729] width 87 height 30
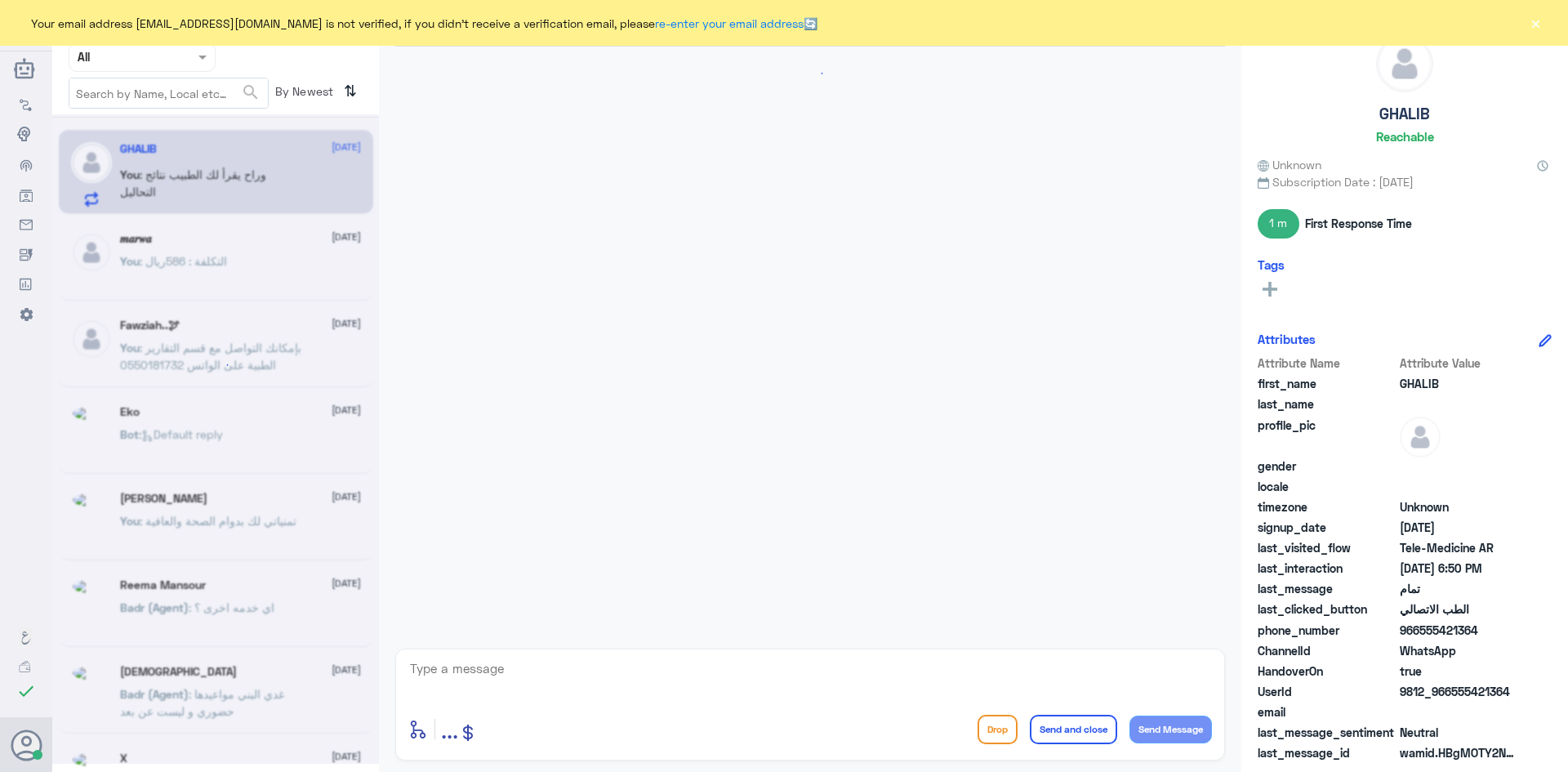
scroll to position [486, 0]
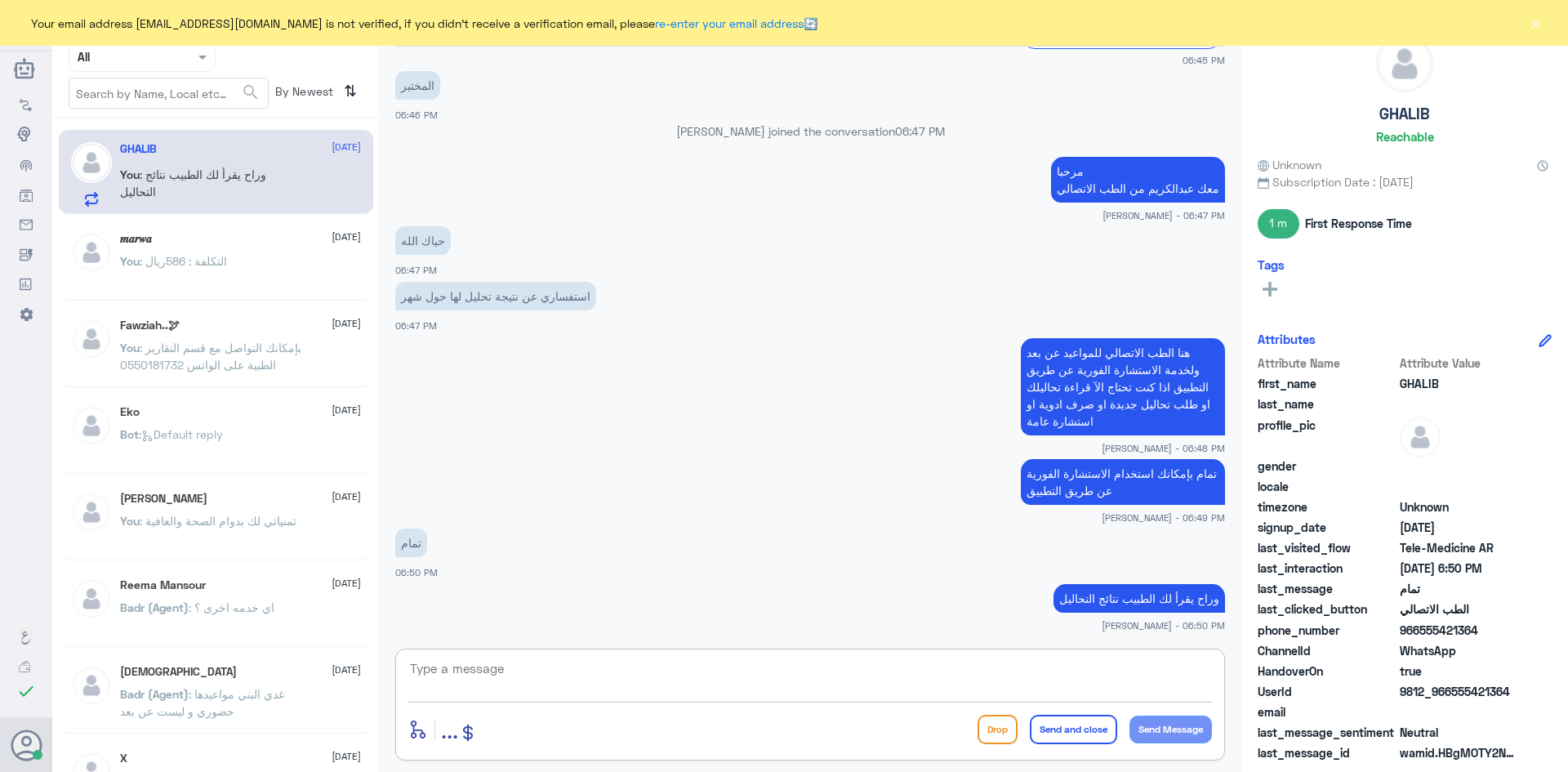
click at [763, 675] on textarea at bounding box center [811, 677] width 804 height 40
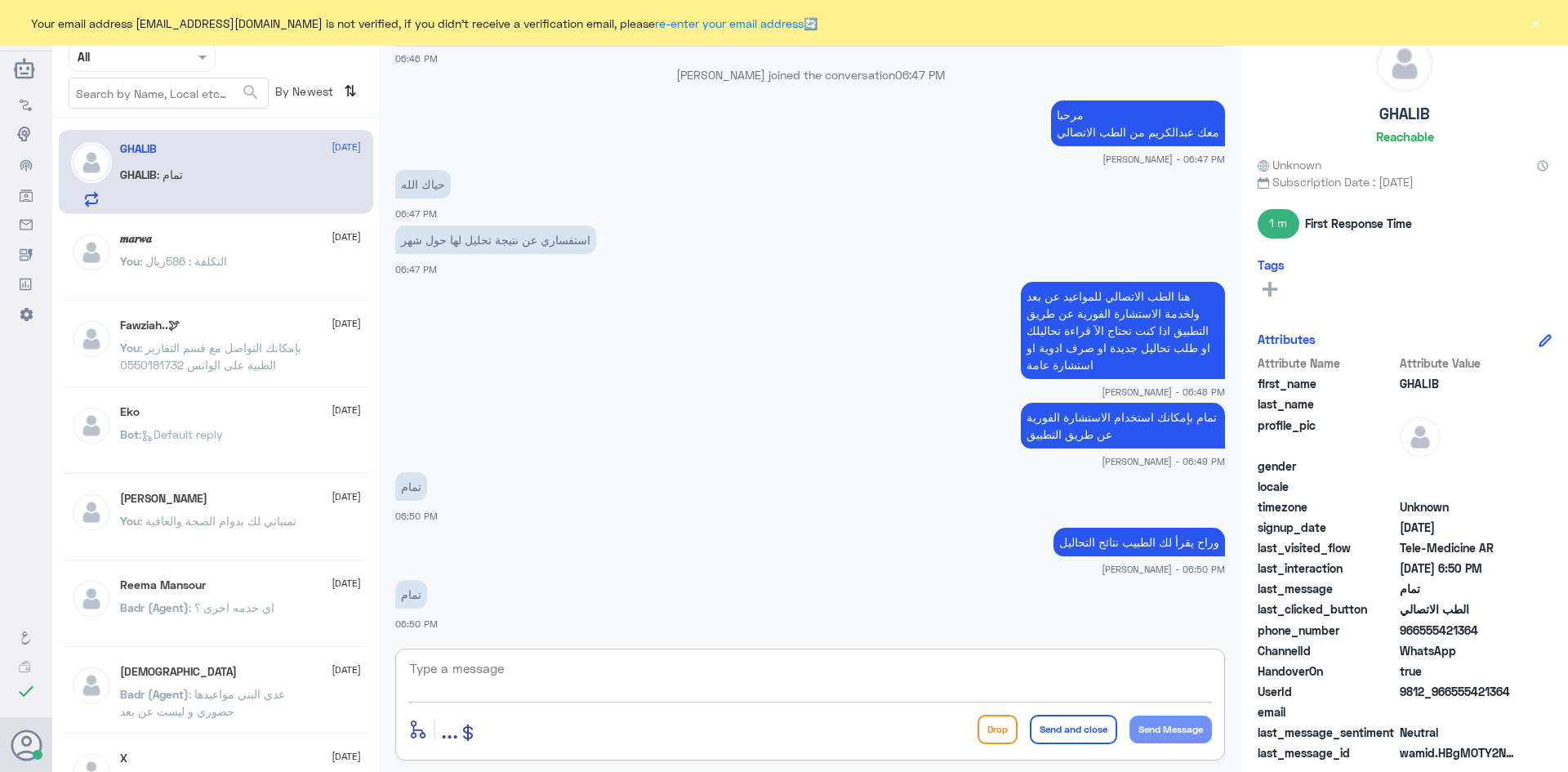
click at [1007, 683] on textarea at bounding box center [811, 677] width 804 height 40
type textarea "فيه شي ثاني اقدر اخدمك فيه ؟"
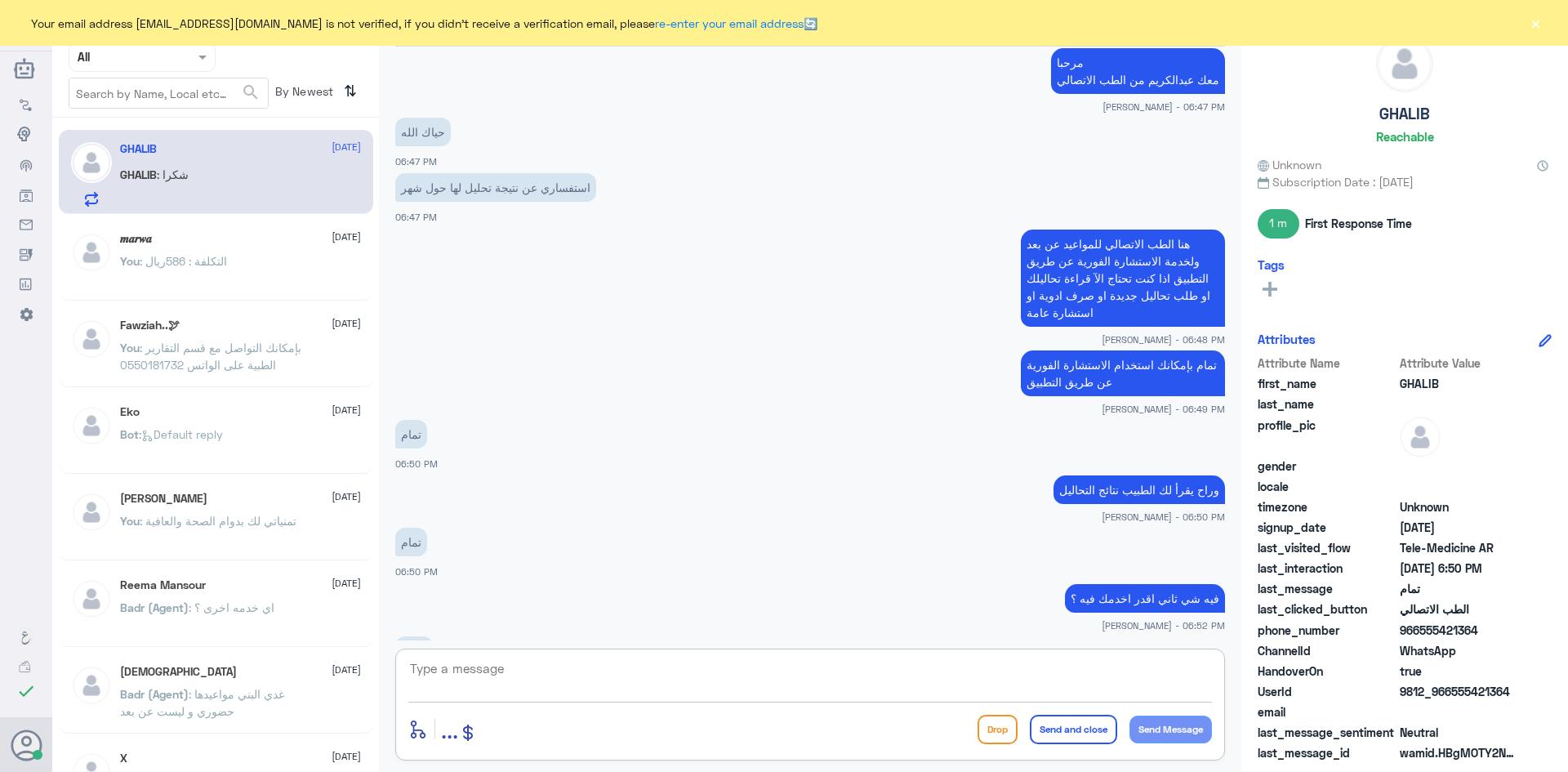
scroll to position [650, 0]
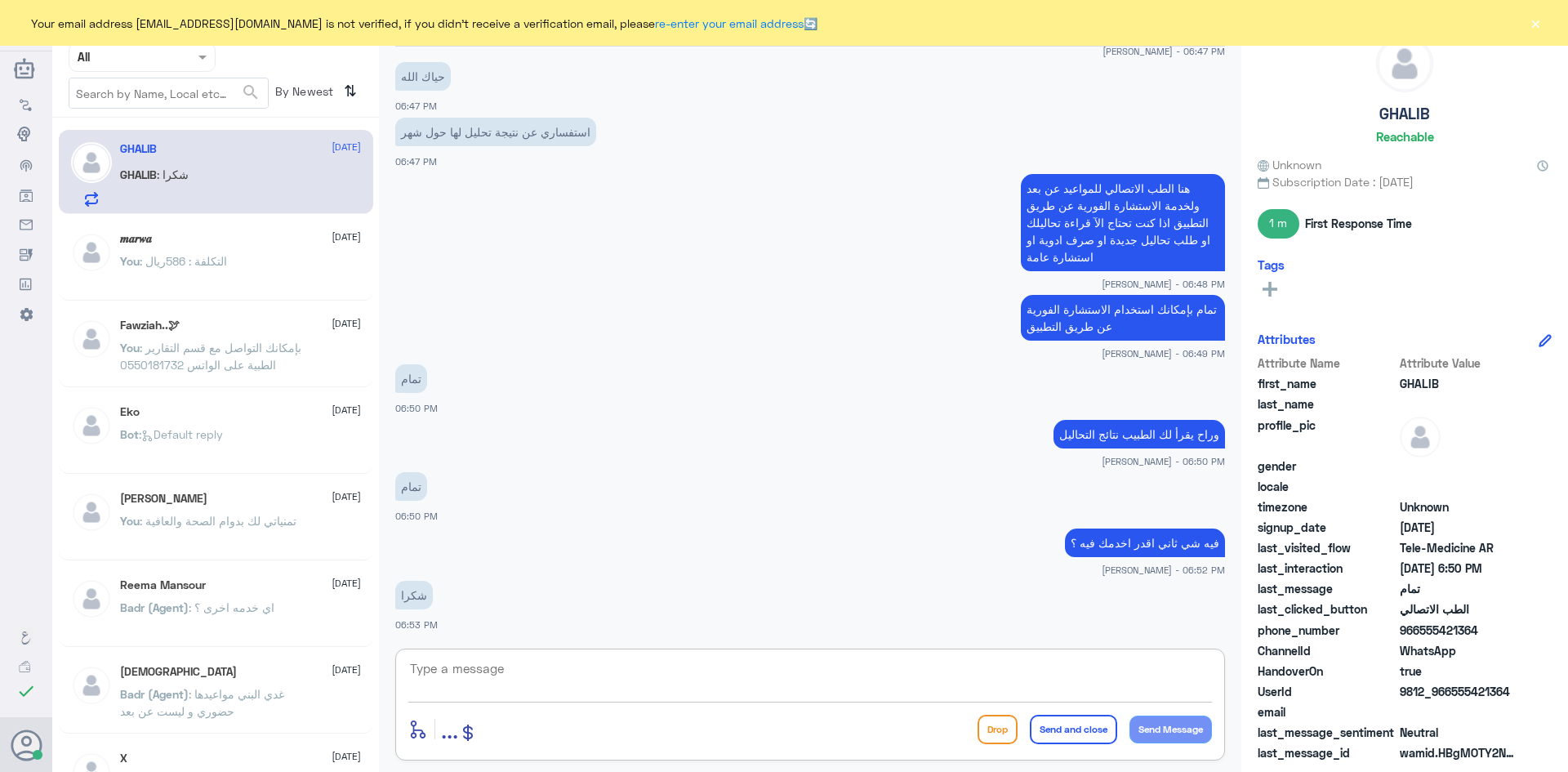
click at [606, 675] on textarea at bounding box center [811, 677] width 804 height 40
type textarea "العفو وتمنياتنا لك بدوام الصحة والعافية"
click at [1056, 739] on button "Send and close" at bounding box center [1073, 729] width 87 height 30
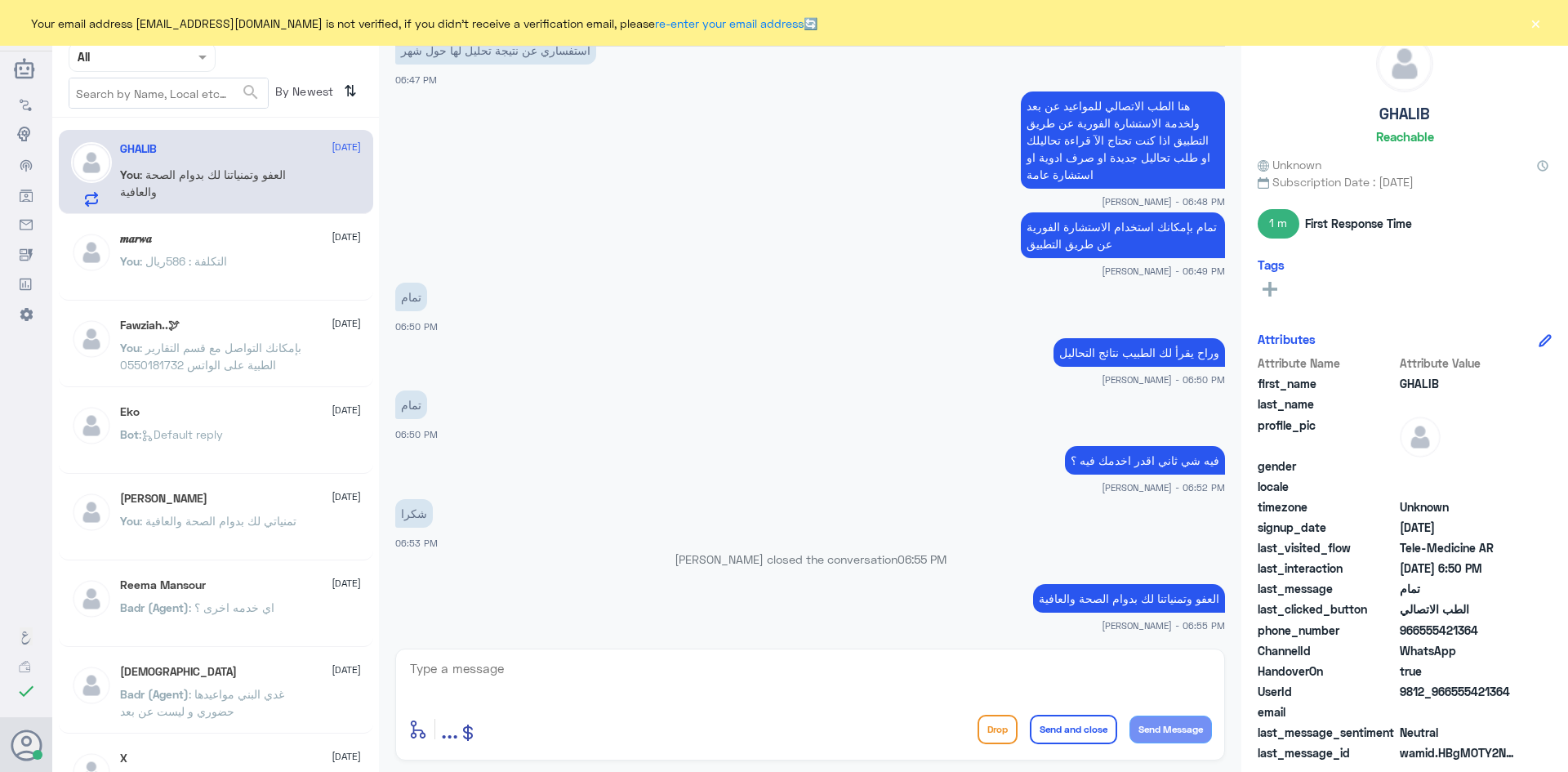
click at [1537, 22] on button "×" at bounding box center [1535, 23] width 17 height 17
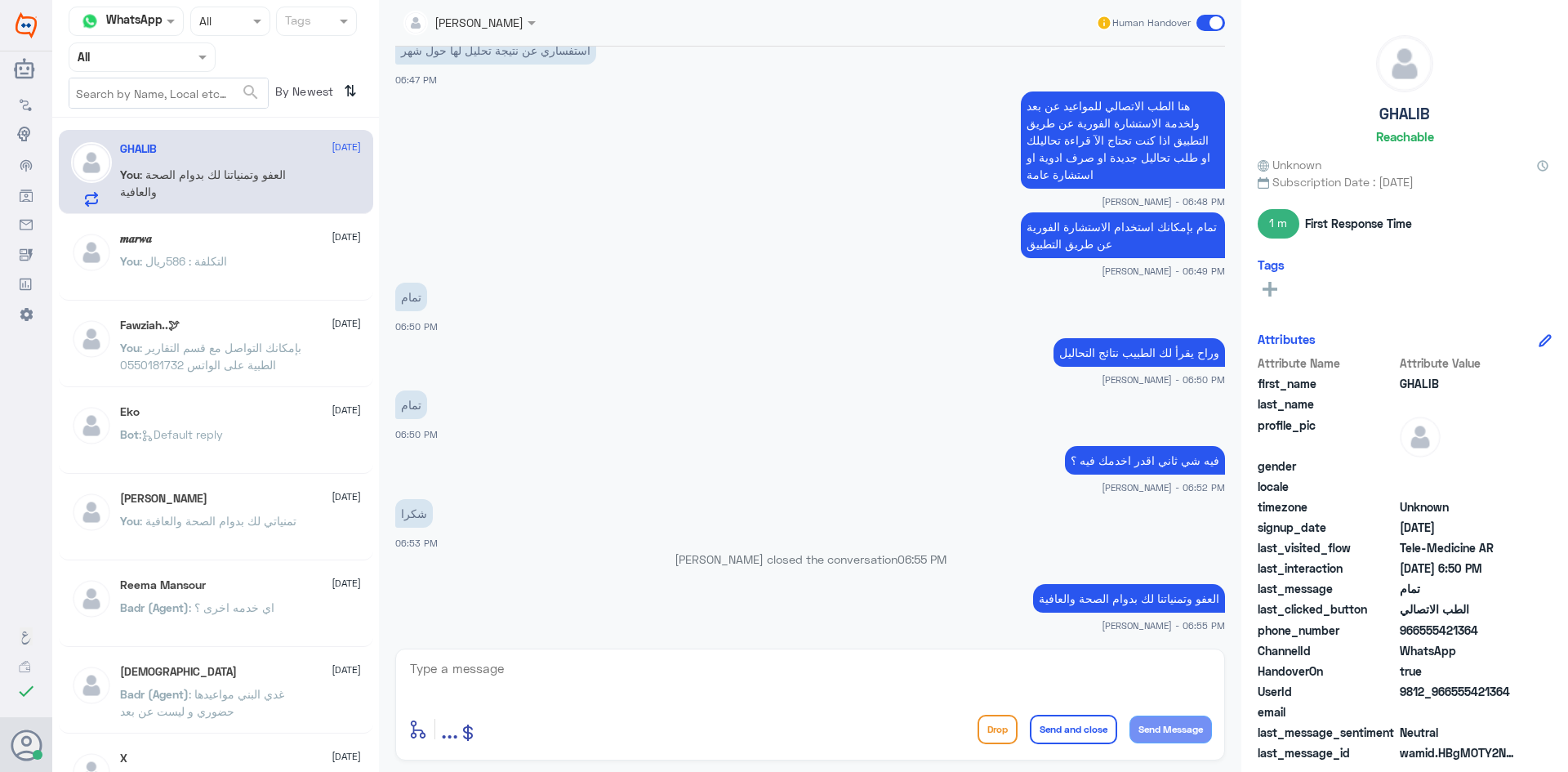
click at [1201, 22] on span at bounding box center [1211, 23] width 29 height 17
click at [0, 0] on input "checkbox" at bounding box center [0, 0] width 0 height 0
click at [1207, 21] on span at bounding box center [1211, 23] width 29 height 17
click at [0, 0] on input "checkbox" at bounding box center [0, 0] width 0 height 0
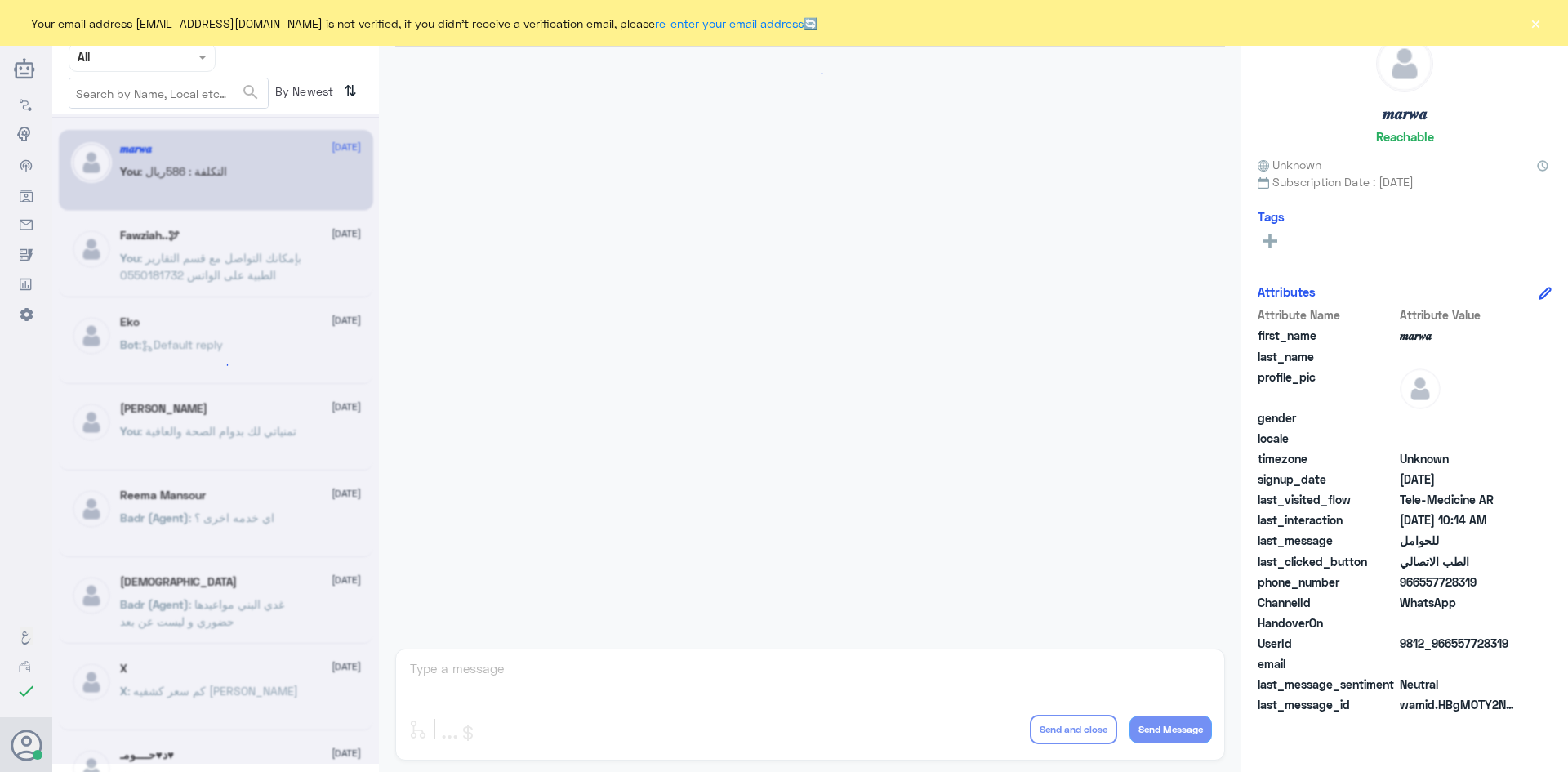
scroll to position [825, 0]
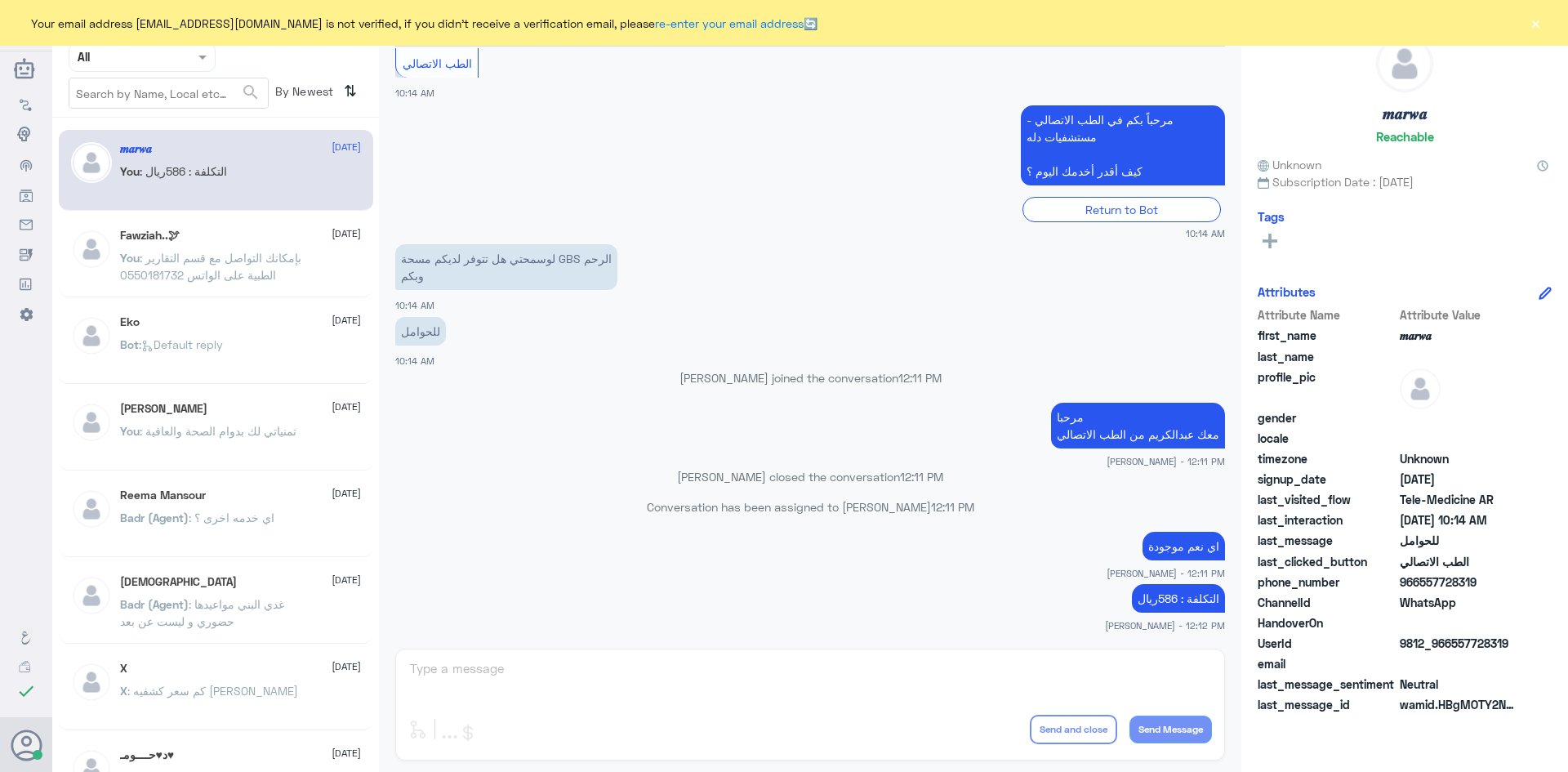
click at [1532, 25] on button "×" at bounding box center [1535, 23] width 17 height 17
